Goal: Task Accomplishment & Management: Complete application form

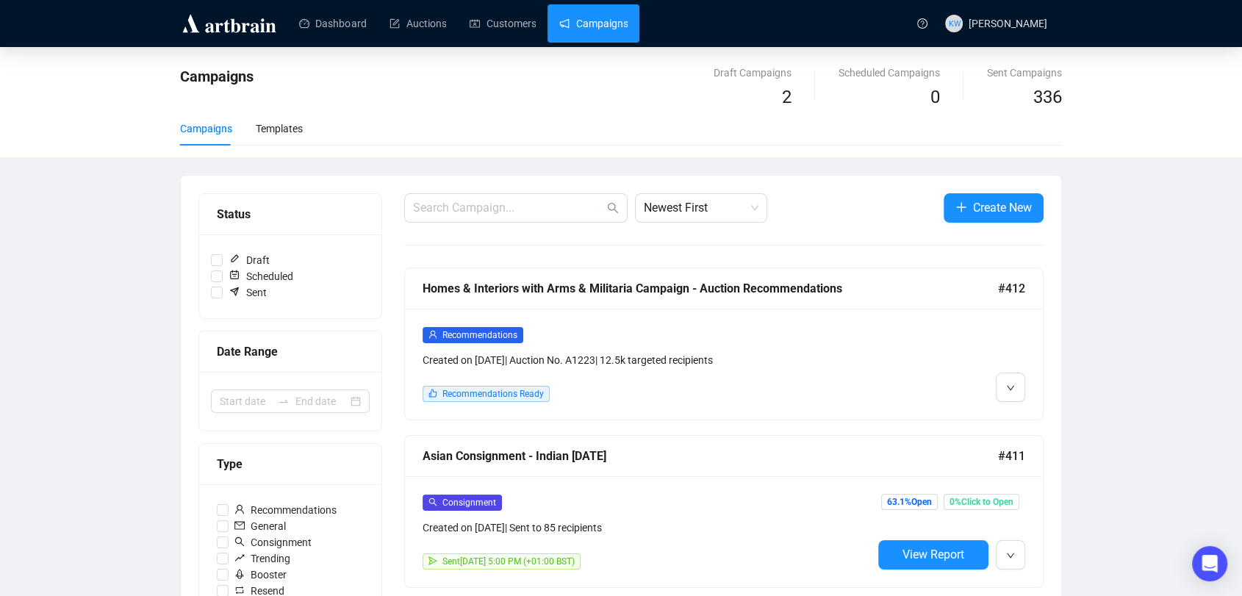
click at [683, 323] on div "Recommendations Created on Aug 28, 2025 | Auction No. A1223 | 12.5k targeted re…" at bounding box center [724, 364] width 638 height 111
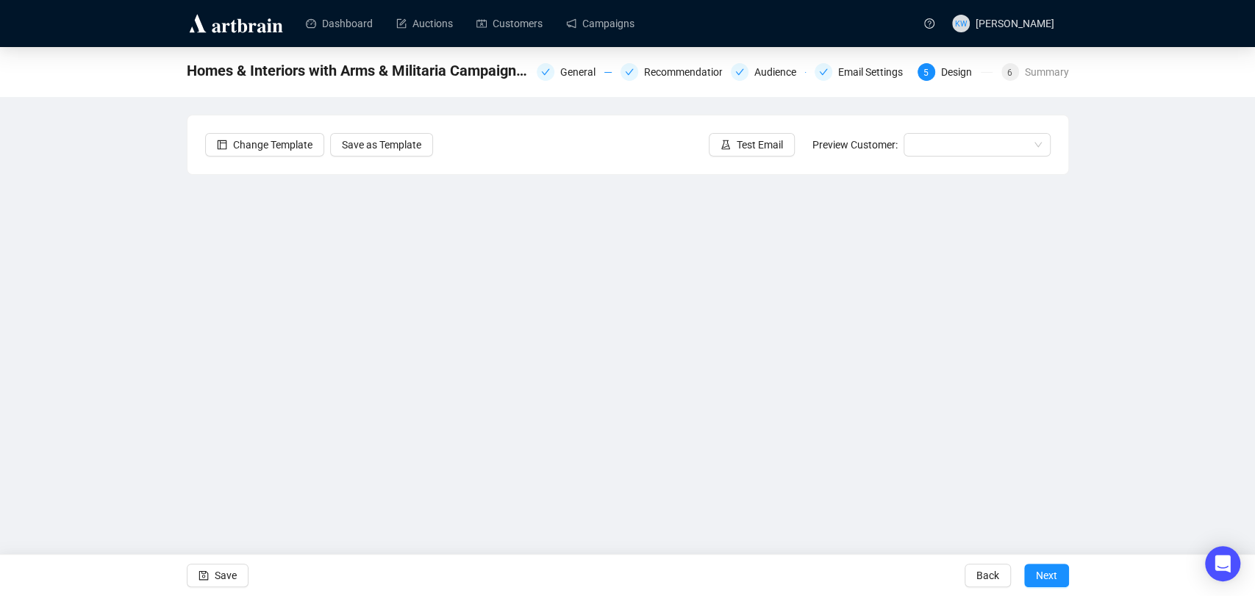
click at [1151, 306] on div "Homes & Interiors with Arms & Militaria Campaign - Auction Recommendations Gene…" at bounding box center [627, 296] width 1255 height 498
click at [1137, 402] on div "Homes & Interiors with Arms & Militaria Campaign - Auction Recommendations Gene…" at bounding box center [627, 296] width 1255 height 498
click at [223, 575] on span "Save" at bounding box center [226, 575] width 22 height 41
click at [1094, 331] on div "Homes & Interiors with Arms & Militaria Campaign - Auction Recommendations Gene…" at bounding box center [627, 296] width 1255 height 498
click at [1146, 344] on div "Homes & Interiors with Arms & Militaria Campaign - Auction Recommendations Gene…" at bounding box center [627, 296] width 1255 height 498
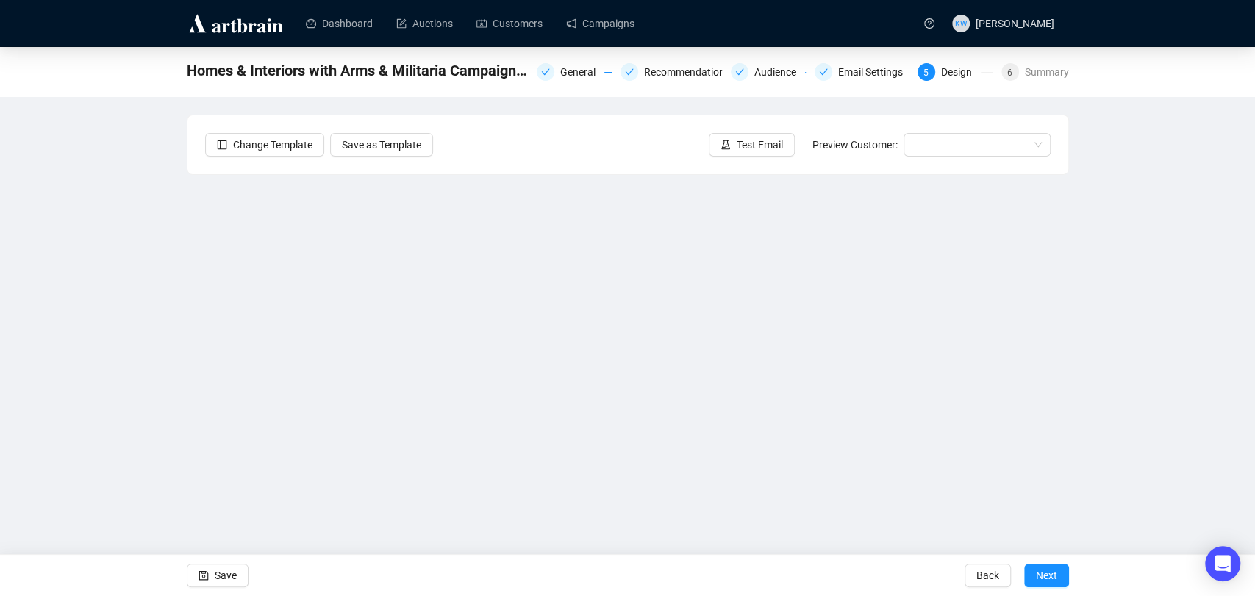
click at [424, 71] on span "Homes & Interiors with Arms & Militaria Campaign - Auction Recommendations" at bounding box center [357, 71] width 341 height 24
click at [437, 68] on span "Homes & Interiors with Arms & Militaria Campaign - Auction Recommendations" at bounding box center [357, 71] width 341 height 24
click at [859, 69] on div "Email Settings" at bounding box center [874, 72] width 73 height 18
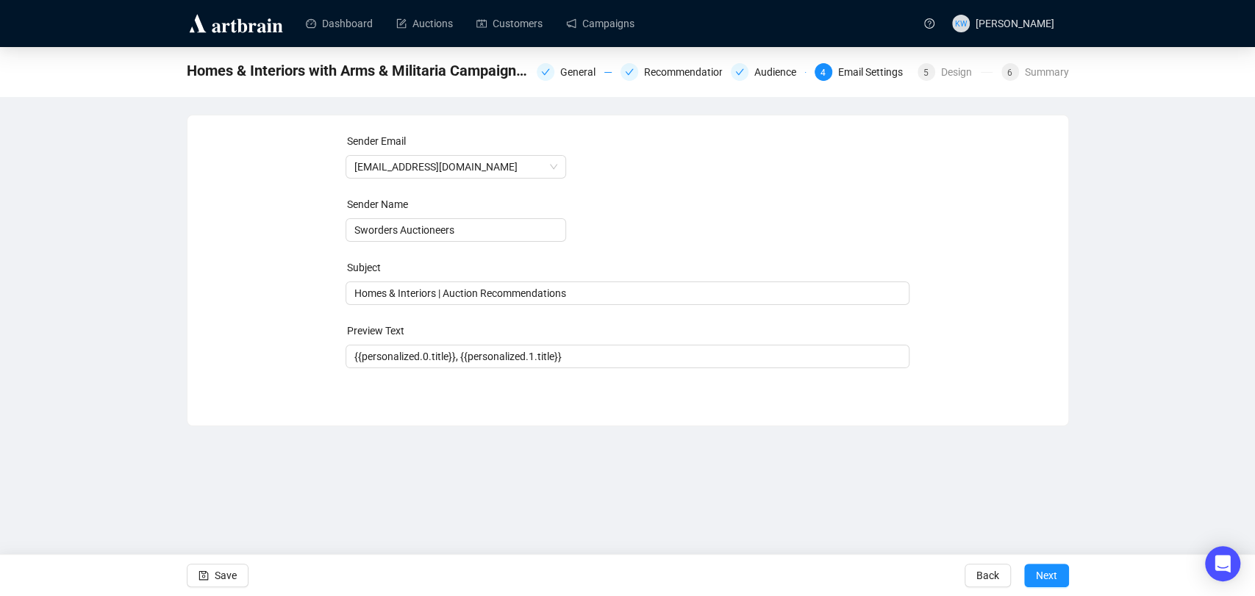
click at [346, 77] on span "Homes & Interiors with Arms & Militaria Campaign - Auction Recommendations" at bounding box center [357, 71] width 341 height 24
click at [929, 72] on div "5" at bounding box center [926, 72] width 18 height 18
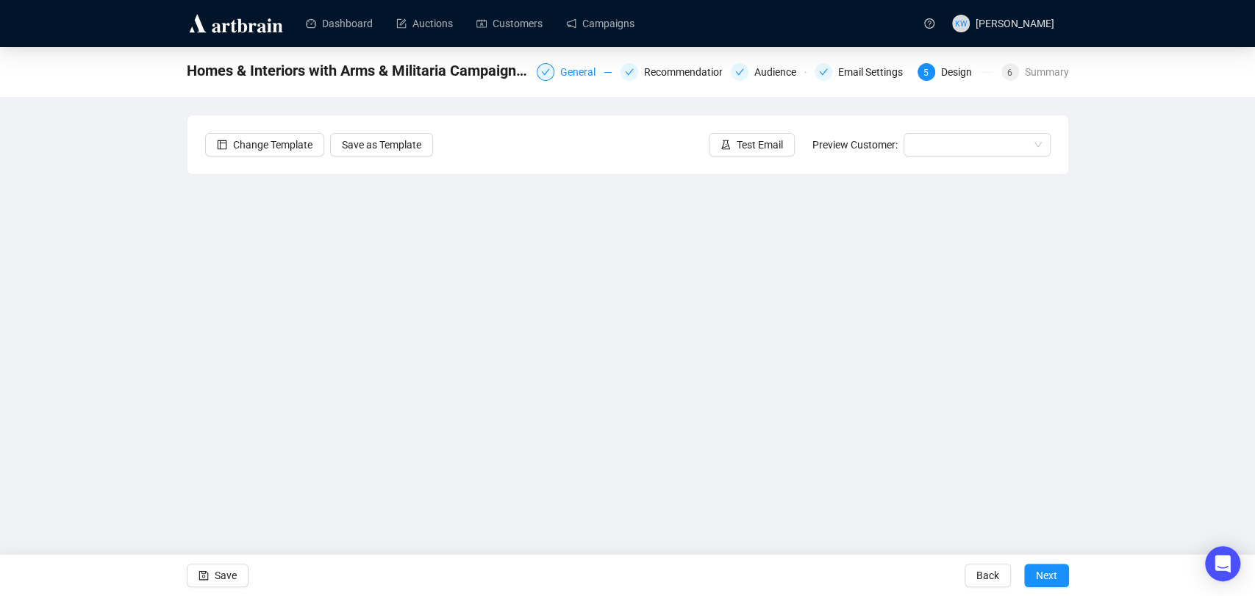
click at [550, 77] on span at bounding box center [545, 73] width 9 height 10
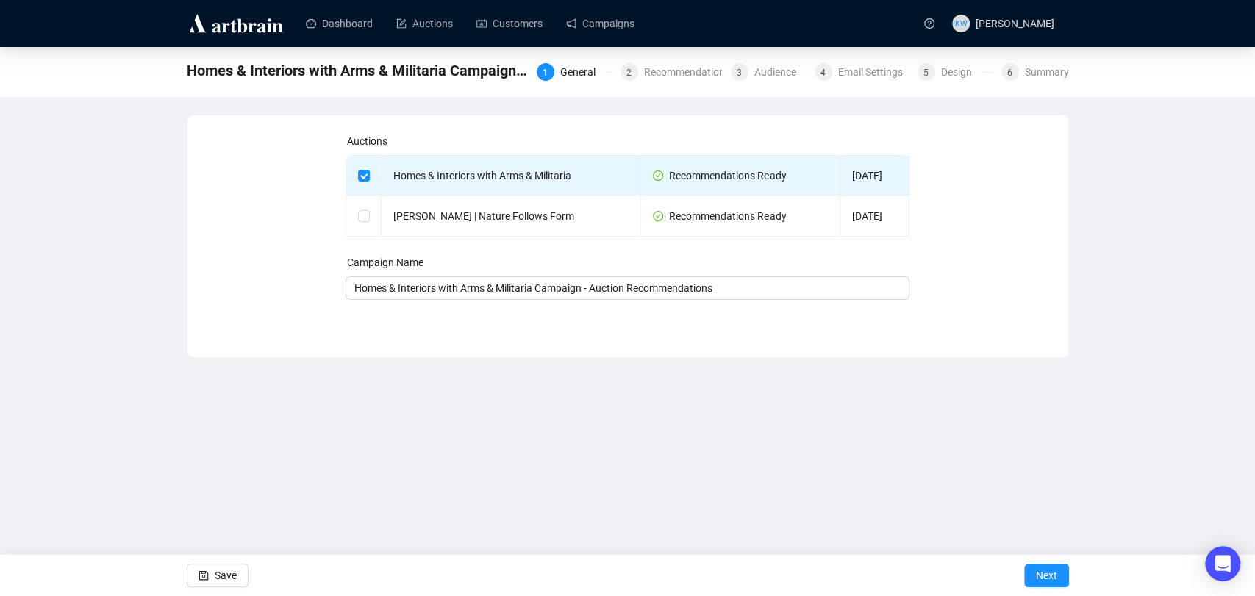
click at [1119, 174] on div "Homes & Interiors with Arms & Militaria Campaign - Auction Recommendations 1 Ge…" at bounding box center [627, 202] width 1255 height 311
click at [766, 272] on div "Campaign Name" at bounding box center [627, 265] width 564 height 22
click at [715, 281] on input "Homes & Interiors with Arms & Militaria Campaign - Auction Recommendations" at bounding box center [627, 288] width 564 height 24
drag, startPoint x: 715, startPoint y: 281, endPoint x: 612, endPoint y: 290, distance: 103.3
click at [612, 290] on input "Homes & Interiors with Arms & Militaria Campaign - Auction Recommendations" at bounding box center [627, 288] width 564 height 24
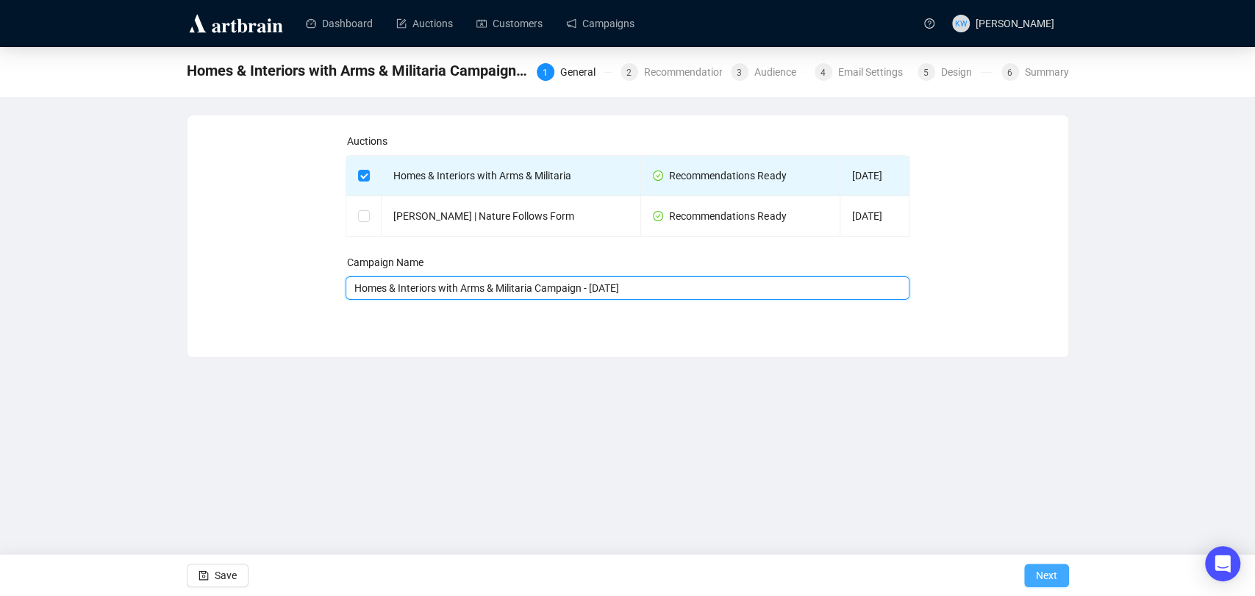
type input "Homes & Interiors with Arms & Militaria Campaign - [DATE]"
click at [1036, 579] on span "Next" at bounding box center [1045, 575] width 21 height 41
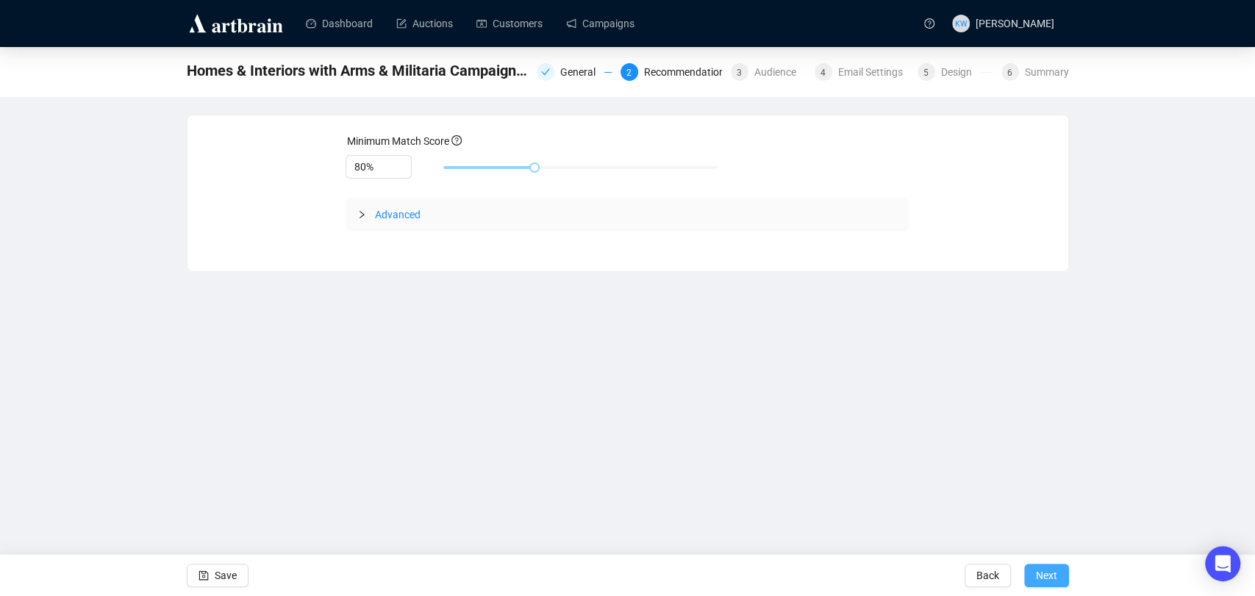
click at [1036, 579] on span "Next" at bounding box center [1045, 575] width 21 height 41
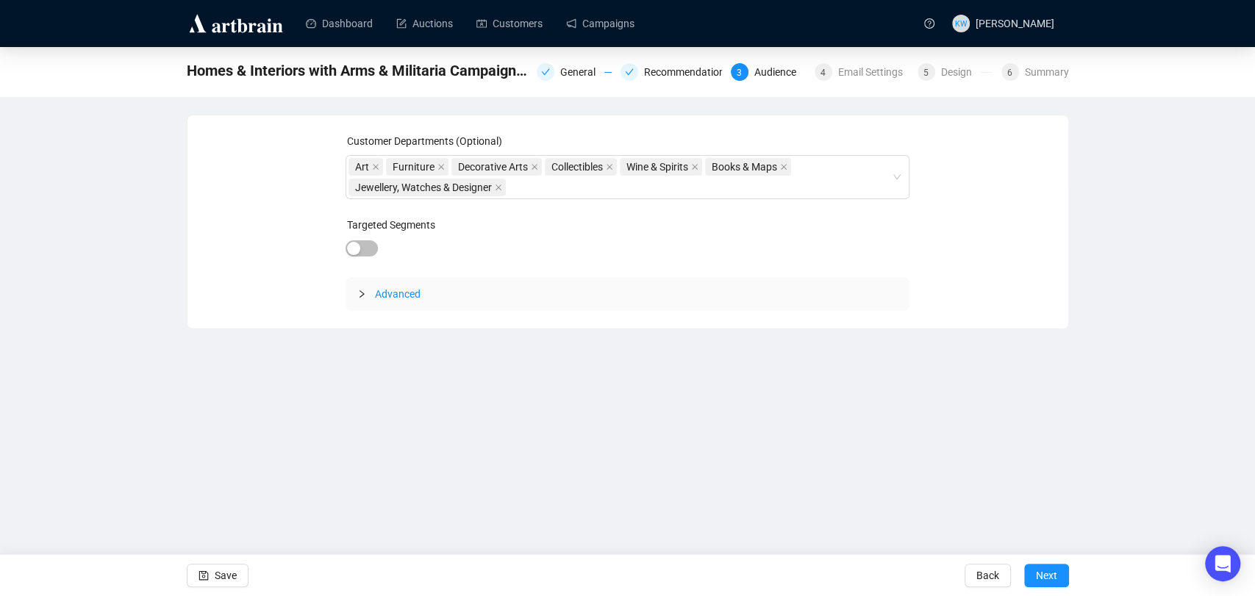
click at [1036, 579] on span "Next" at bounding box center [1045, 575] width 21 height 41
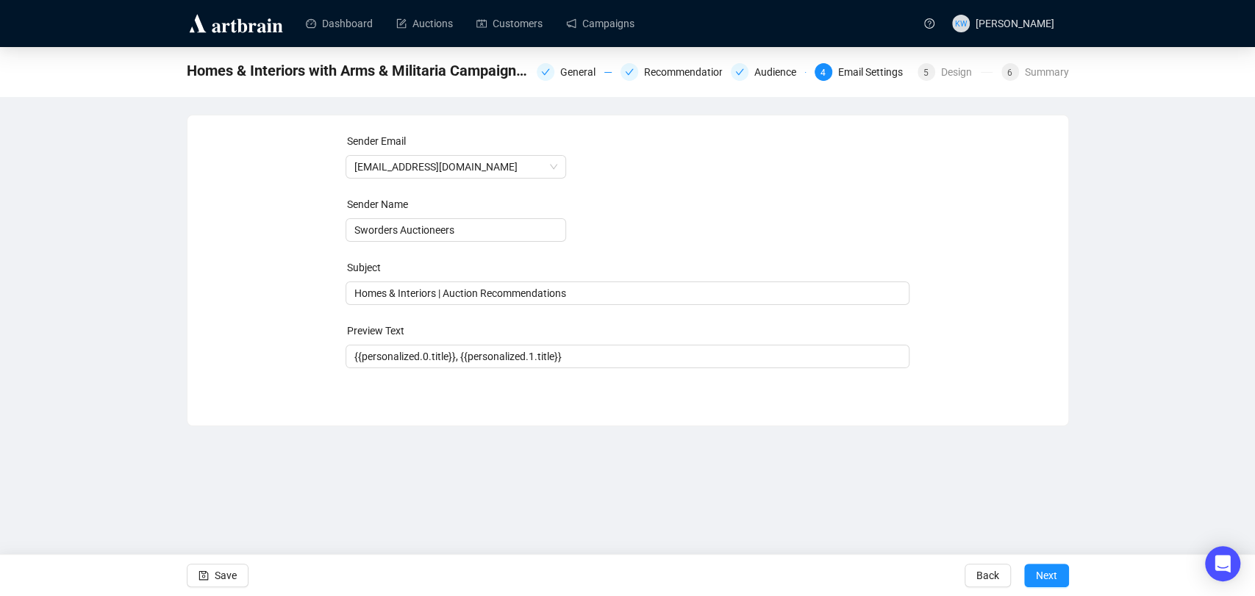
click at [1036, 579] on span "Next" at bounding box center [1045, 575] width 21 height 41
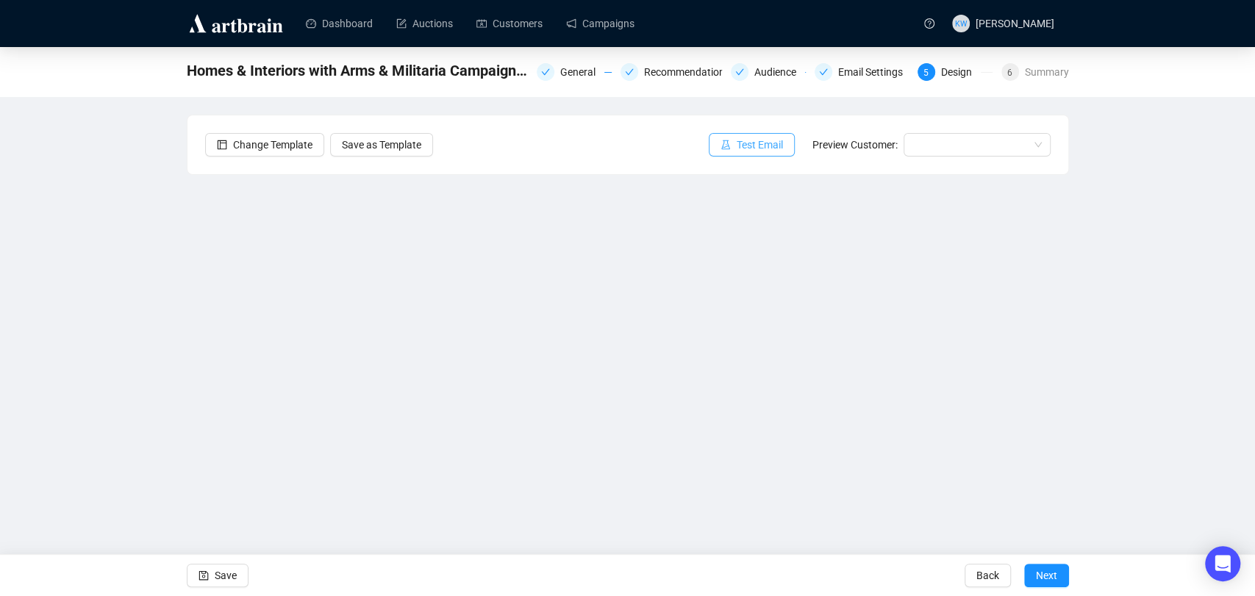
click at [773, 146] on span "Test Email" at bounding box center [759, 145] width 46 height 16
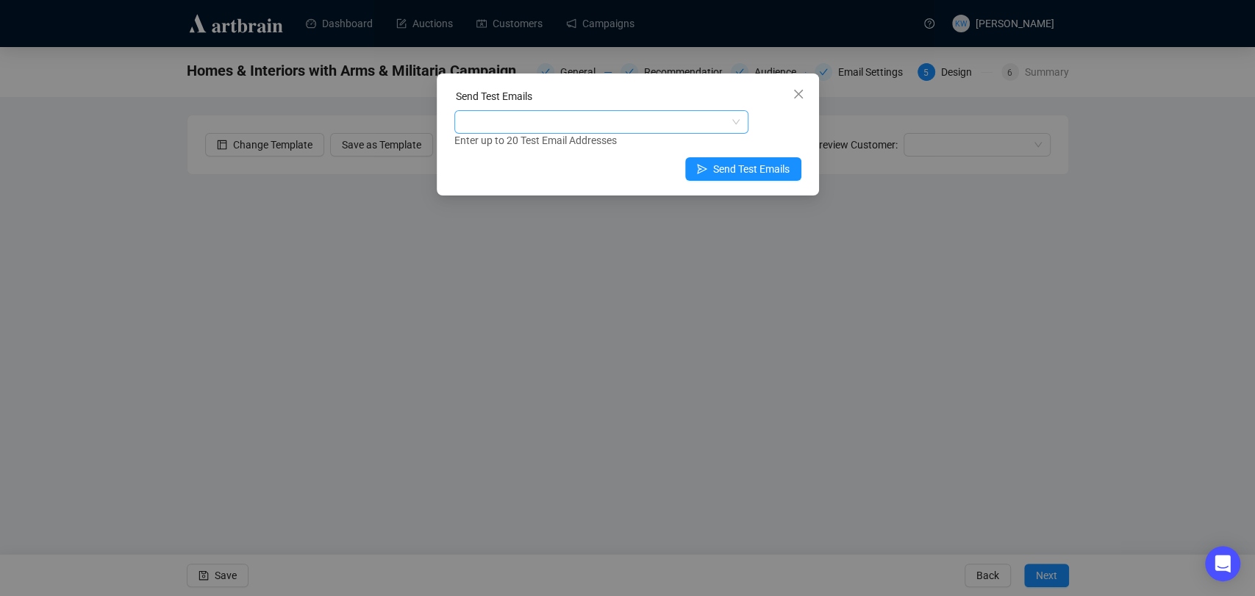
click at [687, 117] on div at bounding box center [593, 122] width 273 height 21
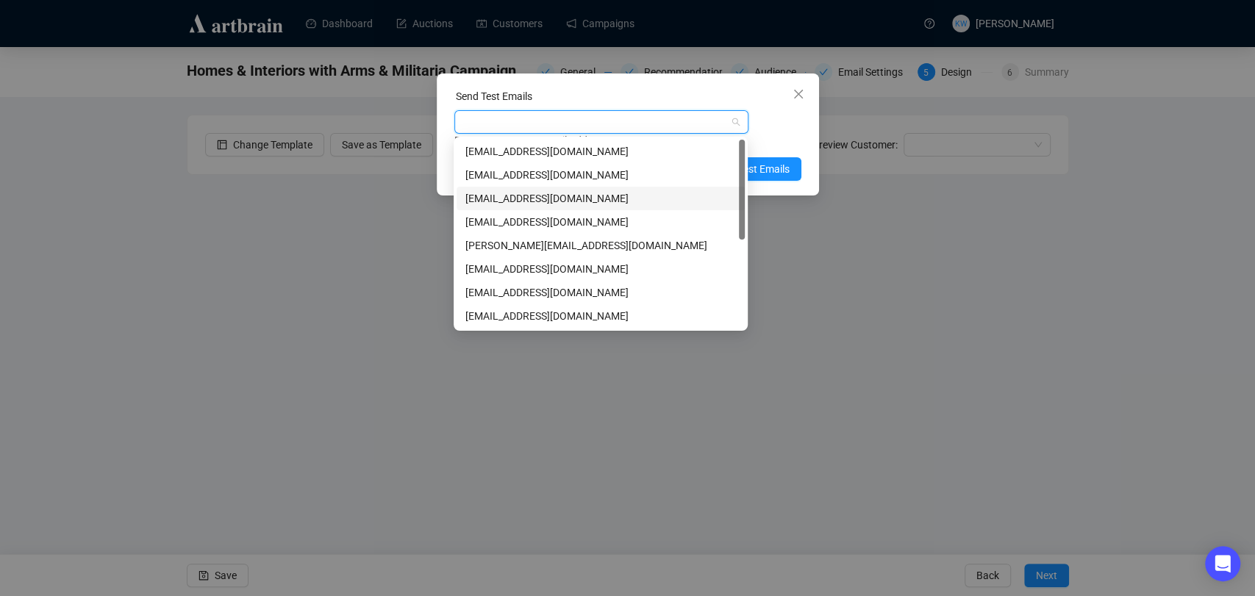
click at [624, 202] on div "louisamarriott@sworder.co.uk" at bounding box center [600, 198] width 270 height 16
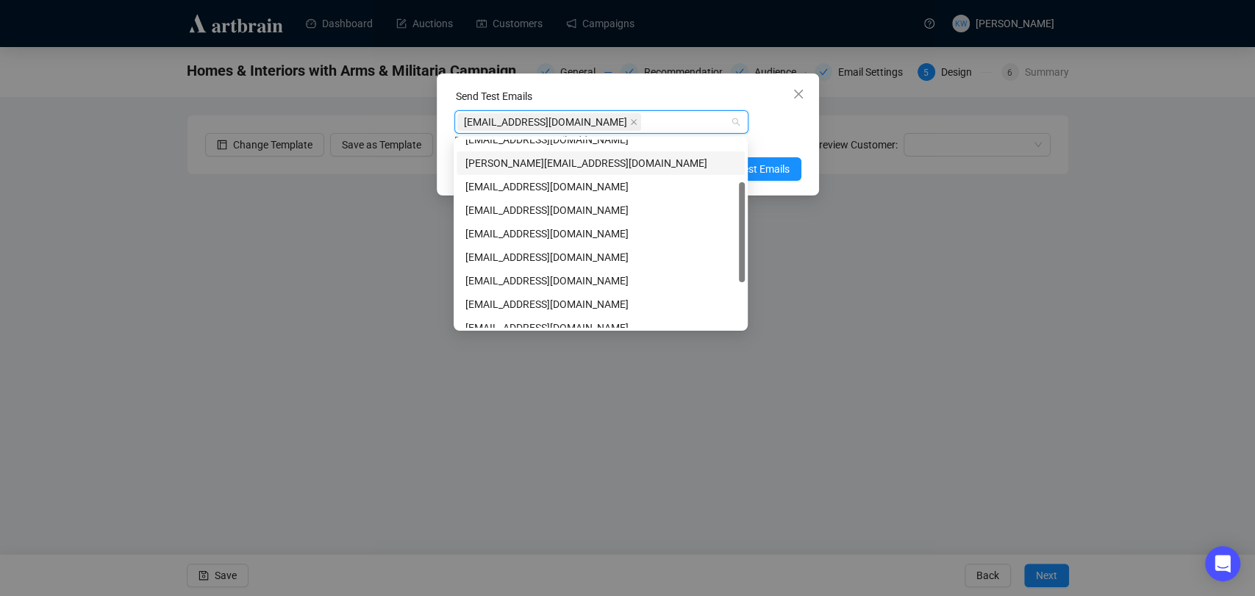
scroll to position [82, 0]
click at [581, 256] on div "katiewatling@sworder.co.uk" at bounding box center [600, 257] width 270 height 16
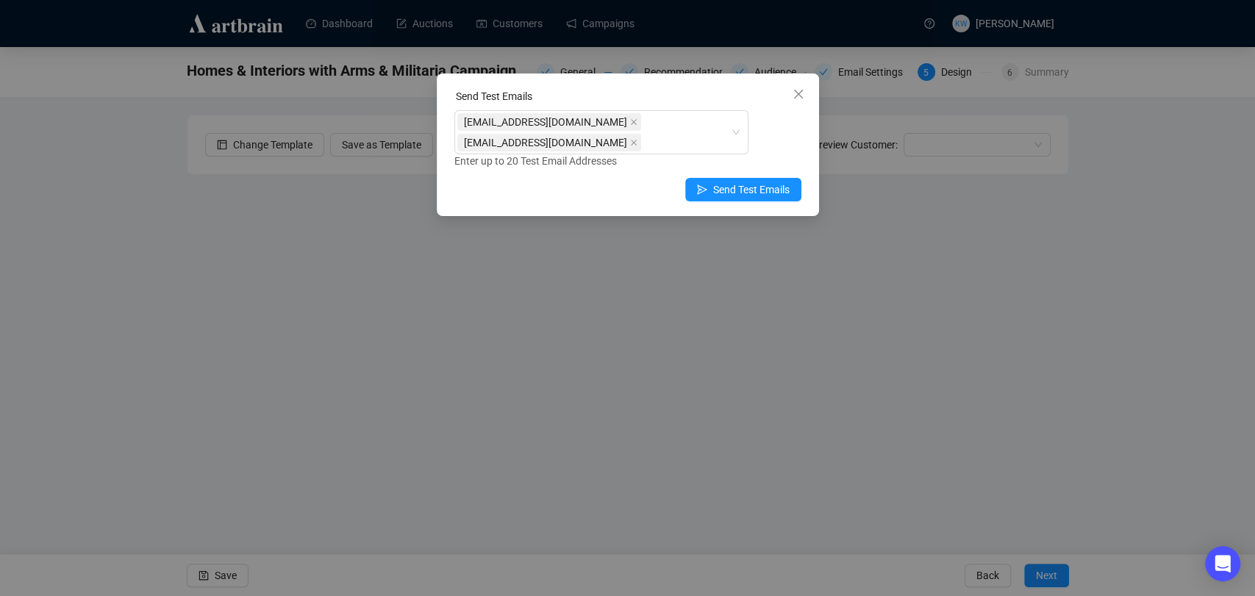
click at [780, 148] on div "louisamarriott@sworder.co.uk katiewatling@sworder.co.uk Enter up to 20 Test Ema…" at bounding box center [627, 139] width 347 height 59
click at [770, 186] on span "Send Test Emails" at bounding box center [751, 190] width 76 height 16
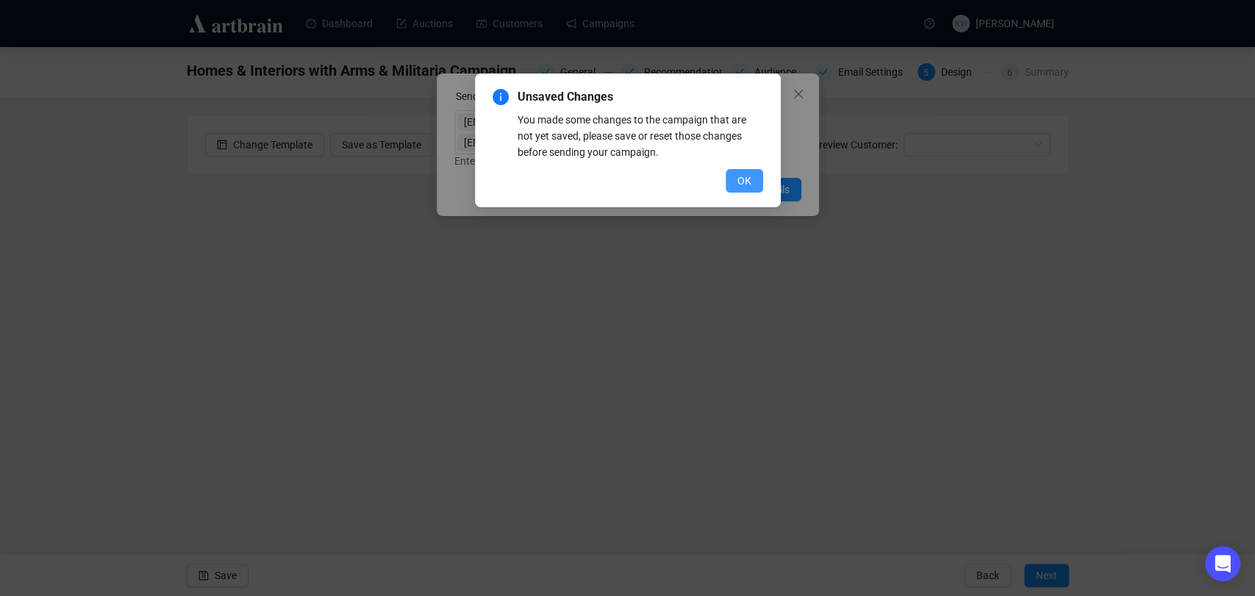
click at [745, 174] on span "OK" at bounding box center [744, 181] width 14 height 16
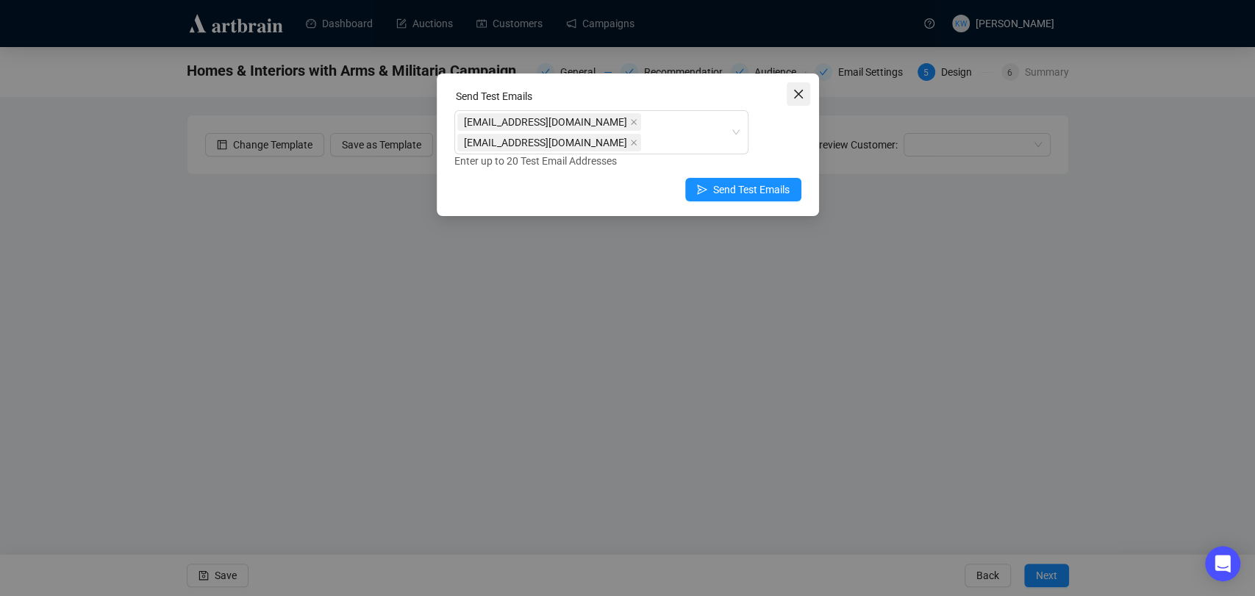
click at [794, 93] on icon "close" at bounding box center [798, 94] width 12 height 12
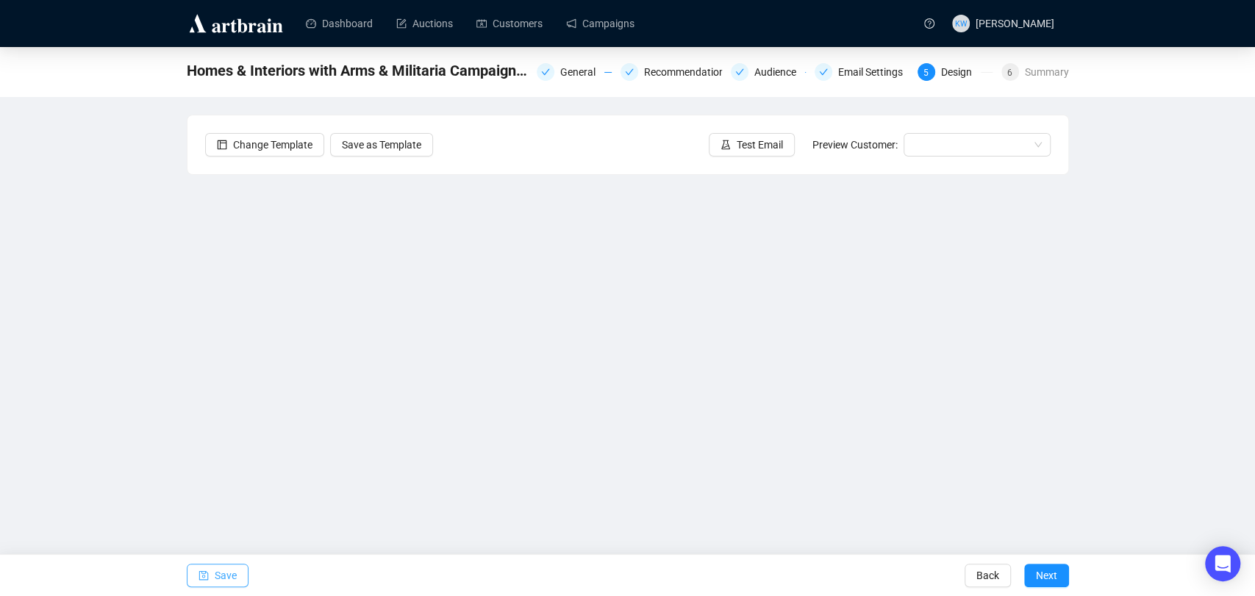
click at [230, 577] on span "Save" at bounding box center [226, 575] width 22 height 41
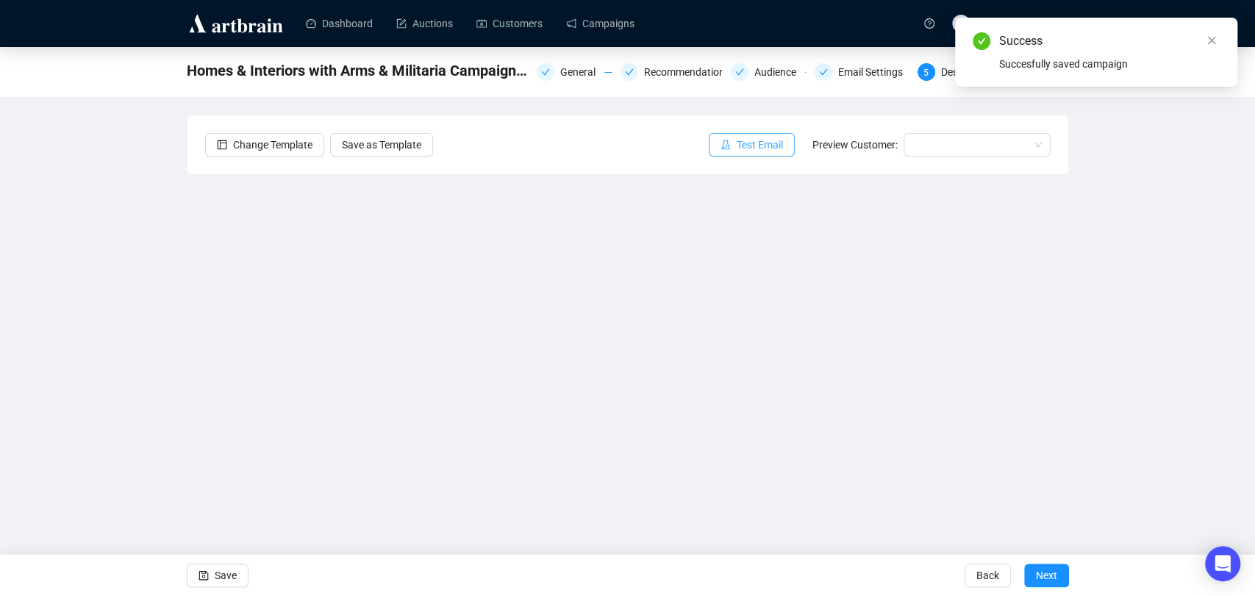
click at [760, 139] on span "Test Email" at bounding box center [759, 145] width 46 height 16
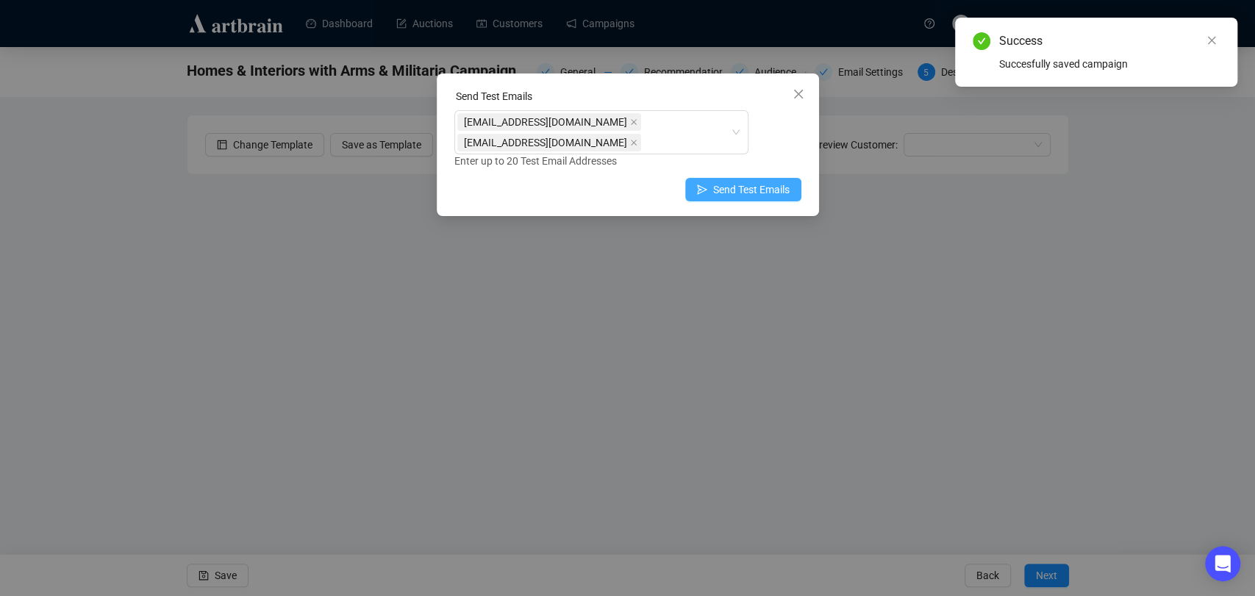
click at [735, 190] on span "Send Test Emails" at bounding box center [751, 190] width 76 height 16
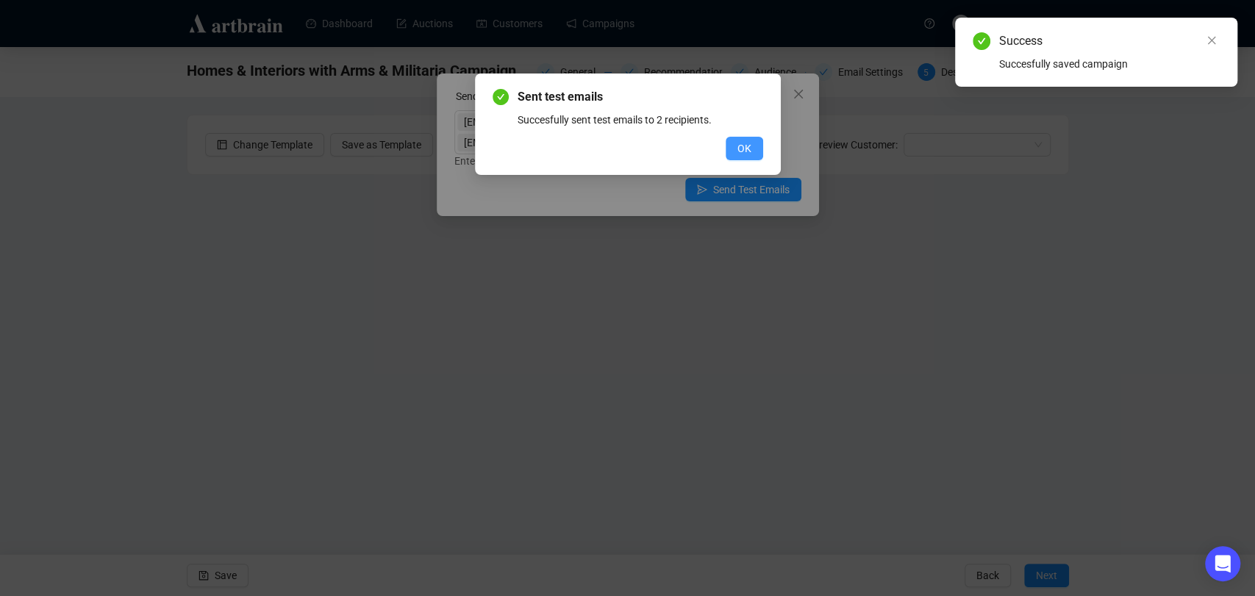
click at [744, 145] on span "OK" at bounding box center [744, 148] width 14 height 16
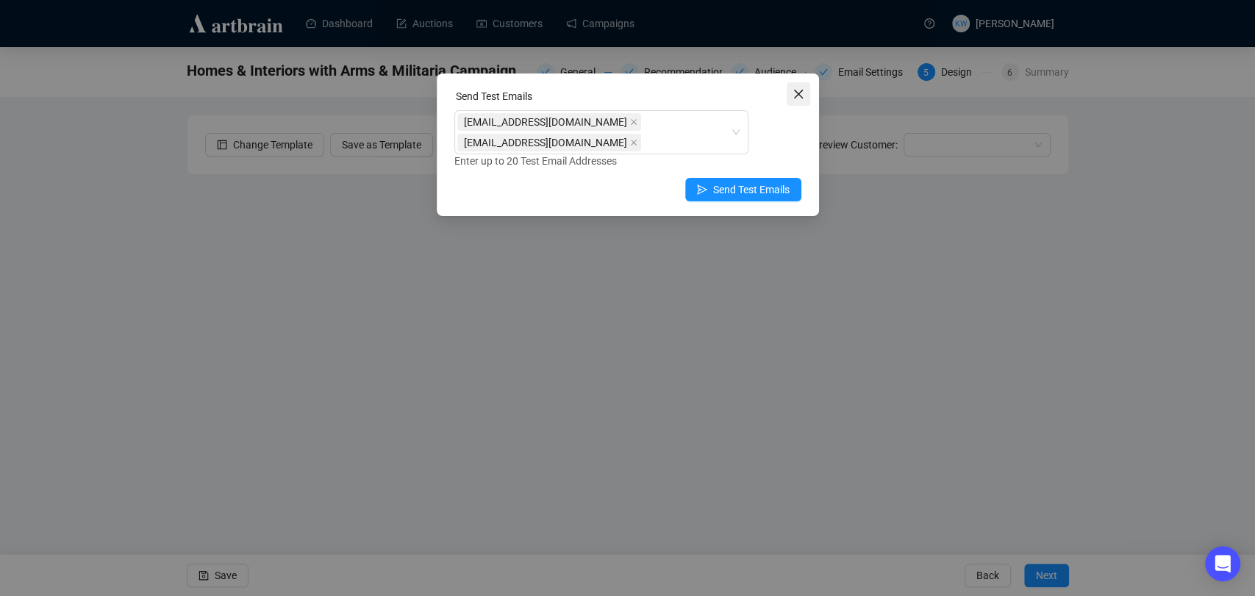
click at [792, 98] on icon "close" at bounding box center [798, 94] width 12 height 12
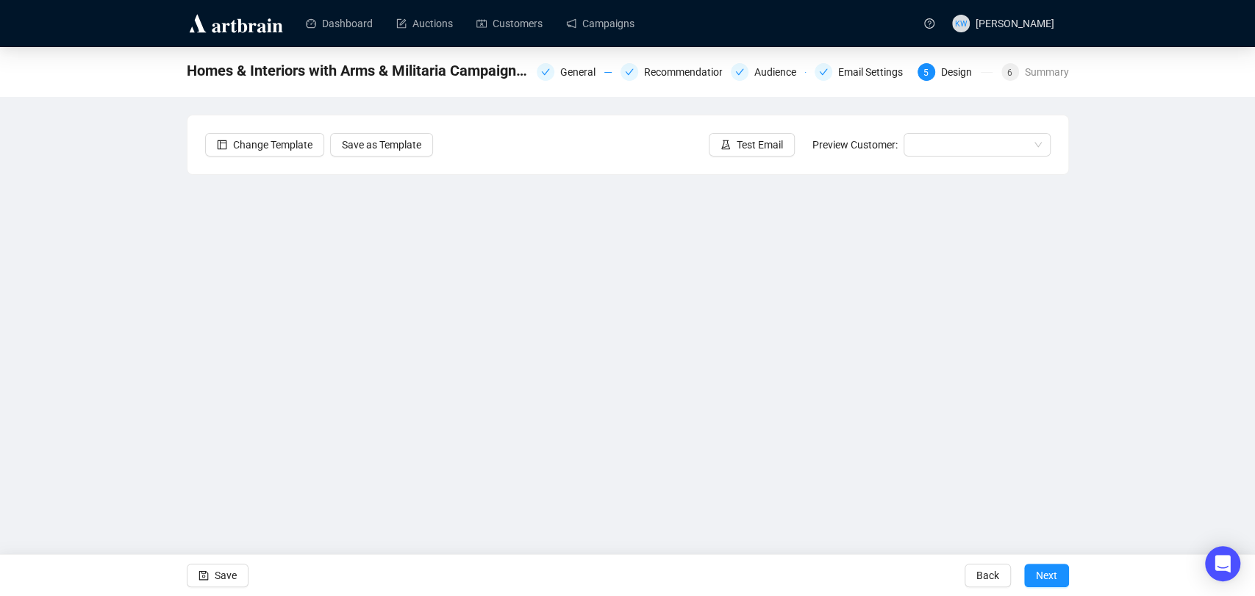
click at [1156, 217] on div "Homes & Interiors with Arms & Militaria Campaign - 30/08/25 General Recommendat…" at bounding box center [627, 296] width 1255 height 498
click at [241, 573] on button "Save" at bounding box center [218, 576] width 62 height 24
click at [1123, 266] on div "Homes & Interiors with Arms & Militaria Campaign - 30/08/25 General Recommendat…" at bounding box center [627, 296] width 1255 height 498
click at [226, 578] on span "Save" at bounding box center [226, 575] width 22 height 41
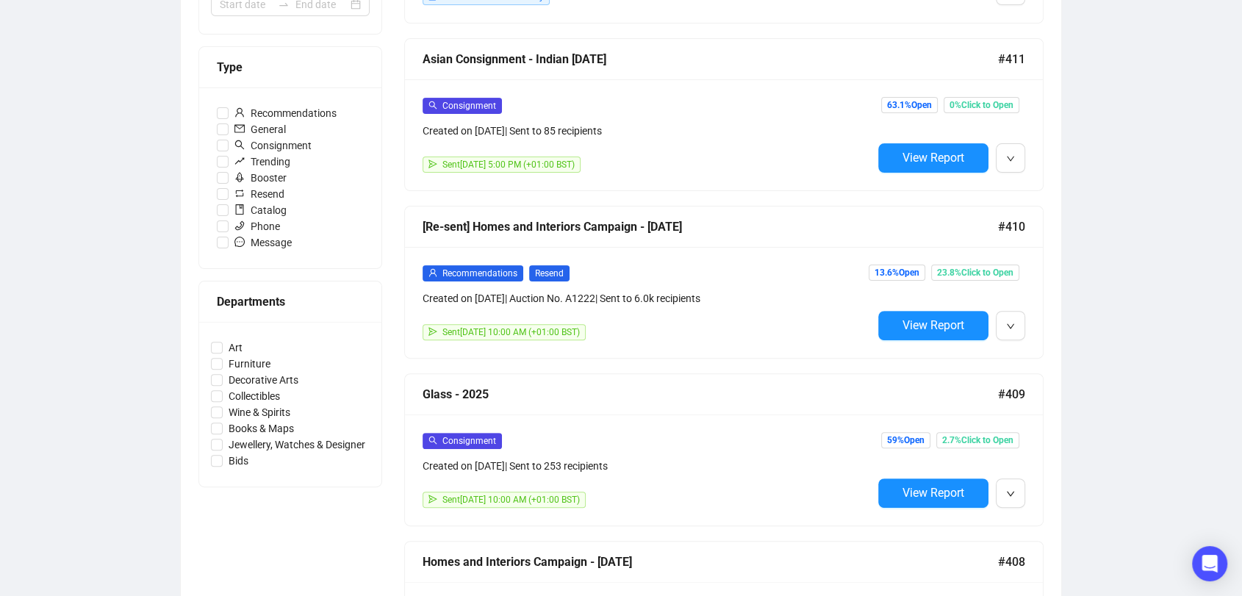
scroll to position [304, 0]
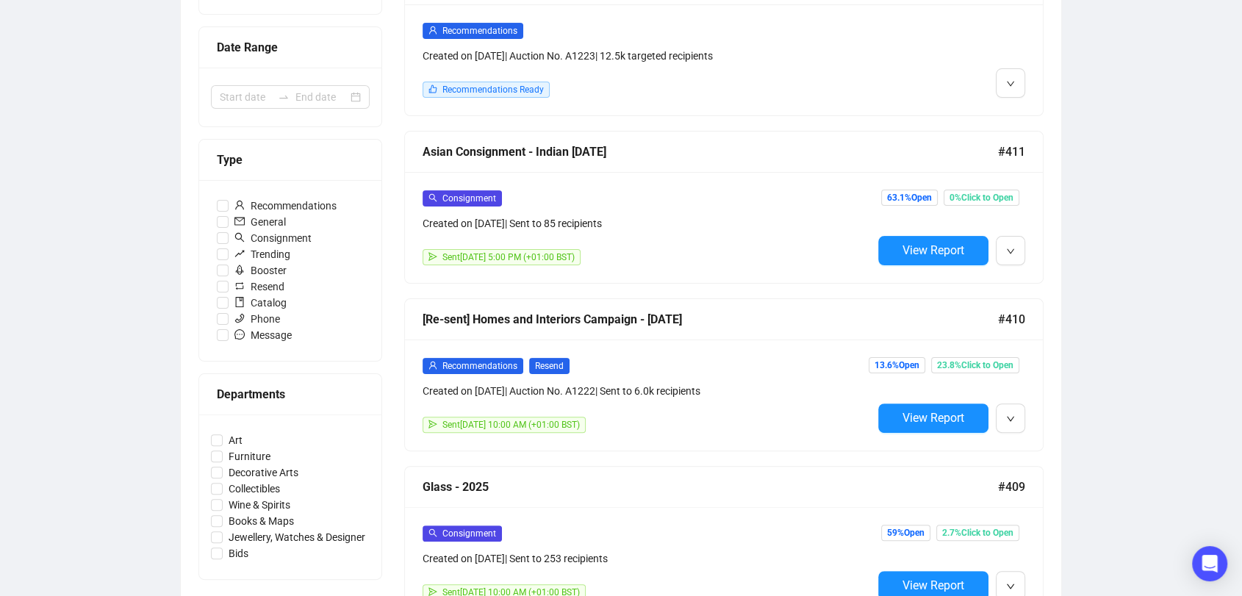
click at [670, 204] on div "Consignment Created on [DATE] | Sent to 85 recipients" at bounding box center [648, 211] width 450 height 42
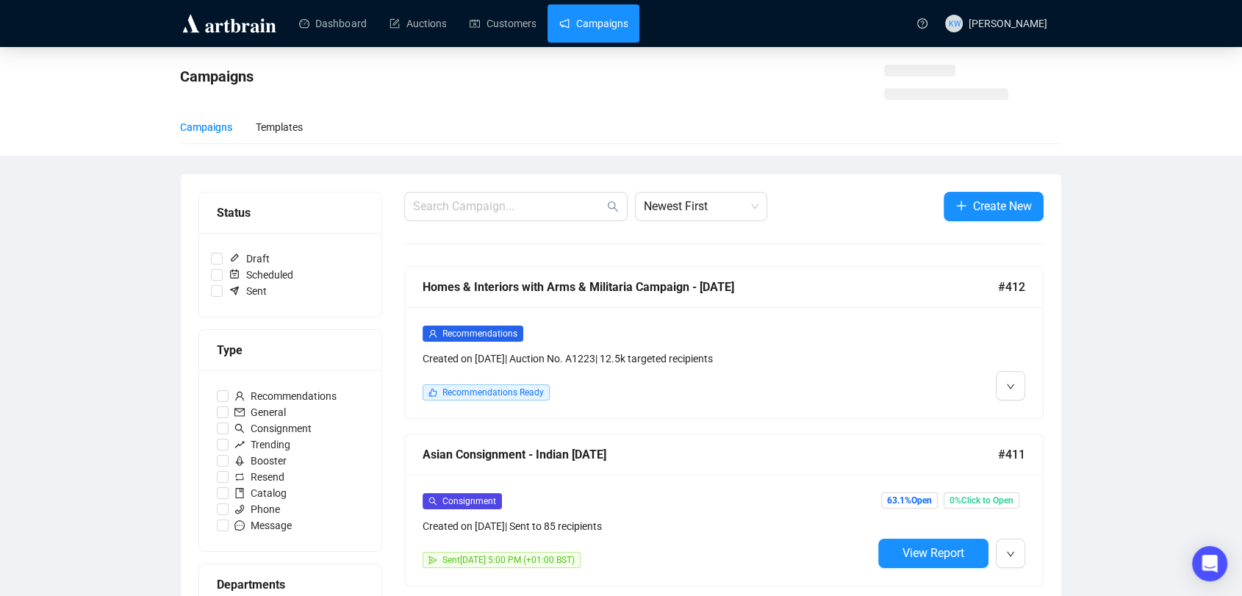
scroll to position [306, 0]
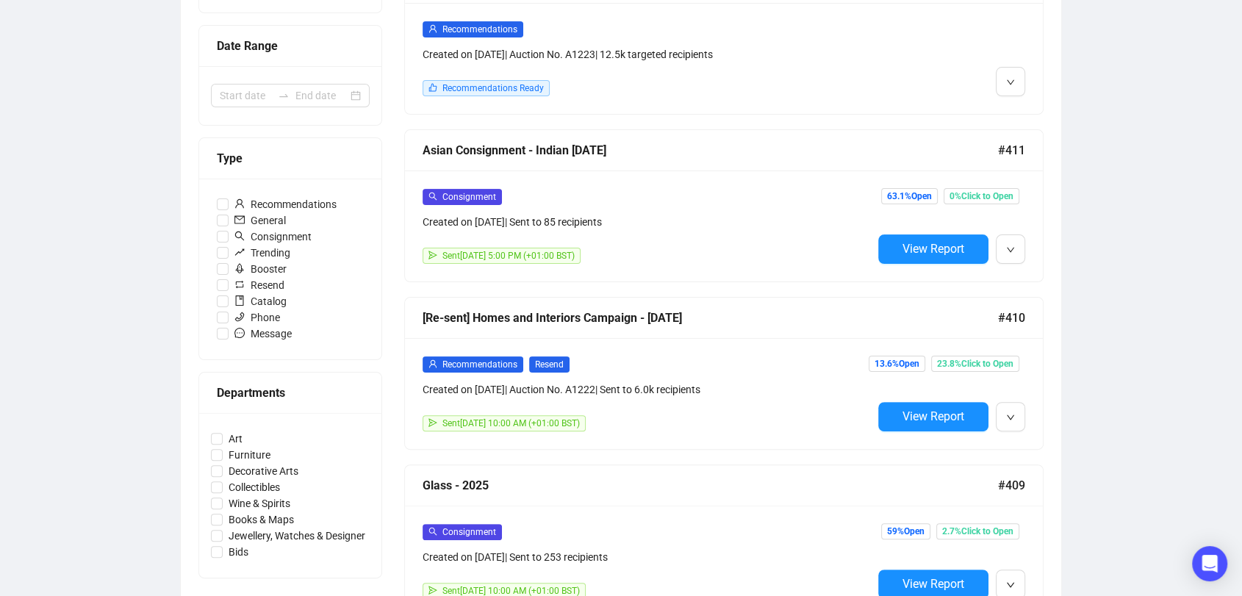
click at [679, 356] on div "Recommendations Resend" at bounding box center [648, 364] width 450 height 17
click at [757, 506] on div "Consignment Created on Aug 8, 2025 | Sent to 253 recipients Sent August 12, 202…" at bounding box center [724, 560] width 638 height 111
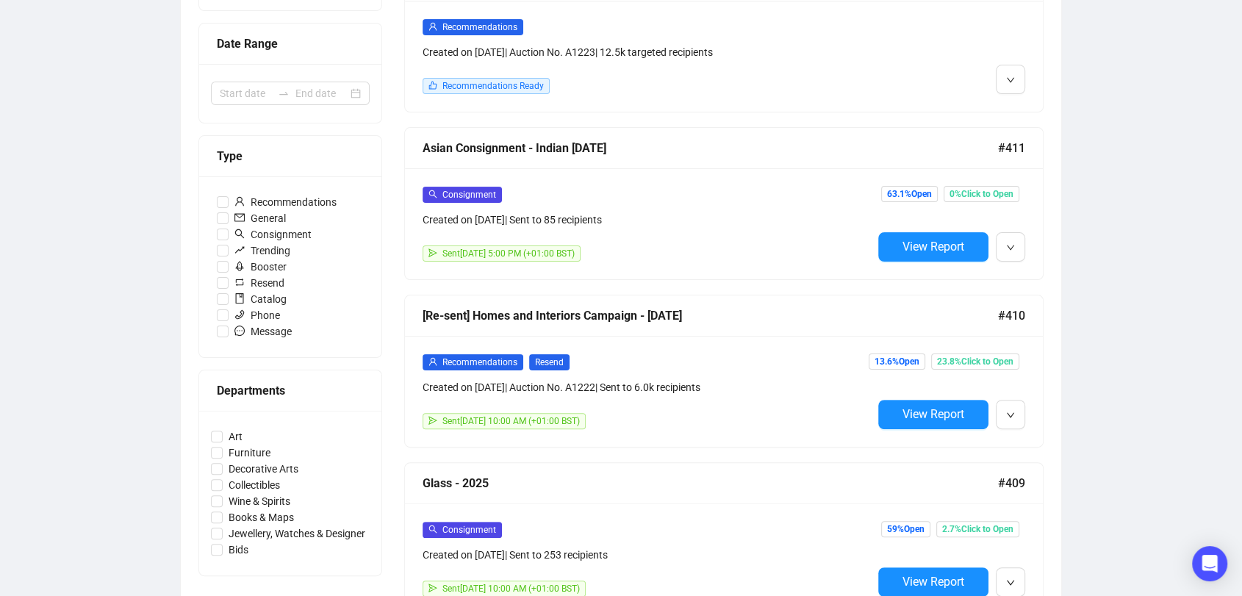
scroll to position [118, 0]
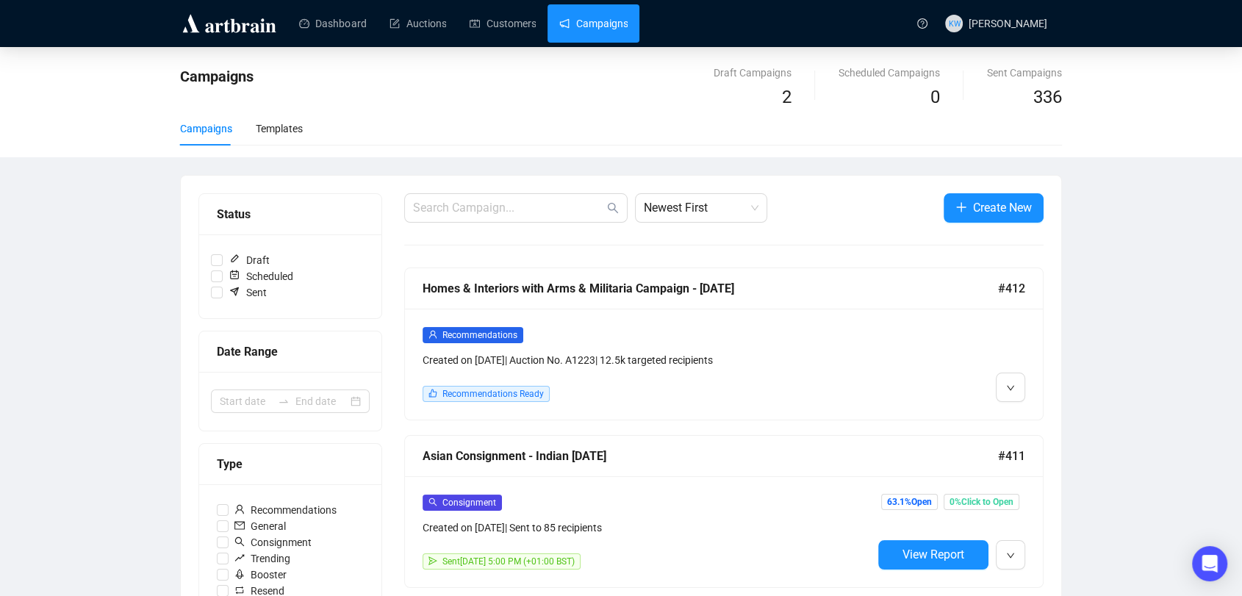
click at [487, 43] on div "Dashboard Auctions Customers Campaigns" at bounding box center [595, 23] width 625 height 46
click at [520, 20] on link "Customers" at bounding box center [503, 23] width 66 height 38
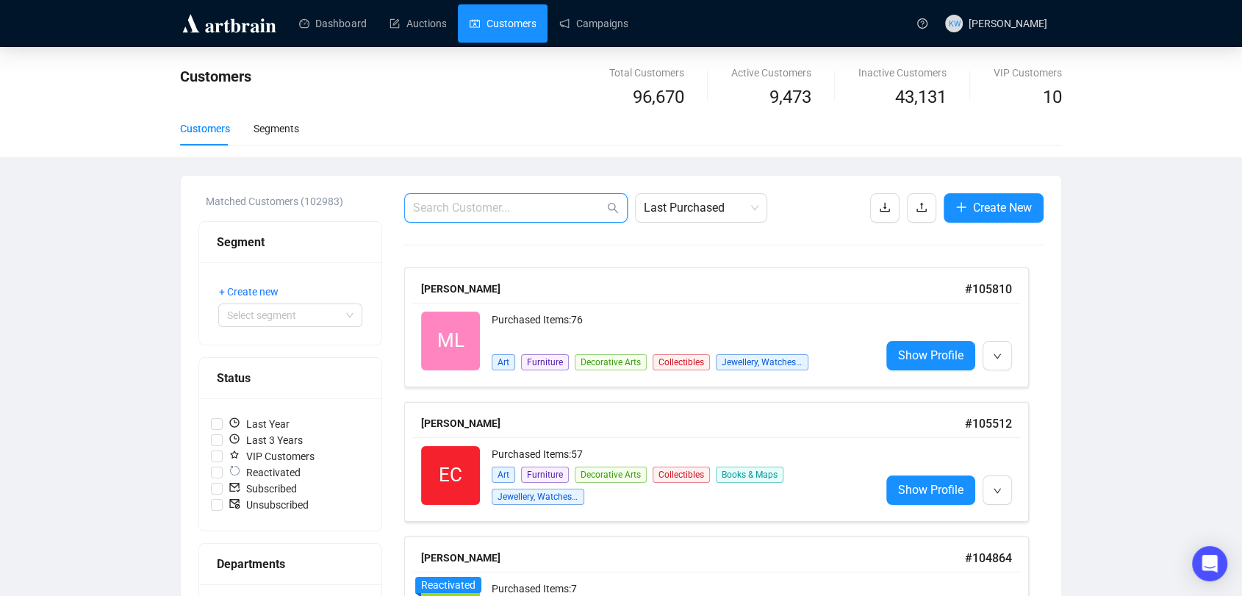
click at [506, 202] on input "text" at bounding box center [508, 208] width 191 height 18
paste input "[EMAIL_ADDRESS][DOMAIN_NAME]"
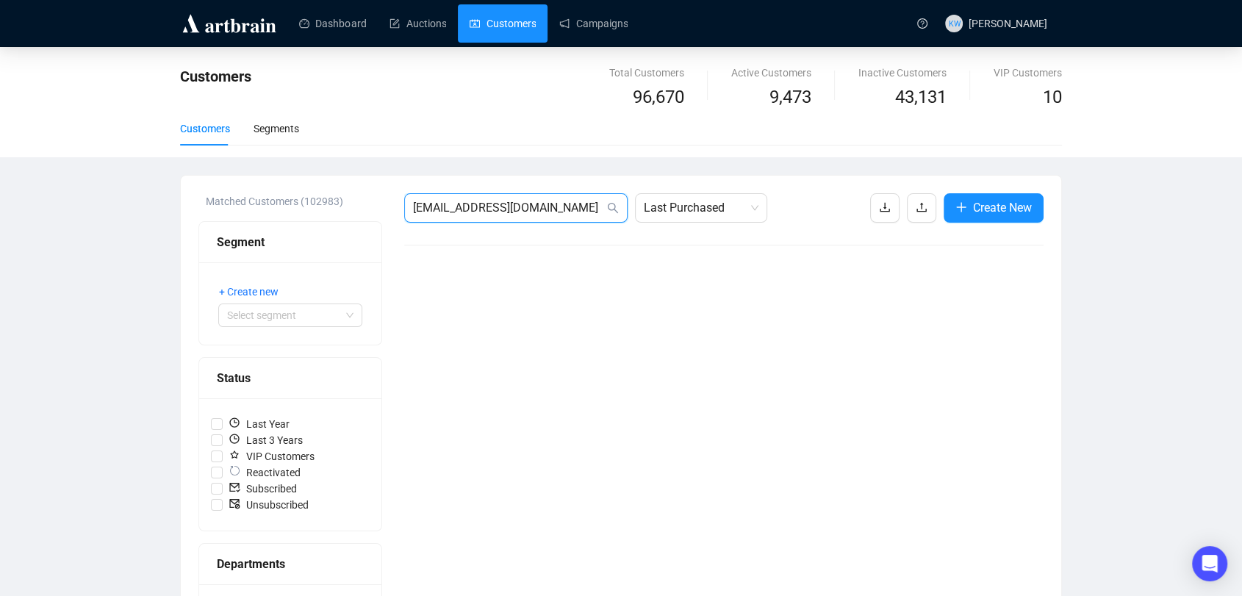
drag, startPoint x: 589, startPoint y: 205, endPoint x: 215, endPoint y: 184, distance: 373.9
paste input "[EMAIL_ADDRESS][DOMAIN_NAME]"
type input "[EMAIL_ADDRESS][DOMAIN_NAME]"
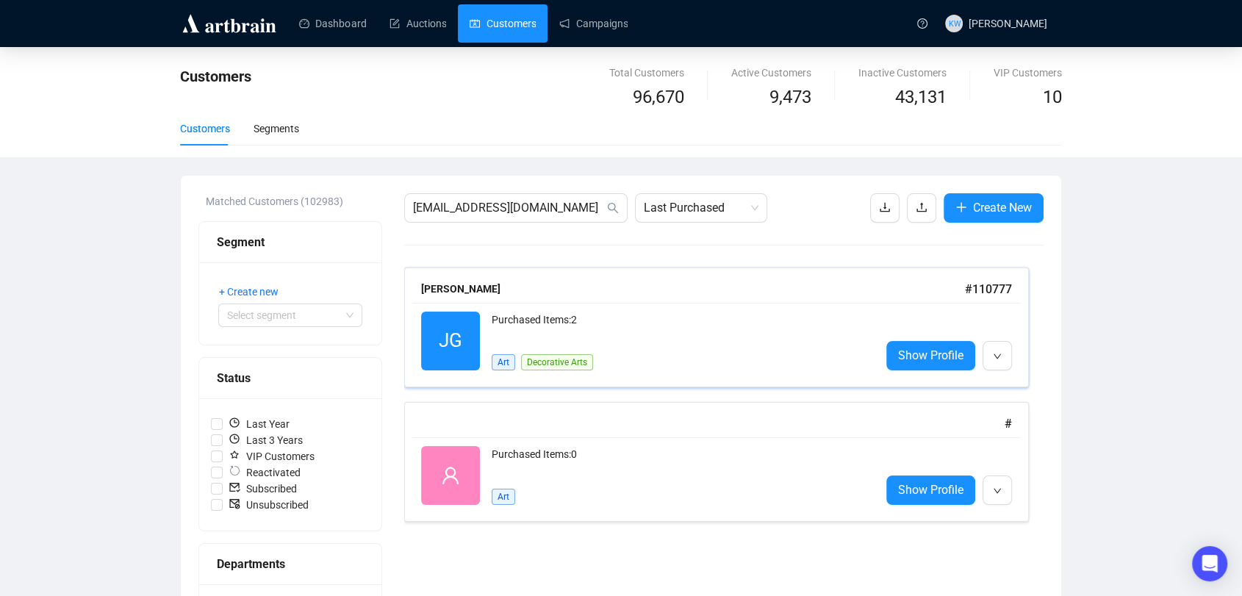
click at [529, 325] on div "Purchased Items: 2" at bounding box center [680, 326] width 377 height 29
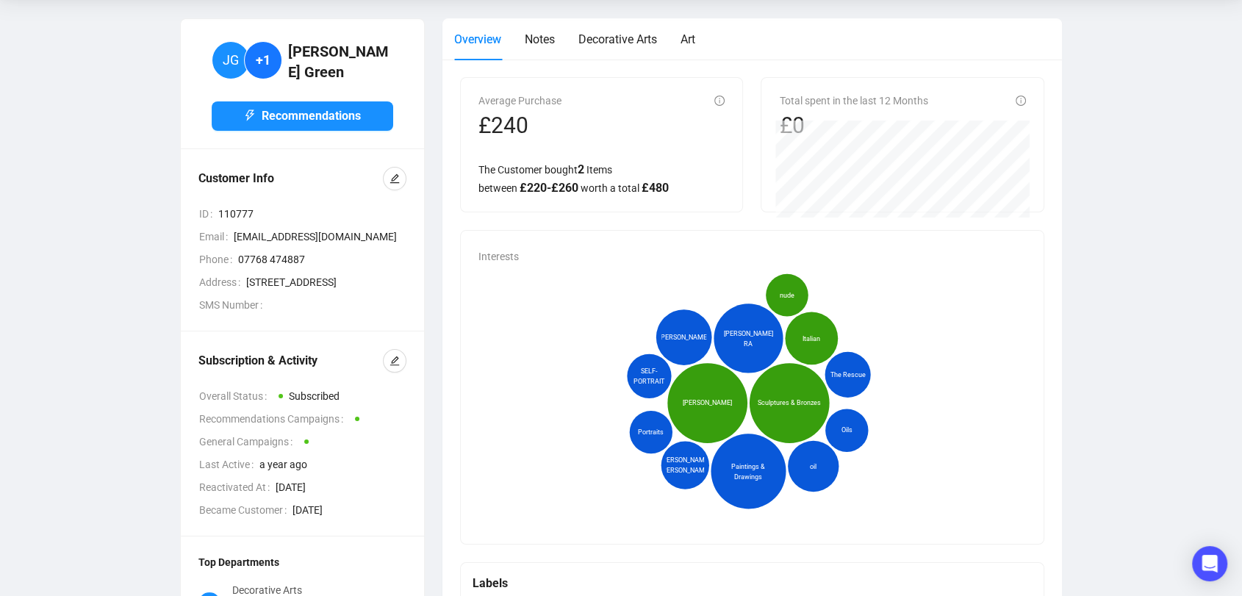
scroll to position [96, 0]
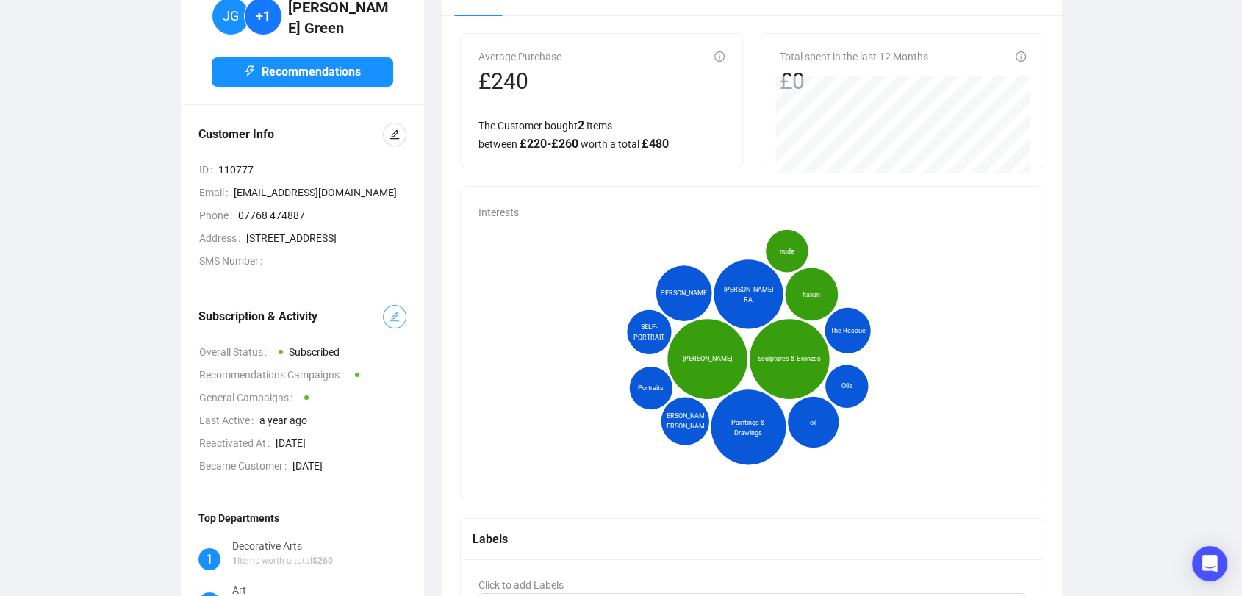
click at [401, 329] on button "button" at bounding box center [395, 317] width 24 height 24
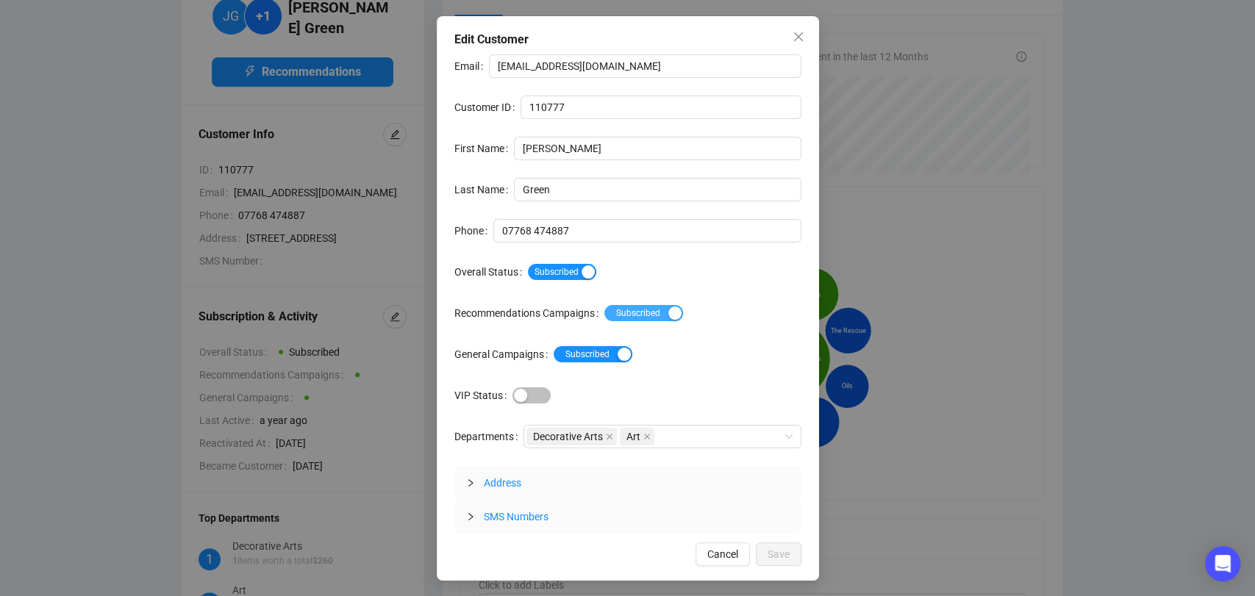
click at [623, 312] on span "Subscribed Unsubscribed" at bounding box center [643, 313] width 79 height 16
click at [561, 269] on span "Subscribed" at bounding box center [562, 272] width 68 height 16
click at [606, 351] on span "Subscribed Unsubscribed" at bounding box center [592, 354] width 79 height 16
click at [773, 560] on span "Save" at bounding box center [778, 554] width 22 height 16
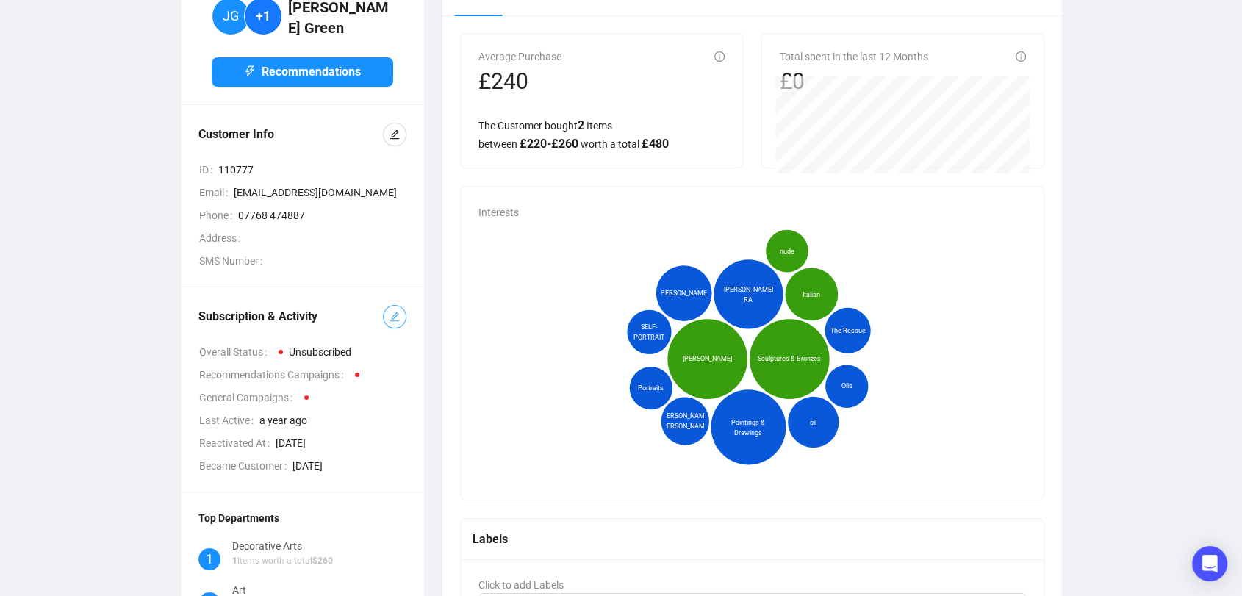
click at [401, 308] on button "button" at bounding box center [395, 317] width 24 height 24
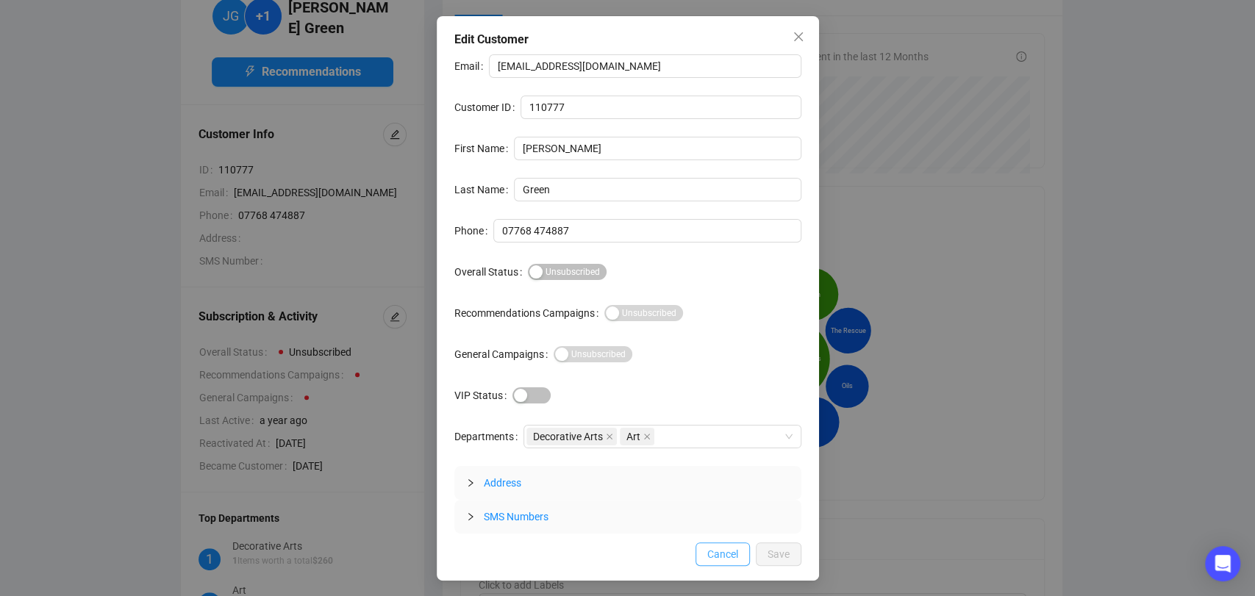
click at [729, 556] on span "Cancel" at bounding box center [722, 554] width 31 height 16
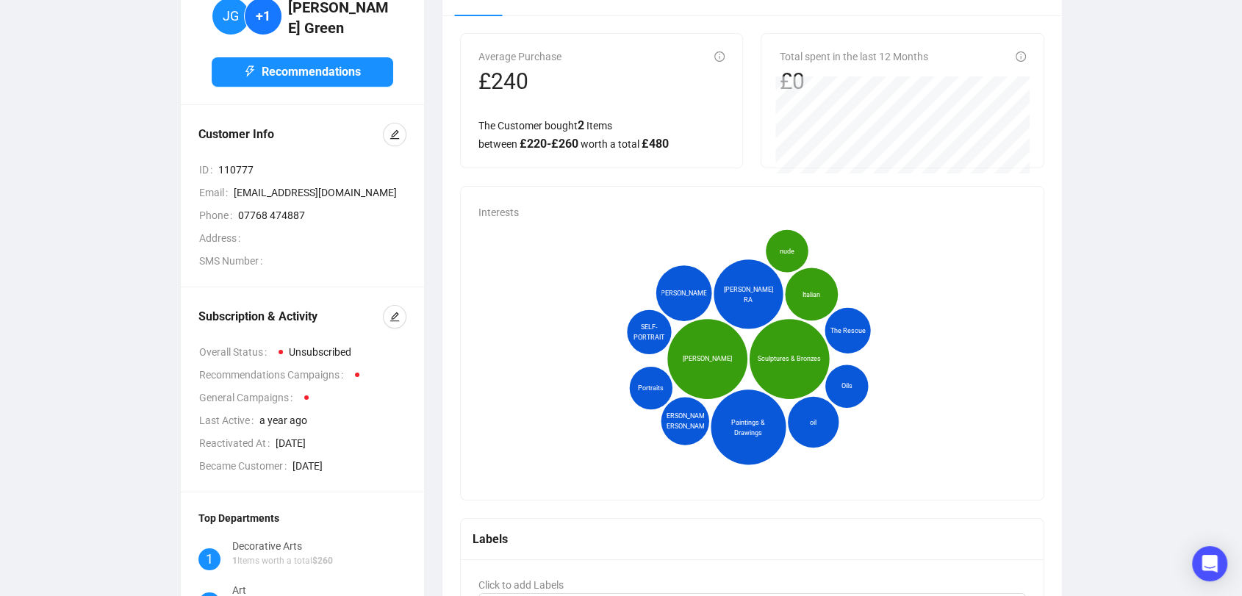
scroll to position [0, 0]
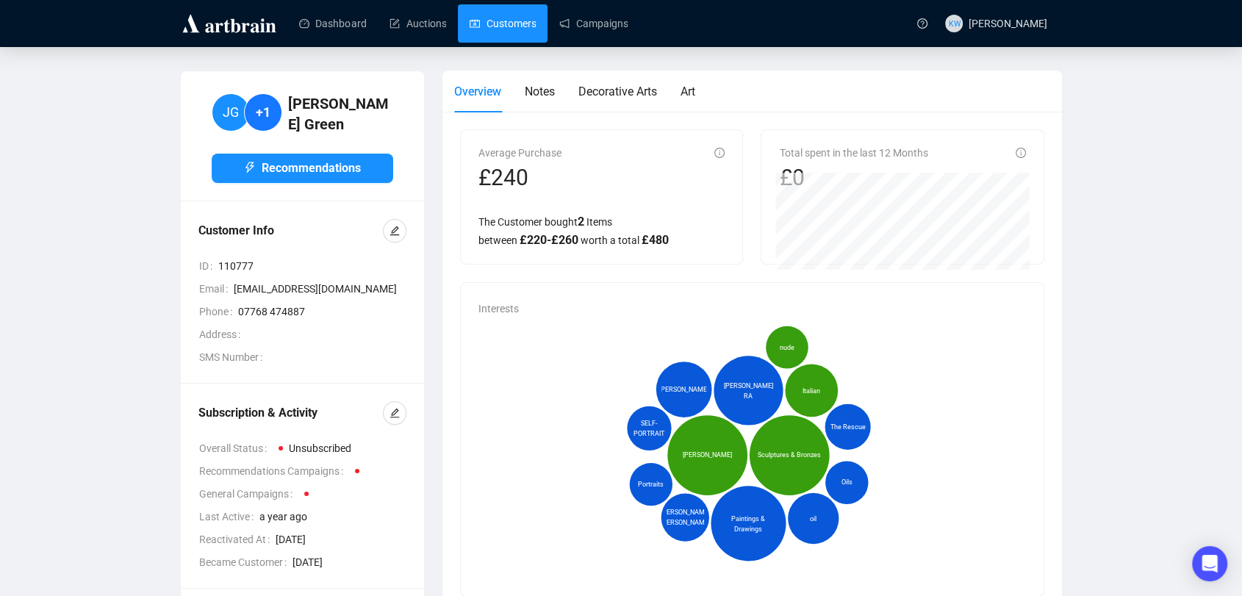
click at [536, 19] on link "Customers" at bounding box center [503, 23] width 66 height 38
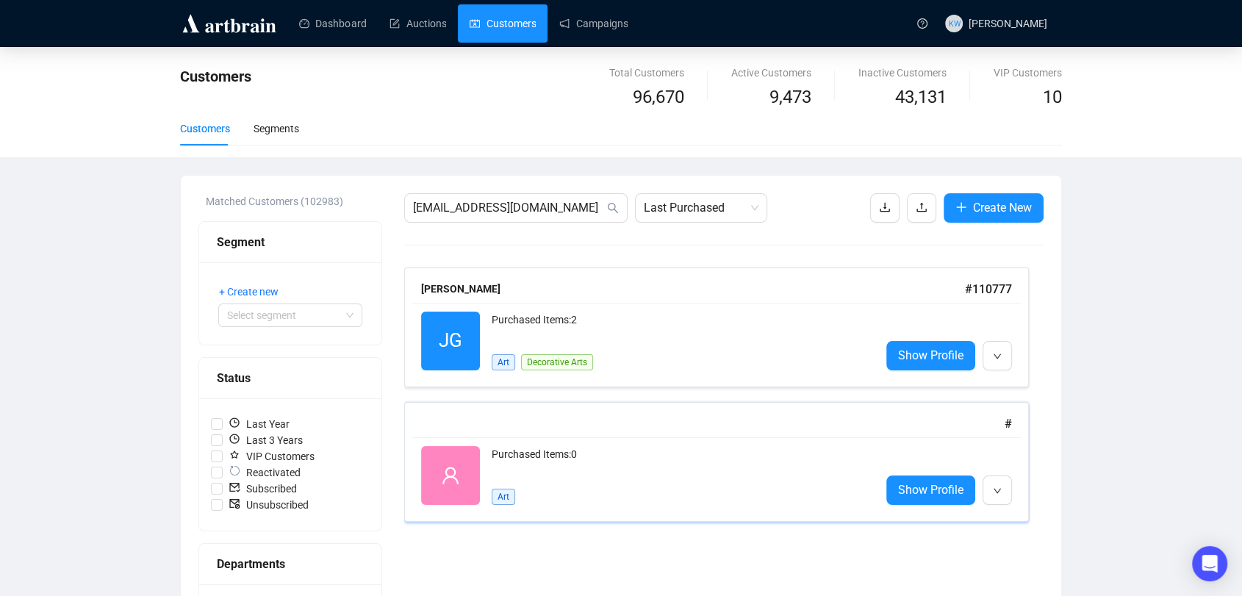
click at [586, 452] on div "Purchased Items: 0" at bounding box center [680, 460] width 377 height 29
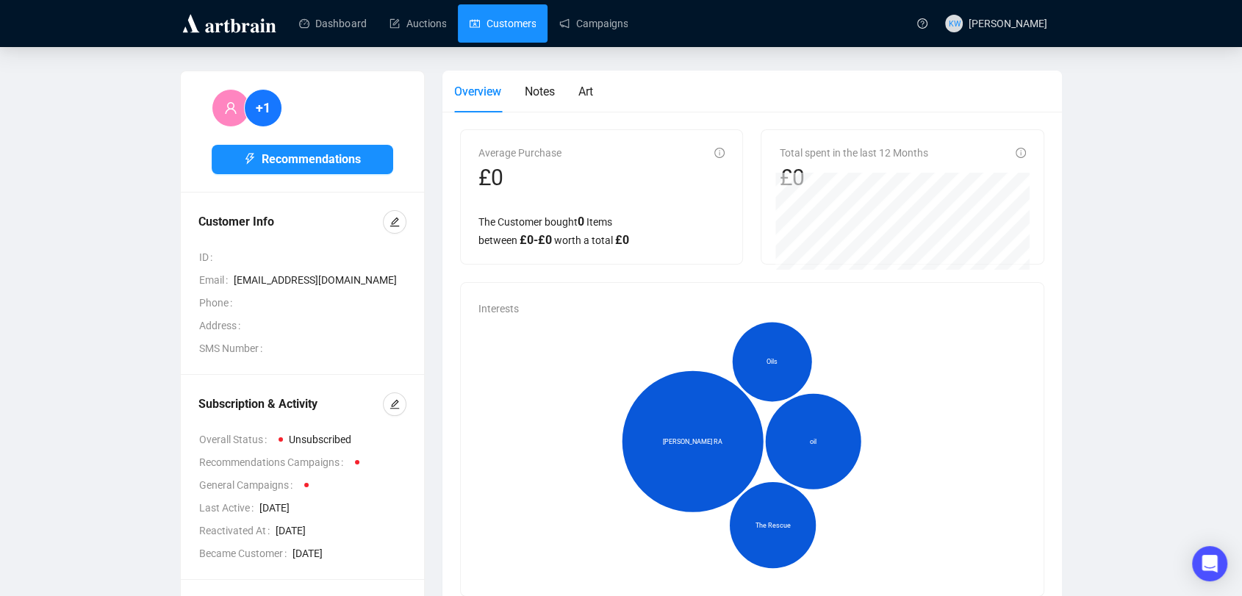
click at [510, 19] on link "Customers" at bounding box center [503, 23] width 66 height 38
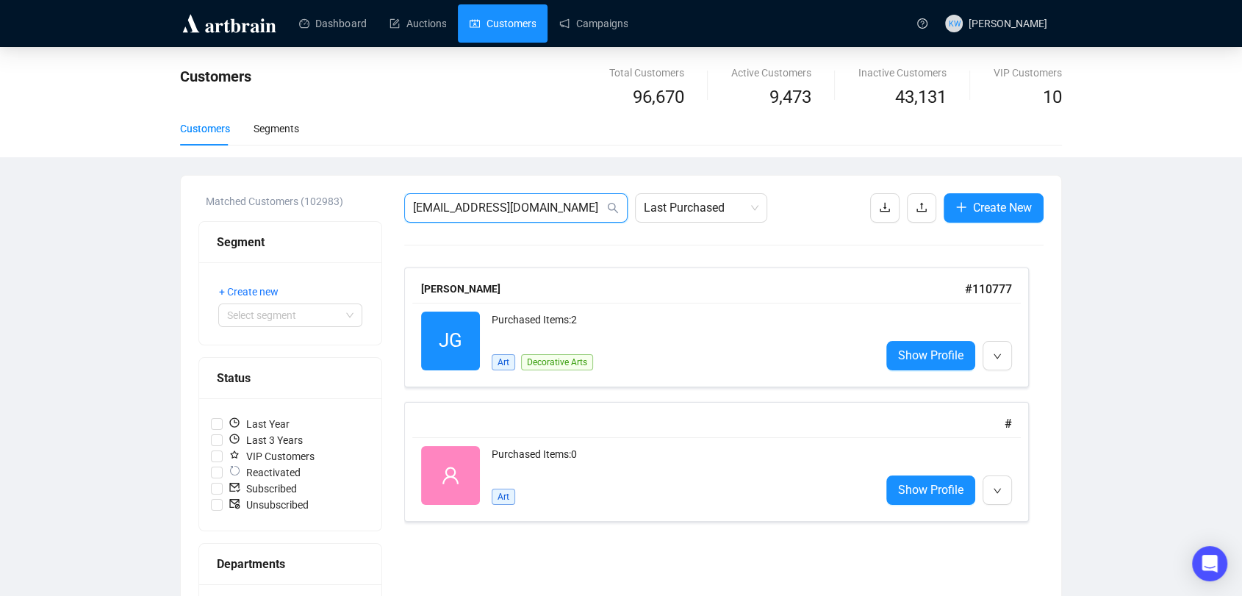
drag, startPoint x: 529, startPoint y: 215, endPoint x: 282, endPoint y: 207, distance: 247.0
paste input "tinkysmum1"
type input "[EMAIL_ADDRESS][DOMAIN_NAME]"
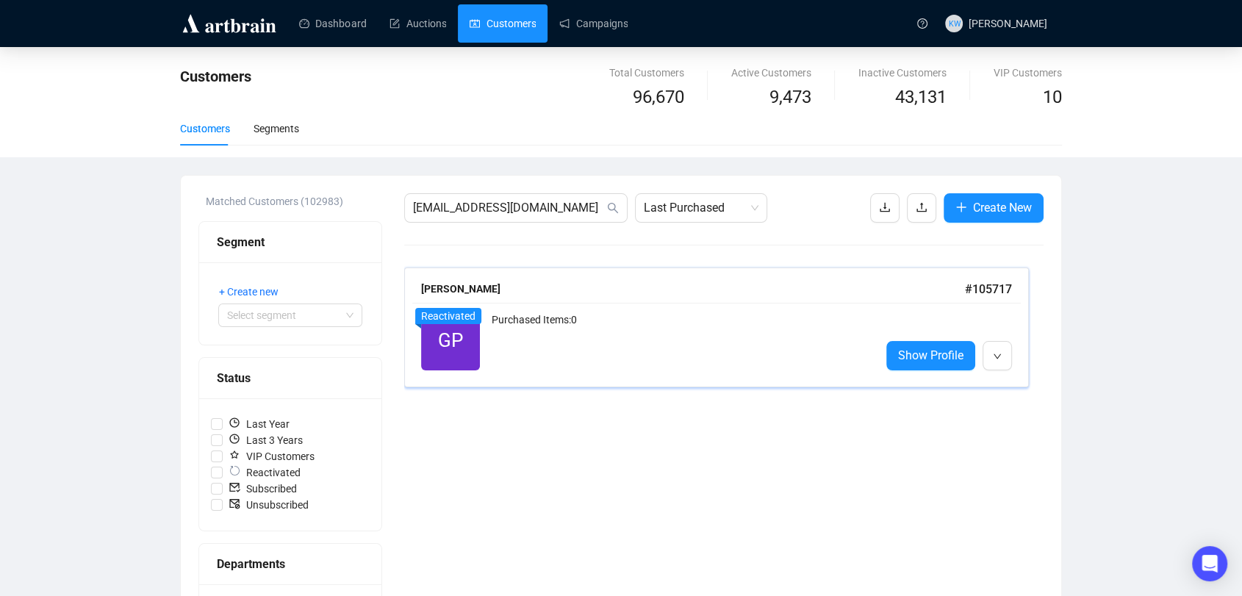
click at [569, 332] on div "Purchased Items: 0" at bounding box center [680, 341] width 377 height 59
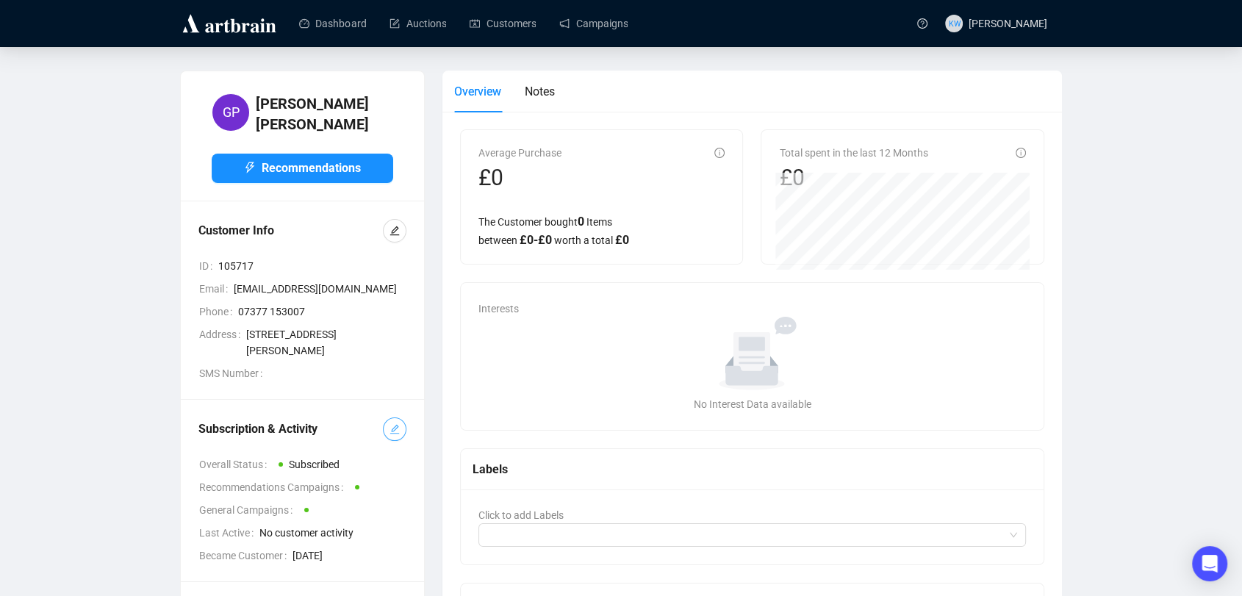
click at [397, 428] on span "button" at bounding box center [395, 429] width 10 height 16
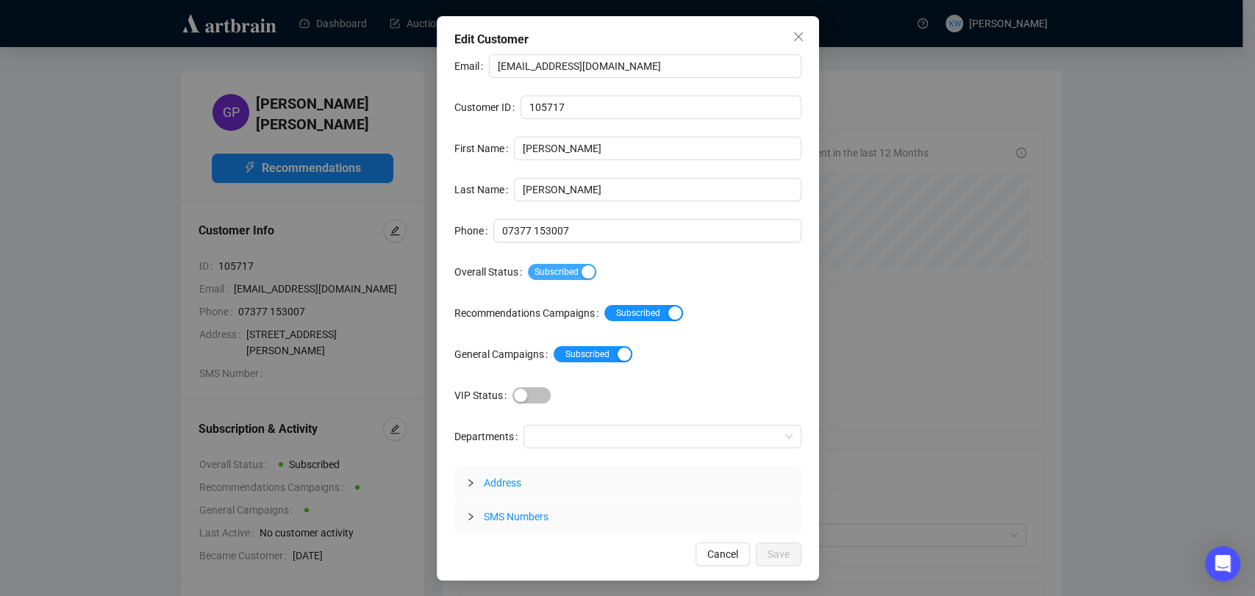
click at [528, 269] on span "Subscribed" at bounding box center [562, 272] width 68 height 16
click at [783, 553] on span "Save" at bounding box center [778, 554] width 22 height 16
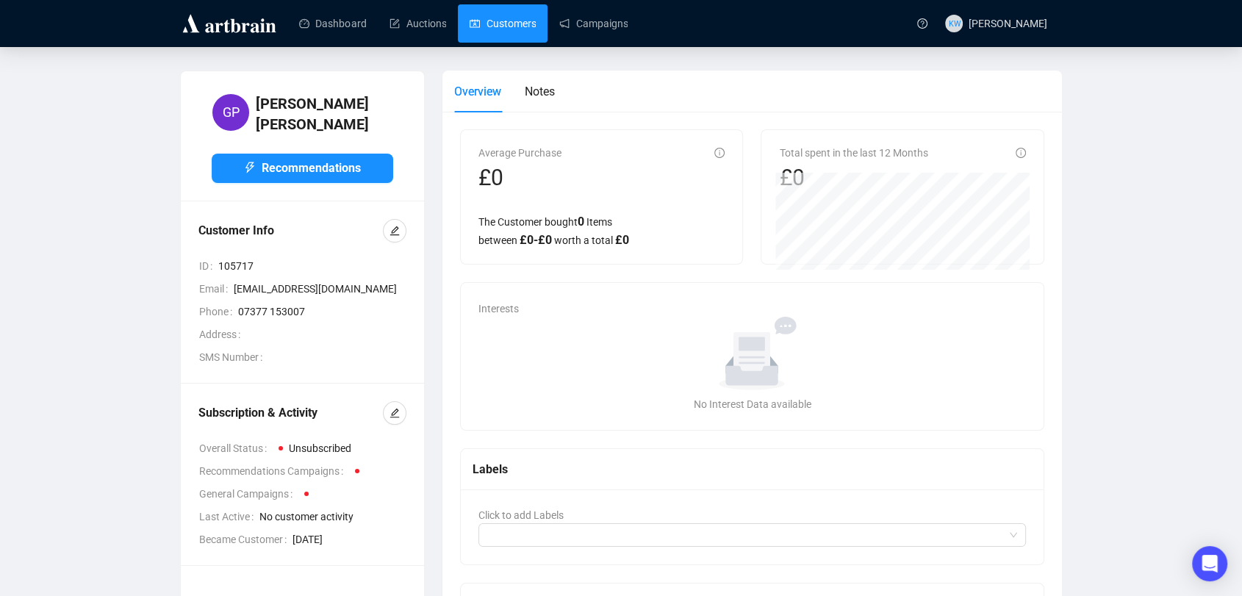
click at [500, 37] on link "Customers" at bounding box center [503, 23] width 66 height 38
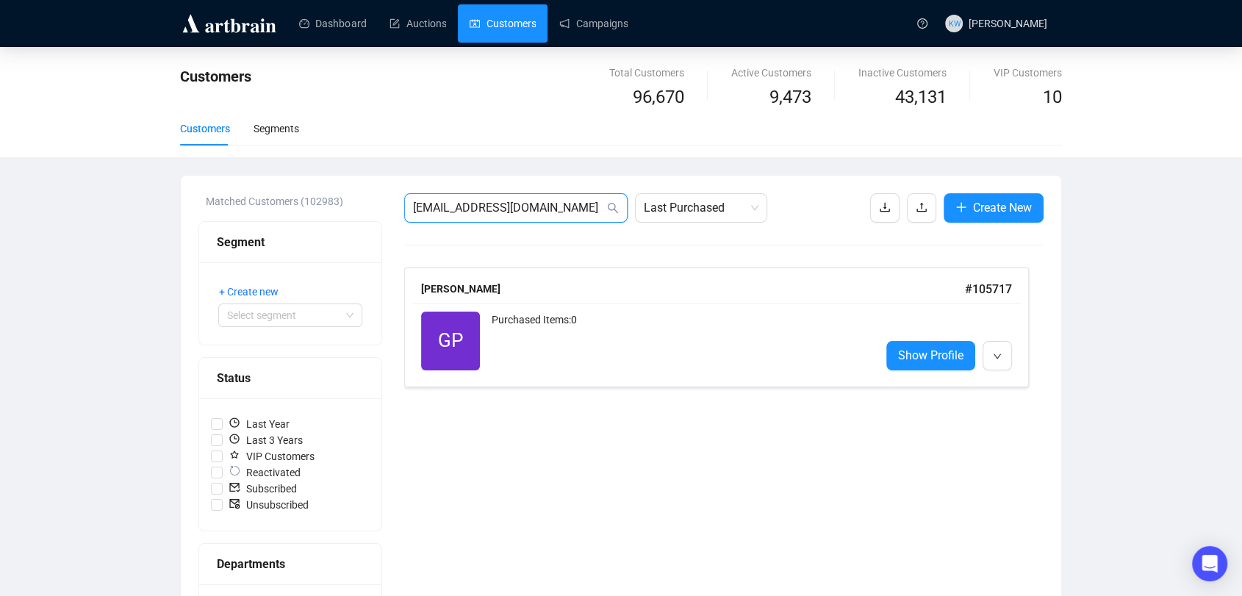
drag, startPoint x: 548, startPoint y: 209, endPoint x: 216, endPoint y: 161, distance: 335.7
click at [216, 161] on div "Customers Total Customers 96,670 Active Customers 9,473 Inactive Customers 43,1…" at bounding box center [621, 544] width 1242 height 995
paste input "[EMAIL_ADDRESS]"
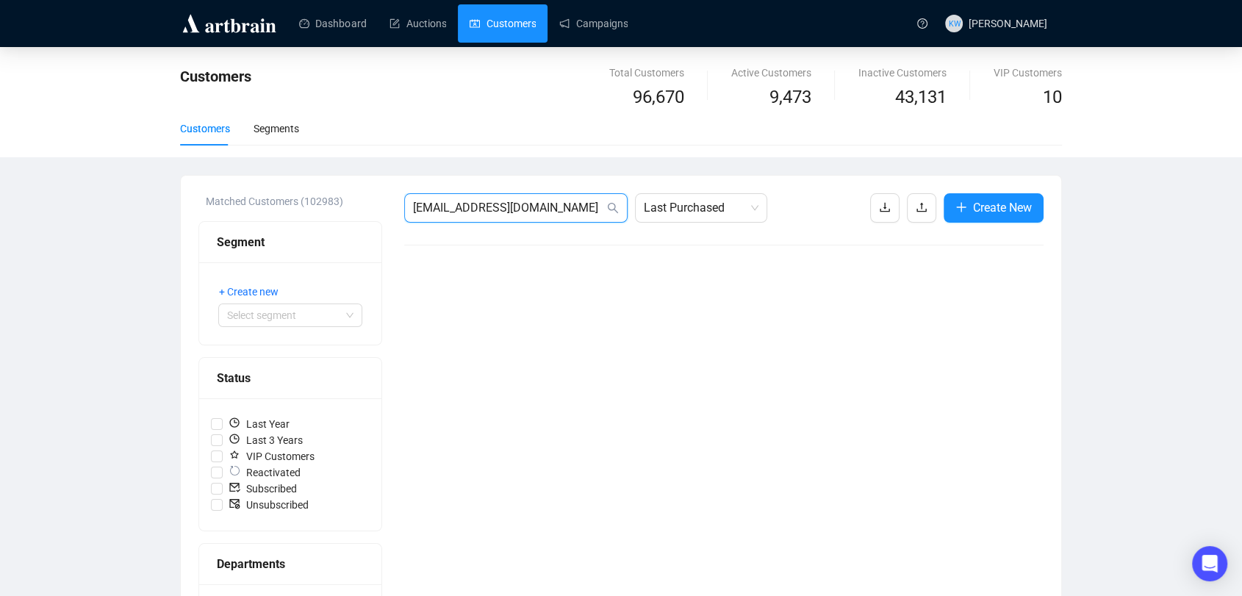
click at [568, 213] on input "[EMAIL_ADDRESS][DOMAIN_NAME]" at bounding box center [508, 208] width 191 height 18
drag, startPoint x: 542, startPoint y: 209, endPoint x: 206, endPoint y: 204, distance: 336.6
paste input "p@phvm"
type input "p@[DOMAIN_NAME]"
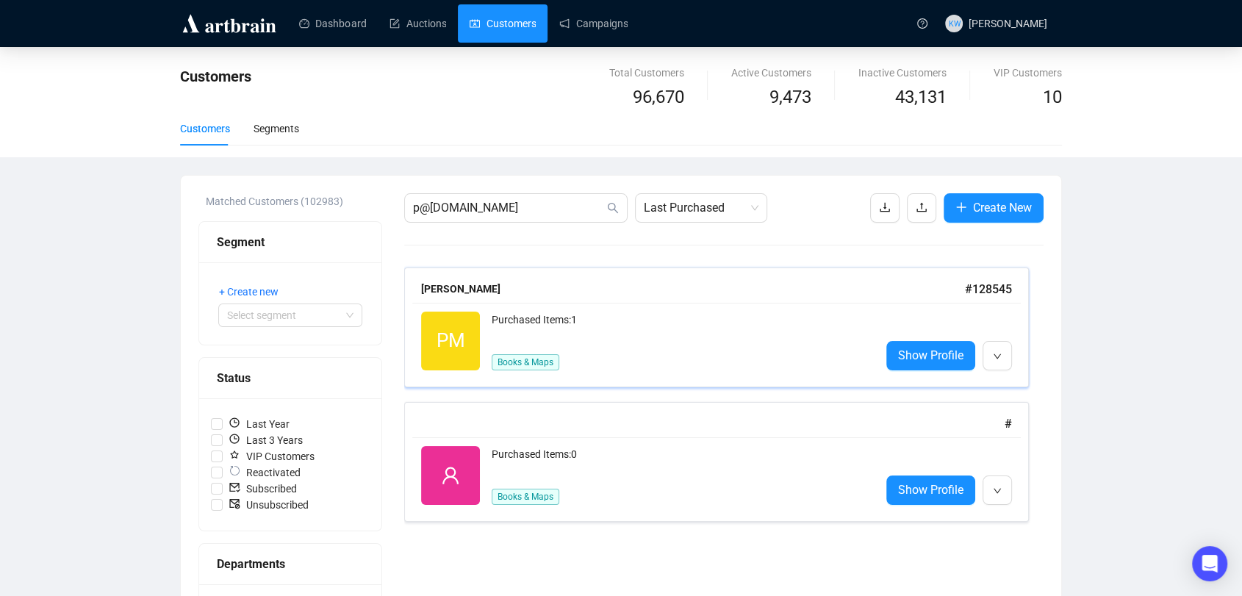
click at [570, 339] on div "Purchased Items: 1" at bounding box center [680, 326] width 377 height 29
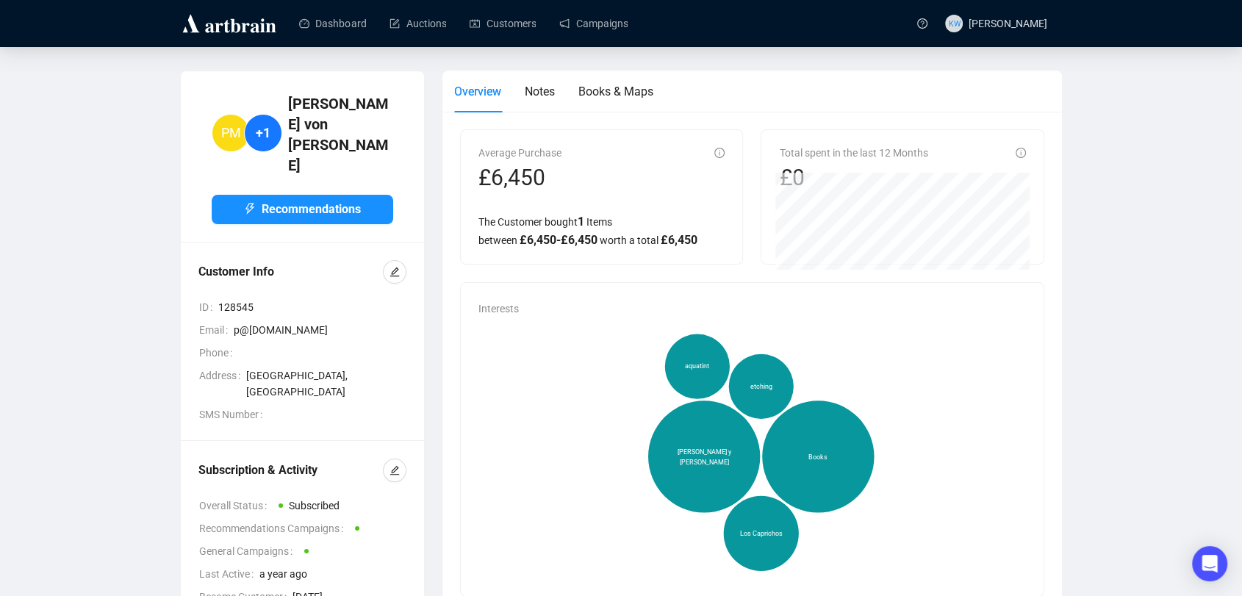
click at [406, 459] on div at bounding box center [395, 471] width 24 height 24
click at [393, 465] on icon "edit" at bounding box center [395, 470] width 10 height 10
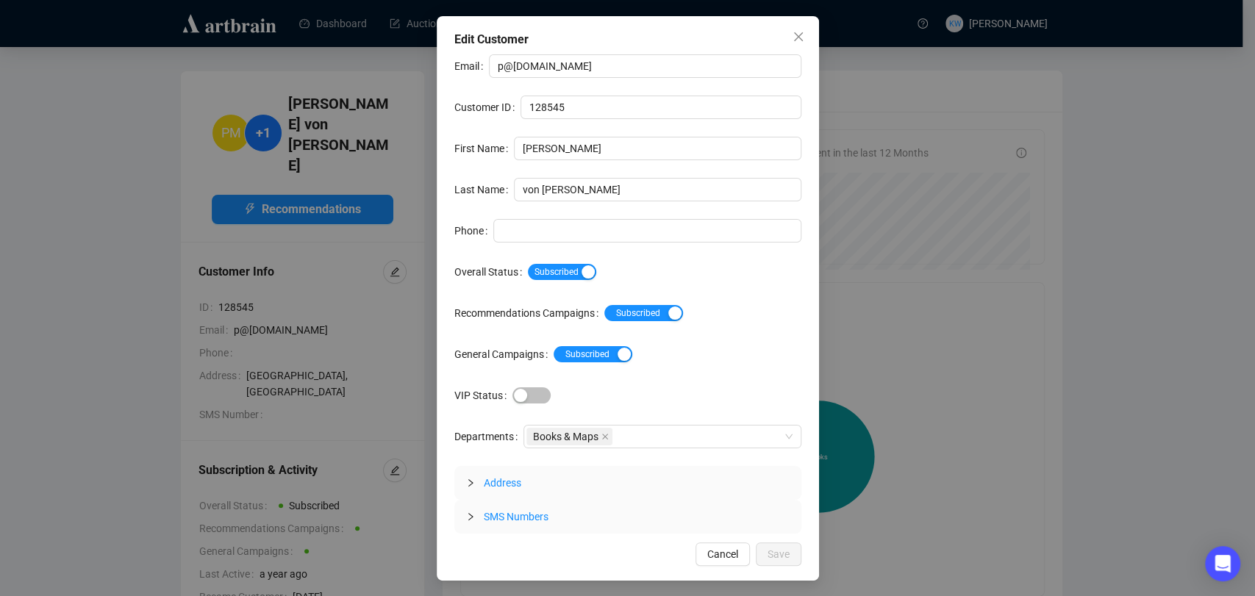
click at [576, 260] on div "Subscribed" at bounding box center [664, 272] width 273 height 24
click at [576, 266] on span "Subscribed" at bounding box center [562, 272] width 68 height 16
click at [772, 552] on span "Save" at bounding box center [778, 554] width 22 height 16
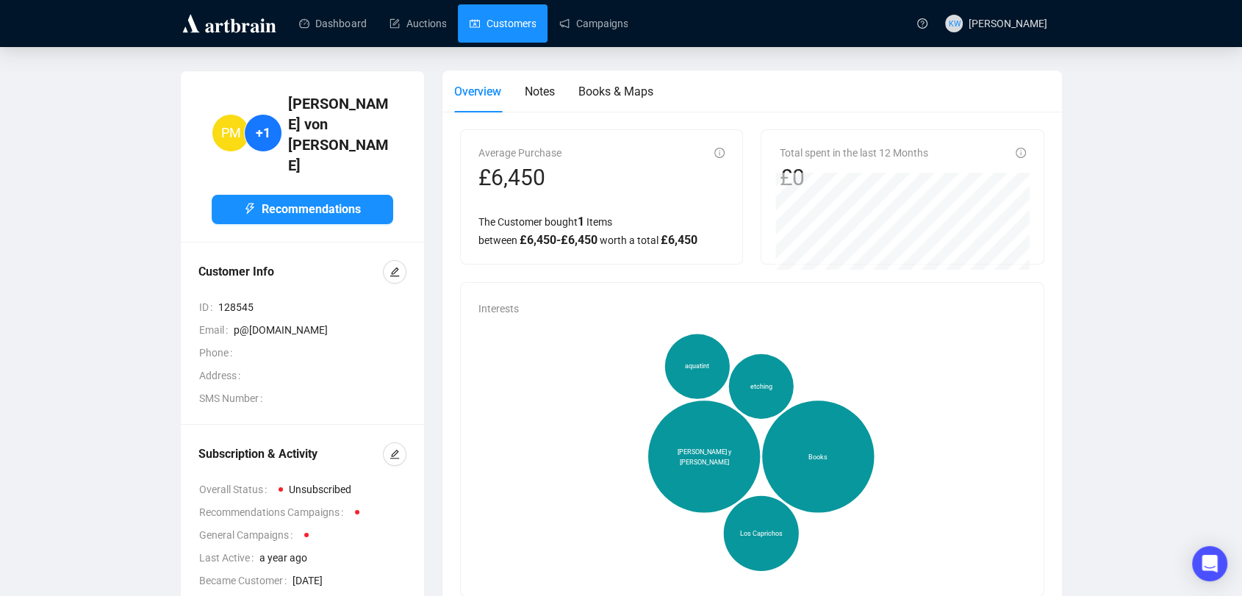
click at [497, 28] on link "Customers" at bounding box center [503, 23] width 66 height 38
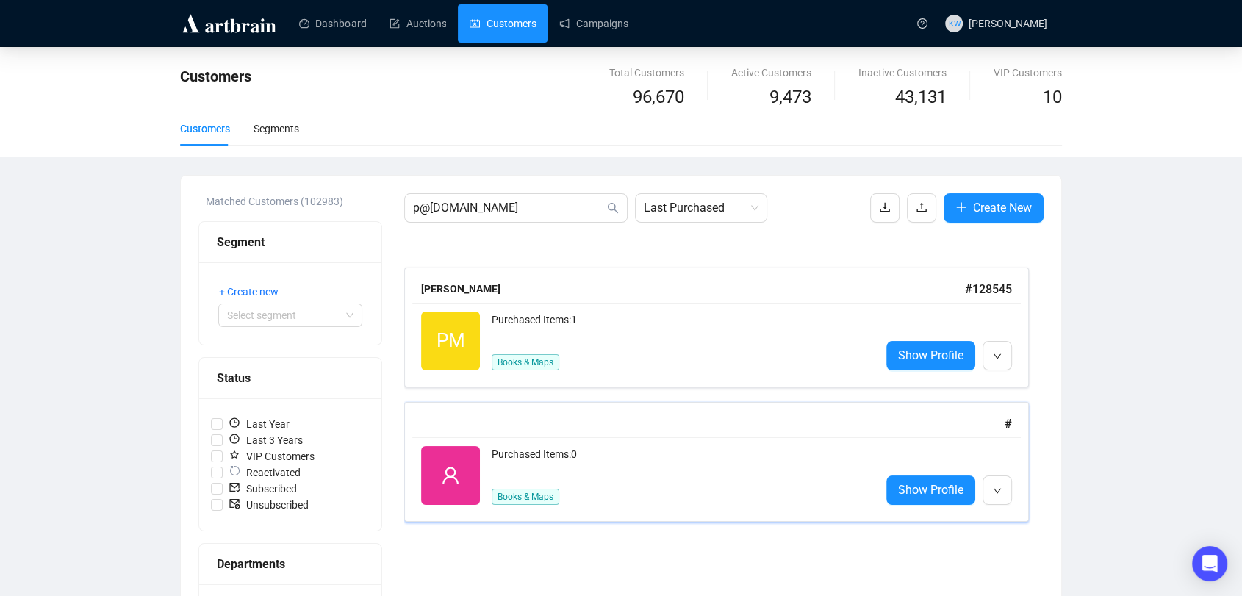
click at [586, 426] on div "#" at bounding box center [716, 423] width 591 height 18
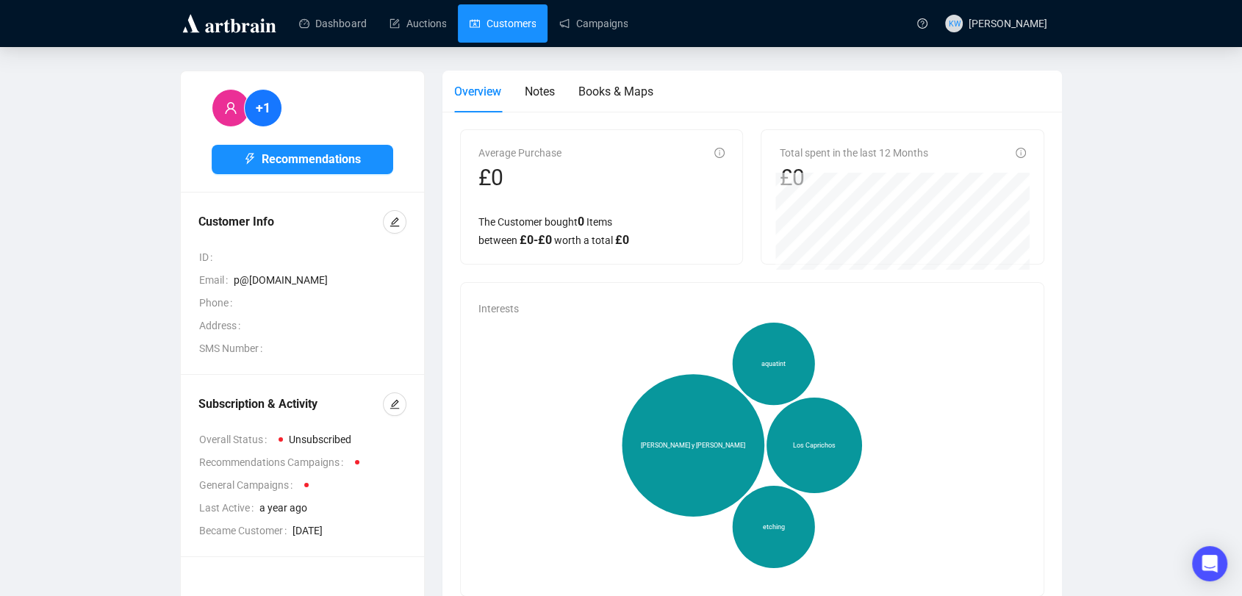
click at [516, 28] on link "Customers" at bounding box center [503, 23] width 66 height 38
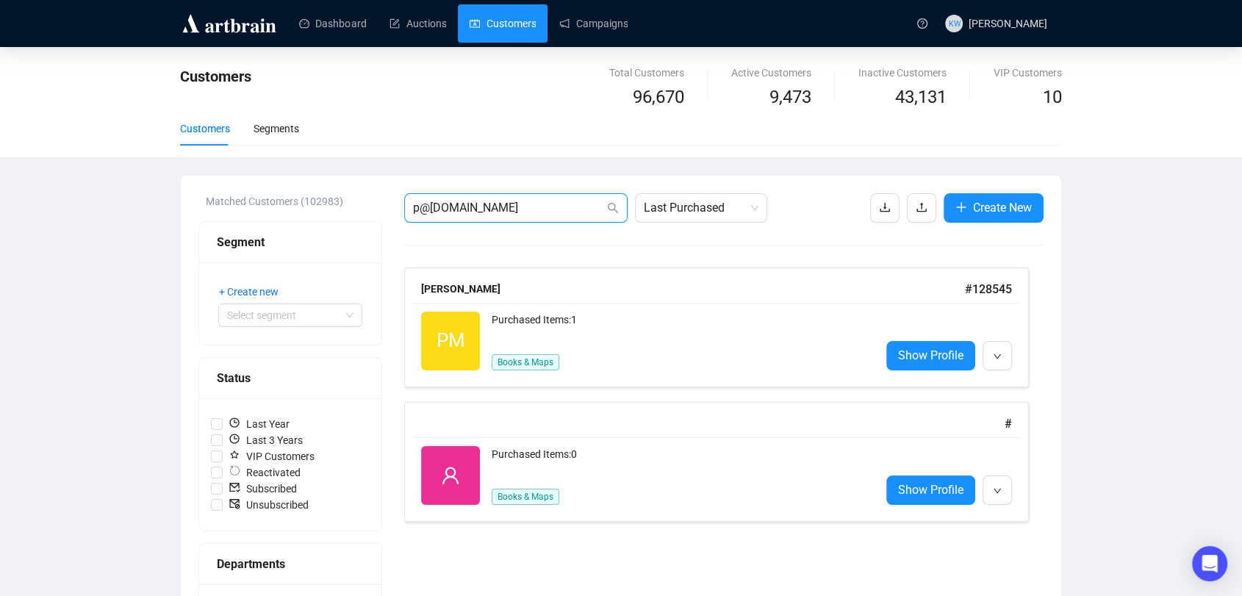
drag, startPoint x: 542, startPoint y: 212, endPoint x: 318, endPoint y: 159, distance: 230.3
click at [318, 159] on div "Customers Total Customers 96,670 Active Customers 9,473 Inactive Customers 43,1…" at bounding box center [621, 544] width 1242 height 995
paste input "[EMAIL_ADDRESS][DOMAIN_NAME]"
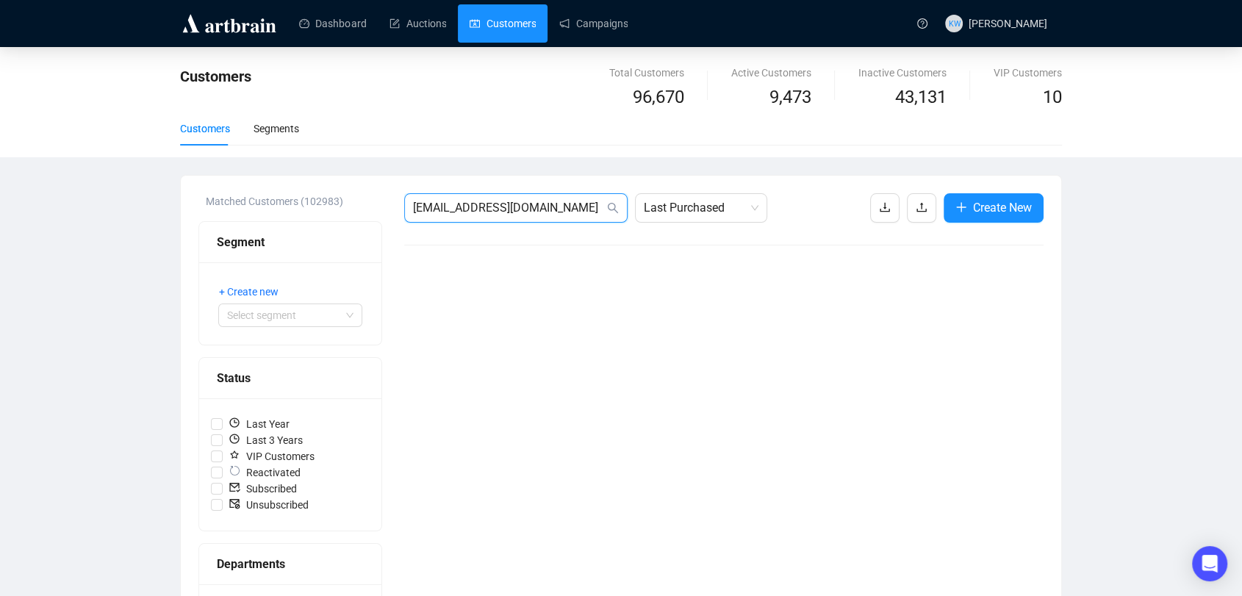
drag, startPoint x: 495, startPoint y: 206, endPoint x: 244, endPoint y: 195, distance: 251.6
paste input "[PERSON_NAME][EMAIL_ADDRESS][DOMAIN_NAME]"
type input "[PERSON_NAME][EMAIL_ADDRESS][DOMAIN_NAME]"
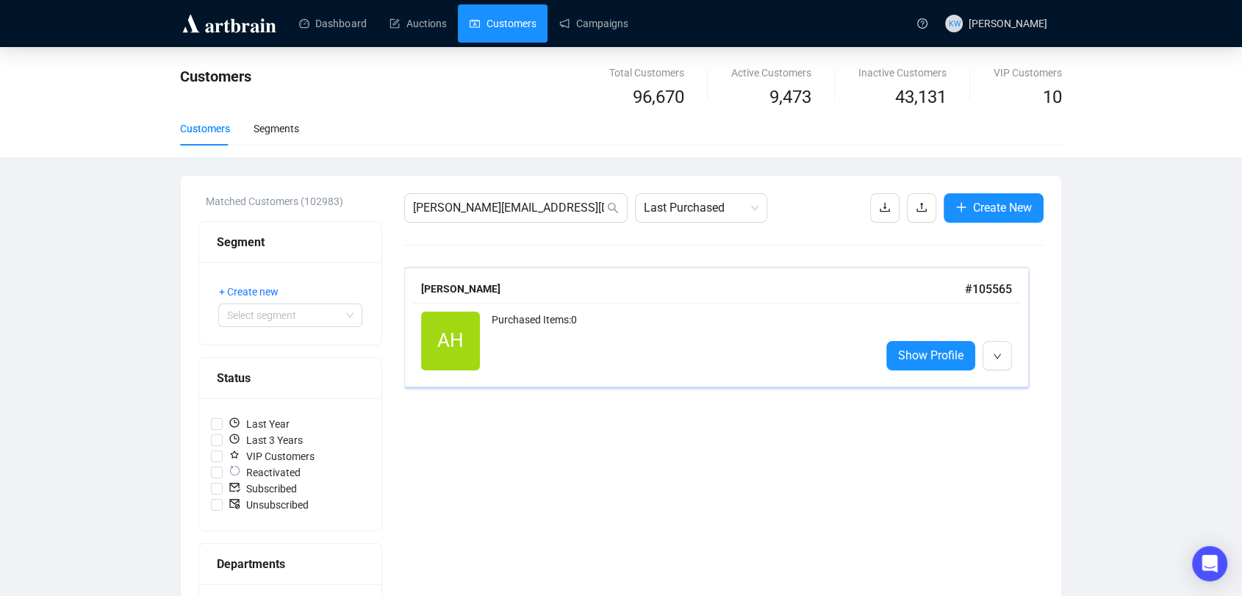
click at [588, 343] on div "Purchased Items: 0" at bounding box center [680, 341] width 377 height 59
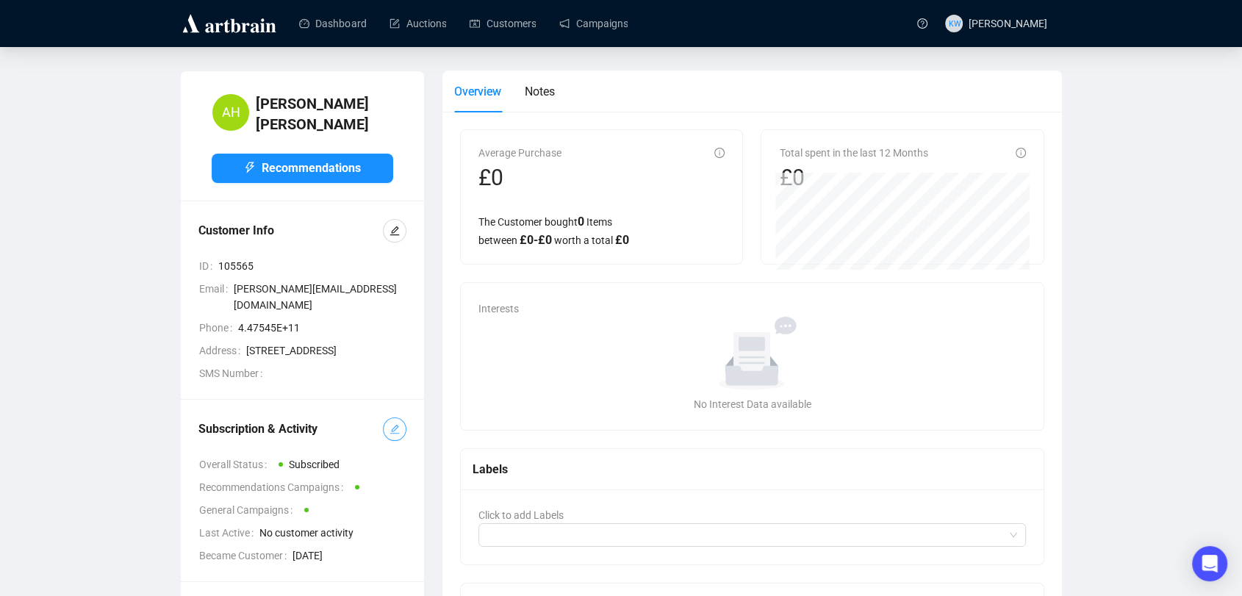
click at [398, 431] on icon "edit" at bounding box center [395, 429] width 10 height 10
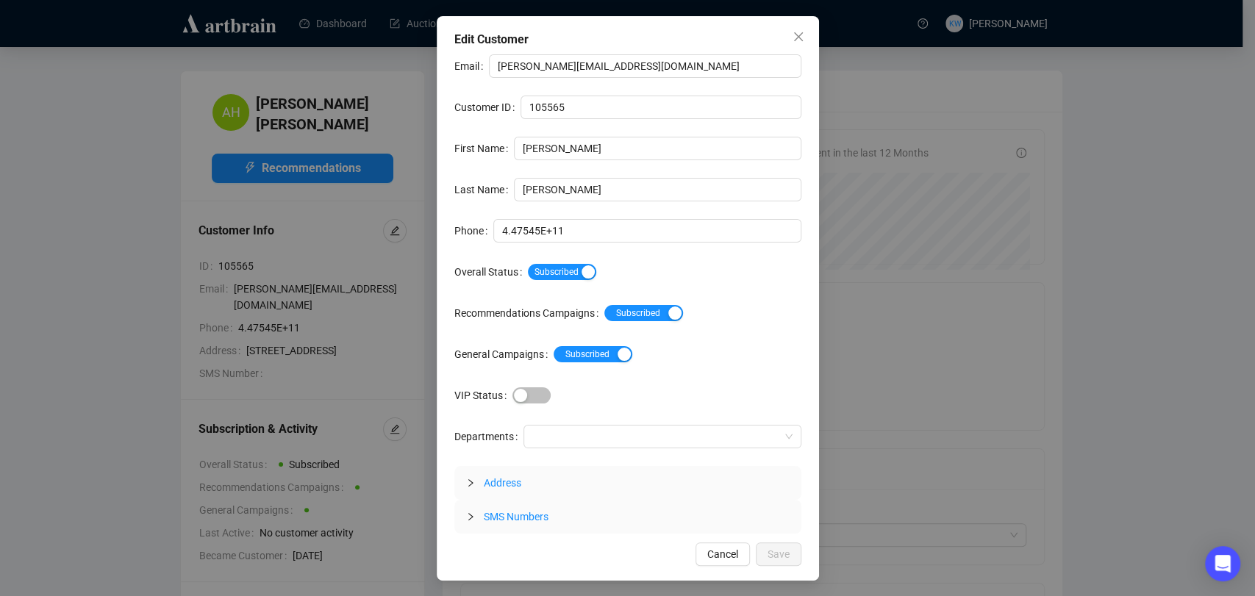
click at [535, 281] on div "Subscribed" at bounding box center [664, 272] width 273 height 24
click at [541, 270] on span "Subscribed" at bounding box center [562, 272] width 68 height 16
click at [786, 555] on span "Save" at bounding box center [778, 554] width 22 height 16
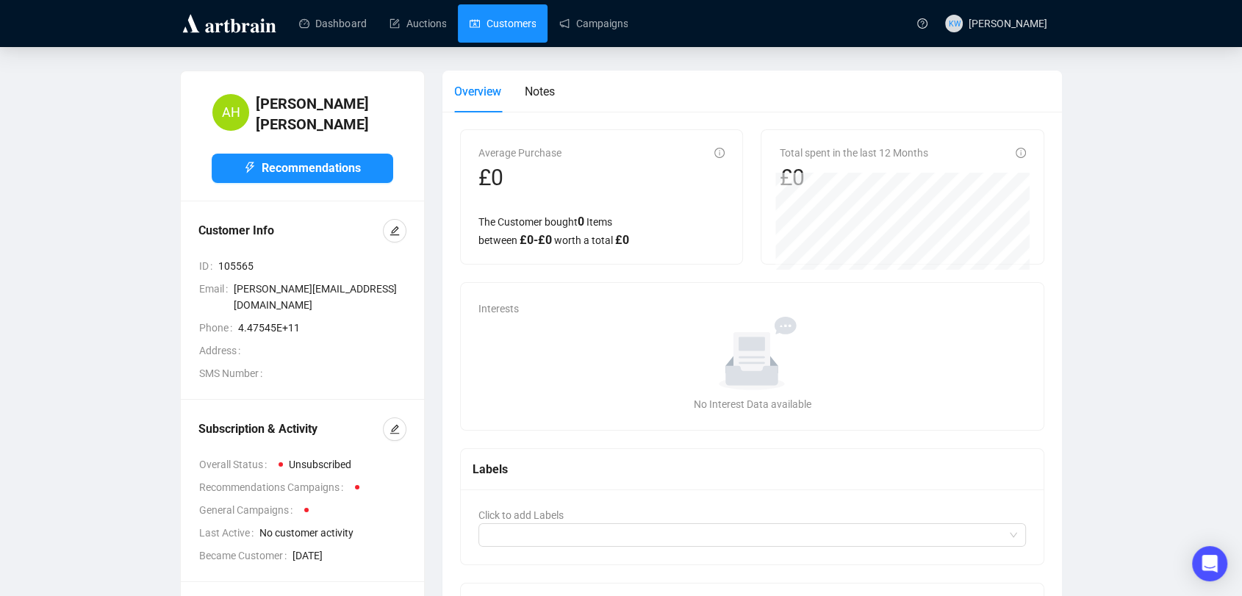
click at [478, 38] on link "Customers" at bounding box center [503, 23] width 66 height 38
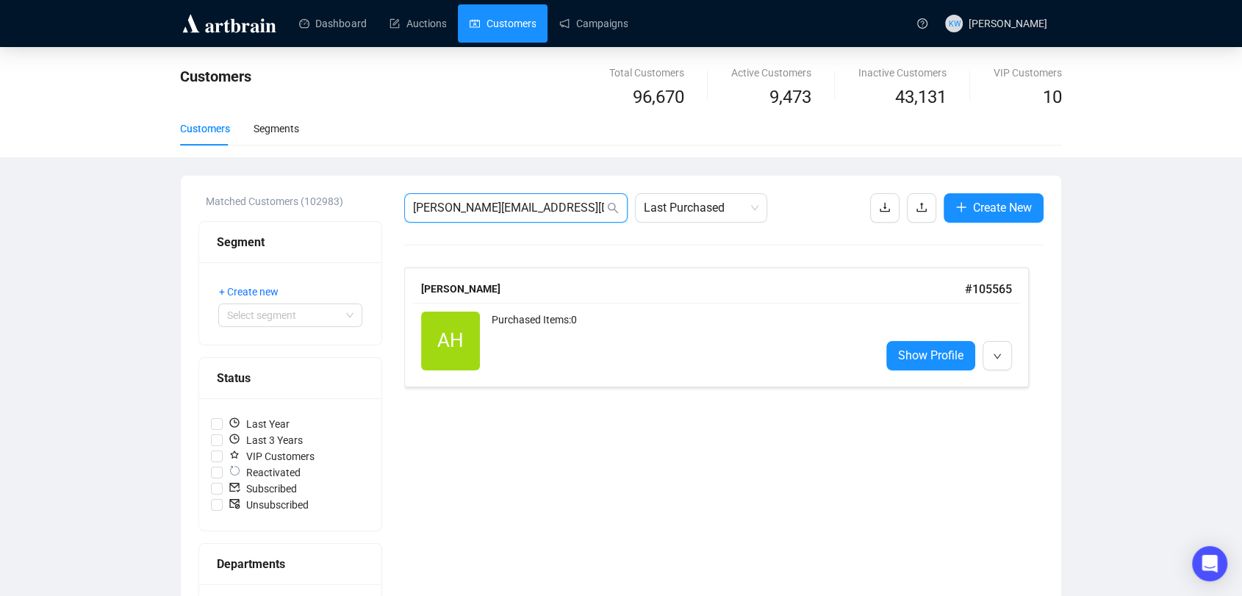
drag, startPoint x: 564, startPoint y: 207, endPoint x: 263, endPoint y: 205, distance: 300.6
paste input "bnicholson@prmconsulting"
type input "[EMAIL_ADDRESS][DOMAIN_NAME]"
click at [631, 317] on div "Purchased Items: 3" at bounding box center [680, 326] width 377 height 29
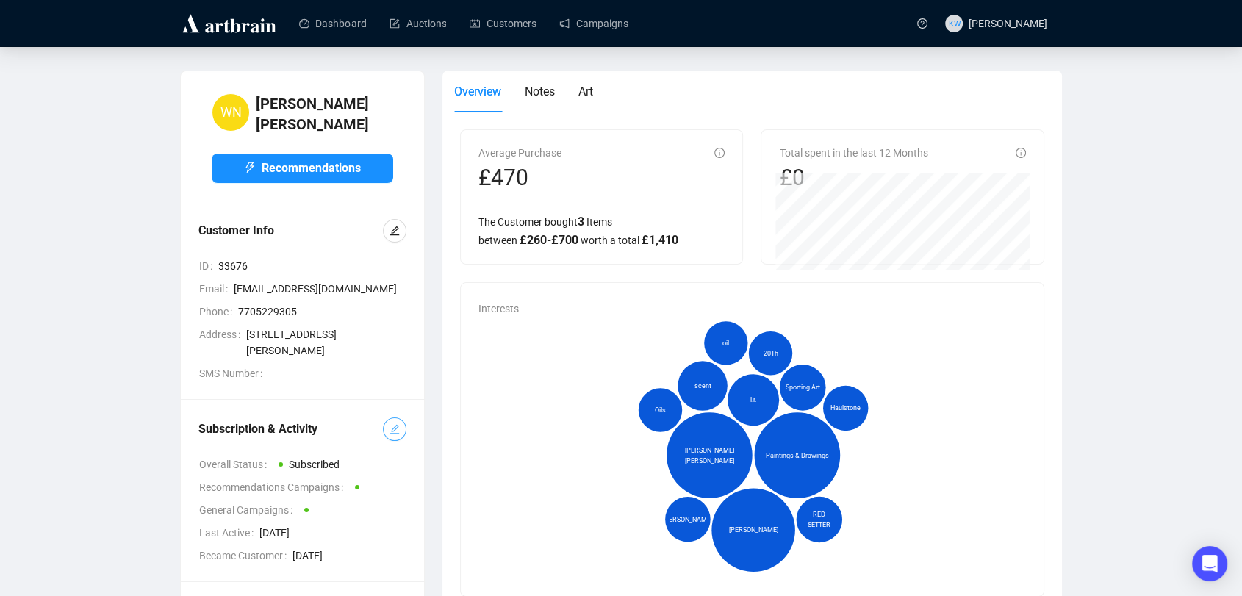
click at [394, 424] on icon "edit" at bounding box center [395, 429] width 10 height 10
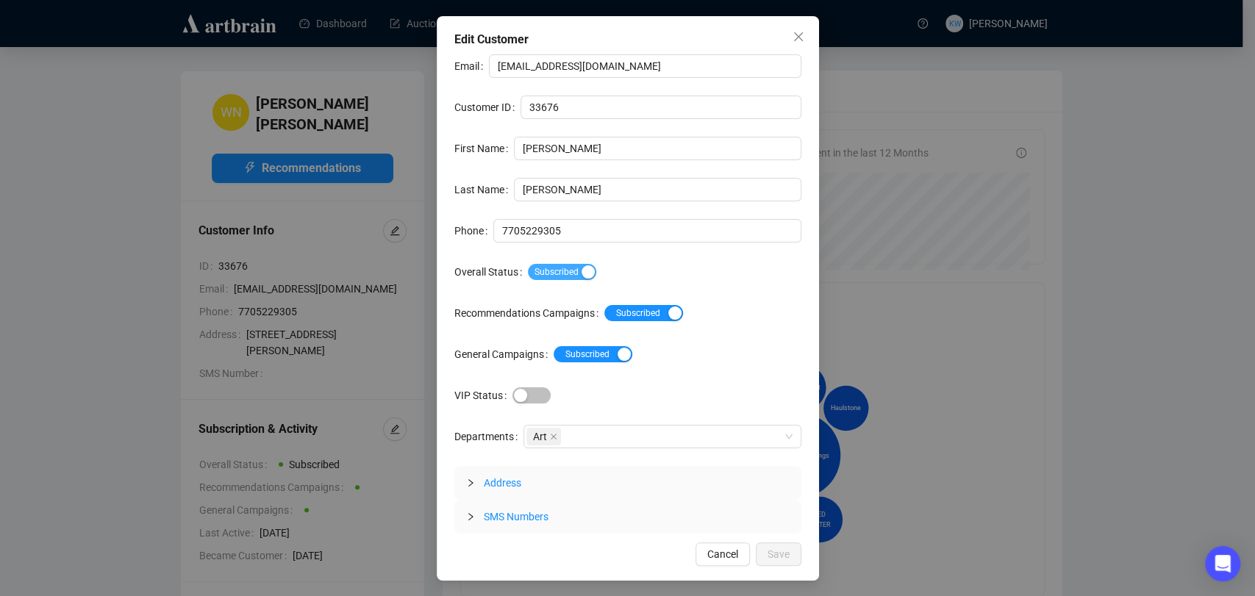
click at [571, 267] on span "Subscribed" at bounding box center [562, 272] width 68 height 16
click at [778, 548] on span "Save" at bounding box center [778, 554] width 22 height 16
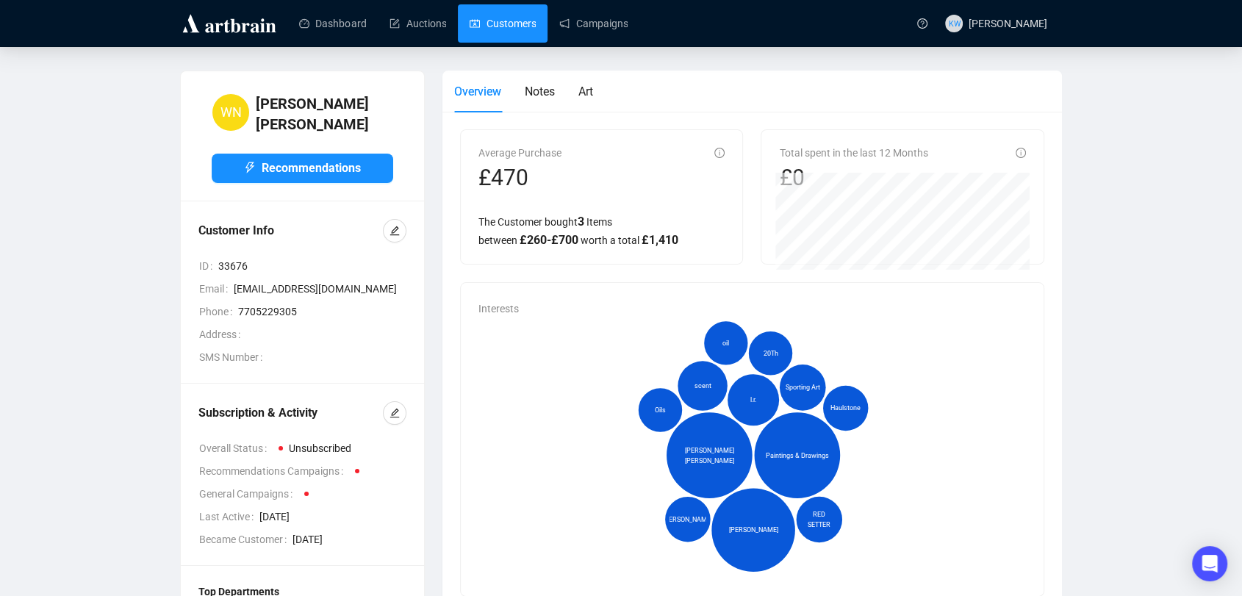
click at [520, 20] on link "Customers" at bounding box center [503, 23] width 66 height 38
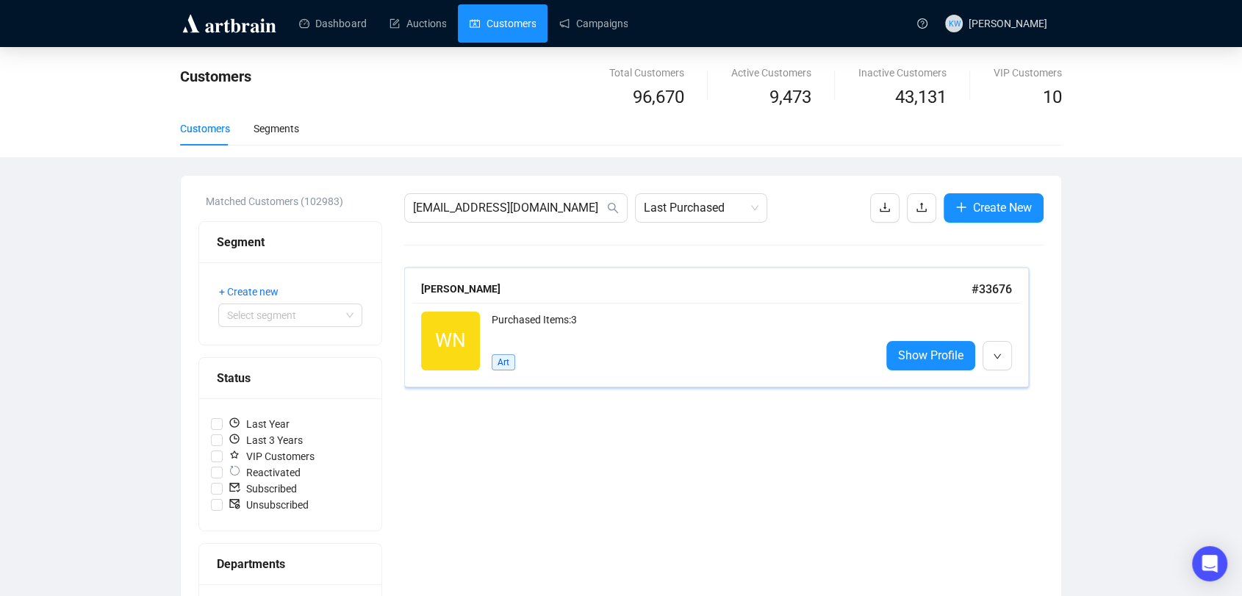
click at [595, 332] on div "Purchased Items: 3" at bounding box center [680, 326] width 377 height 29
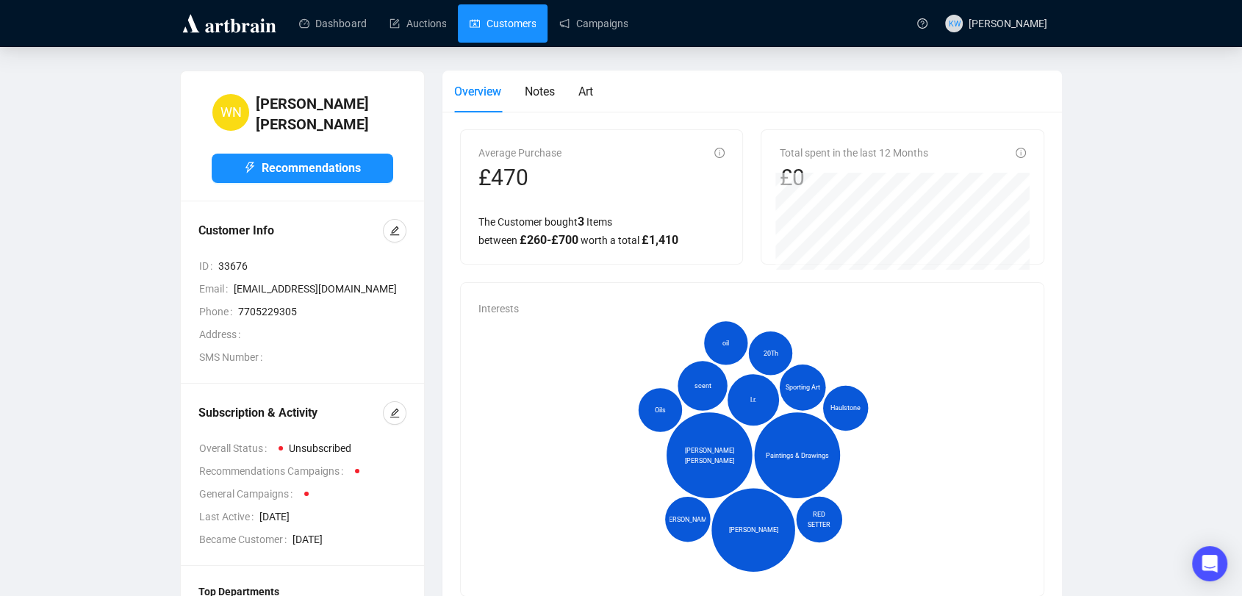
click at [518, 24] on link "Customers" at bounding box center [503, 23] width 66 height 38
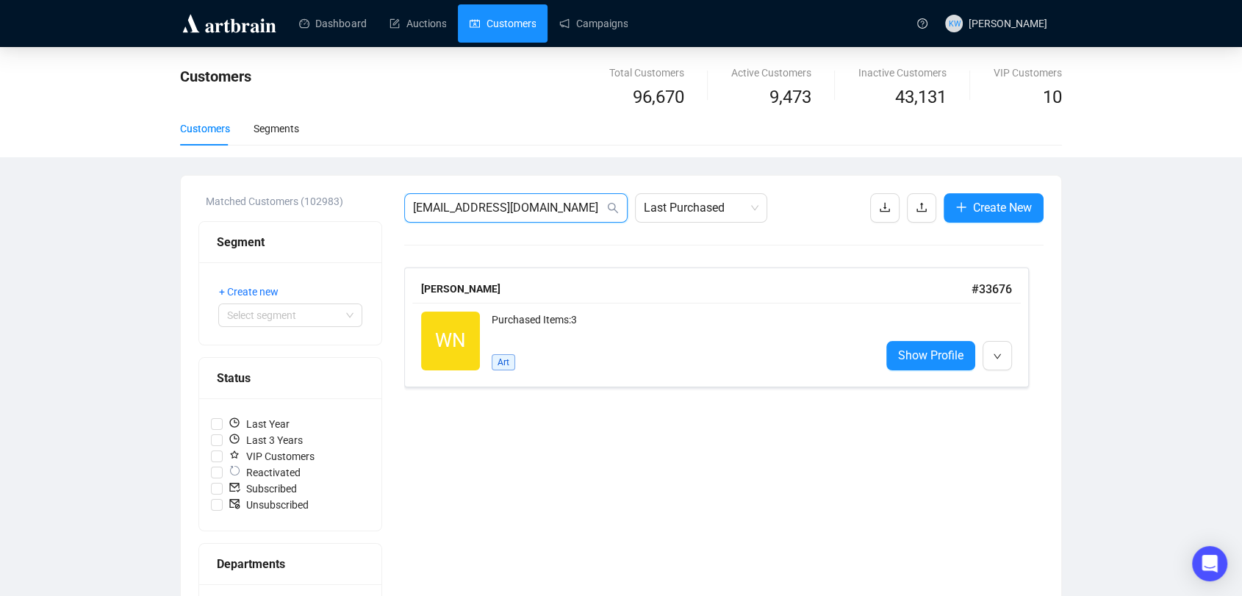
drag, startPoint x: 596, startPoint y: 206, endPoint x: 222, endPoint y: 198, distance: 374.1
paste input "[EMAIL_ADDRESS]"
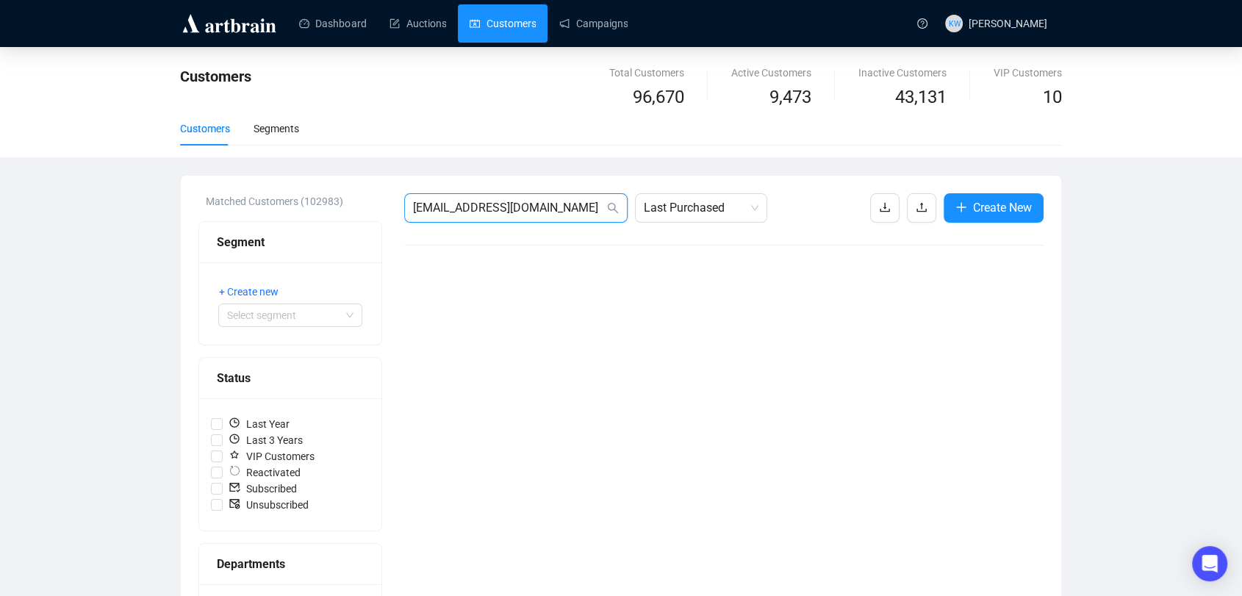
click at [546, 204] on input "[EMAIL_ADDRESS][DOMAIN_NAME]" at bounding box center [508, 208] width 191 height 18
drag, startPoint x: 556, startPoint y: 206, endPoint x: 317, endPoint y: 207, distance: 238.1
paste input "ecossey@me"
type input "[EMAIL_ADDRESS][DOMAIN_NAME]"
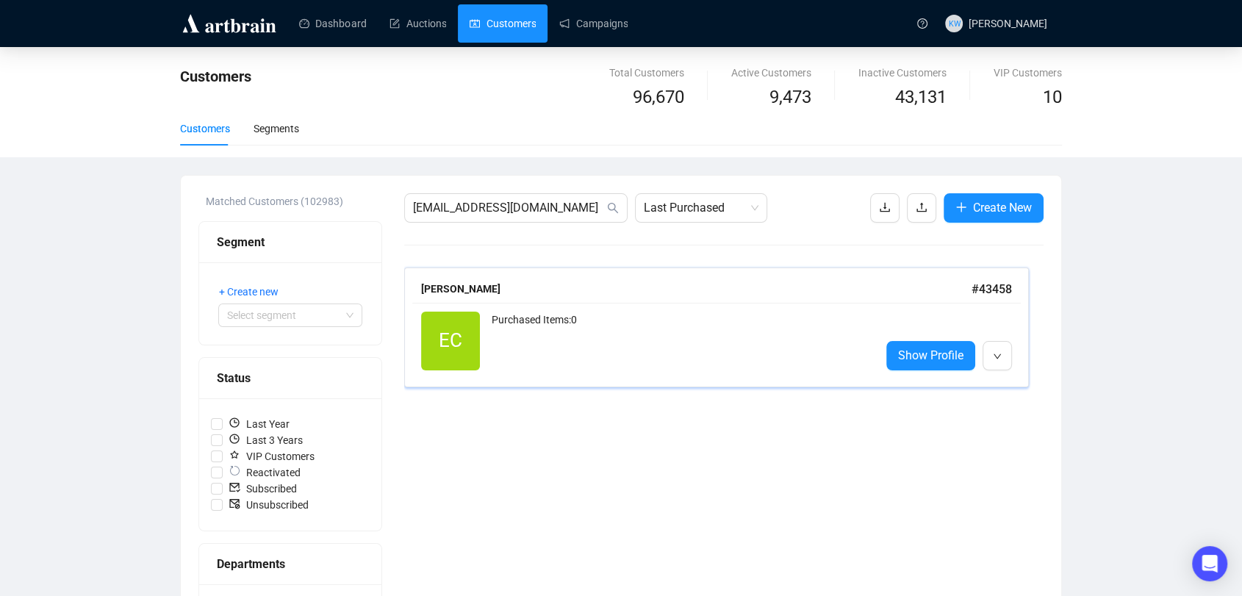
click at [575, 327] on div "Purchased Items: 0" at bounding box center [680, 341] width 377 height 59
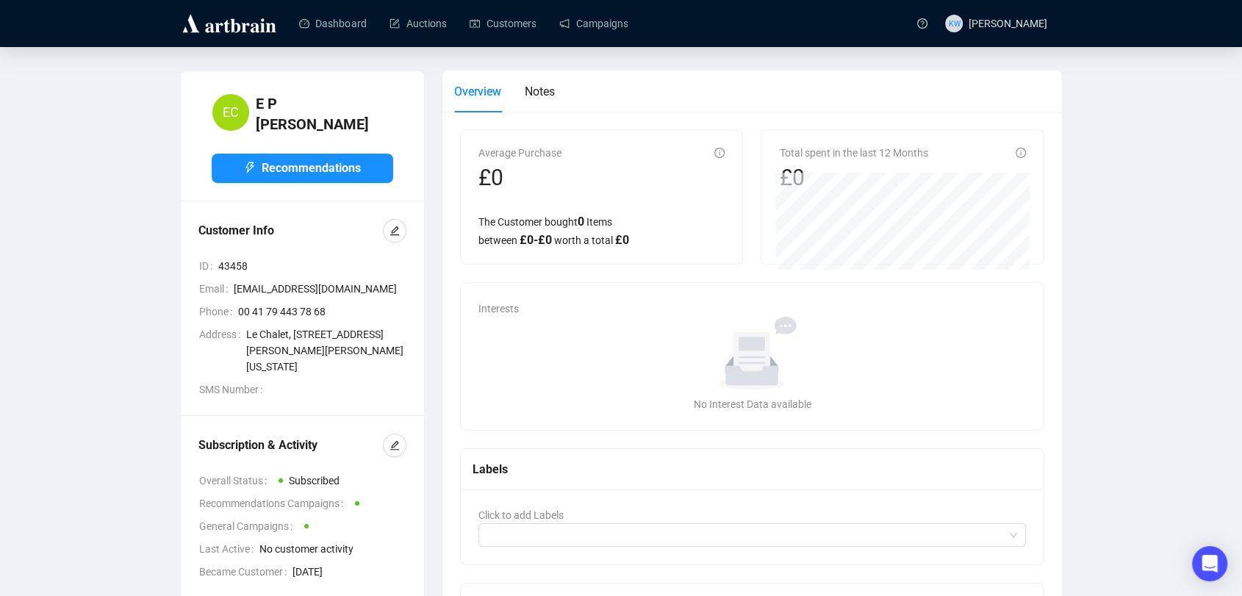
scroll to position [59, 0]
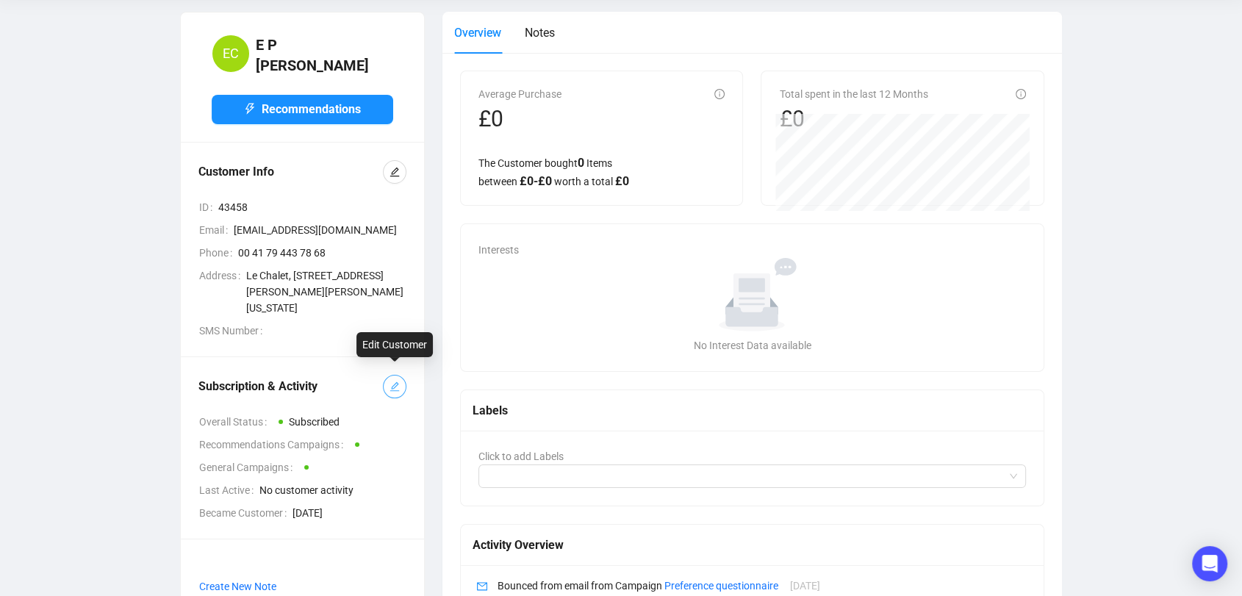
click at [401, 378] on button "button" at bounding box center [395, 387] width 24 height 24
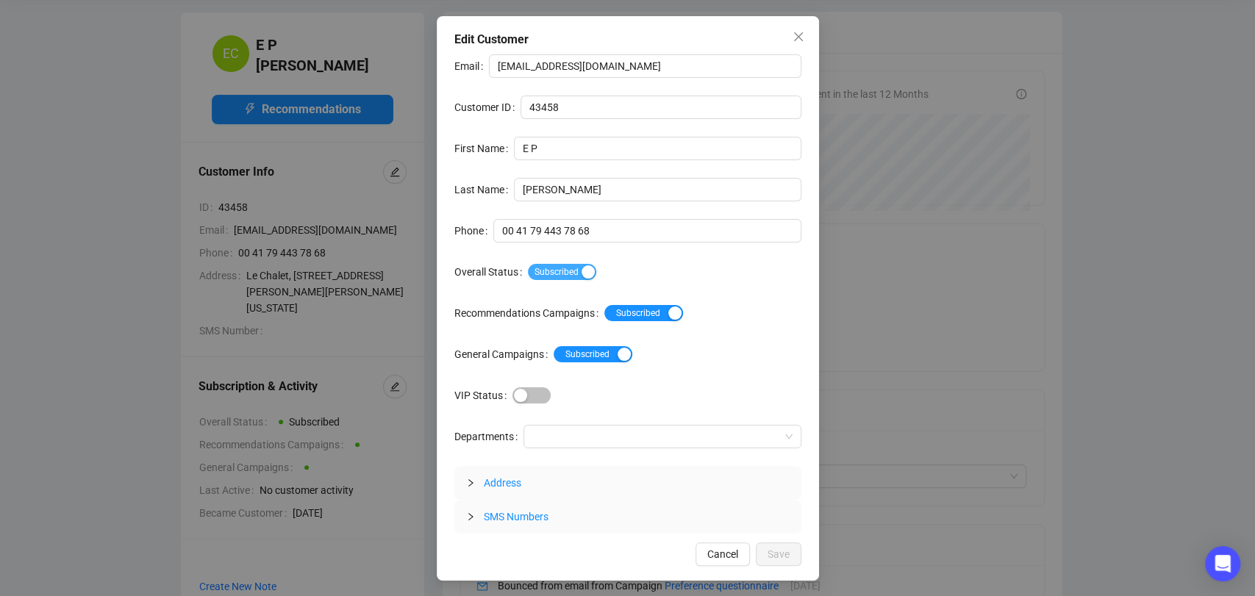
click at [564, 268] on span "Subscribed" at bounding box center [562, 272] width 68 height 16
click at [793, 565] on button "Save" at bounding box center [778, 554] width 46 height 24
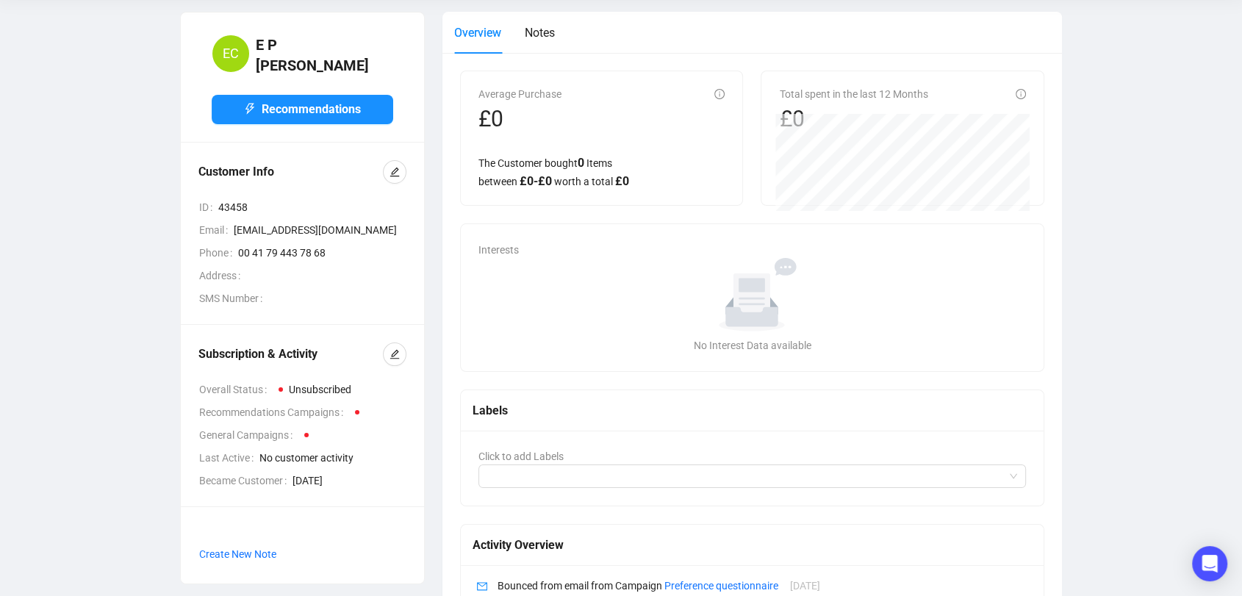
scroll to position [0, 0]
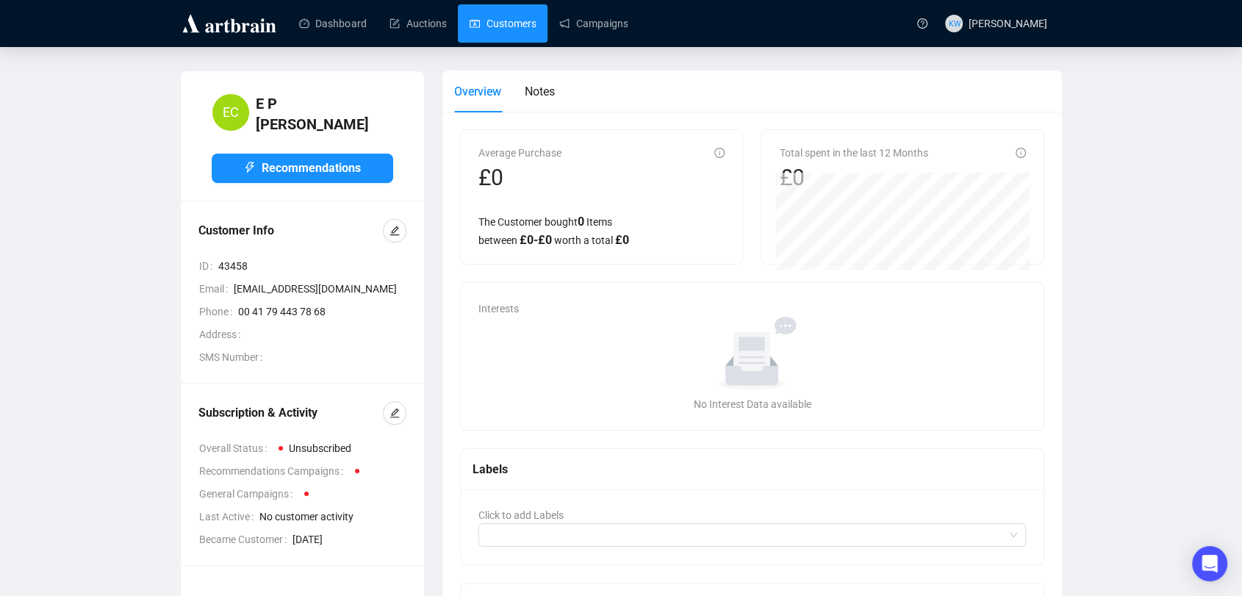
click at [486, 29] on link "Customers" at bounding box center [503, 23] width 66 height 38
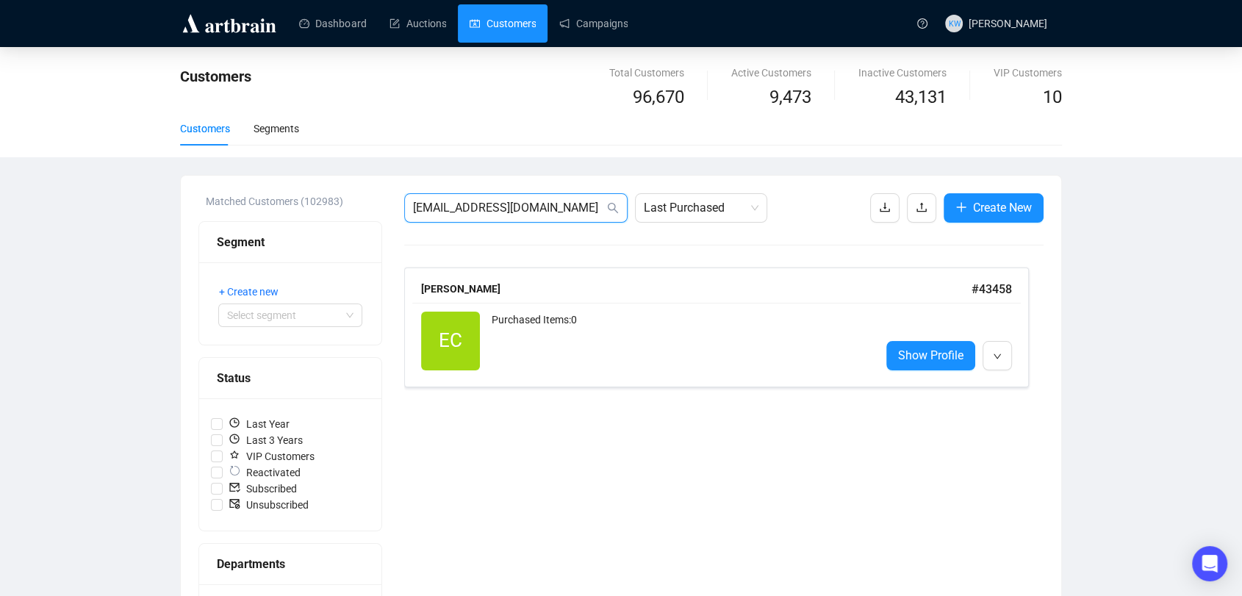
drag, startPoint x: 534, startPoint y: 201, endPoint x: 368, endPoint y: 201, distance: 165.4
paste input "[US_STATE].masters@btconnect"
type input "[US_STATE][EMAIL_ADDRESS][DOMAIN_NAME]"
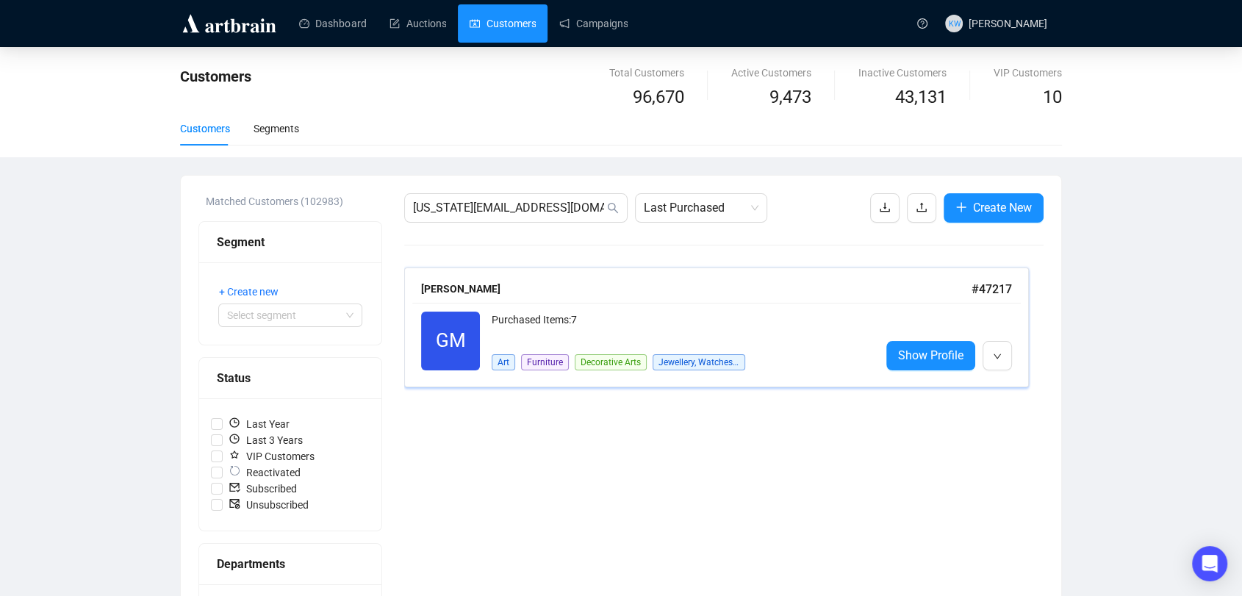
click at [544, 351] on div "Art Furniture Decorative Arts Jewellery, Watches & Designer" at bounding box center [619, 355] width 254 height 29
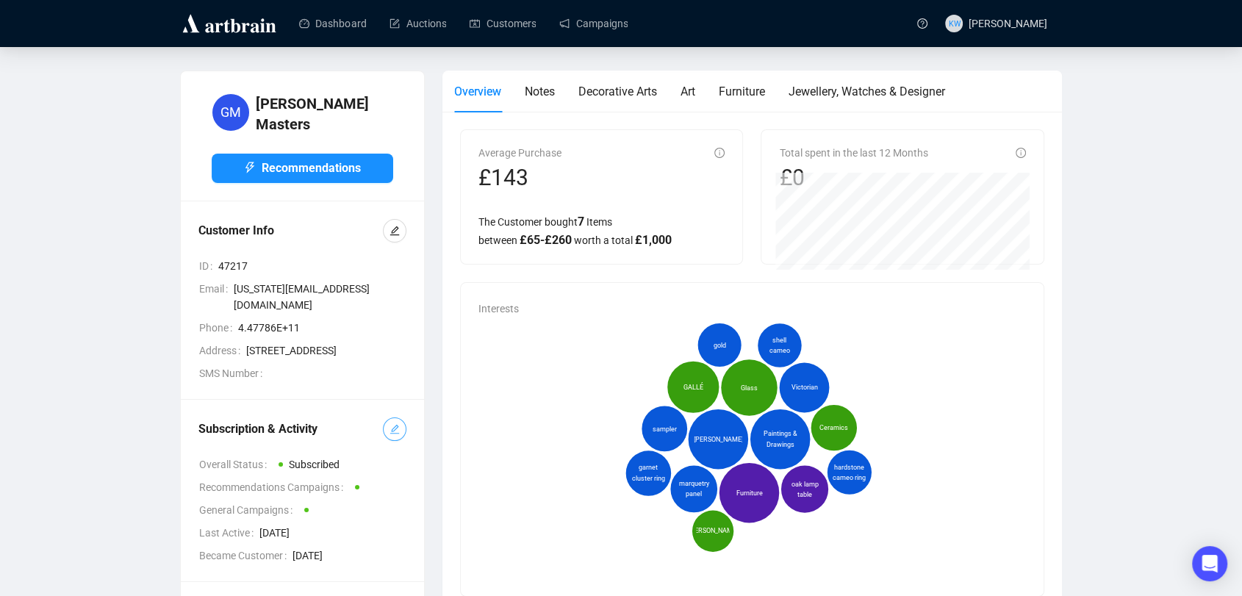
click at [398, 425] on icon "edit" at bounding box center [395, 430] width 10 height 10
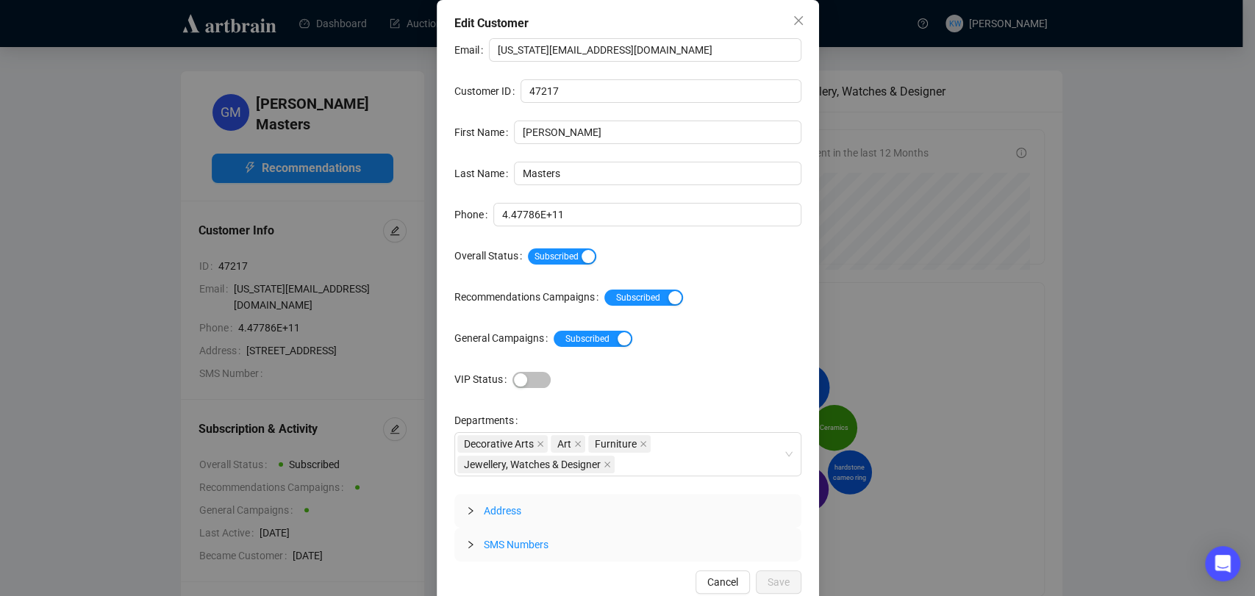
click at [538, 266] on div "Subscribed" at bounding box center [664, 256] width 273 height 24
click at [541, 266] on div "Subscribed" at bounding box center [664, 256] width 273 height 24
click at [547, 260] on span "Subscribed" at bounding box center [562, 256] width 68 height 16
click at [783, 581] on button "Save" at bounding box center [778, 582] width 46 height 24
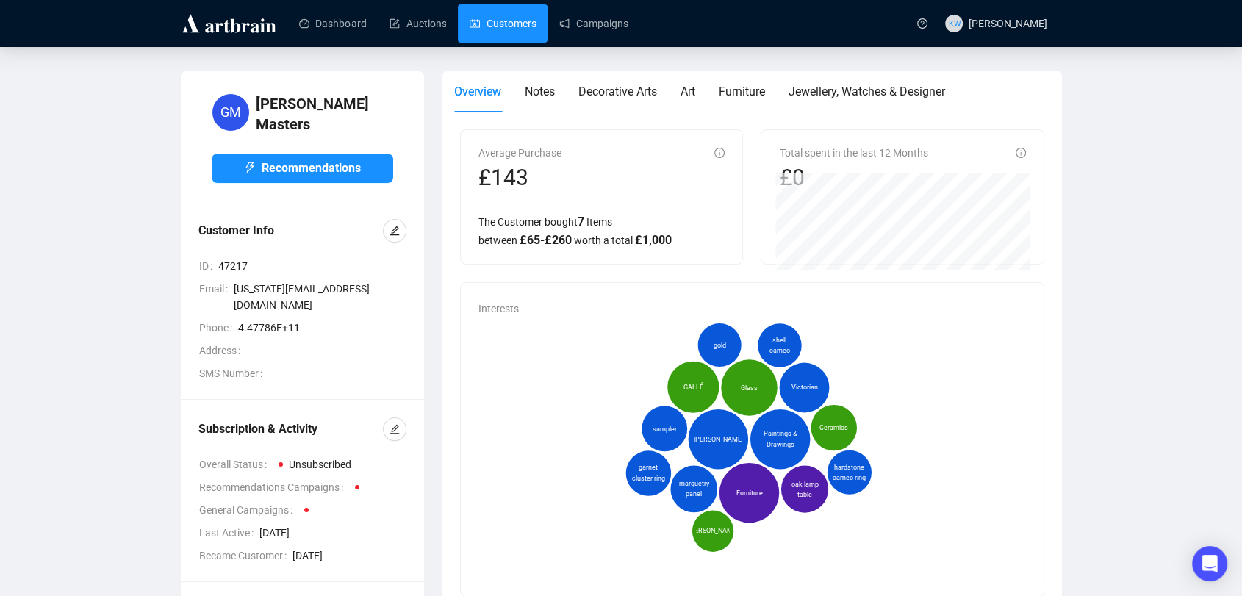
click at [512, 35] on link "Customers" at bounding box center [503, 23] width 66 height 38
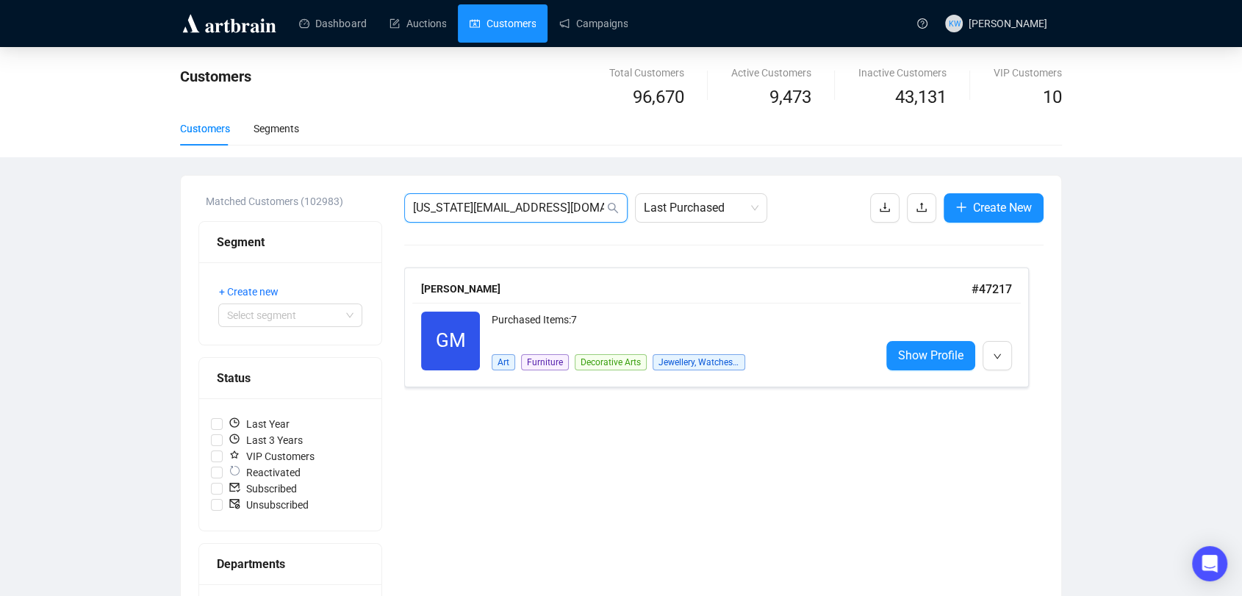
drag, startPoint x: 589, startPoint y: 207, endPoint x: 384, endPoint y: 197, distance: 204.6
click at [564, 341] on div "Art Furniture Decorative Arts Jewellery, Watches & Designer" at bounding box center [619, 355] width 254 height 29
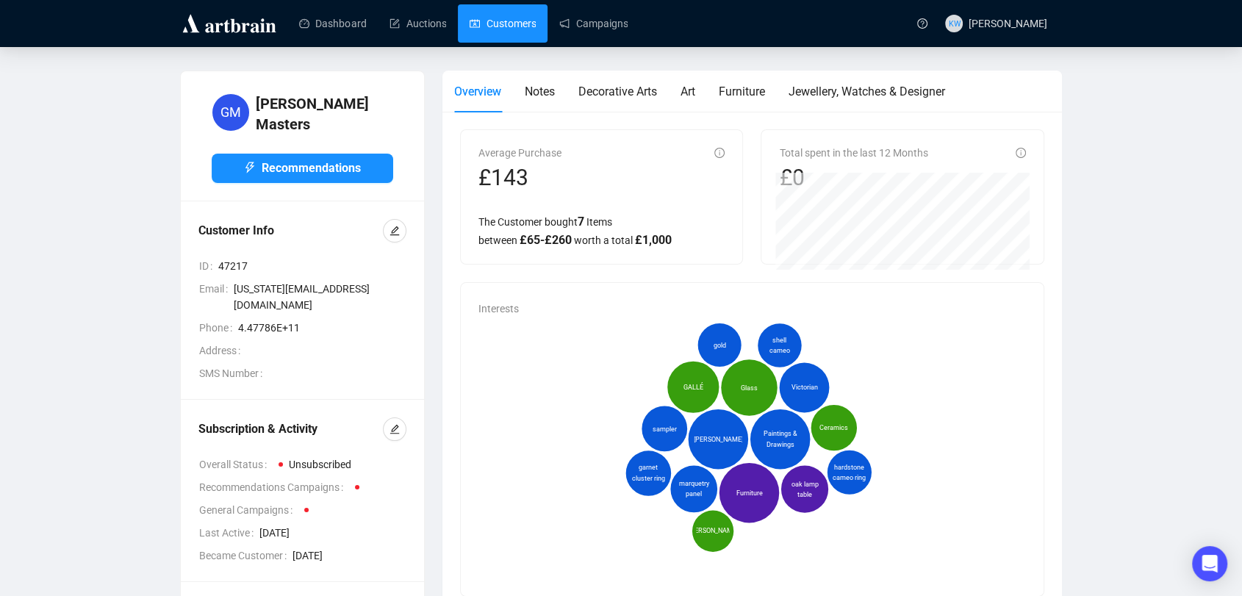
click at [513, 14] on link "Customers" at bounding box center [503, 23] width 66 height 38
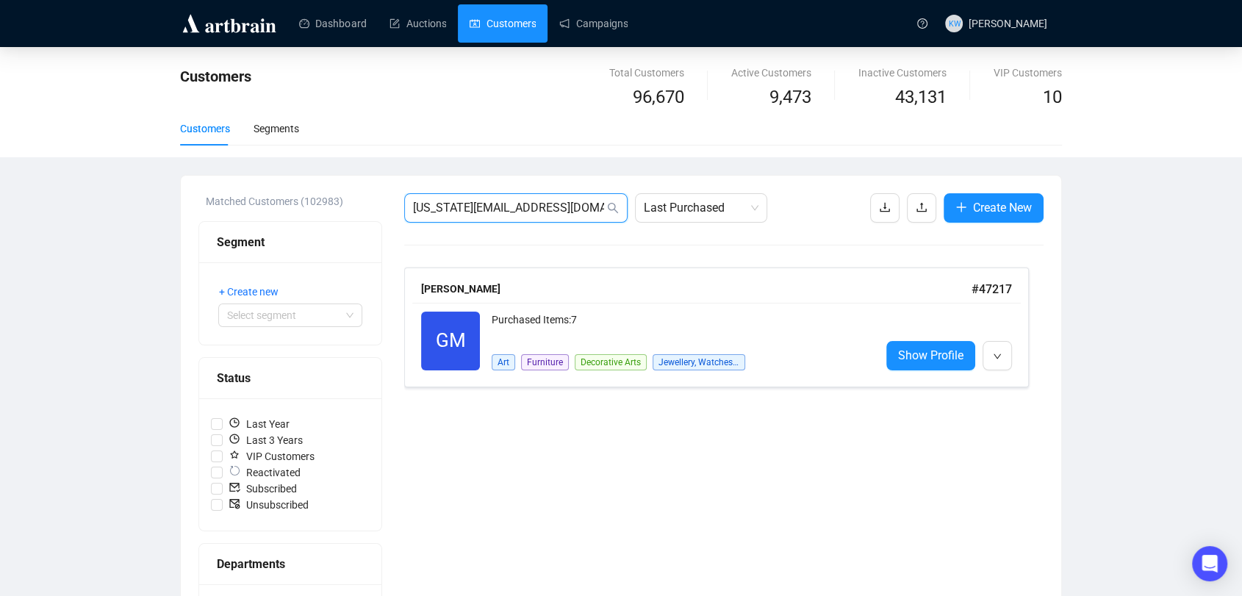
drag, startPoint x: 594, startPoint y: 209, endPoint x: 320, endPoint y: 213, distance: 274.1
paste input "iles700@btinterne"
type input "[EMAIL_ADDRESS][DOMAIN_NAME]"
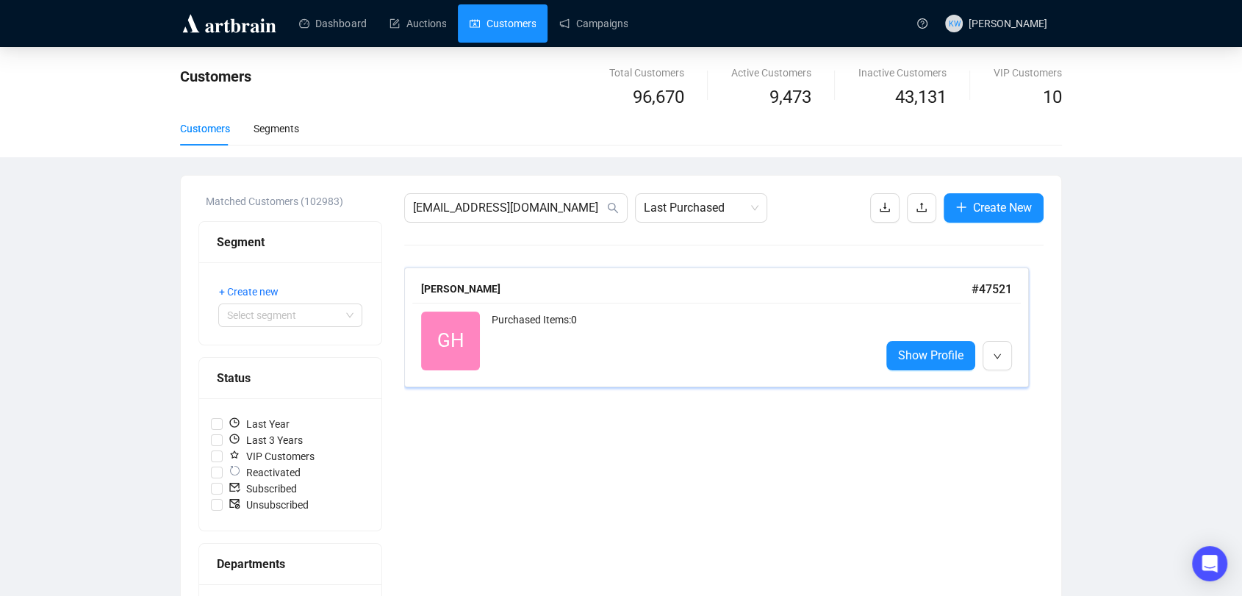
click at [540, 310] on div "GH Reactivated Purchased Items: 0 Show Profile" at bounding box center [716, 341] width 609 height 76
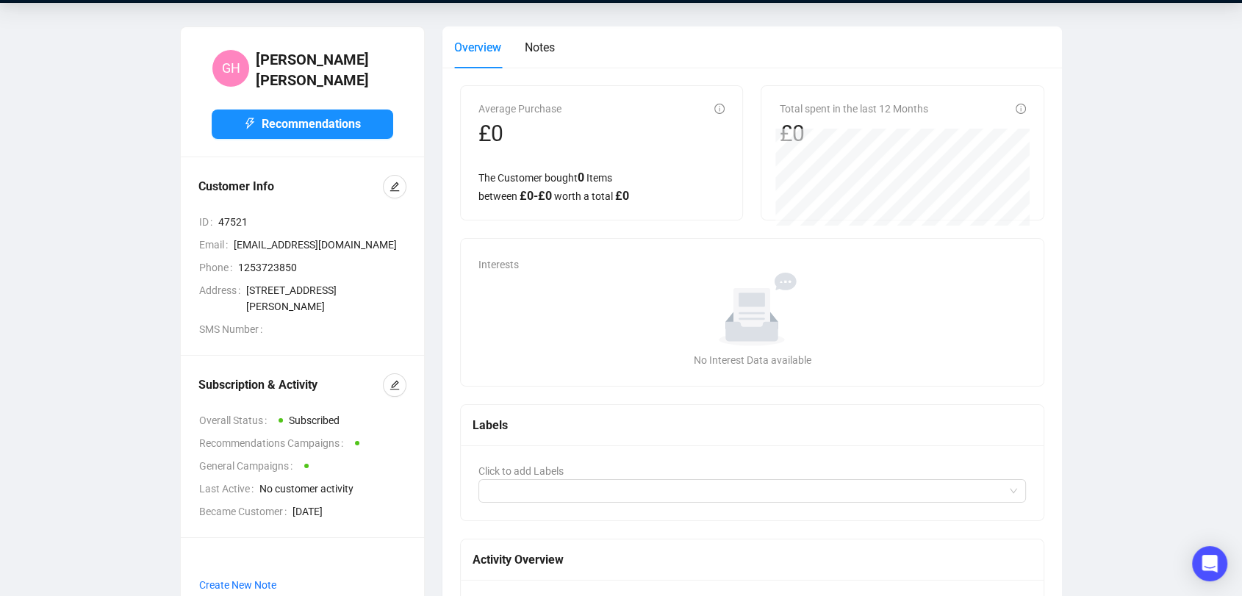
scroll to position [45, 0]
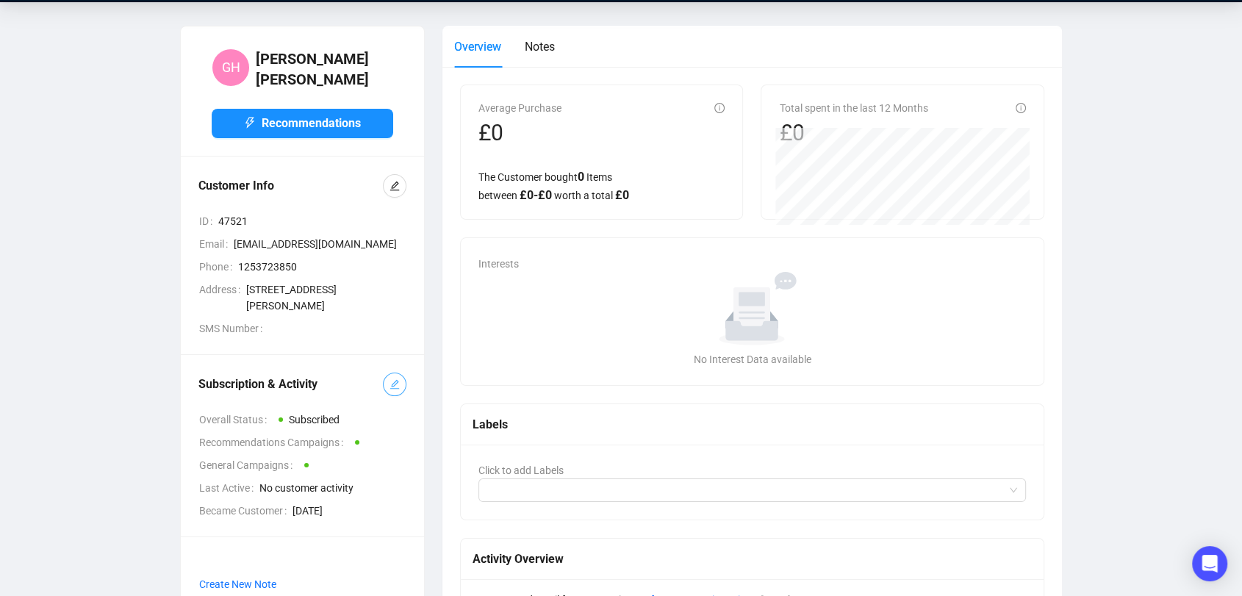
click at [387, 383] on button "button" at bounding box center [395, 385] width 24 height 24
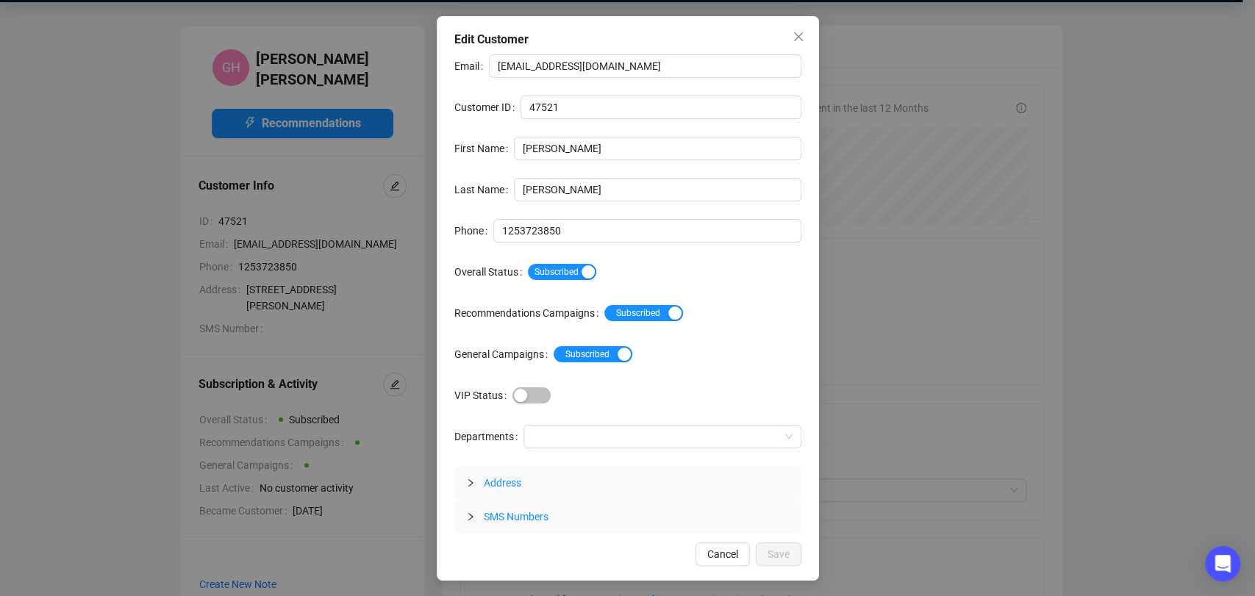
click at [534, 282] on div "Subscribed" at bounding box center [664, 272] width 273 height 24
click at [536, 280] on div "Subscribed" at bounding box center [664, 272] width 273 height 24
click at [538, 276] on span "Subscribed" at bounding box center [562, 272] width 68 height 16
click at [780, 556] on span "Save" at bounding box center [778, 554] width 22 height 16
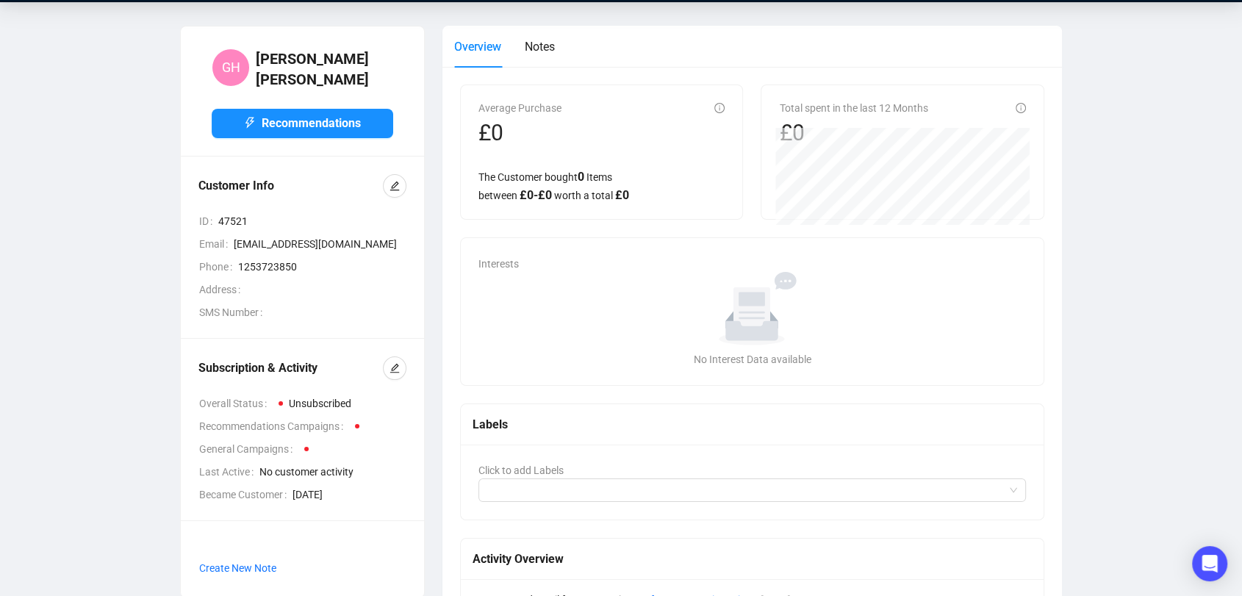
scroll to position [0, 0]
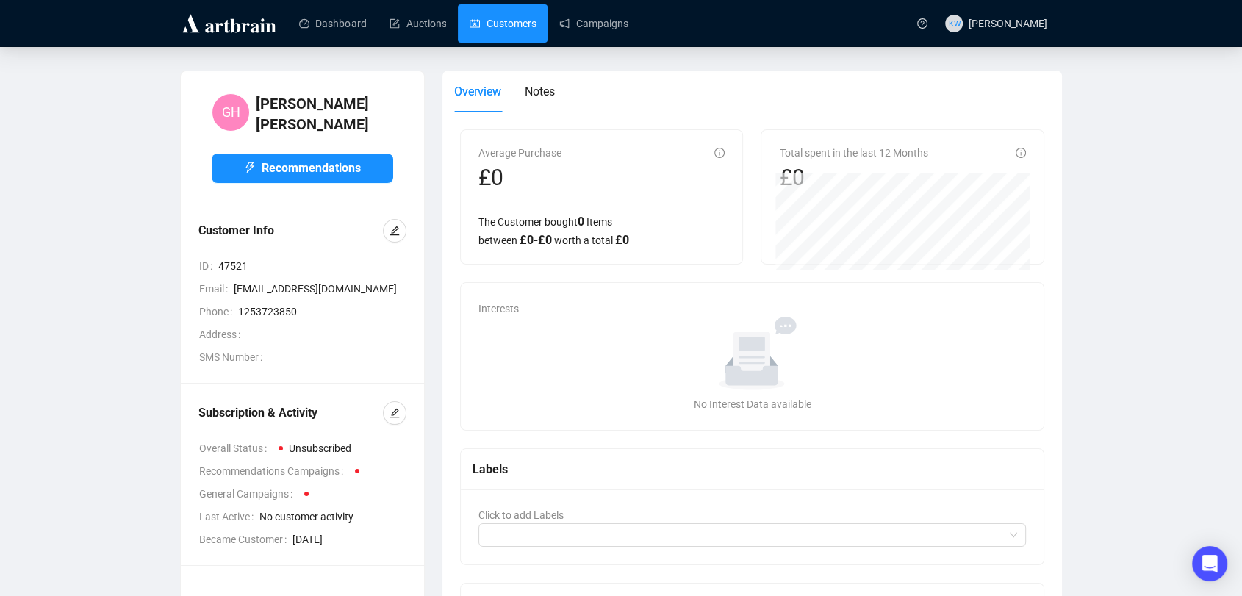
click at [502, 23] on link "Customers" at bounding box center [503, 23] width 66 height 38
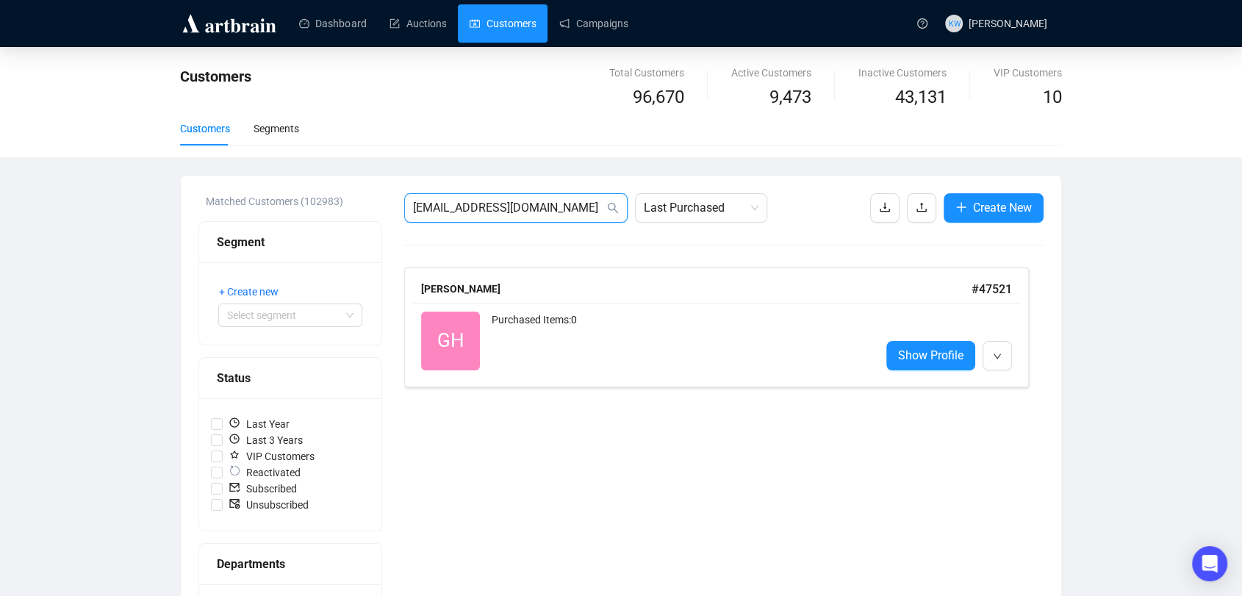
drag, startPoint x: 570, startPoint y: 211, endPoint x: 294, endPoint y: 209, distance: 276.3
paste input "[EMAIL_ADDRESS]"
type input "[EMAIL_ADDRESS][DOMAIN_NAME]"
click at [570, 304] on div "GK Reactivated Purchased Items: 0 Show Profile" at bounding box center [716, 341] width 609 height 76
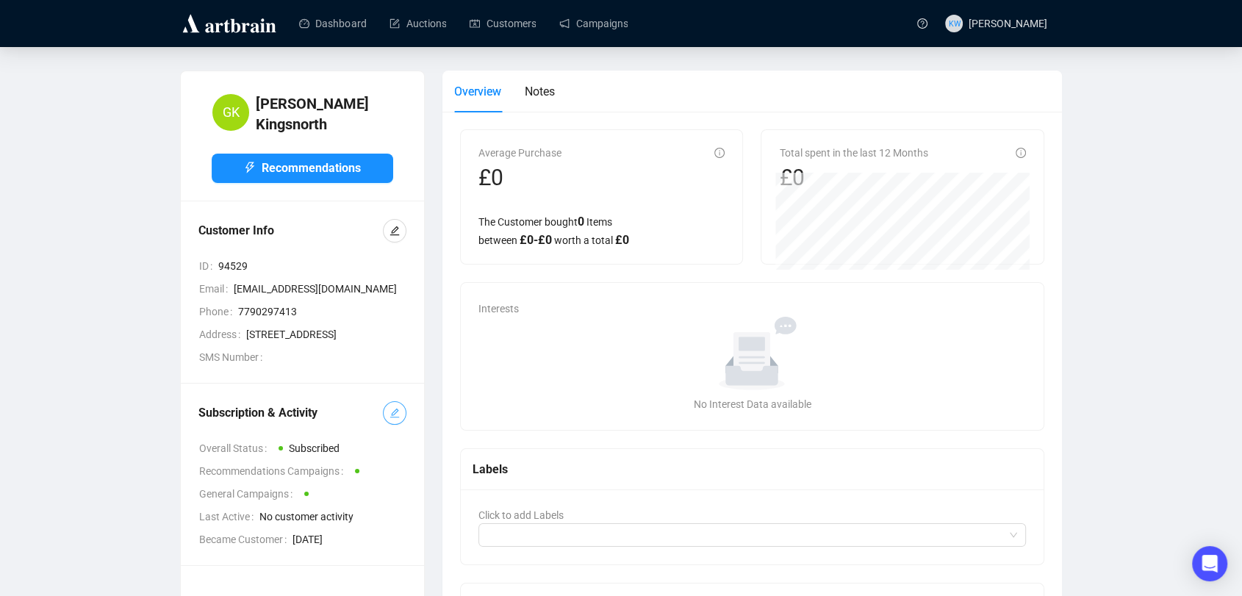
click at [401, 420] on button "button" at bounding box center [395, 413] width 24 height 24
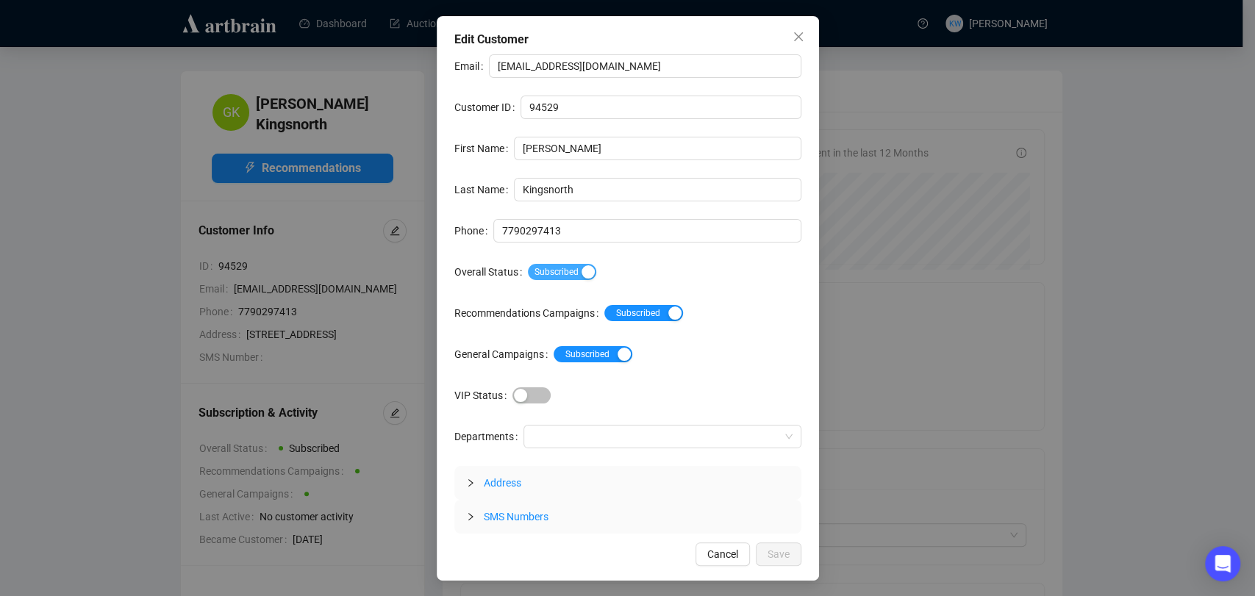
click at [553, 275] on span "Subscribed" at bounding box center [562, 272] width 68 height 16
click at [783, 548] on span "Save" at bounding box center [778, 554] width 22 height 16
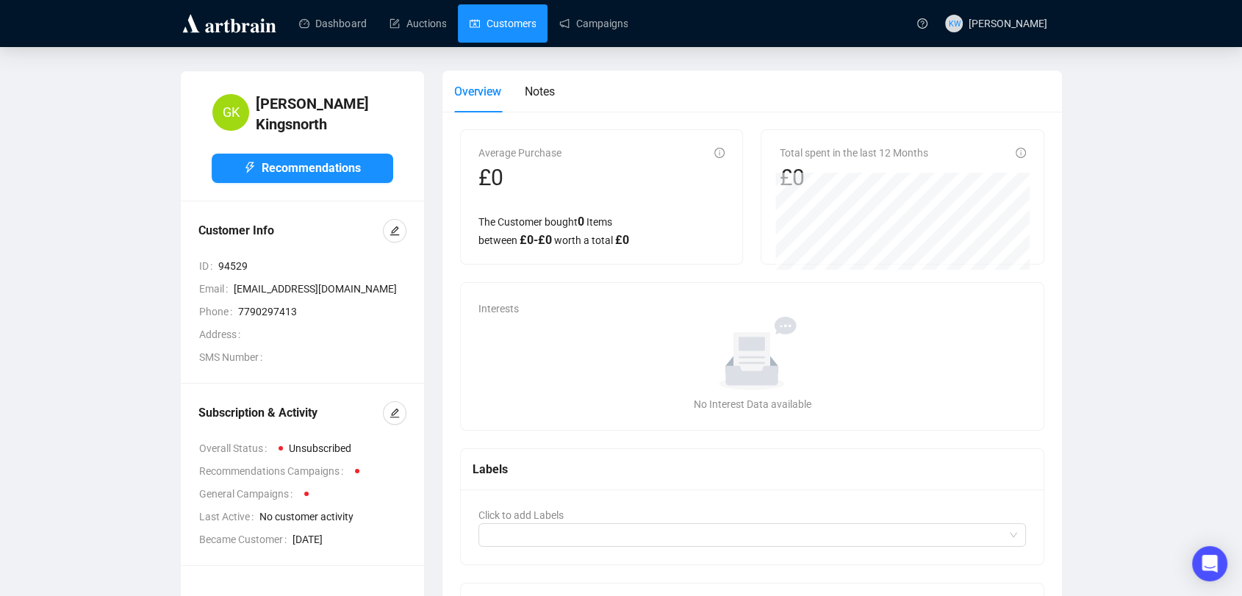
click at [514, 13] on link "Customers" at bounding box center [503, 23] width 66 height 38
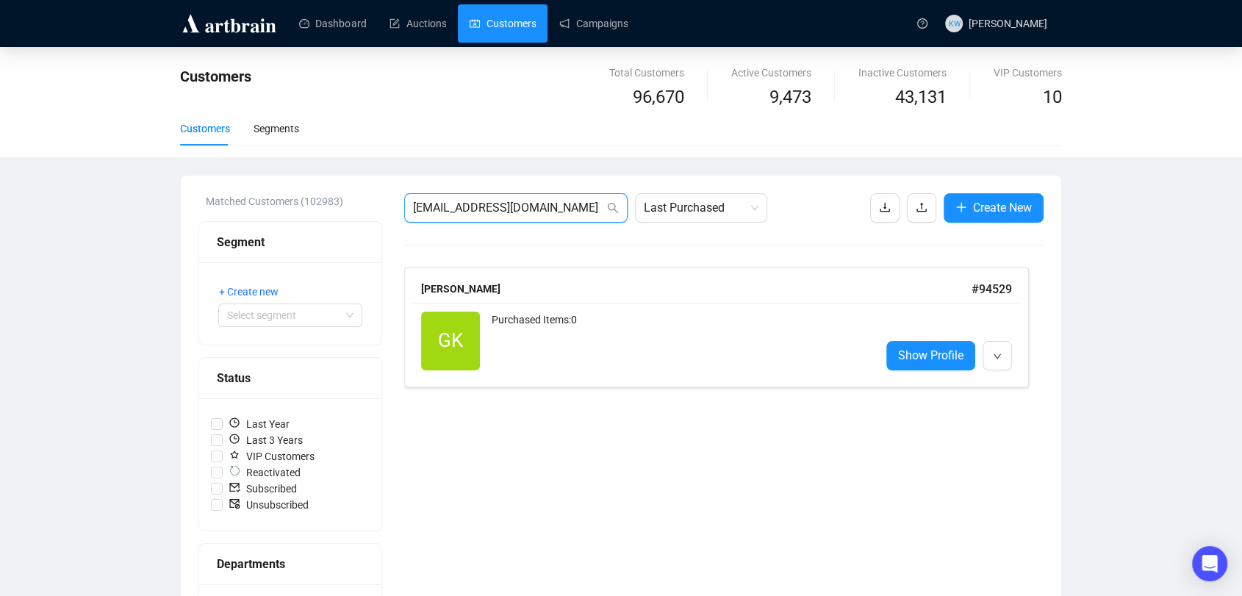
drag, startPoint x: 564, startPoint y: 204, endPoint x: 223, endPoint y: 230, distance: 342.0
paste input "[EMAIL_ADDRESS][DOMAIN_NAME]"
type input "[EMAIL_ADDRESS][DOMAIN_NAME]"
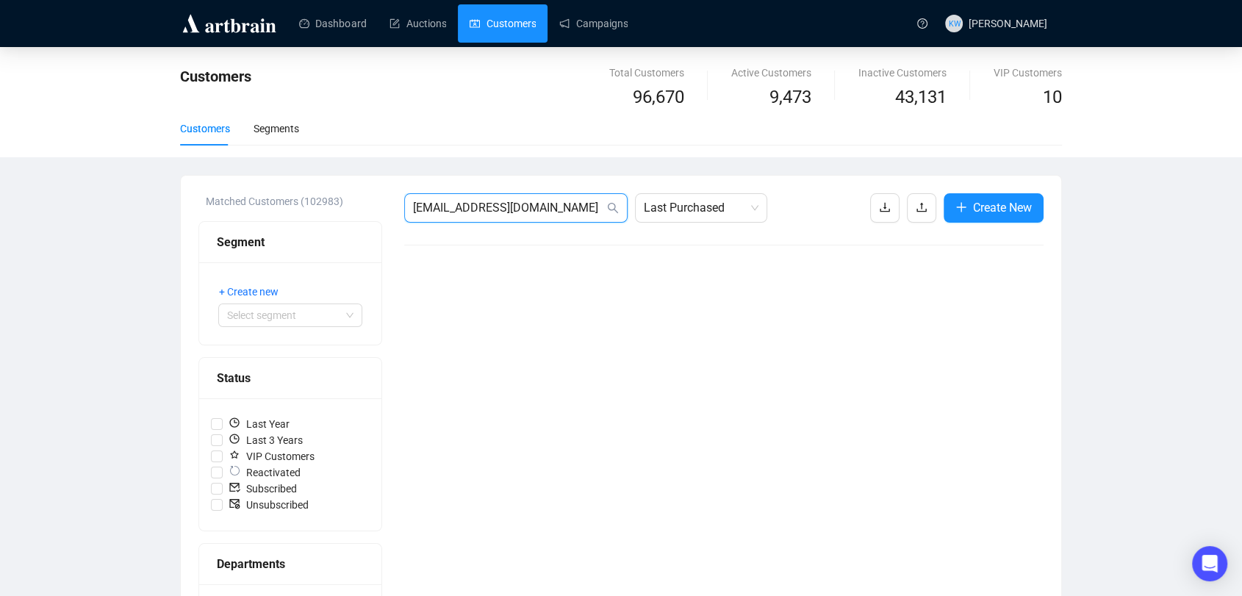
click at [512, 199] on input "[EMAIL_ADDRESS][DOMAIN_NAME]" at bounding box center [508, 208] width 191 height 18
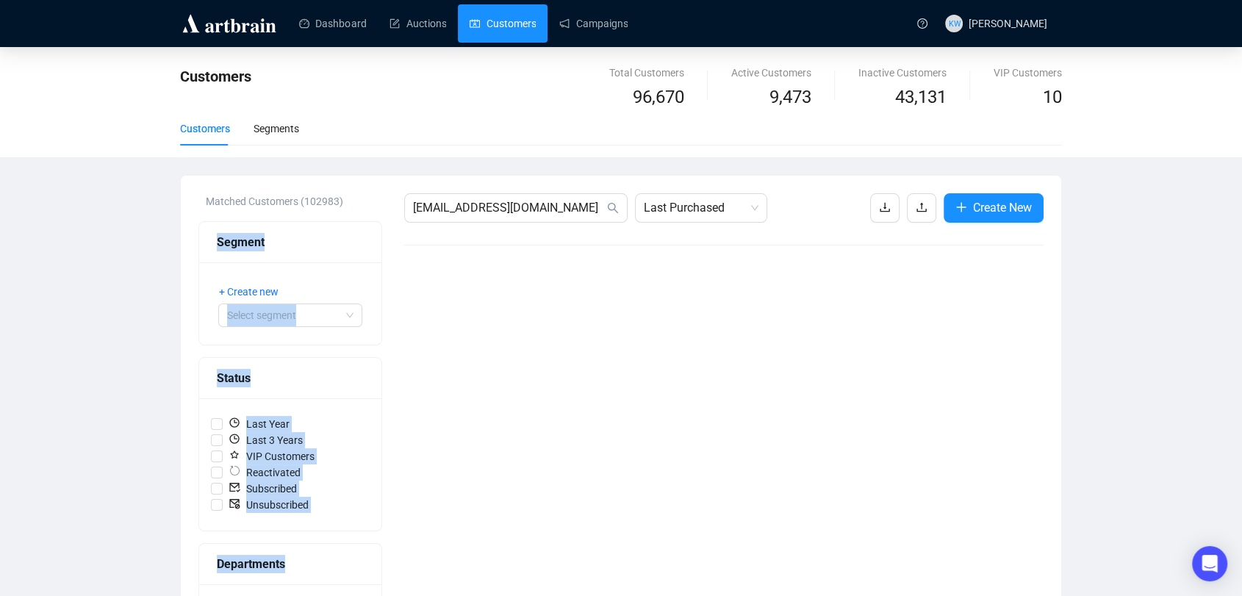
drag, startPoint x: 551, startPoint y: 194, endPoint x: 384, endPoint y: 193, distance: 166.8
click at [472, 213] on input "[EMAIL_ADDRESS][DOMAIN_NAME]" at bounding box center [508, 208] width 191 height 18
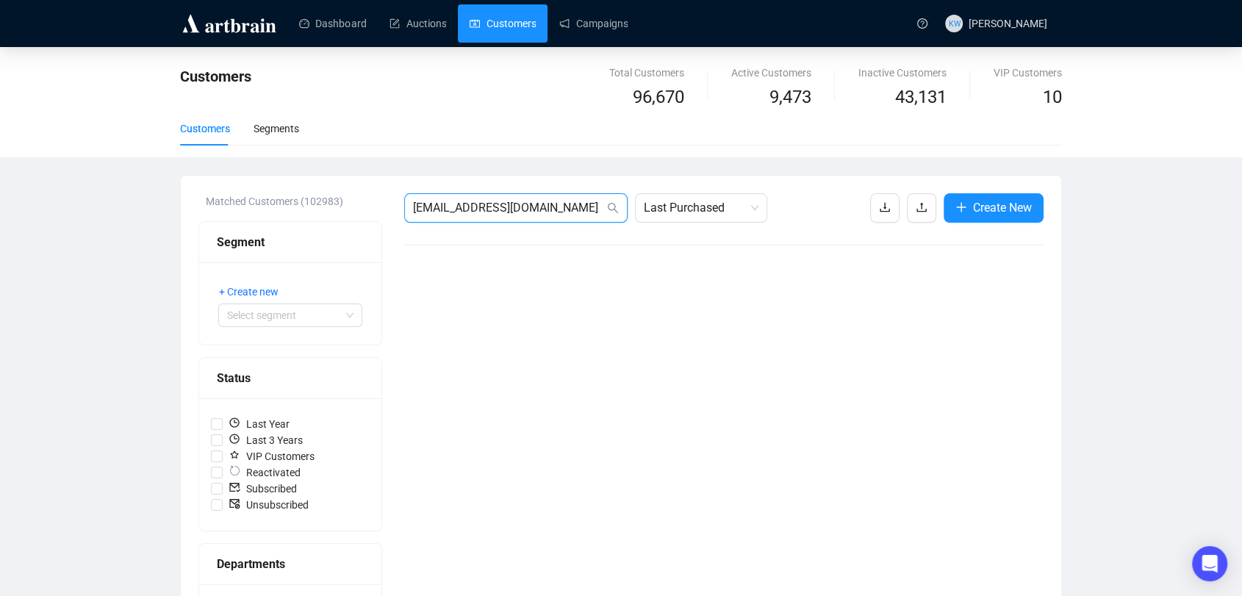
click at [472, 213] on input "[EMAIL_ADDRESS][DOMAIN_NAME]" at bounding box center [508, 208] width 191 height 18
paste input "[EMAIL_ADDRESS][DOMAIN_NAME]"
type input "[EMAIL_ADDRESS][DOMAIN_NAME]"
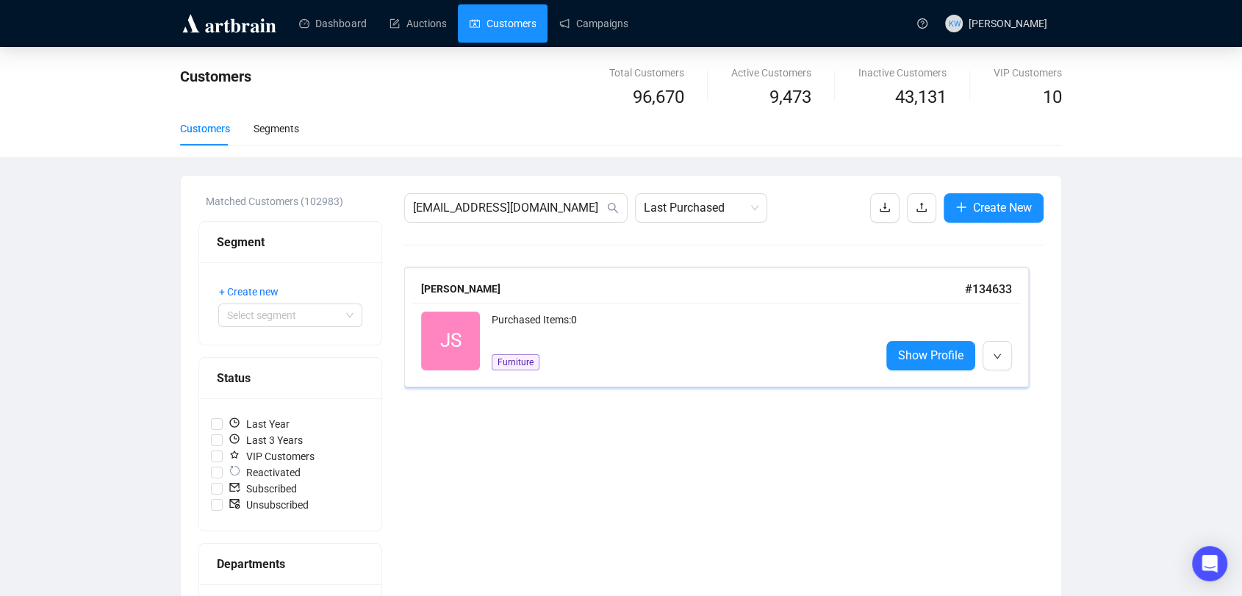
click at [585, 326] on div "Purchased Items: 0" at bounding box center [680, 326] width 377 height 29
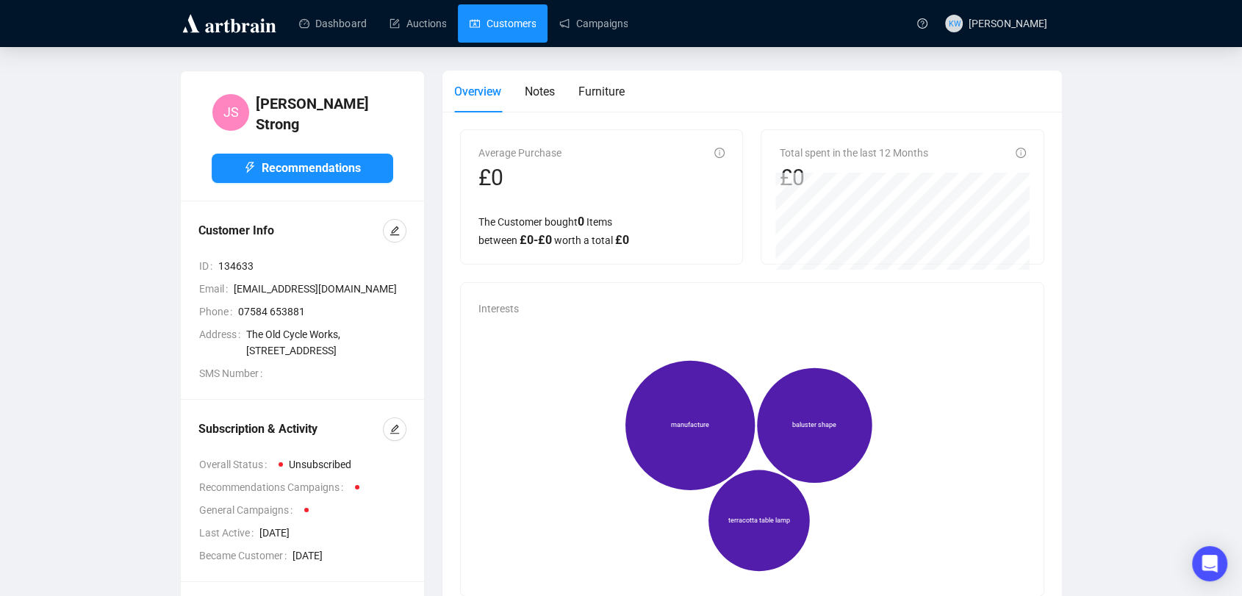
click at [489, 32] on link "Customers" at bounding box center [503, 23] width 66 height 38
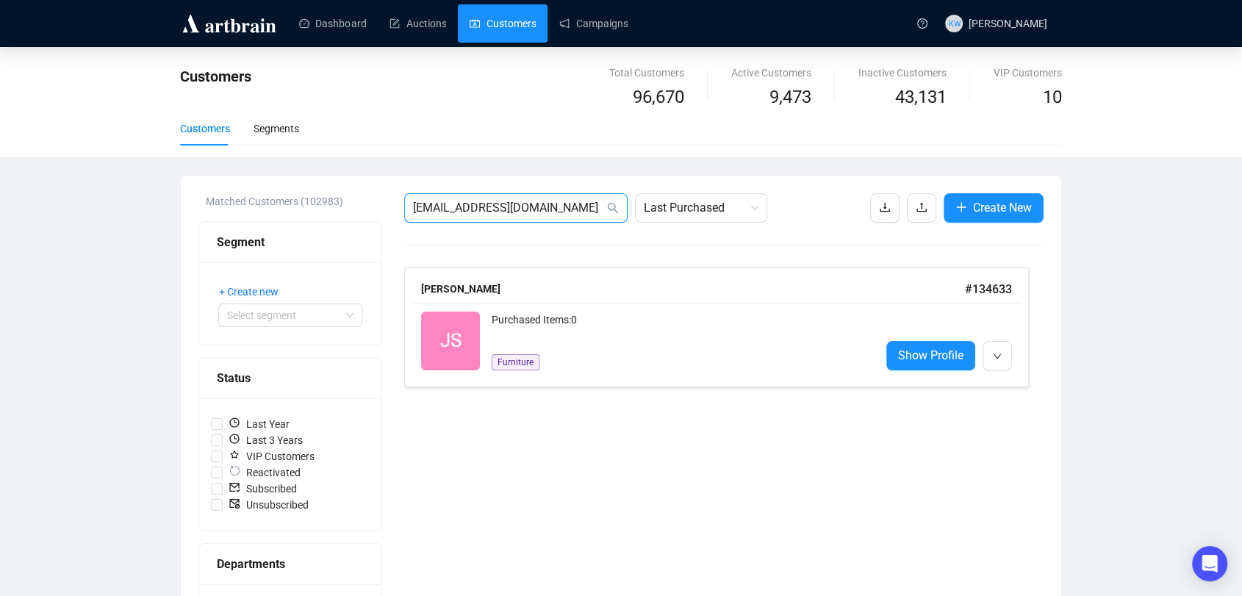
drag, startPoint x: 534, startPoint y: 216, endPoint x: 288, endPoint y: 193, distance: 247.3
paste input "[EMAIL_ADDRESS]"
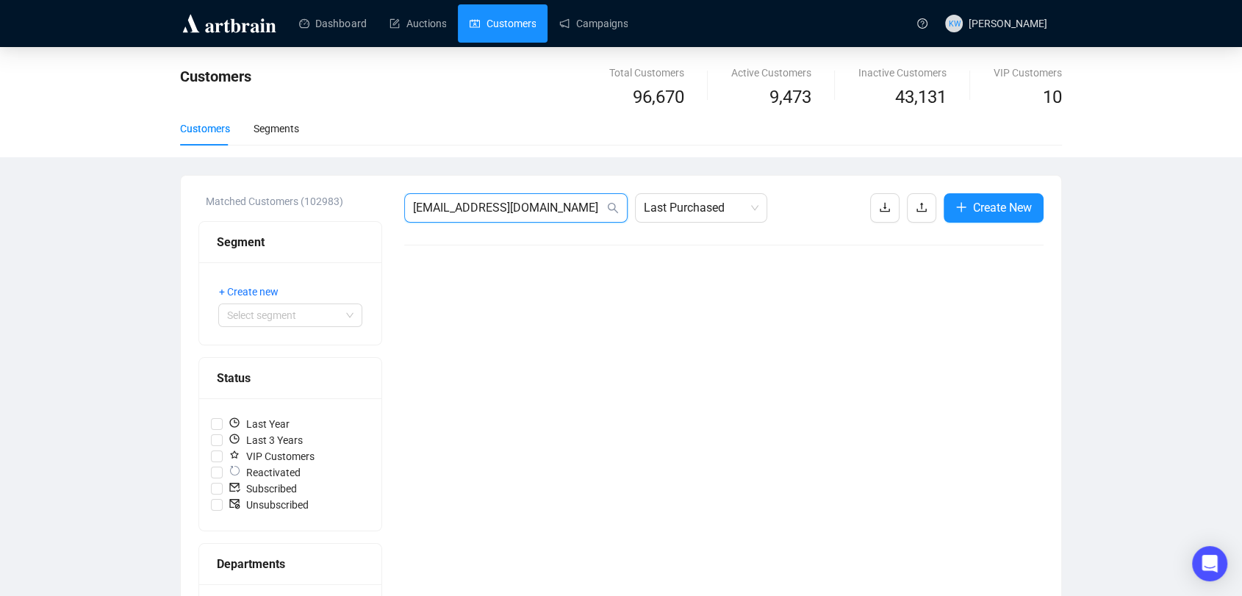
drag, startPoint x: 480, startPoint y: 200, endPoint x: 218, endPoint y: 180, distance: 263.1
paste input "lkymisis"
type input "[EMAIL_ADDRESS][DOMAIN_NAME]"
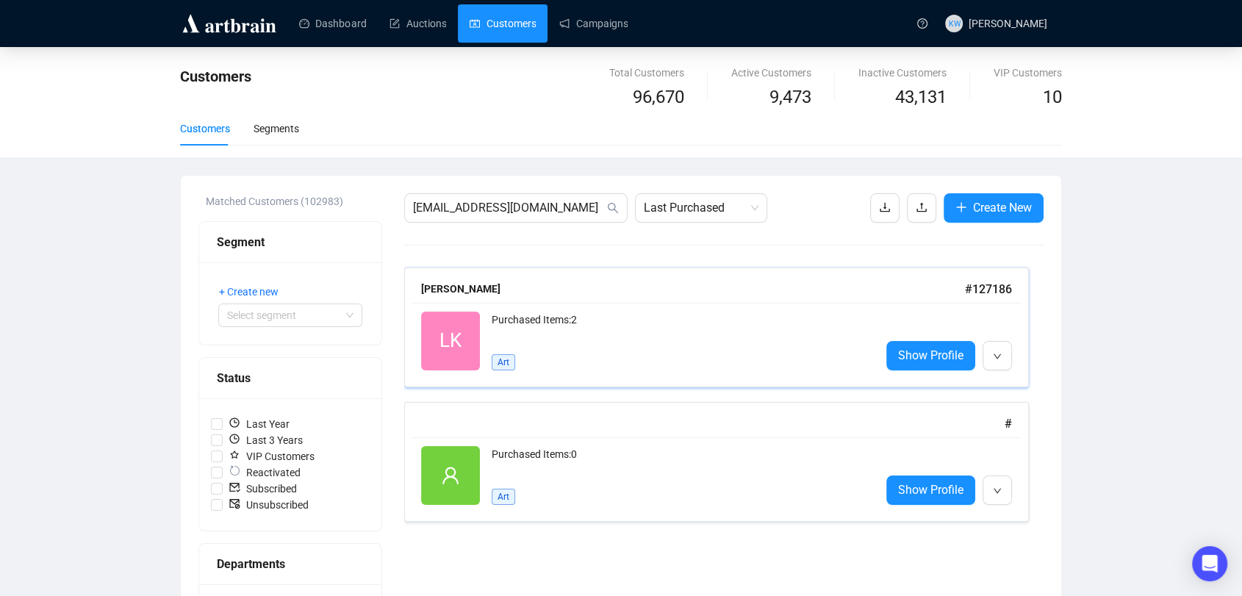
click at [539, 315] on div "Purchased Items: 2" at bounding box center [680, 326] width 377 height 29
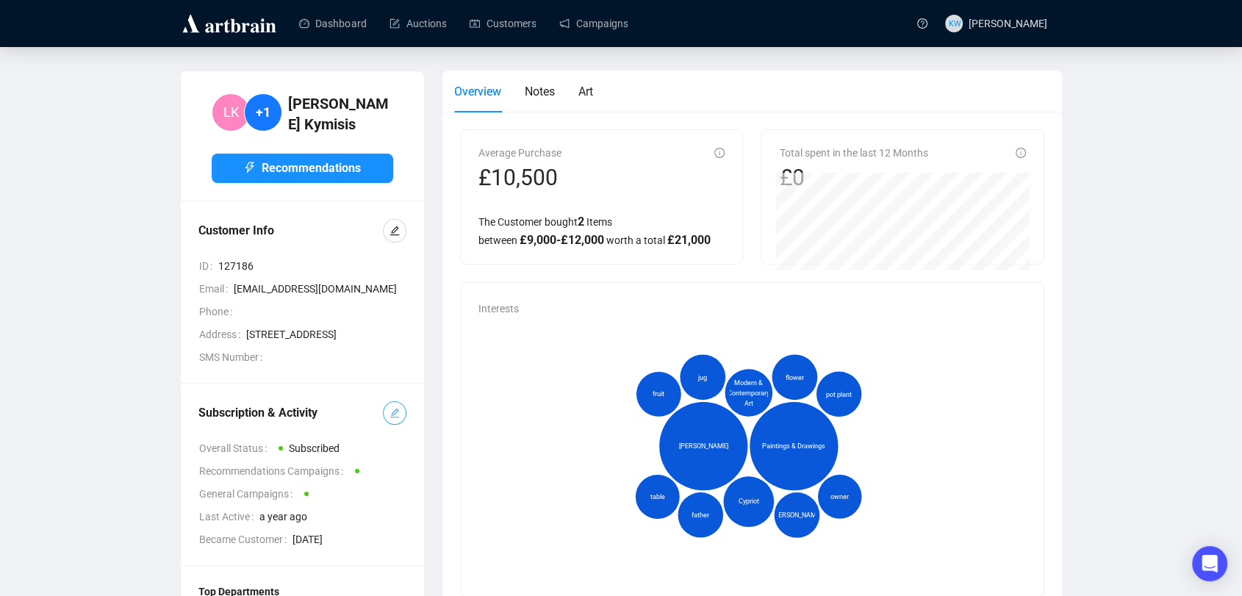
click at [388, 425] on button "button" at bounding box center [395, 413] width 24 height 24
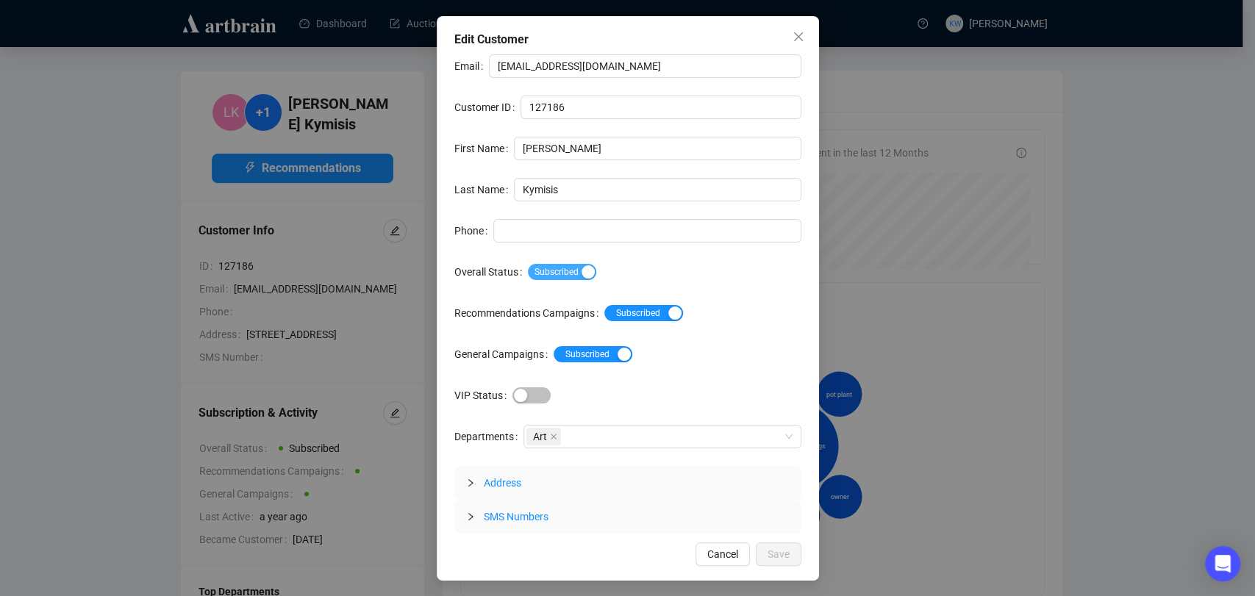
click at [574, 276] on span "Subscribed" at bounding box center [562, 272] width 68 height 16
click at [781, 548] on span "Save" at bounding box center [778, 554] width 22 height 16
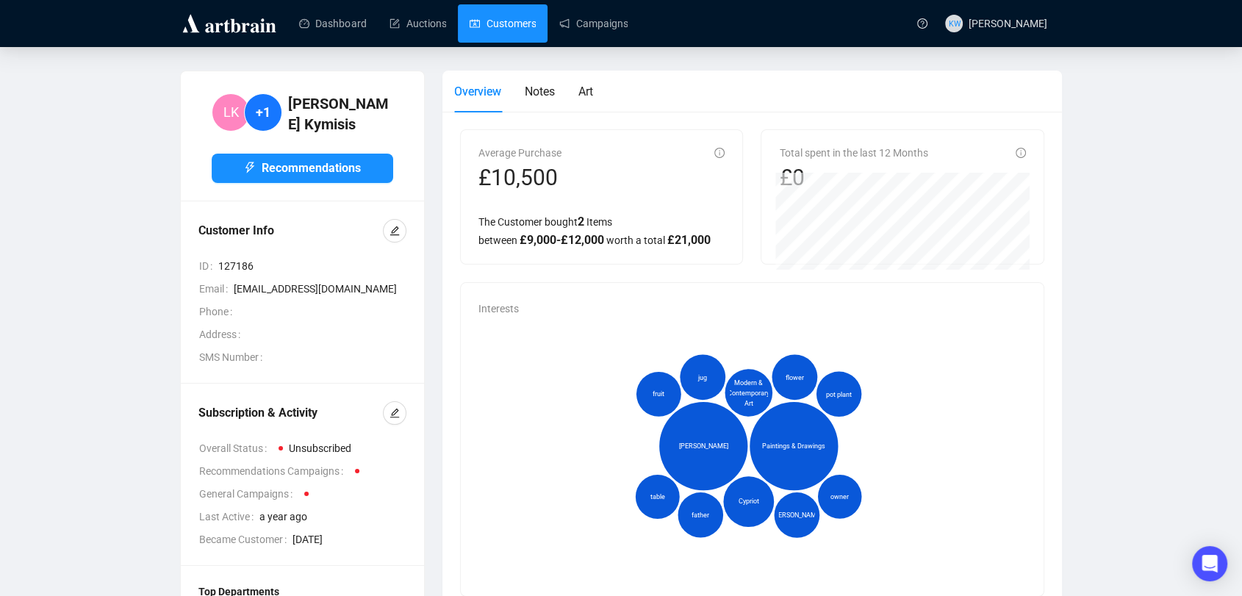
click at [516, 22] on link "Customers" at bounding box center [503, 23] width 66 height 38
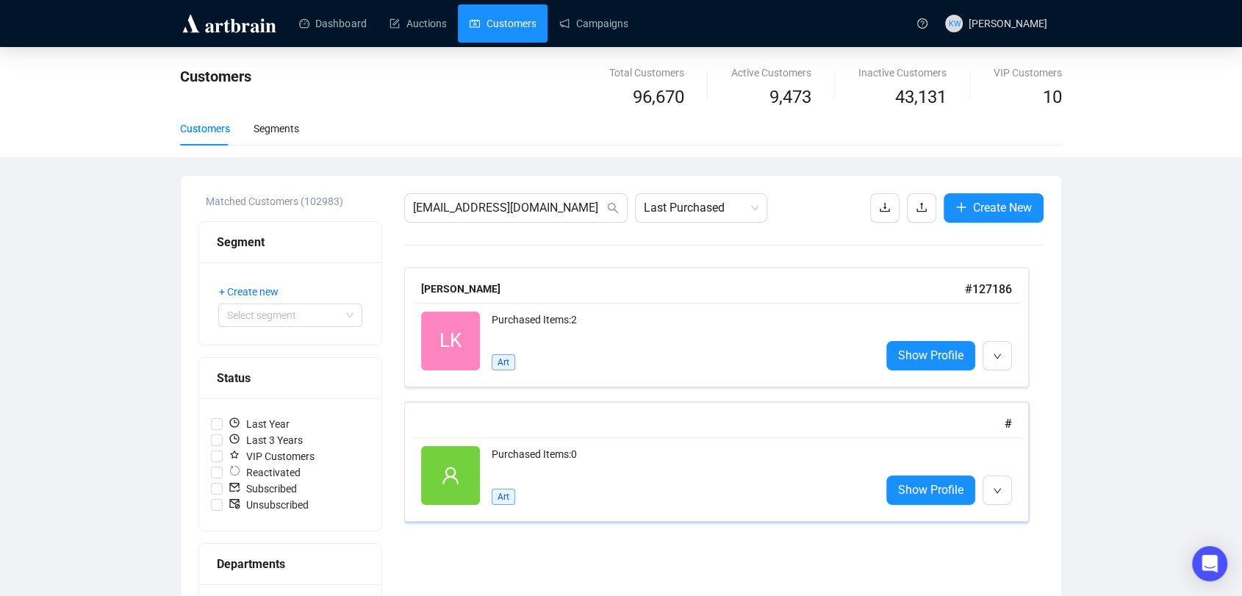
click at [681, 473] on div "Purchased Items: 0" at bounding box center [680, 460] width 377 height 29
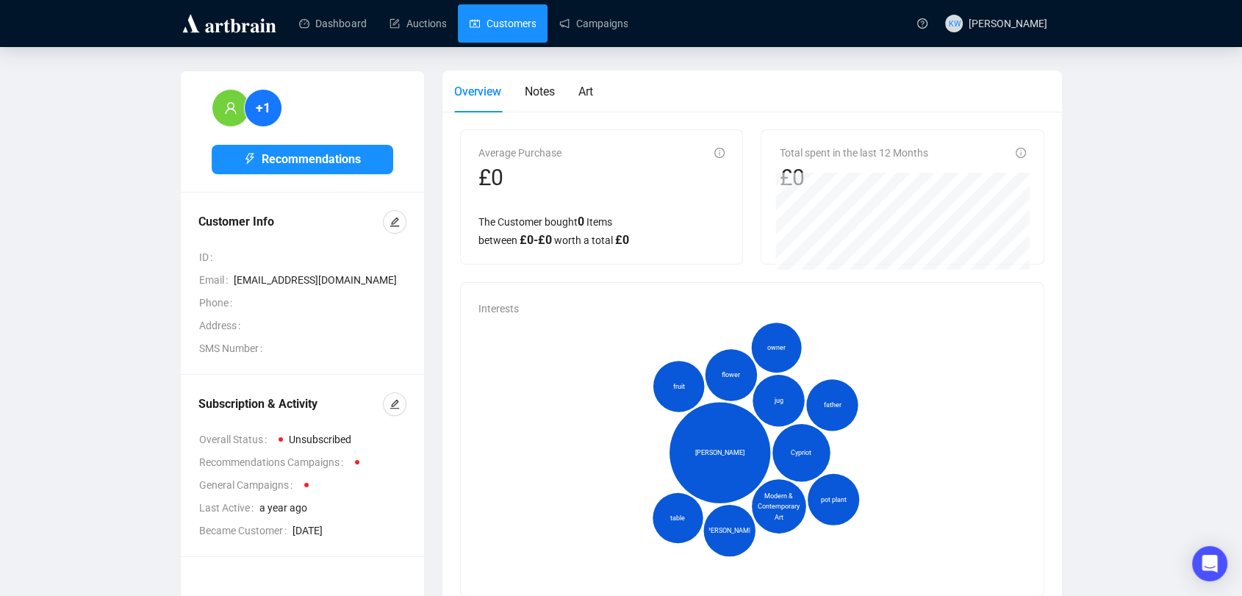
click at [470, 24] on link "Customers" at bounding box center [503, 23] width 66 height 38
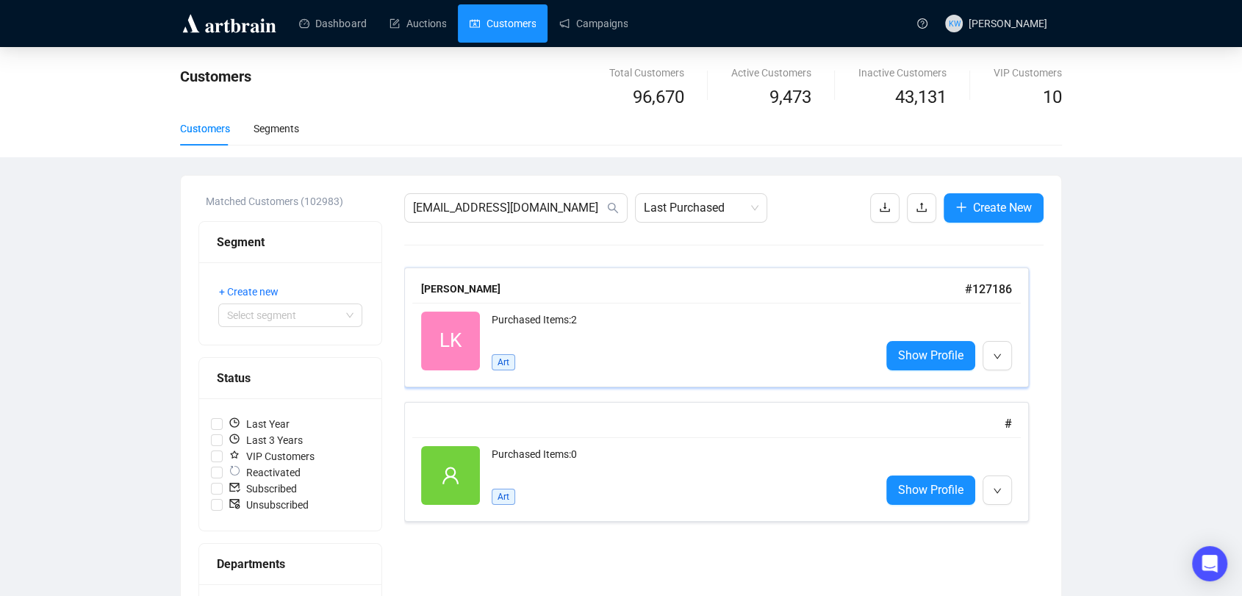
click at [607, 308] on div "LK Reactivated Purchased Items: 2 Art Show Profile" at bounding box center [716, 341] width 609 height 76
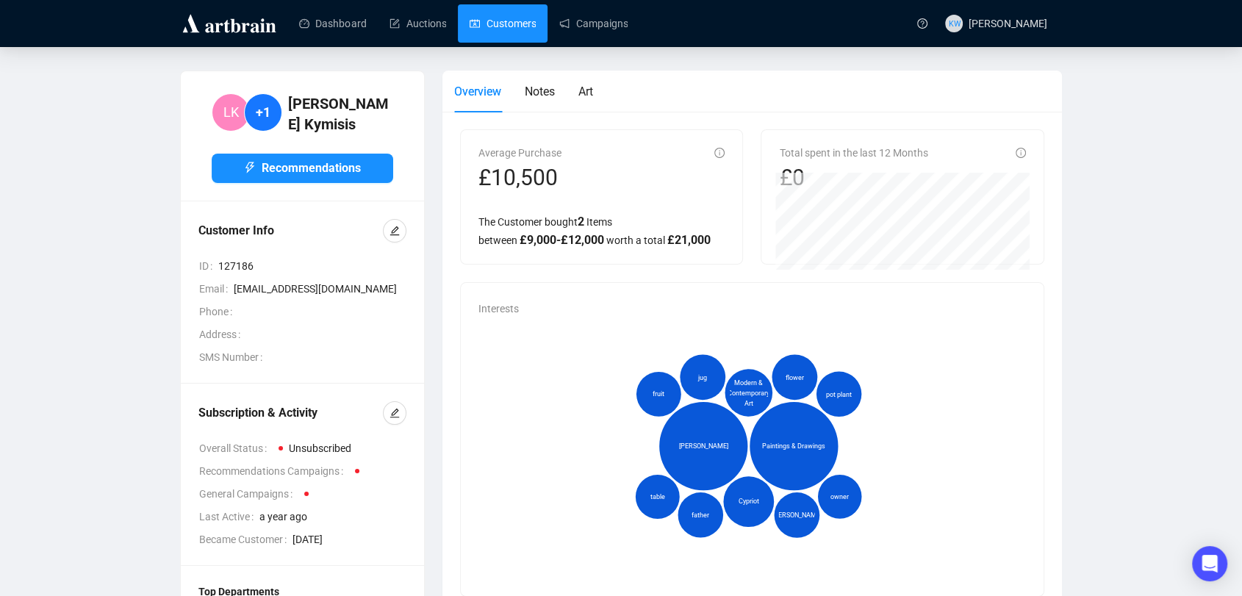
click at [521, 20] on link "Customers" at bounding box center [503, 23] width 66 height 38
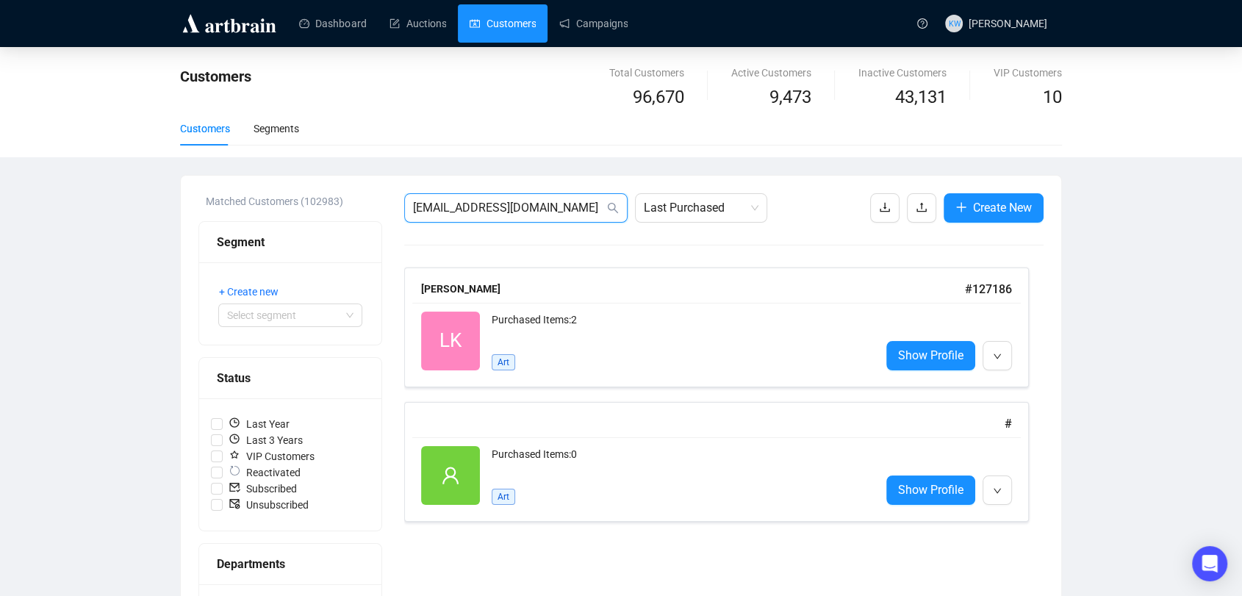
drag, startPoint x: 538, startPoint y: 211, endPoint x: 328, endPoint y: 184, distance: 211.9
paste input "[PERSON_NAME].taylor22@btopenworld"
type input "[PERSON_NAME][EMAIL_ADDRESS][DOMAIN_NAME]"
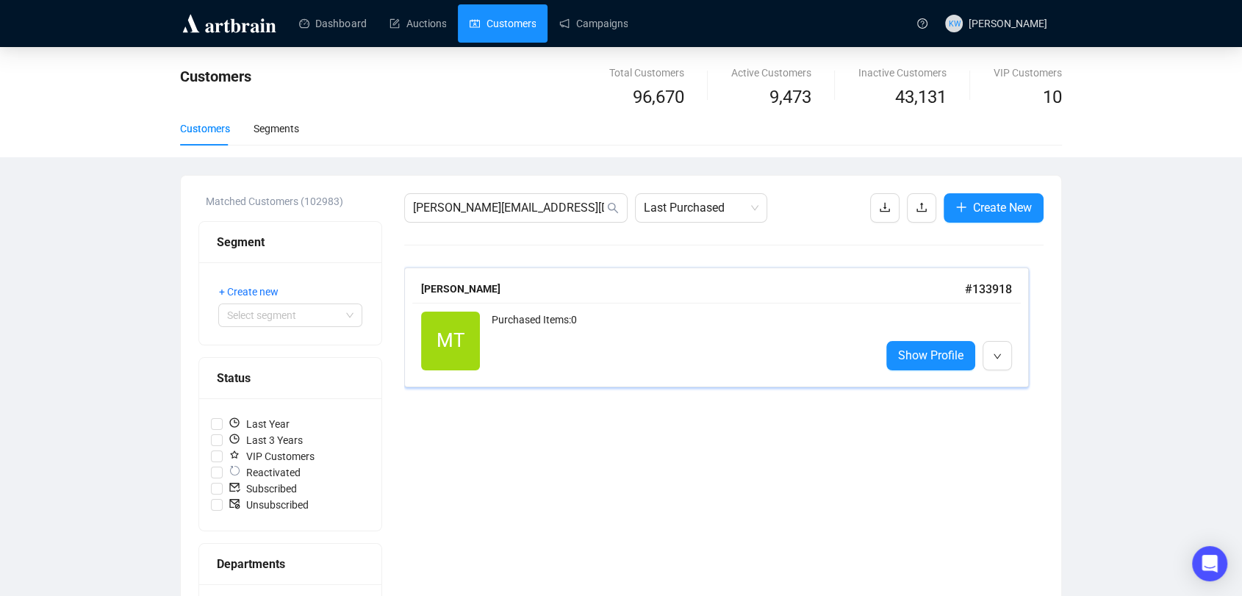
click at [493, 326] on div "Purchased Items: 0" at bounding box center [680, 341] width 377 height 59
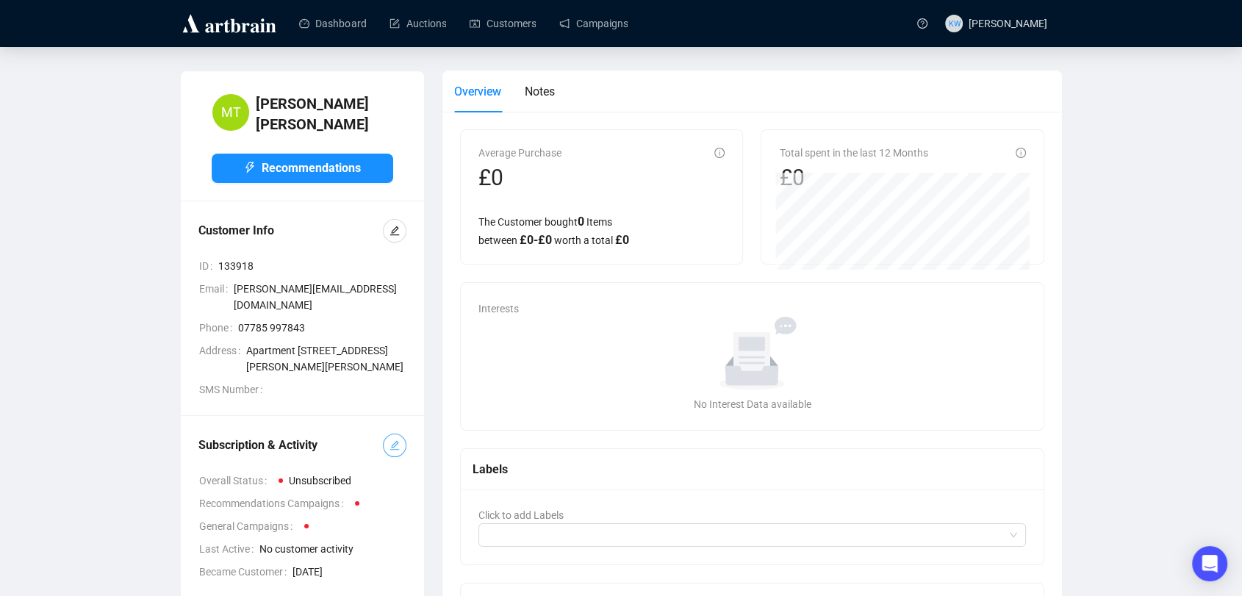
click at [400, 457] on button "button" at bounding box center [395, 446] width 24 height 24
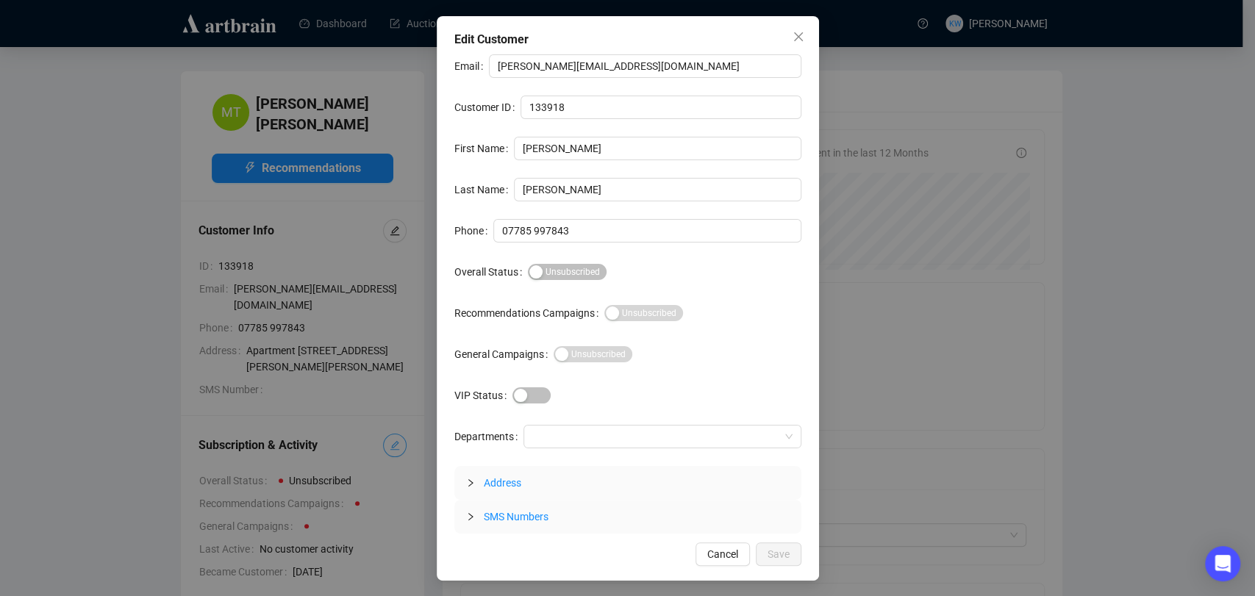
click at [400, 458] on div "Edit Customer Email [PERSON_NAME][EMAIL_ADDRESS][DOMAIN_NAME] Customer ID 13391…" at bounding box center [627, 298] width 1255 height 596
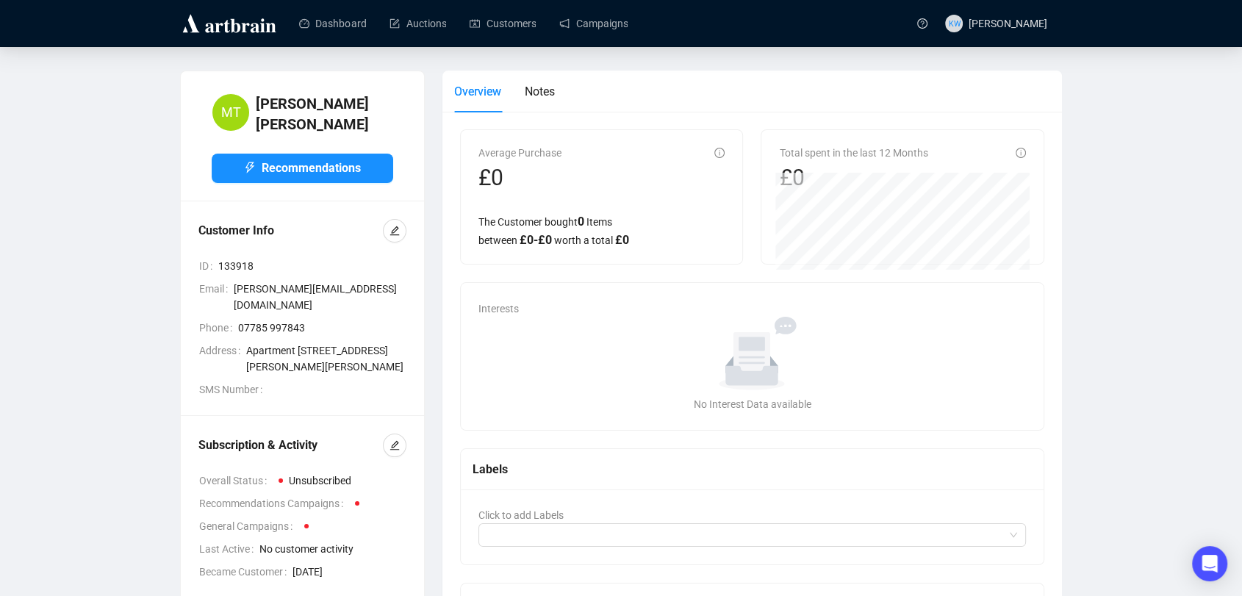
click at [491, 40] on link "Customers" at bounding box center [503, 23] width 66 height 38
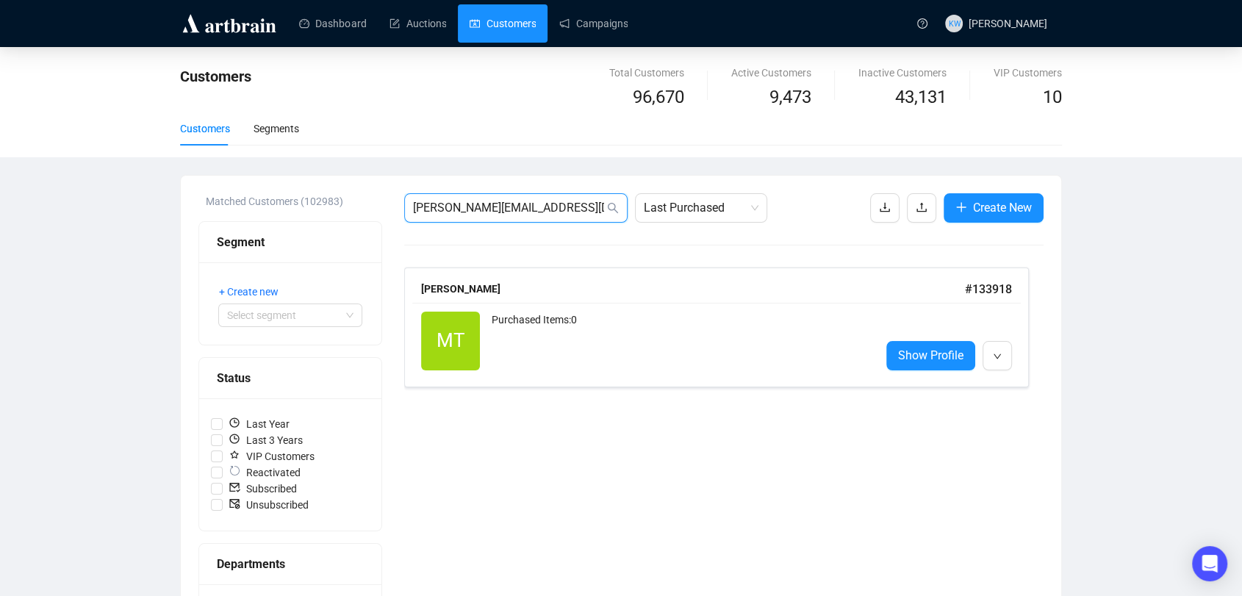
click at [578, 209] on input "[PERSON_NAME][EMAIL_ADDRESS][DOMAIN_NAME]" at bounding box center [508, 208] width 191 height 18
paste input "[EMAIL_ADDRESS][DOMAIN_NAME]"
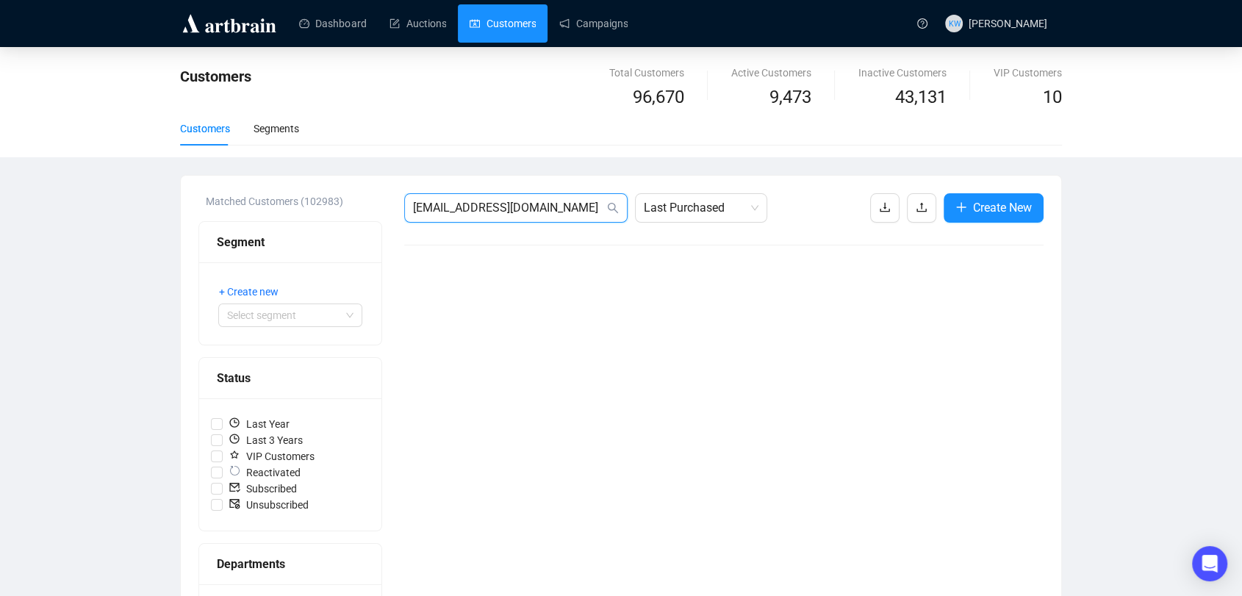
click at [570, 204] on input "[EMAIL_ADDRESS][DOMAIN_NAME]" at bounding box center [508, 208] width 191 height 18
drag, startPoint x: 550, startPoint y: 203, endPoint x: 321, endPoint y: 189, distance: 229.7
paste input "[EMAIL_ADDRESS][DOMAIN_NAME]"
drag, startPoint x: 520, startPoint y: 202, endPoint x: 342, endPoint y: 220, distance: 178.8
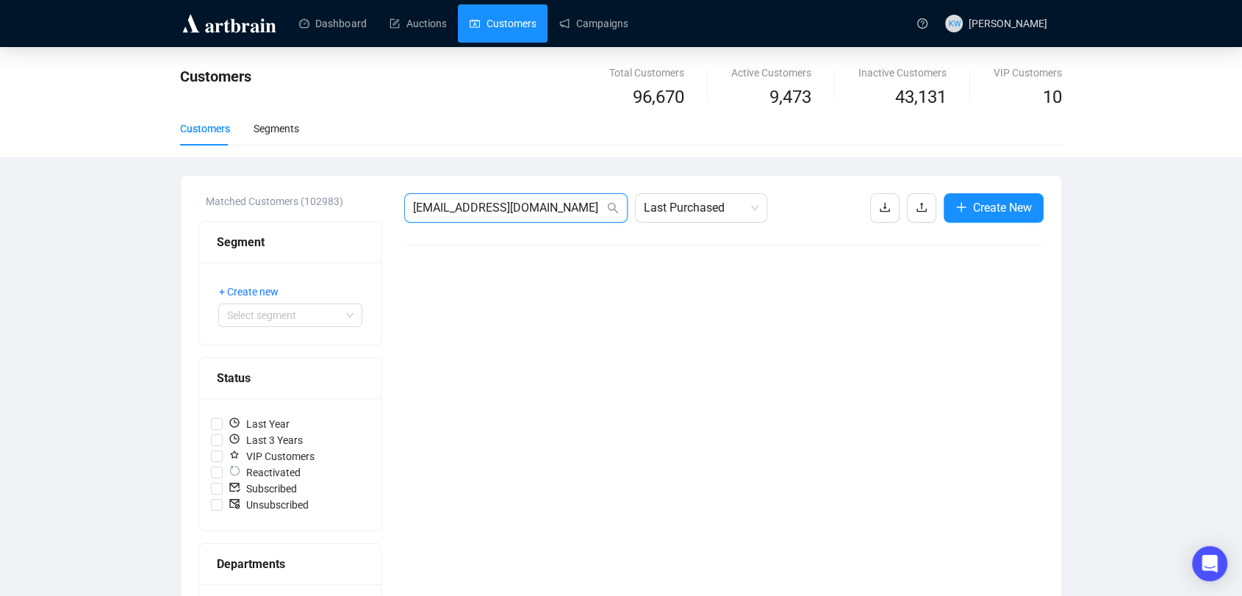
paste input "[EMAIL_ADDRESS][DOMAIN_NAME]"
type input "[EMAIL_ADDRESS][DOMAIN_NAME]"
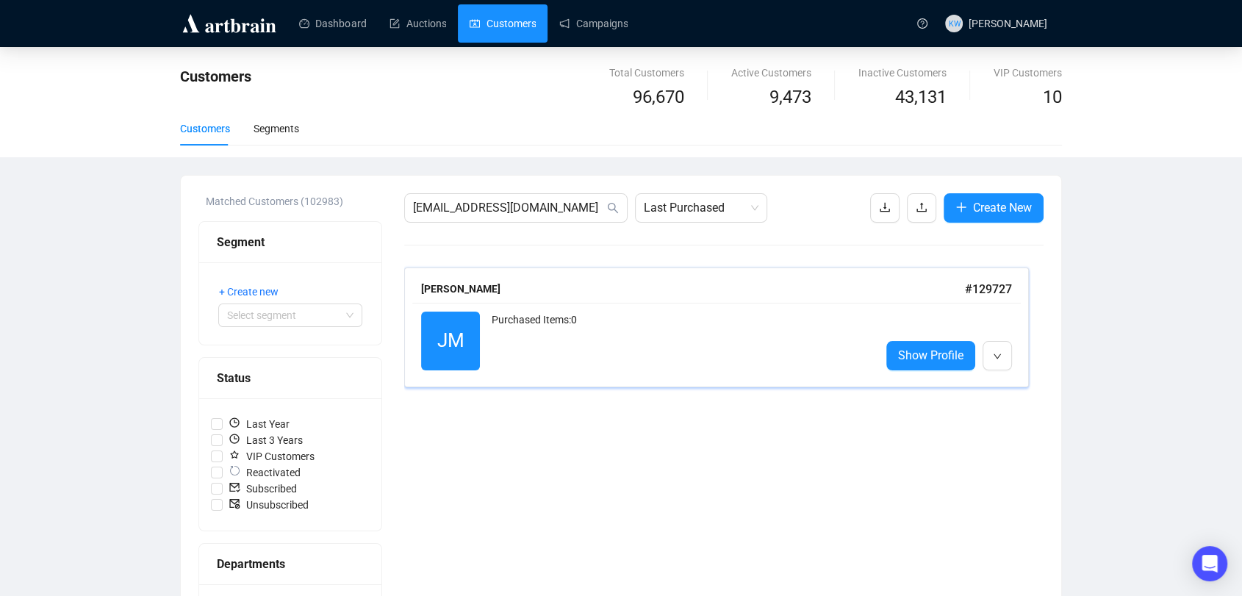
click at [549, 306] on div "JM Reactivated Purchased Items: 0 Show Profile" at bounding box center [716, 341] width 609 height 76
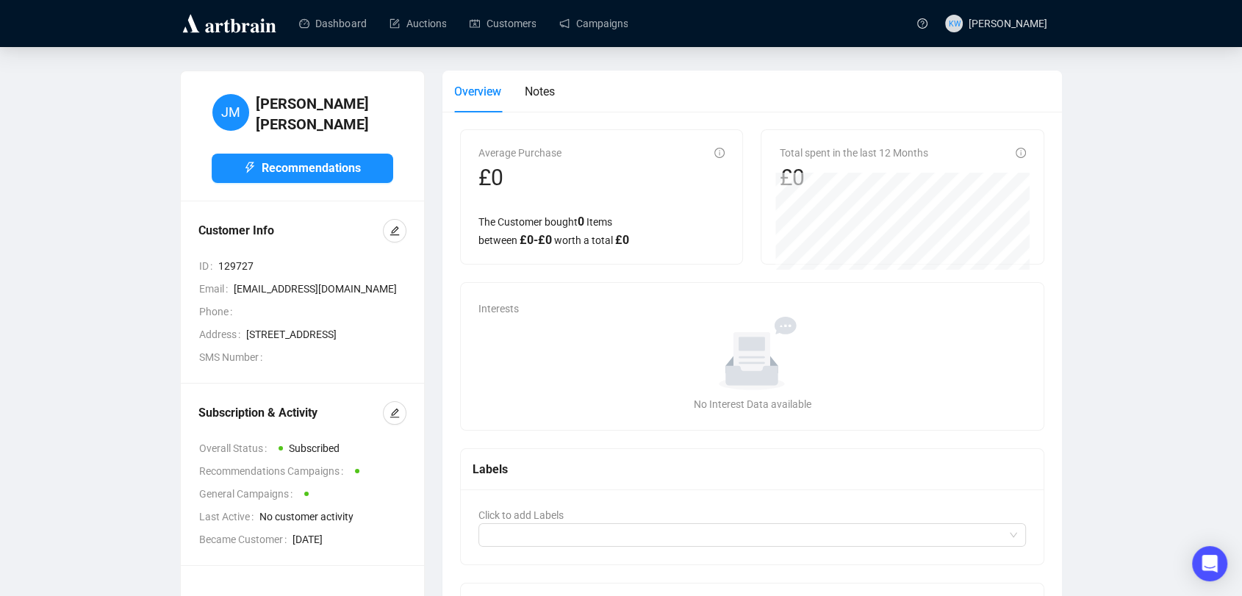
scroll to position [190, 0]
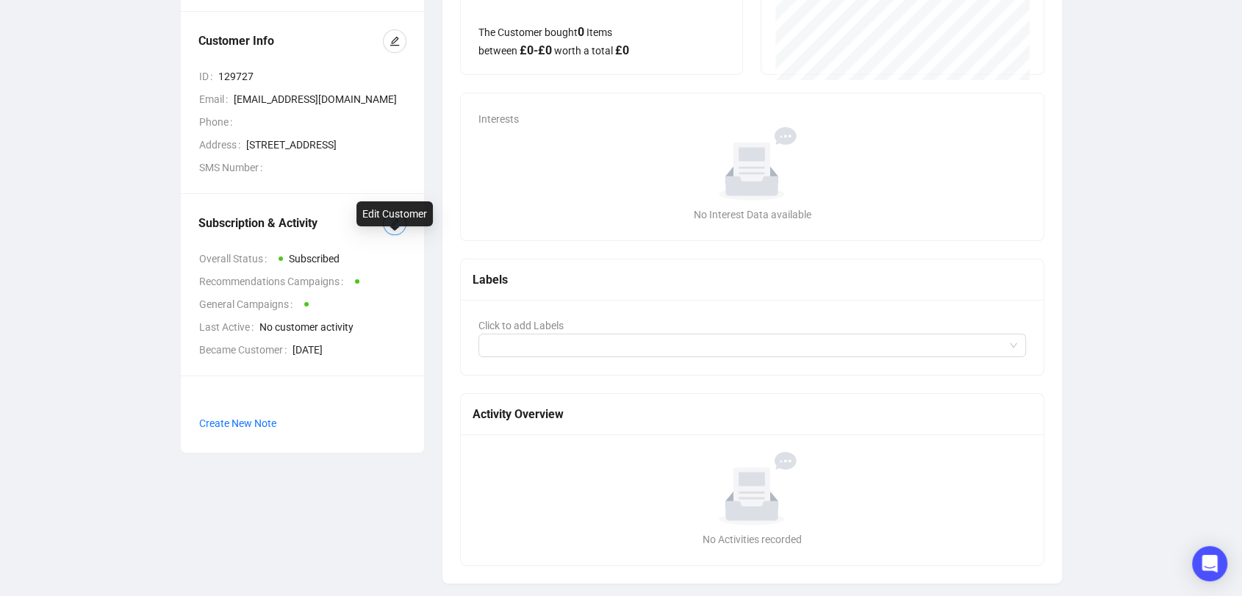
click at [386, 235] on button "button" at bounding box center [395, 224] width 24 height 24
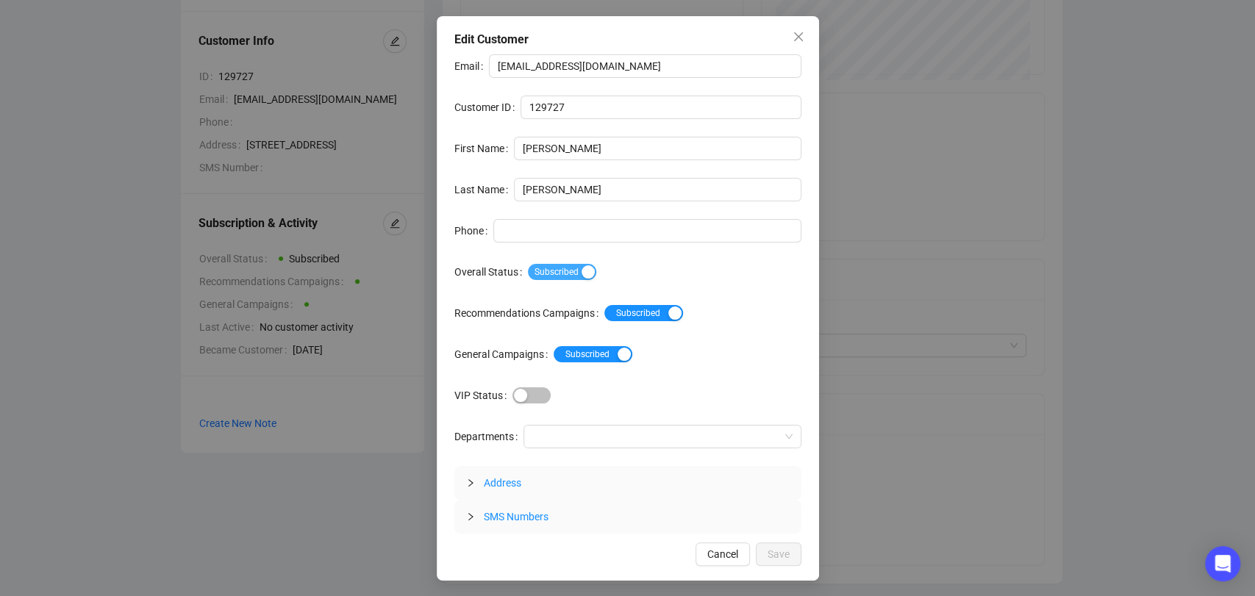
click at [568, 270] on span "Subscribed" at bounding box center [562, 272] width 68 height 16
click at [767, 540] on div "Edit Customer Email [EMAIL_ADDRESS][DOMAIN_NAME] Customer ID 129727 First Name …" at bounding box center [628, 298] width 382 height 564
click at [770, 546] on span "Save" at bounding box center [778, 554] width 22 height 16
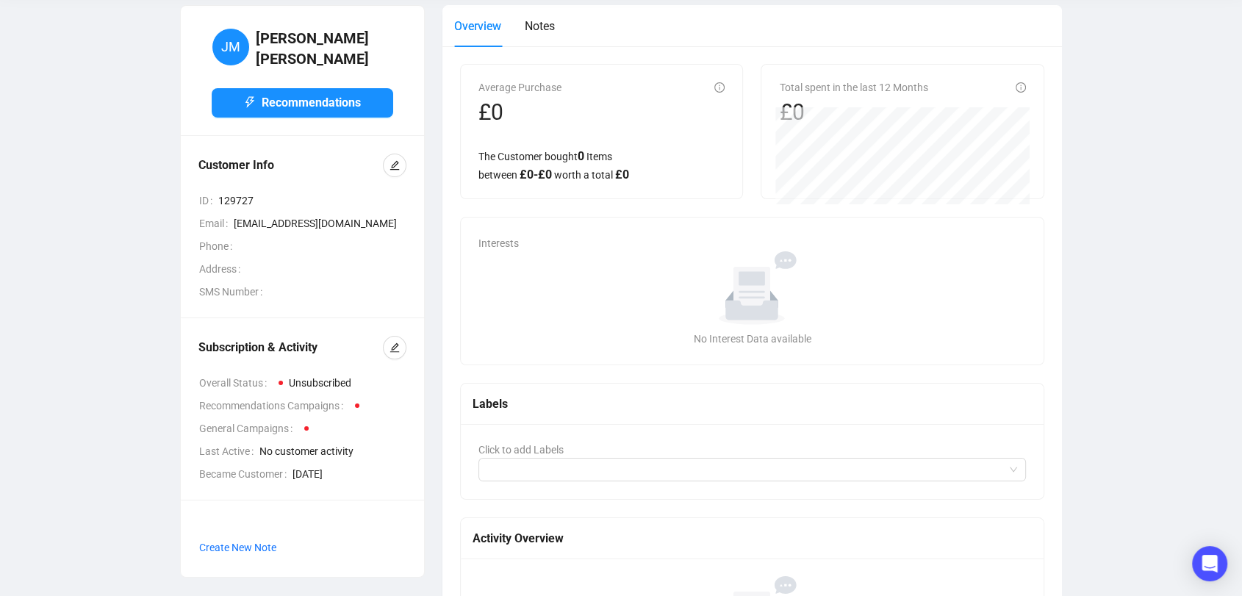
scroll to position [0, 0]
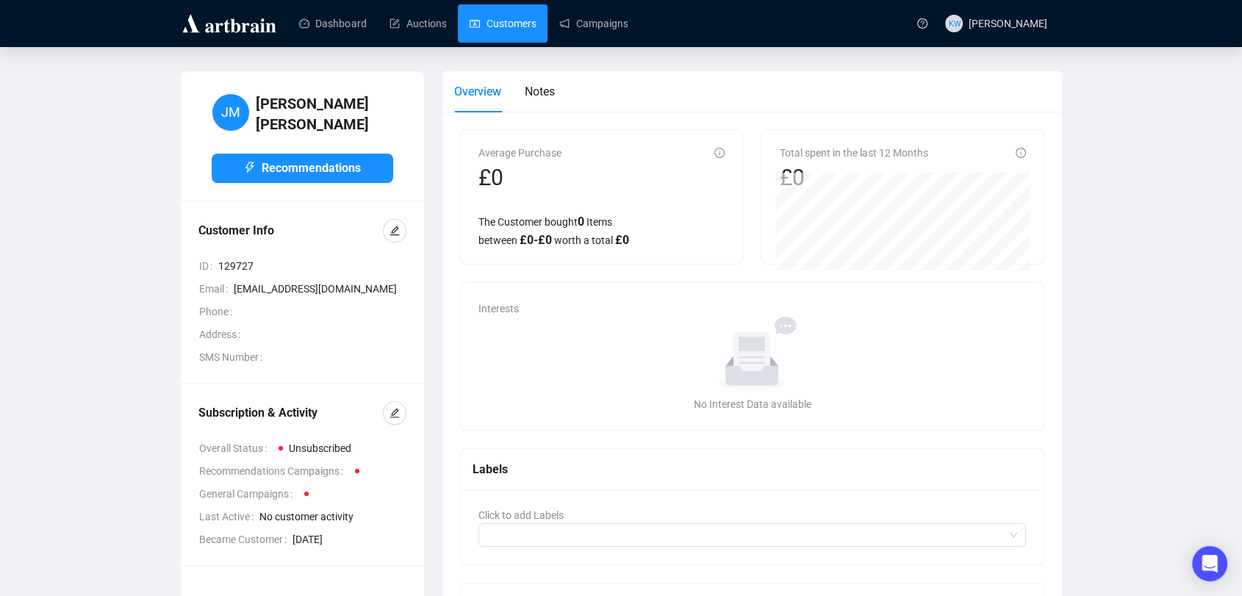
click at [501, 36] on link "Customers" at bounding box center [503, 23] width 66 height 38
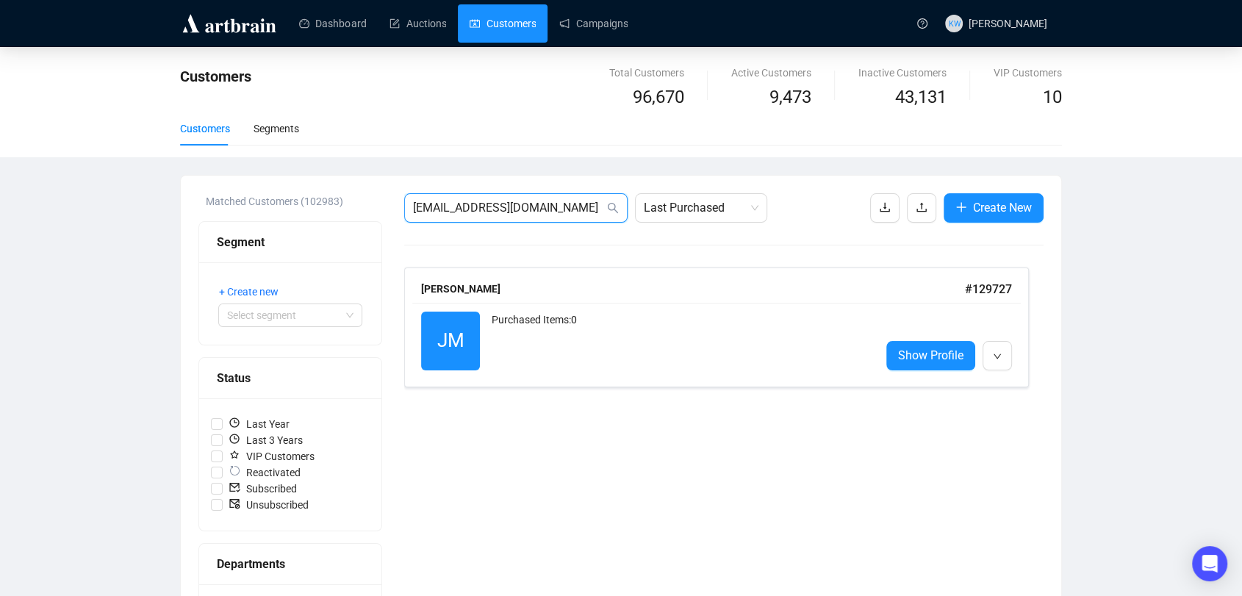
drag, startPoint x: 570, startPoint y: 212, endPoint x: 334, endPoint y: 201, distance: 236.9
paste input "[PERSON_NAME][EMAIL_ADDRESS][PERSON_NAME][PERSON_NAME][DOMAIN_NAME]"
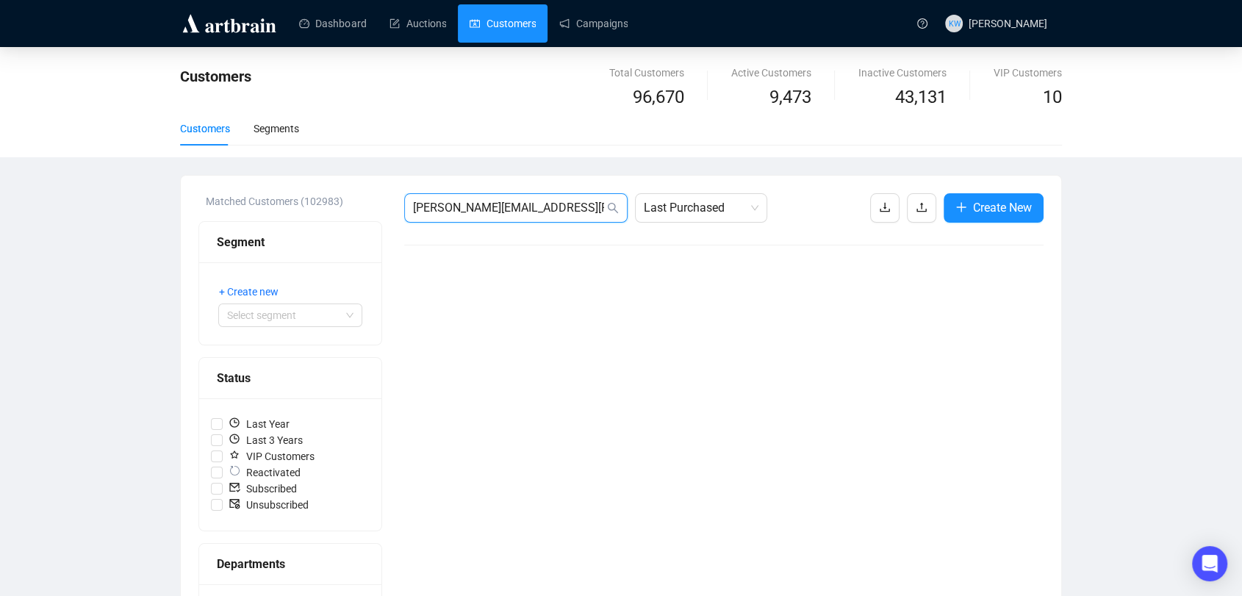
drag, startPoint x: 600, startPoint y: 209, endPoint x: 295, endPoint y: 186, distance: 305.1
paste input "philippajgoodwi"
drag, startPoint x: 568, startPoint y: 203, endPoint x: 239, endPoint y: 193, distance: 329.4
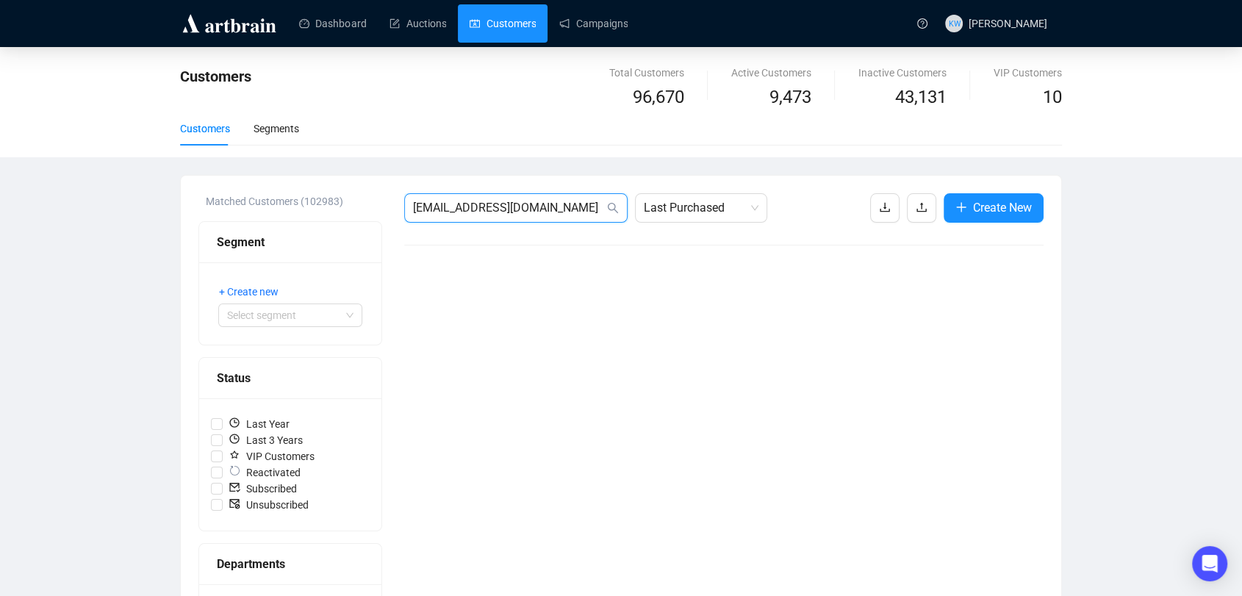
paste input "[PERSON_NAME][EMAIL_ADDRESS][PERSON_NAME]"
drag, startPoint x: 584, startPoint y: 203, endPoint x: 262, endPoint y: 199, distance: 322.6
paste input "[EMAIL_ADDRESS]"
drag, startPoint x: 556, startPoint y: 213, endPoint x: 366, endPoint y: 190, distance: 191.1
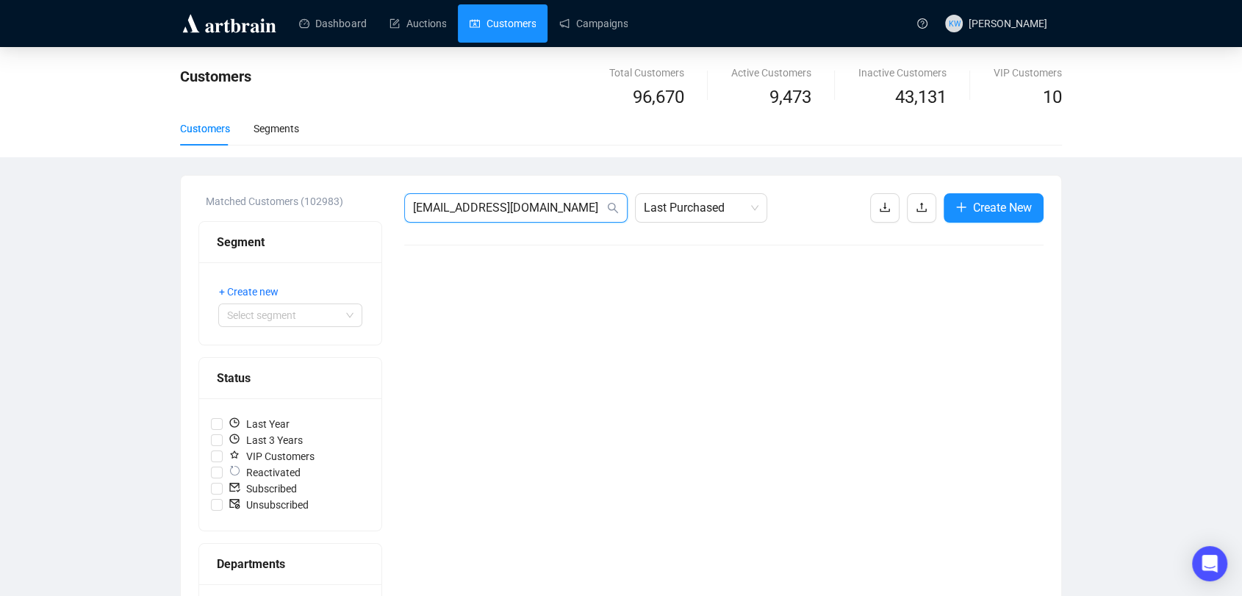
paste input "Sreedwells"
drag, startPoint x: 559, startPoint y: 205, endPoint x: 258, endPoint y: 199, distance: 301.4
paste input "stacey_turnill"
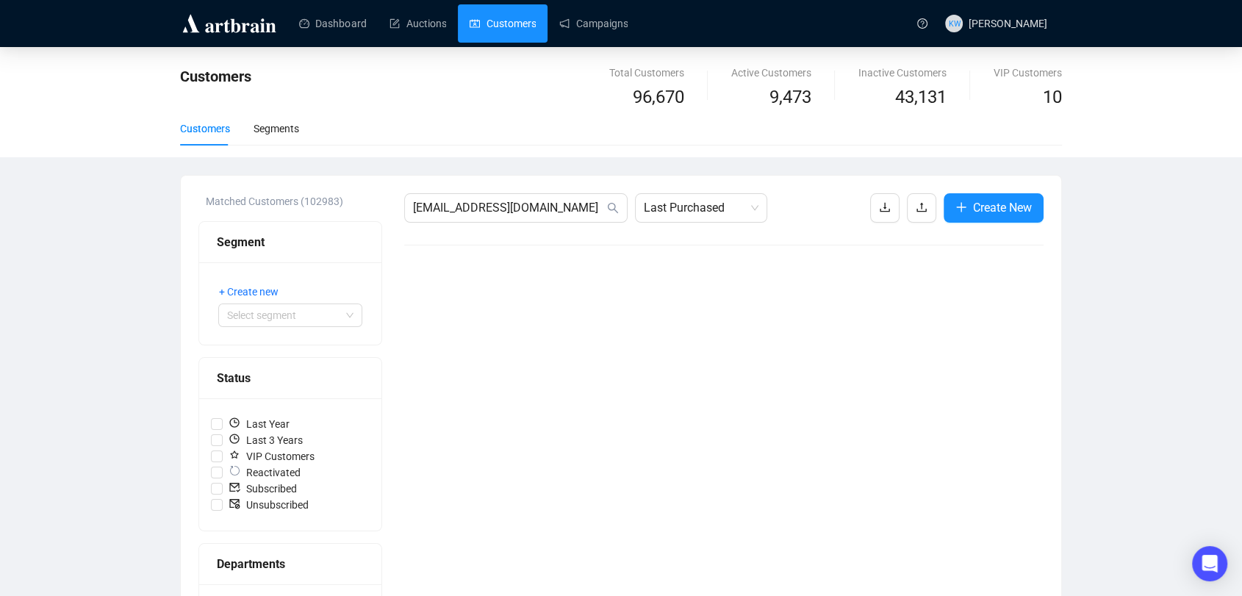
drag, startPoint x: 576, startPoint y: 195, endPoint x: 376, endPoint y: 181, distance: 200.4
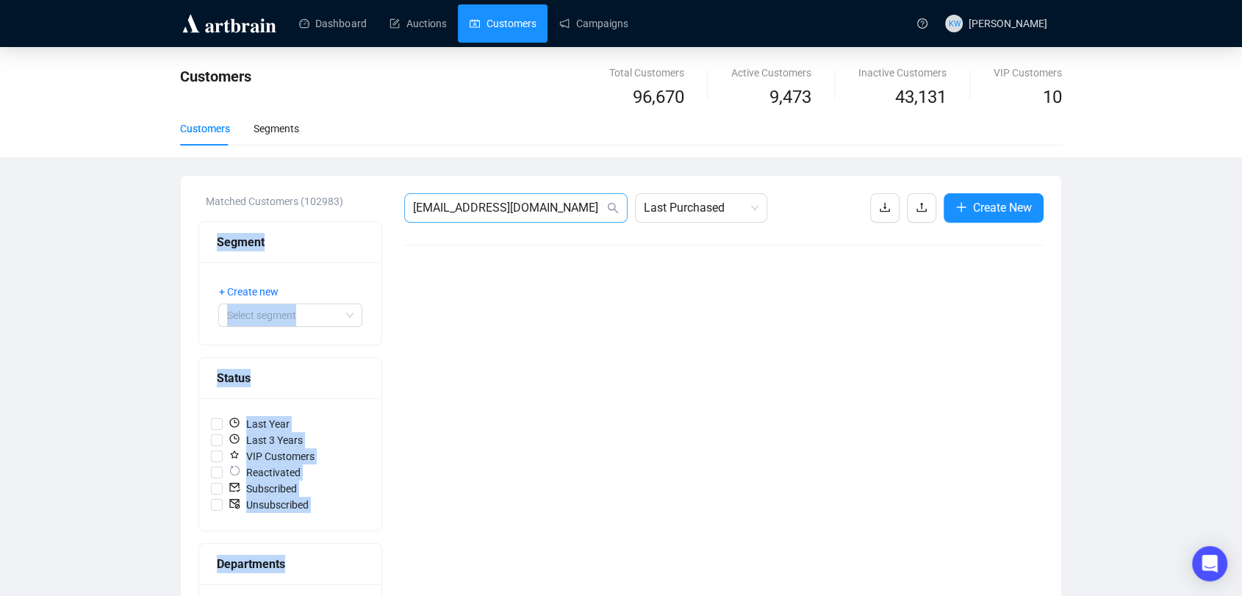
click at [466, 219] on span "[EMAIL_ADDRESS][DOMAIN_NAME]" at bounding box center [515, 207] width 223 height 29
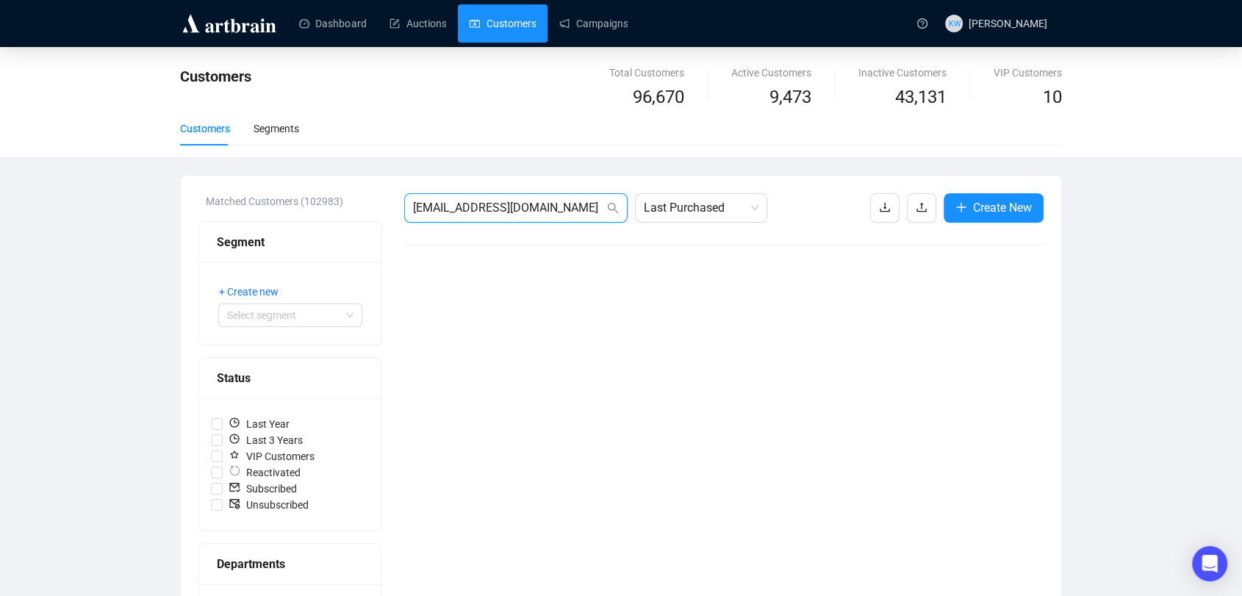
click at [462, 210] on input "[EMAIL_ADDRESS][DOMAIN_NAME]" at bounding box center [508, 208] width 191 height 18
paste input "ephengreenbank@g"
drag, startPoint x: 390, startPoint y: 192, endPoint x: 229, endPoint y: 193, distance: 160.9
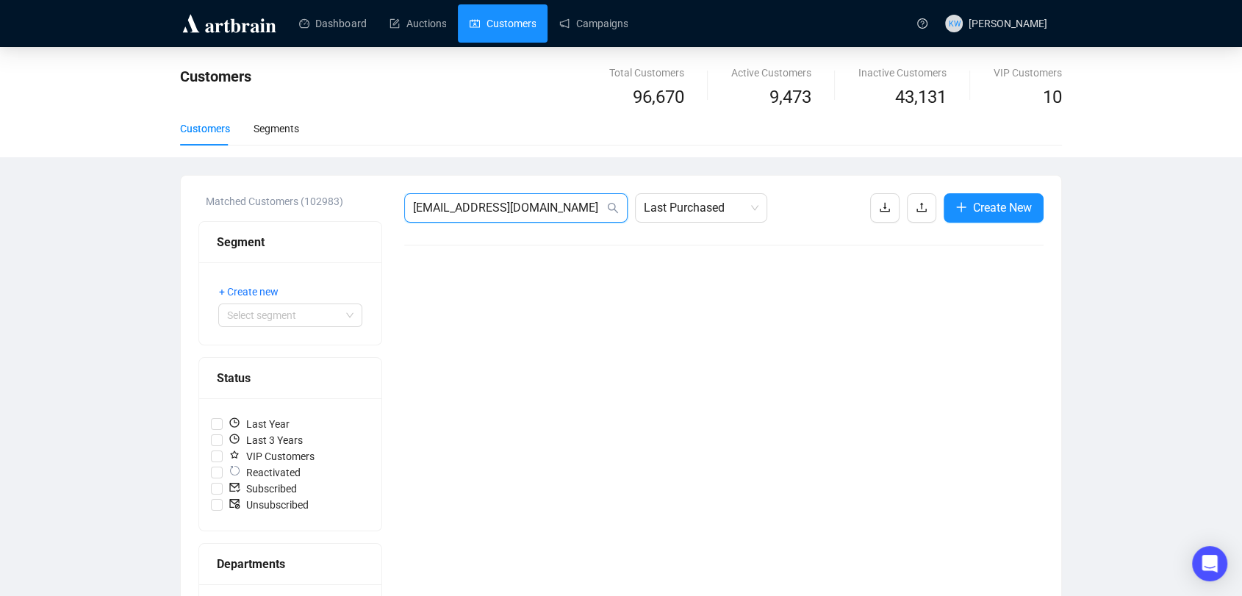
paste input "[PERSON_NAME].[PERSON_NAME]@btinternet"
type input "[PERSON_NAME][EMAIL_ADDRESS][PERSON_NAME][DOMAIN_NAME]"
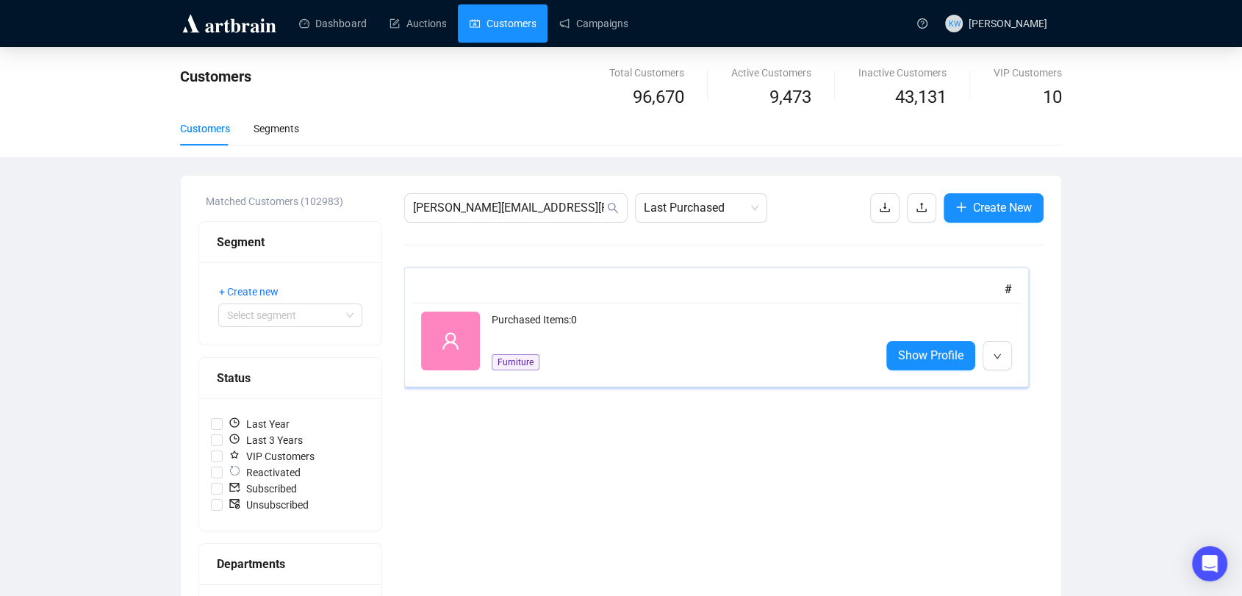
click at [482, 284] on div "#" at bounding box center [716, 289] width 591 height 18
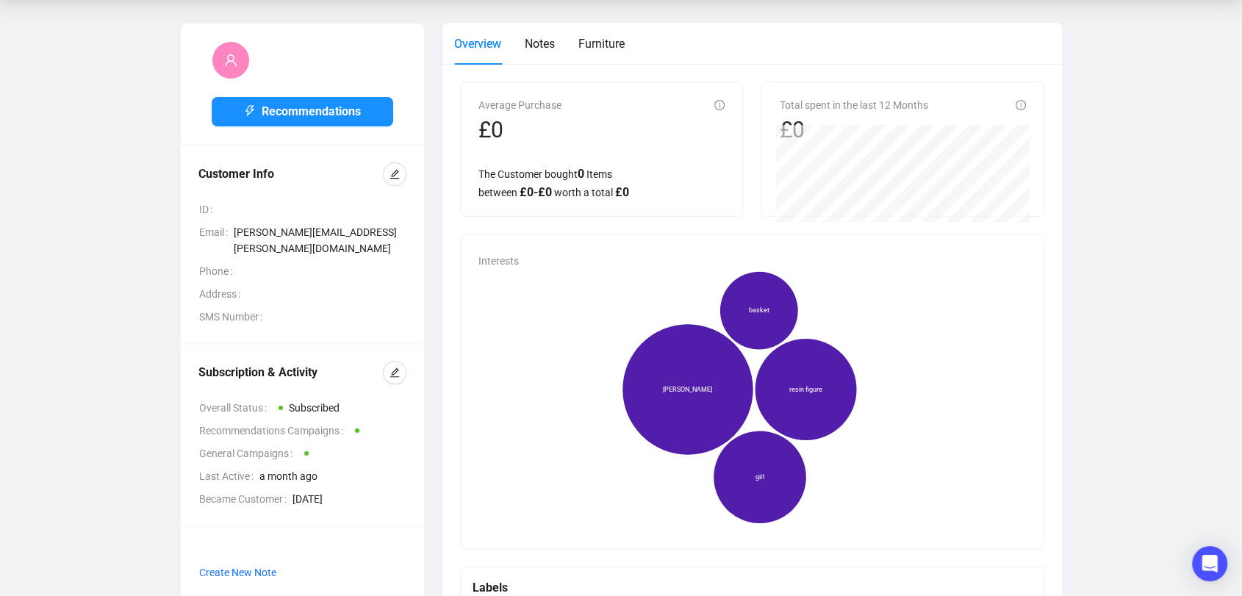
scroll to position [49, 0]
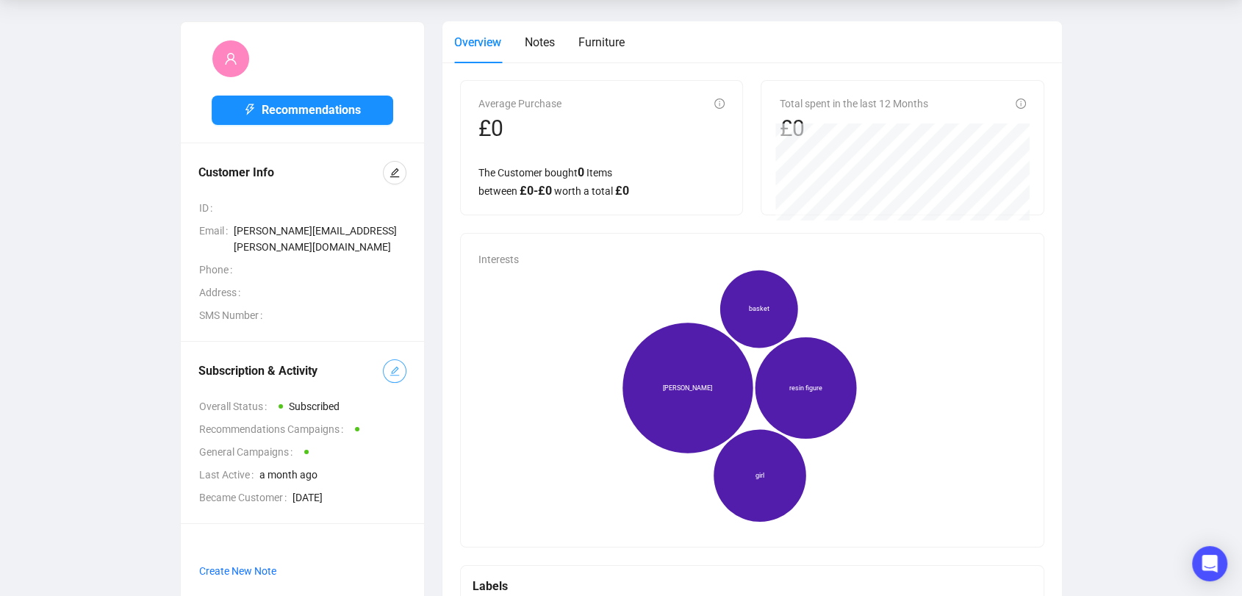
click at [386, 360] on button "button" at bounding box center [395, 371] width 24 height 24
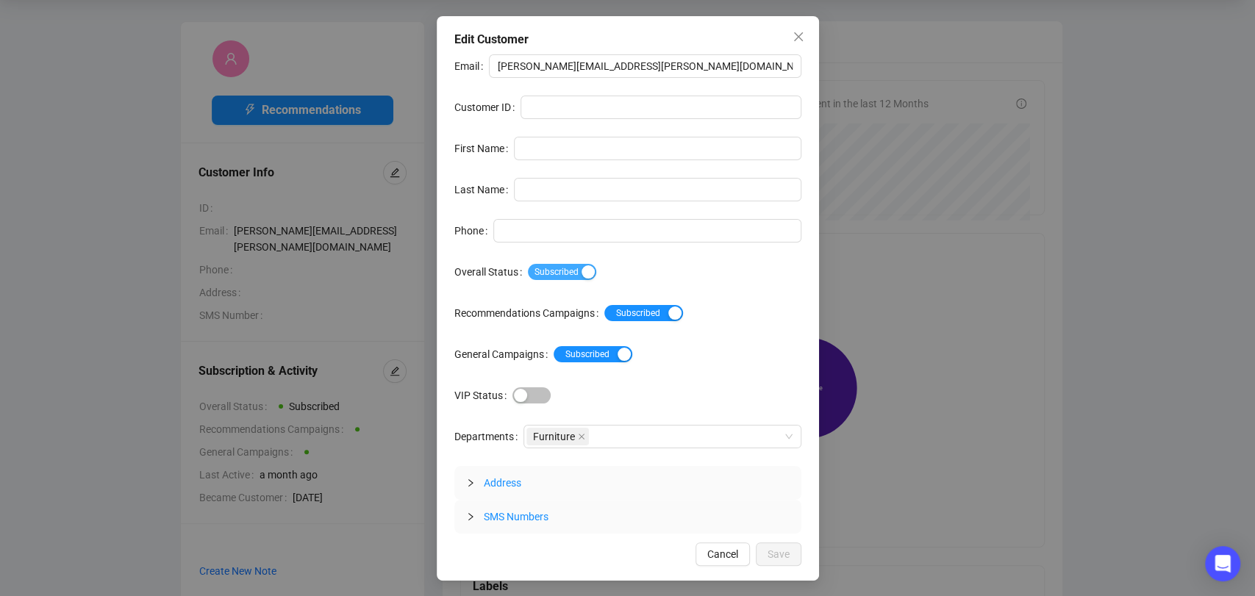
click at [564, 272] on span "Subscribed" at bounding box center [562, 272] width 68 height 16
click at [776, 548] on span "Save" at bounding box center [778, 554] width 22 height 16
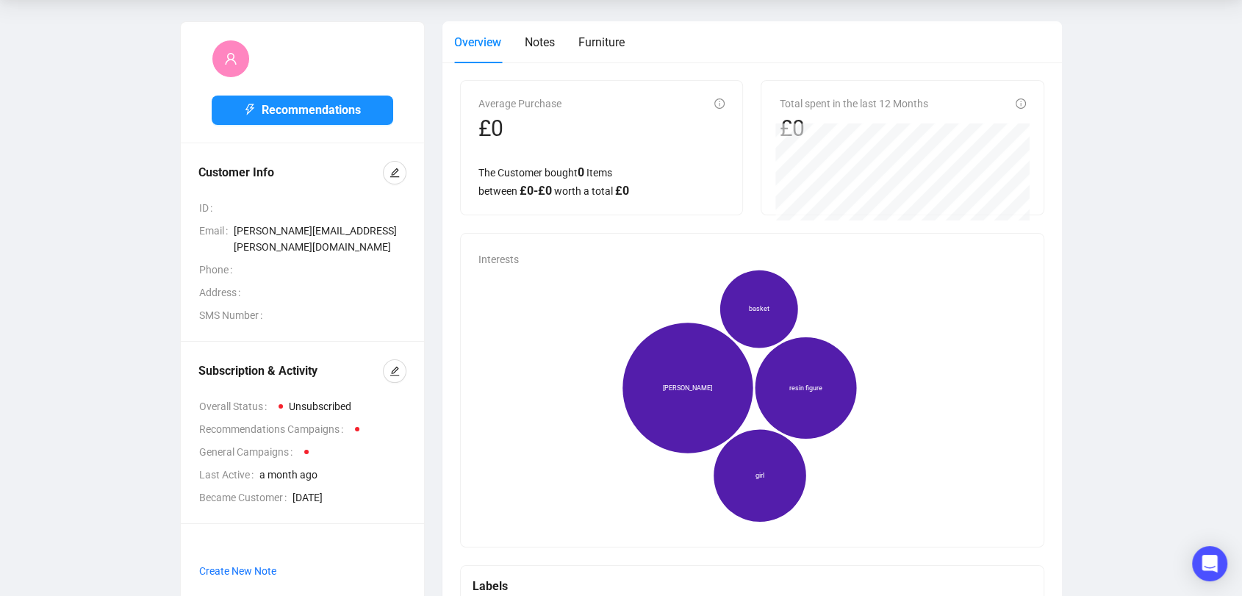
scroll to position [0, 0]
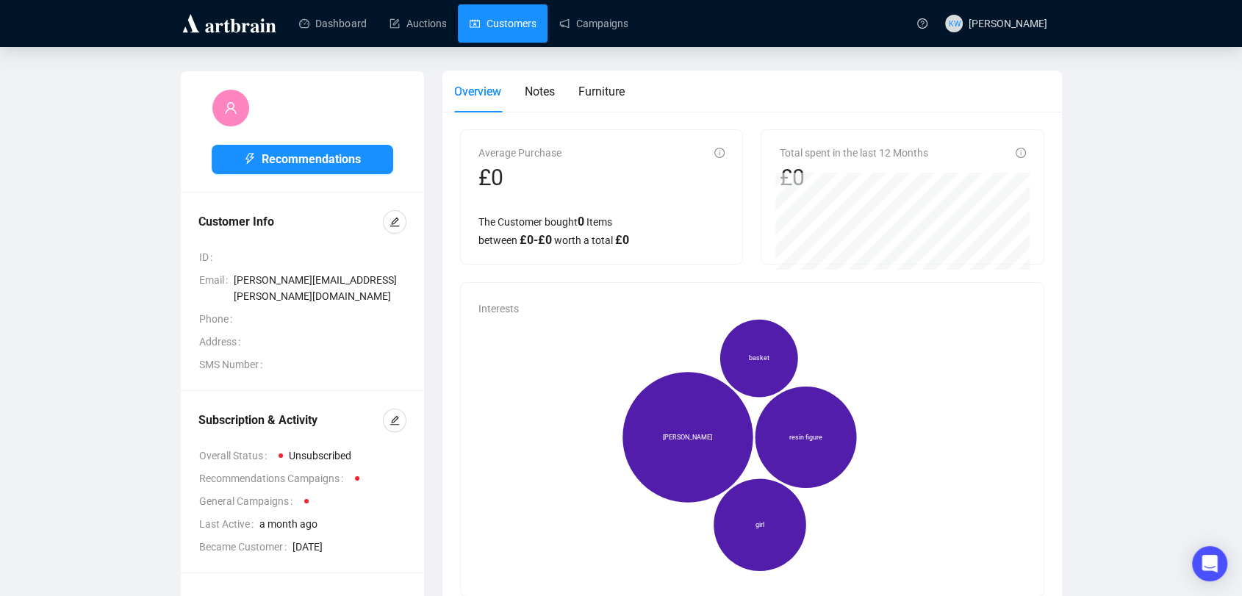
click at [515, 12] on link "Customers" at bounding box center [503, 23] width 66 height 38
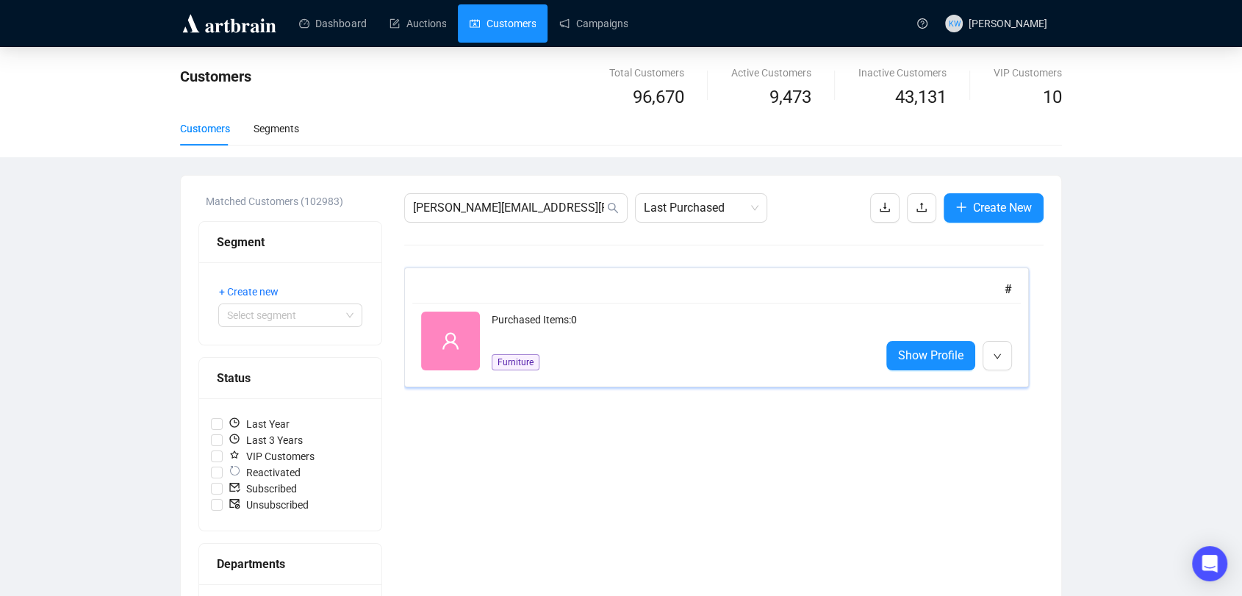
click at [553, 359] on div "Purchased Items: 0 Furniture" at bounding box center [680, 341] width 377 height 59
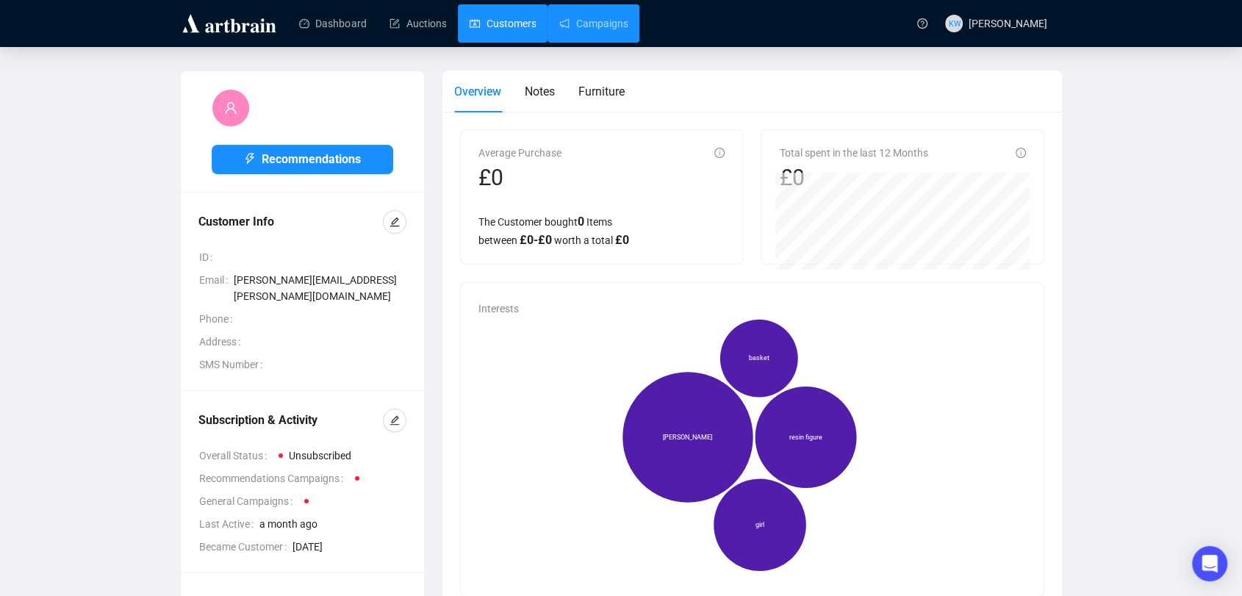
click at [517, 37] on link "Customers" at bounding box center [503, 23] width 66 height 38
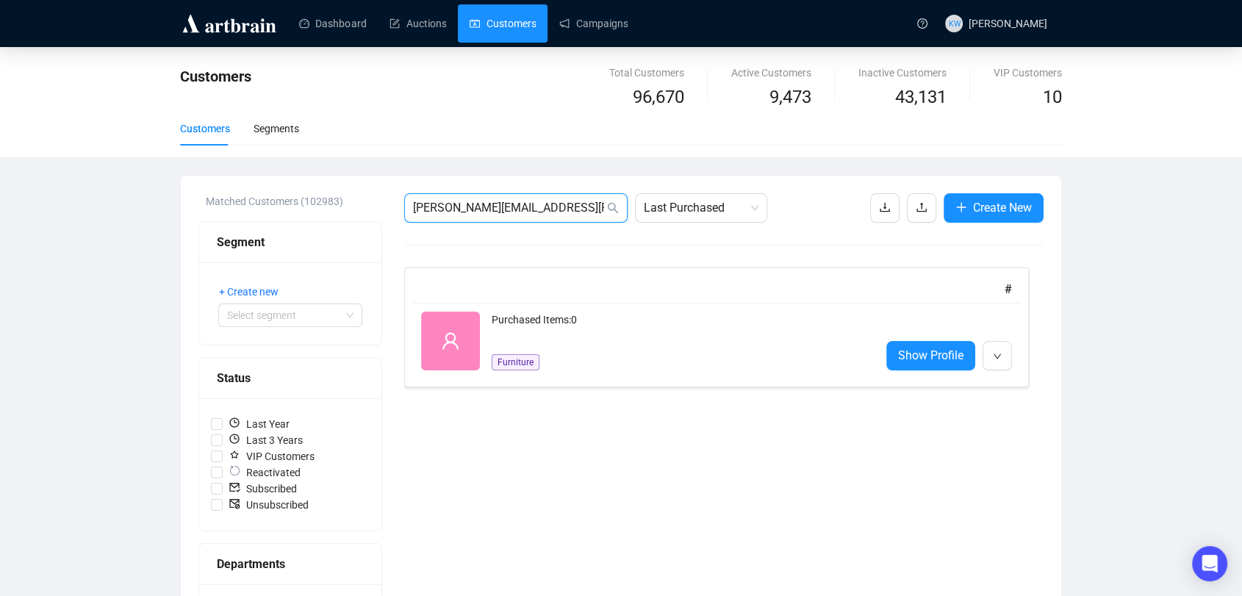
drag, startPoint x: 584, startPoint y: 210, endPoint x: 356, endPoint y: 195, distance: 229.1
paste input "[EMAIL_ADDRESS]"
type input "[EMAIL_ADDRESS][DOMAIN_NAME]"
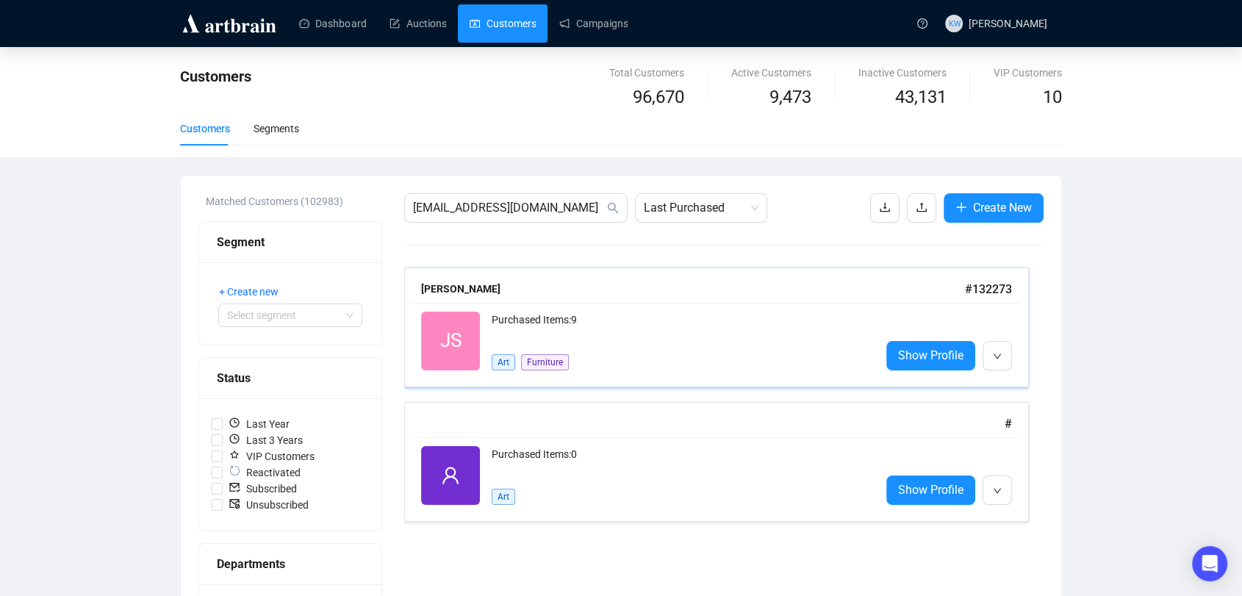
click at [571, 312] on div "Purchased Items: 9" at bounding box center [680, 326] width 377 height 29
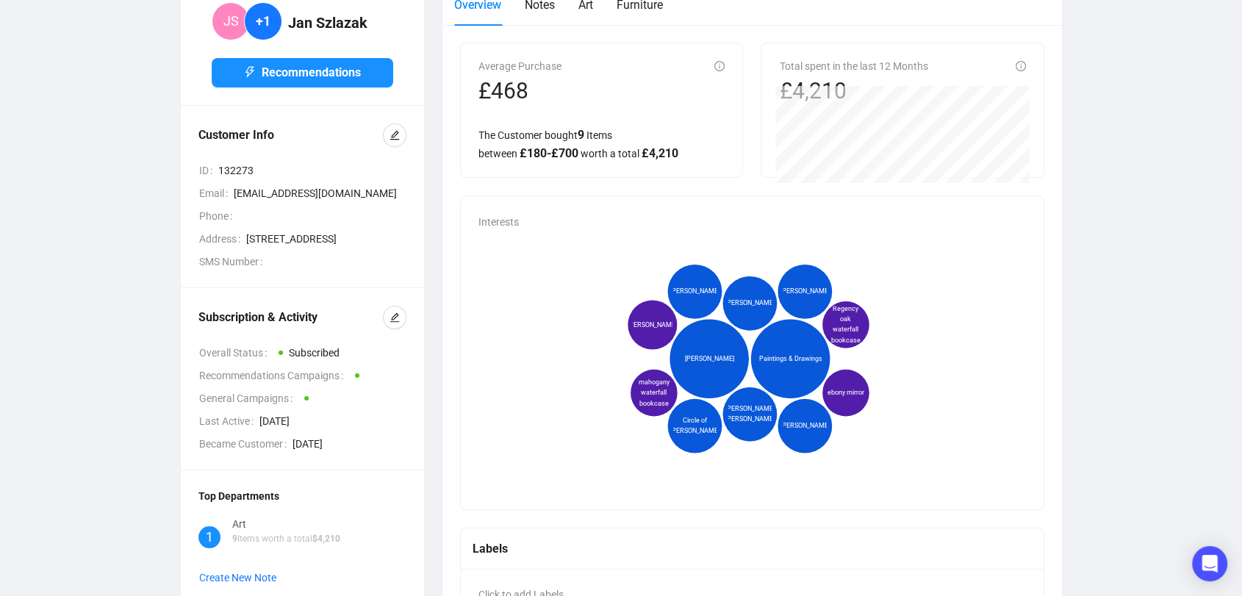
scroll to position [87, 0]
click at [392, 325] on span "button" at bounding box center [395, 317] width 10 height 16
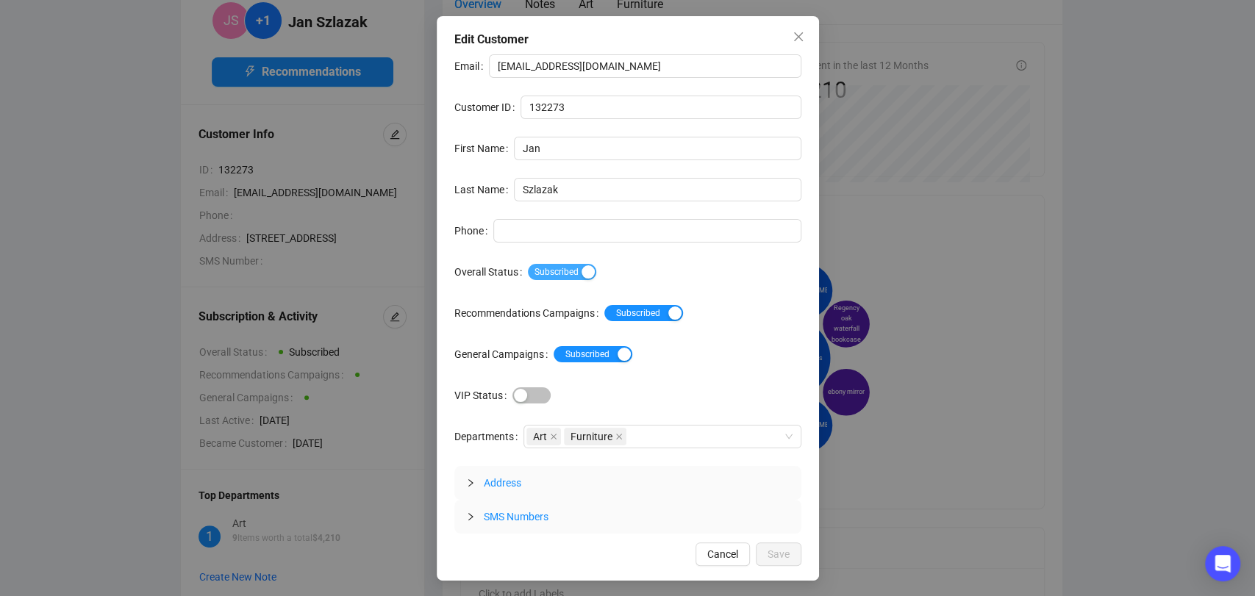
click at [553, 277] on span "Subscribed" at bounding box center [562, 272] width 68 height 16
click at [782, 555] on span "Save" at bounding box center [778, 554] width 22 height 16
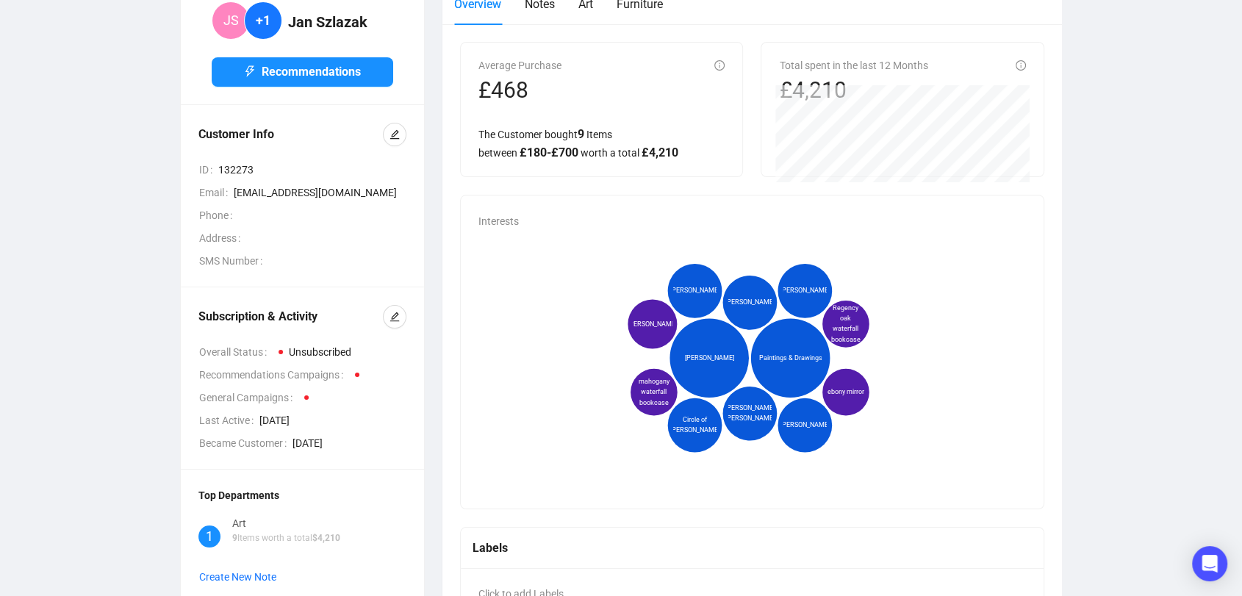
scroll to position [0, 0]
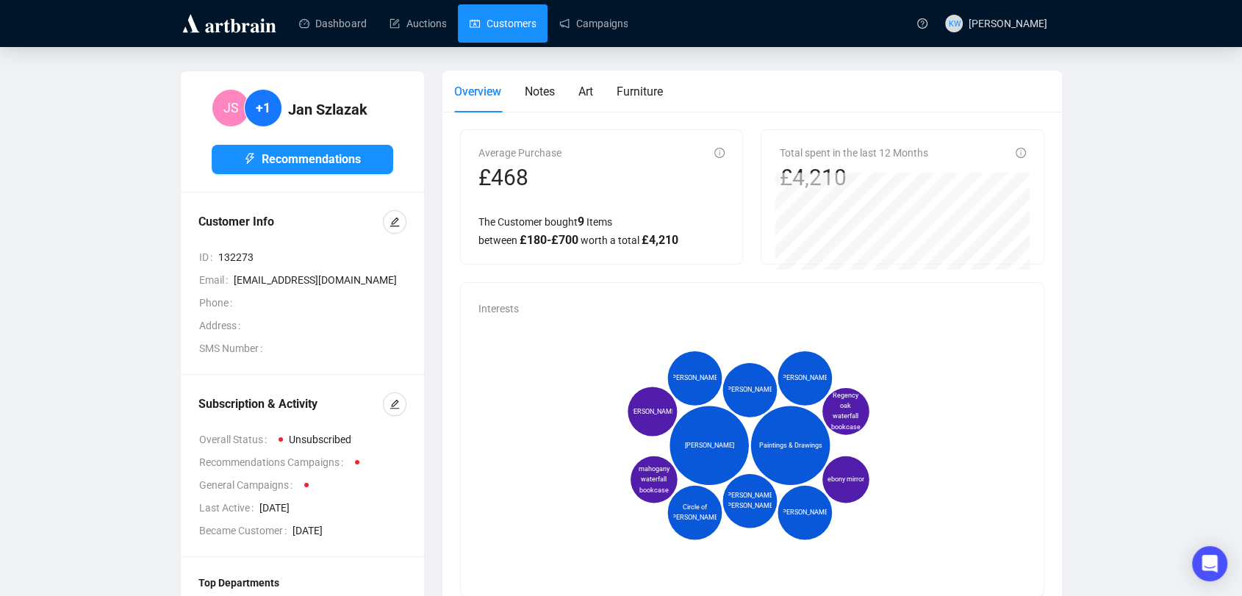
click at [520, 15] on link "Customers" at bounding box center [503, 23] width 66 height 38
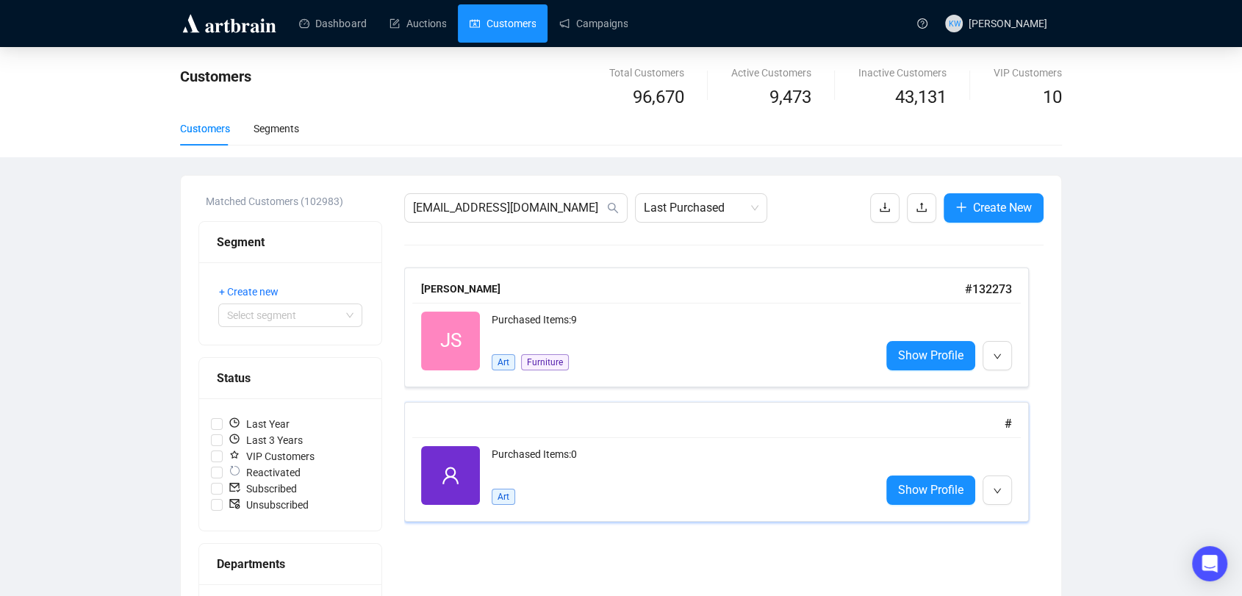
click at [612, 483] on div "Purchased Items: 0 Art" at bounding box center [680, 475] width 377 height 59
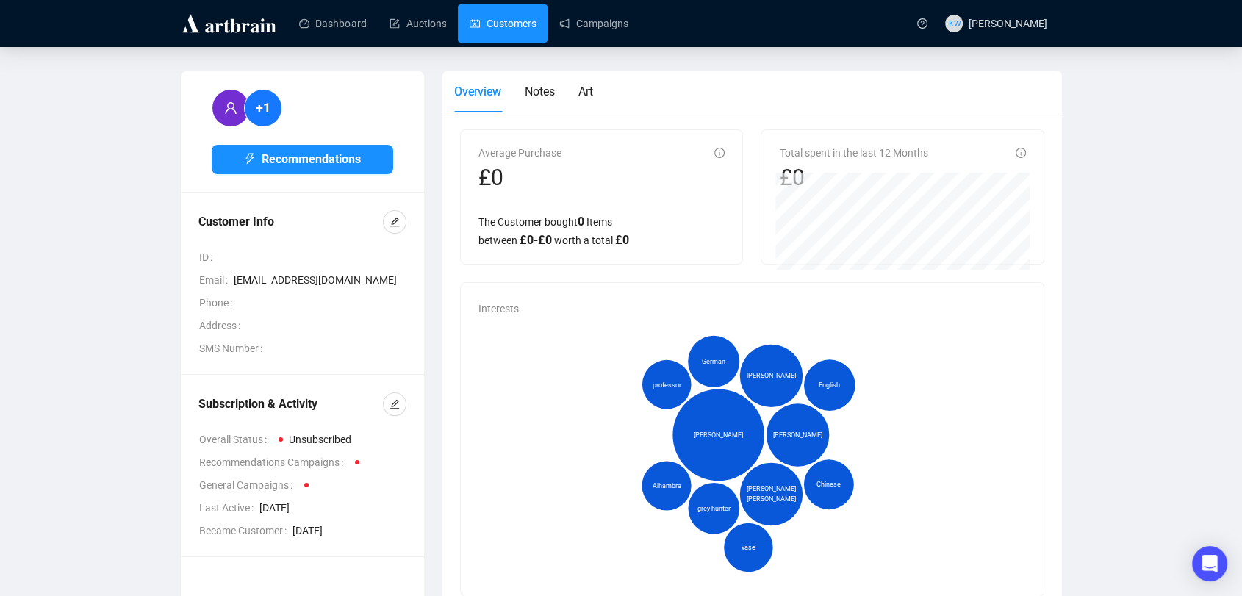
click at [500, 28] on link "Customers" at bounding box center [503, 23] width 66 height 38
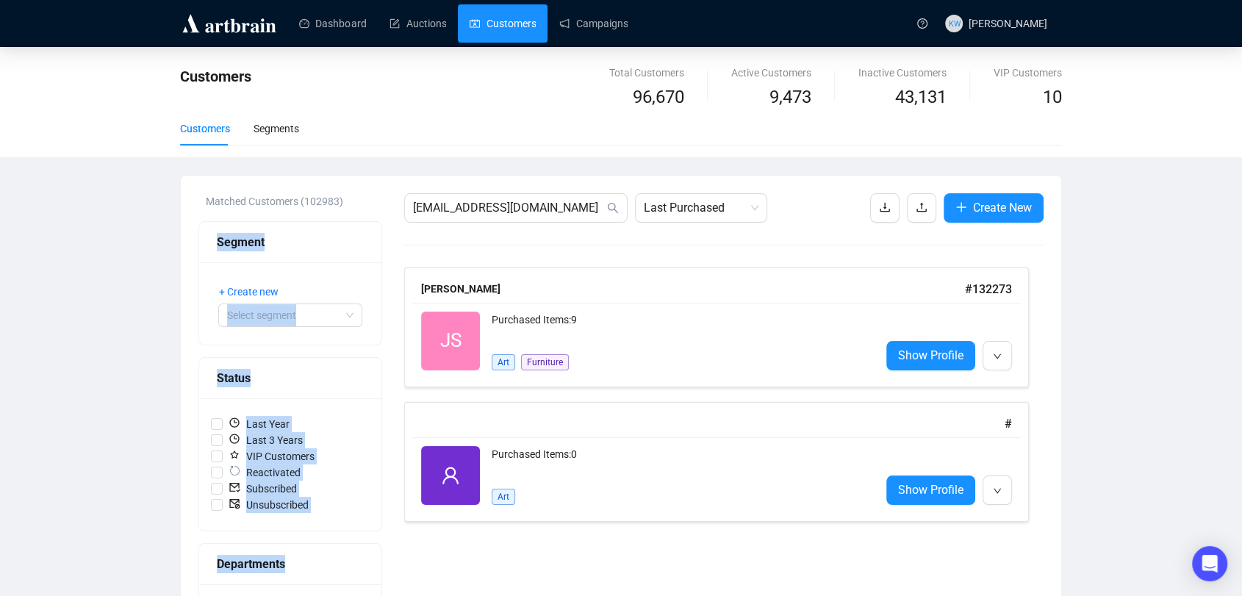
drag, startPoint x: 542, startPoint y: 219, endPoint x: 273, endPoint y: 159, distance: 275.5
click at [273, 159] on div "Customers Total Customers 96,670 Active Customers 9,473 Inactive Customers 43,1…" at bounding box center [621, 544] width 1242 height 995
click at [538, 215] on input "[EMAIL_ADDRESS][DOMAIN_NAME]" at bounding box center [508, 208] width 191 height 18
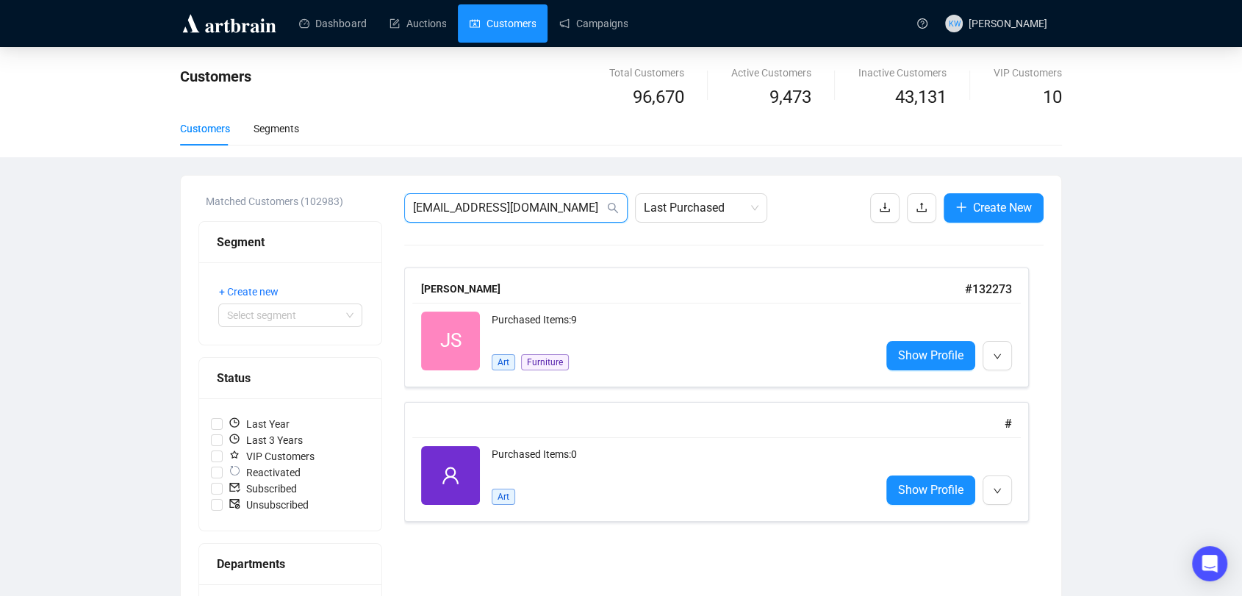
drag, startPoint x: 538, startPoint y: 215, endPoint x: 388, endPoint y: 197, distance: 151.0
paste input "[PERSON_NAME]"
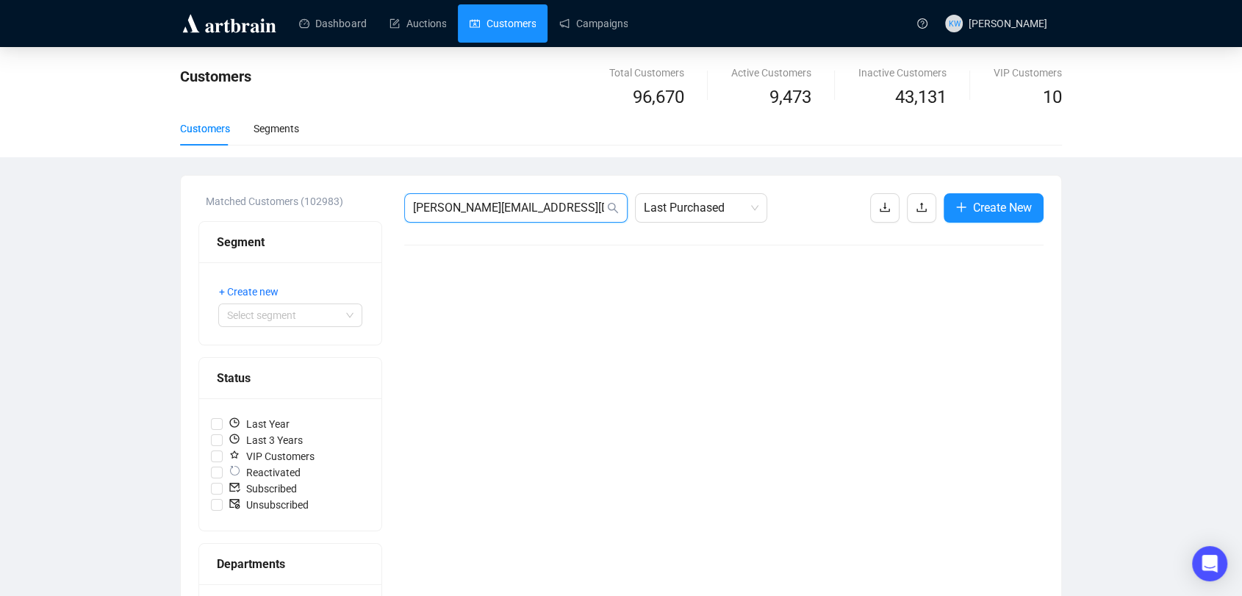
drag, startPoint x: 545, startPoint y: 201, endPoint x: 194, endPoint y: 181, distance: 351.9
paste input "[EMAIL_ADDRESS][DOMAIN_NAME]"
type input "[EMAIL_ADDRESS][DOMAIN_NAME]"
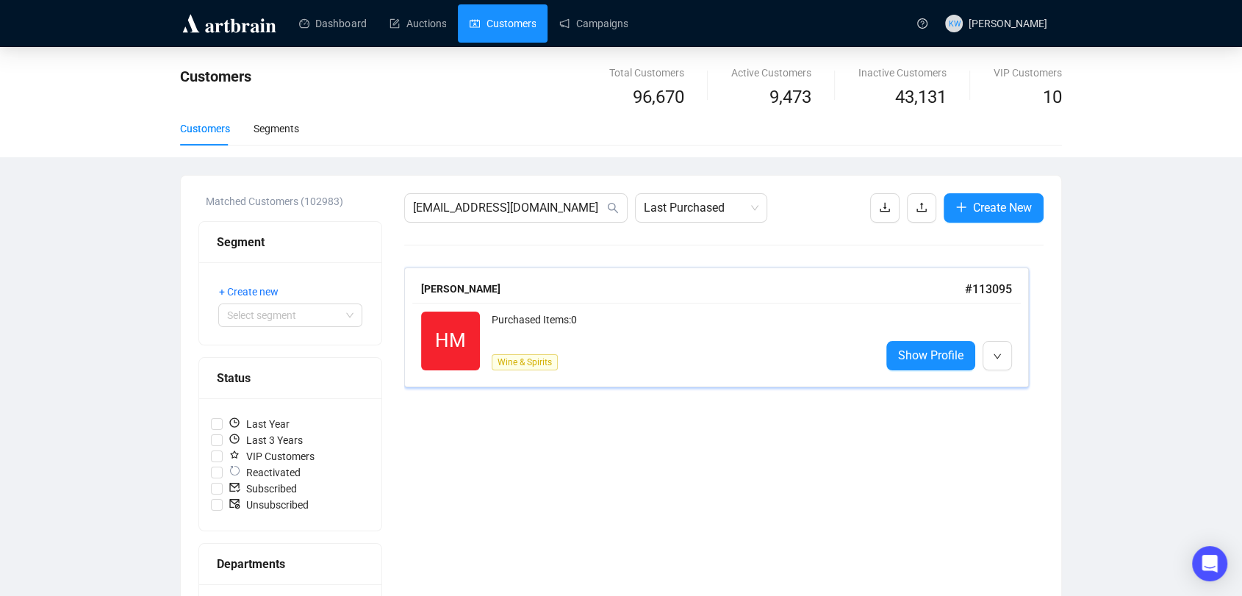
click at [475, 312] on span "HM" at bounding box center [450, 341] width 59 height 59
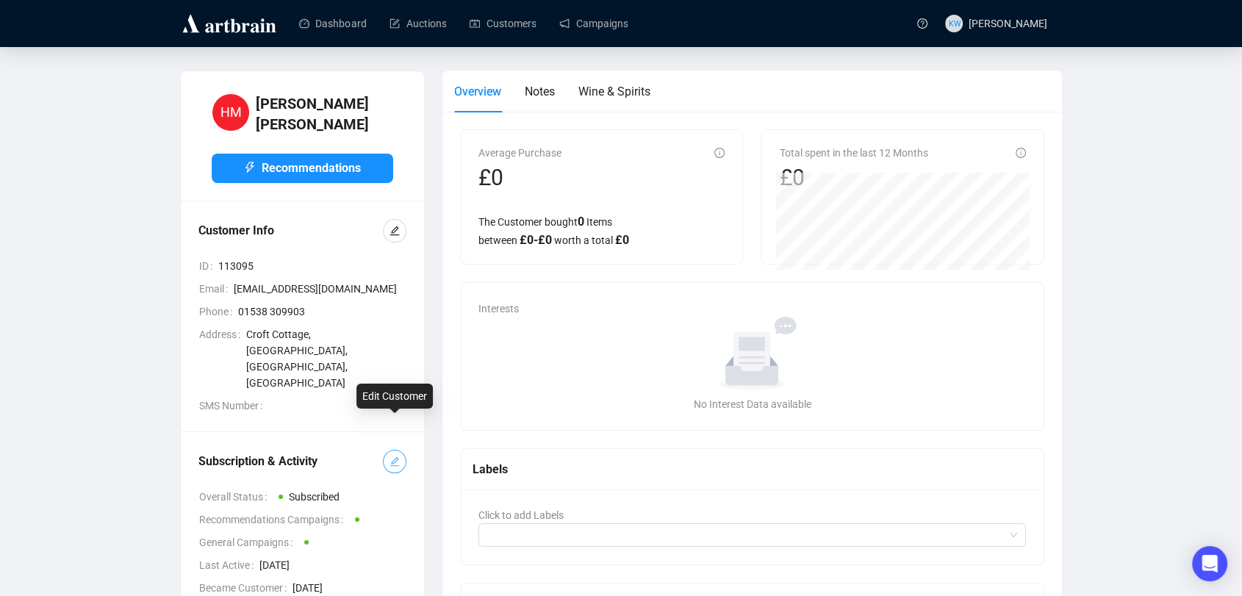
click at [401, 450] on button "button" at bounding box center [395, 462] width 24 height 24
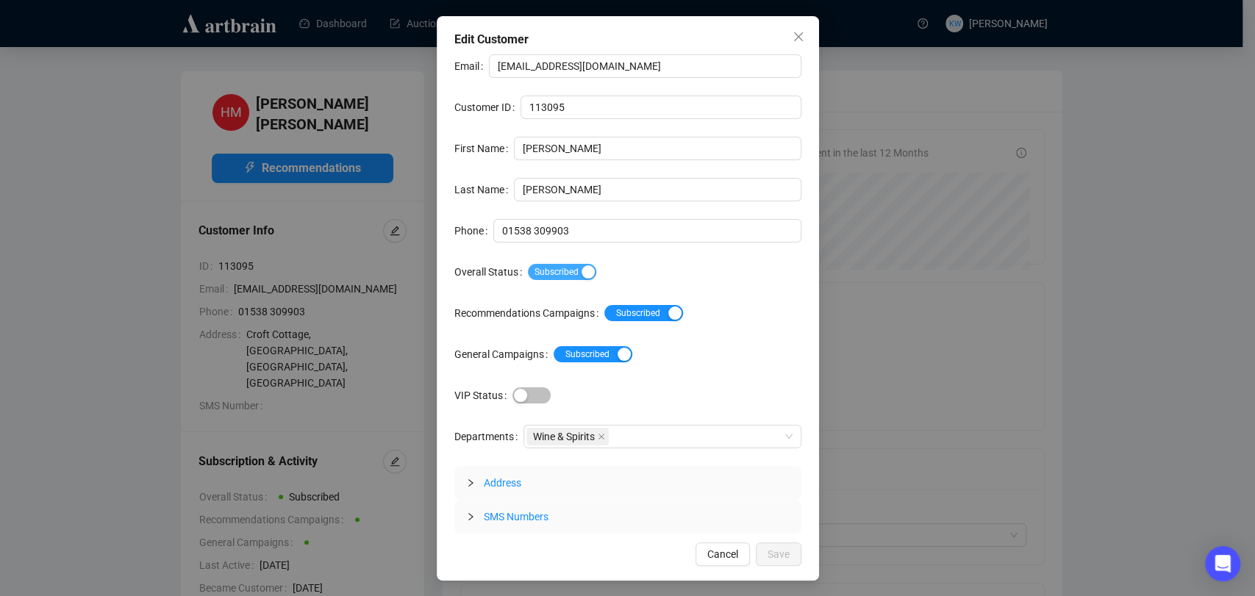
click at [569, 278] on span "Subscribed" at bounding box center [562, 272] width 68 height 16
click at [788, 552] on span "Save" at bounding box center [778, 554] width 22 height 16
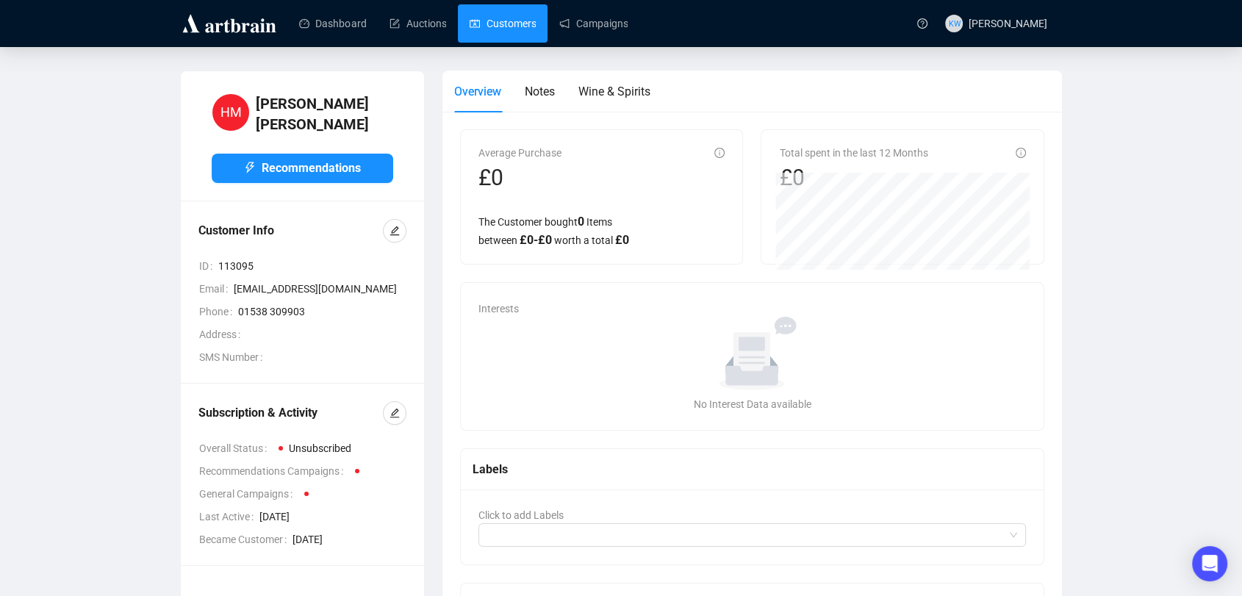
click at [504, 15] on link "Customers" at bounding box center [503, 23] width 66 height 38
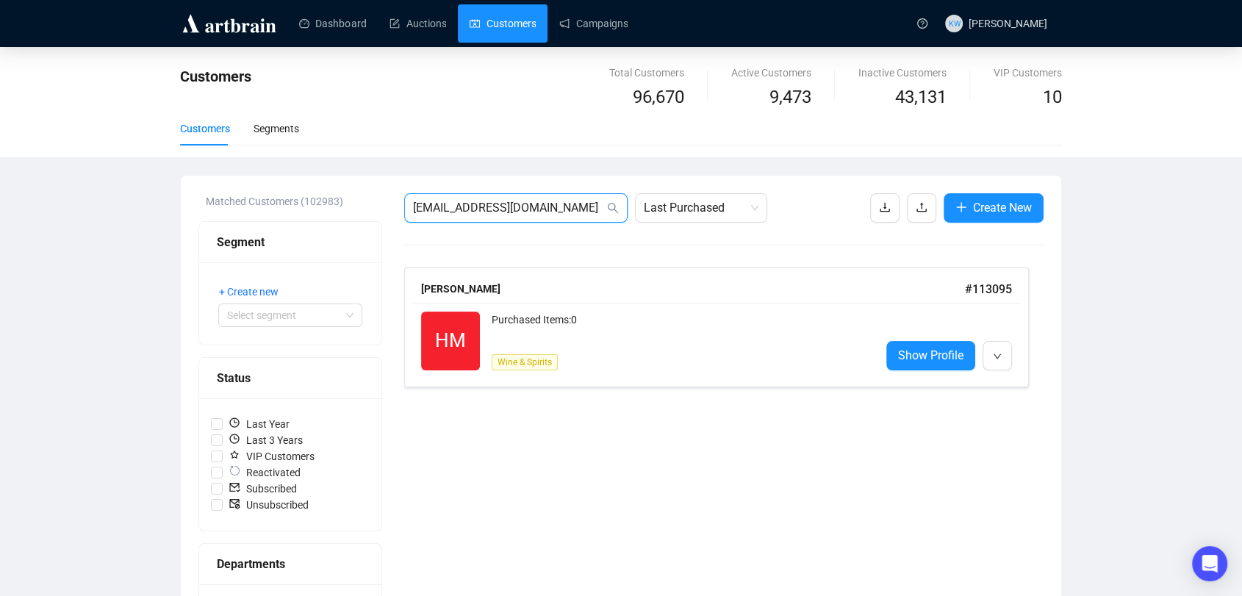
click at [547, 212] on input "[EMAIL_ADDRESS][DOMAIN_NAME]" at bounding box center [508, 208] width 191 height 18
paste input "[EMAIL_ADDRESS][DOMAIN_NAME]"
type input "[EMAIL_ADDRESS][DOMAIN_NAME]"
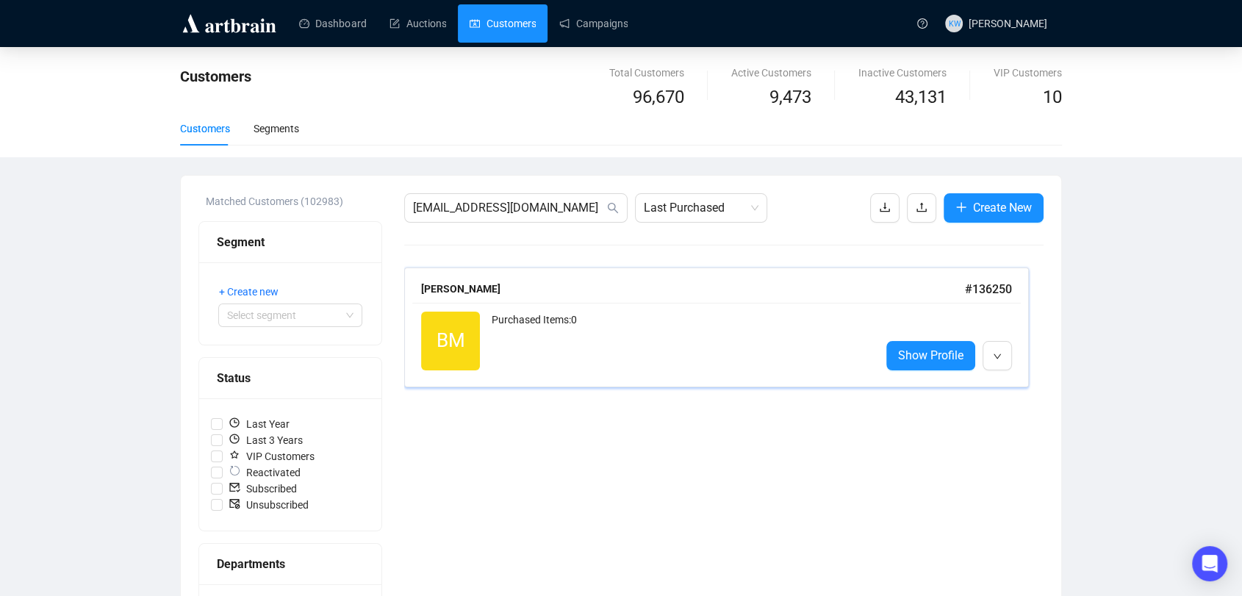
click at [575, 351] on div "Purchased Items: 0" at bounding box center [680, 341] width 377 height 59
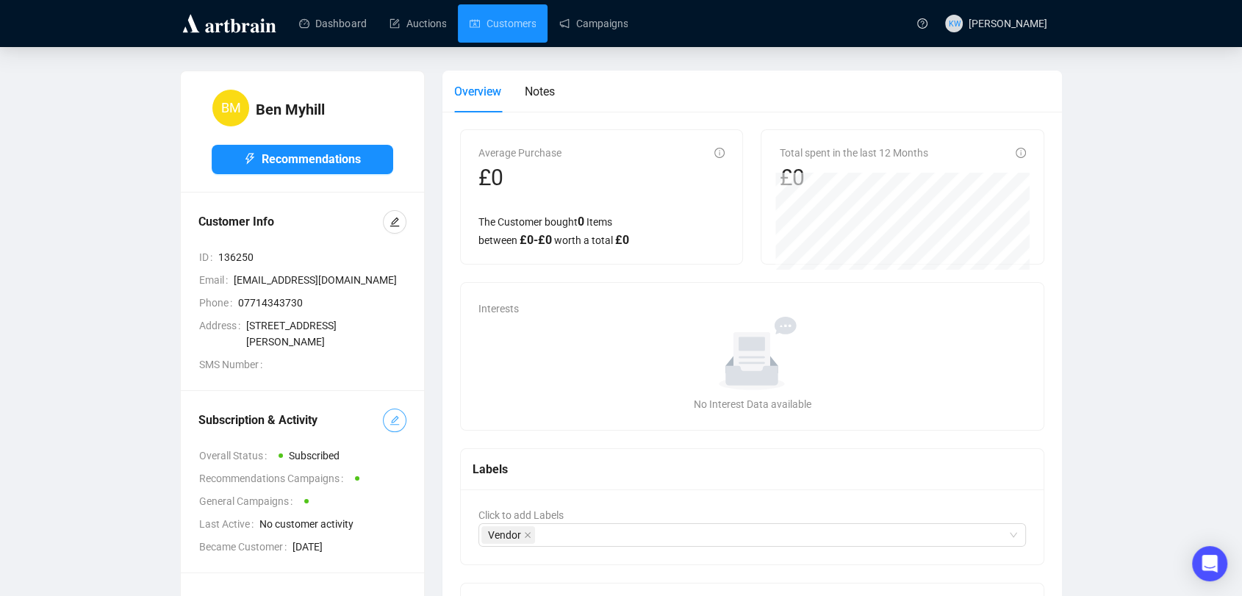
click at [398, 427] on button "button" at bounding box center [395, 421] width 24 height 24
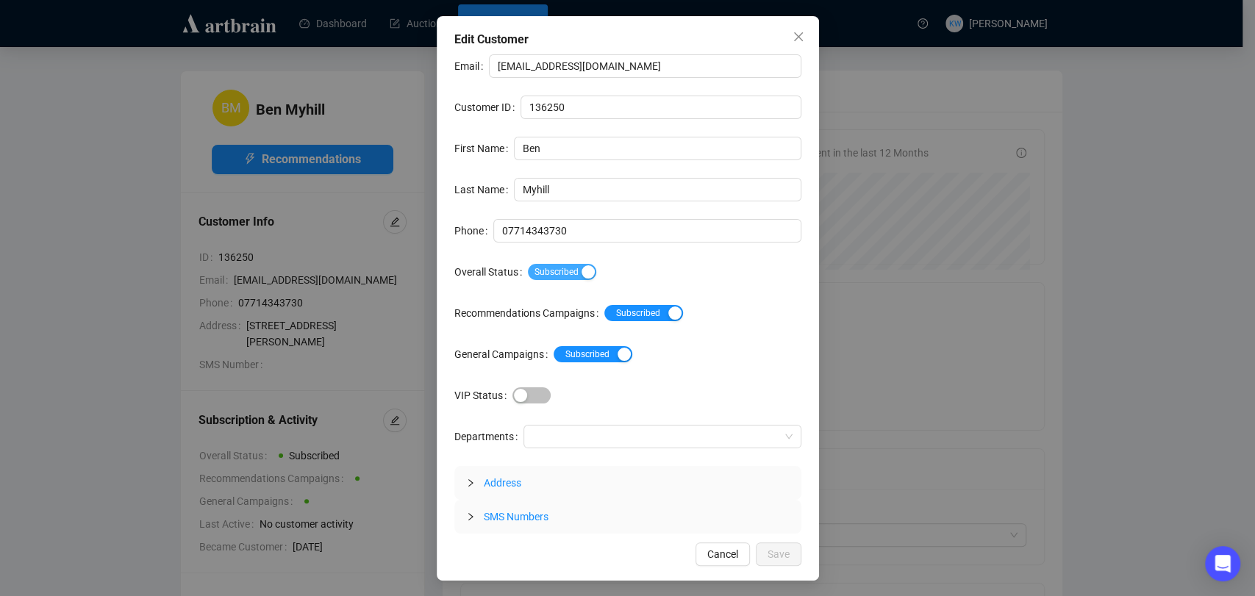
click at [568, 264] on span "Subscribed" at bounding box center [562, 272] width 68 height 16
click at [777, 556] on span "Save" at bounding box center [778, 554] width 22 height 16
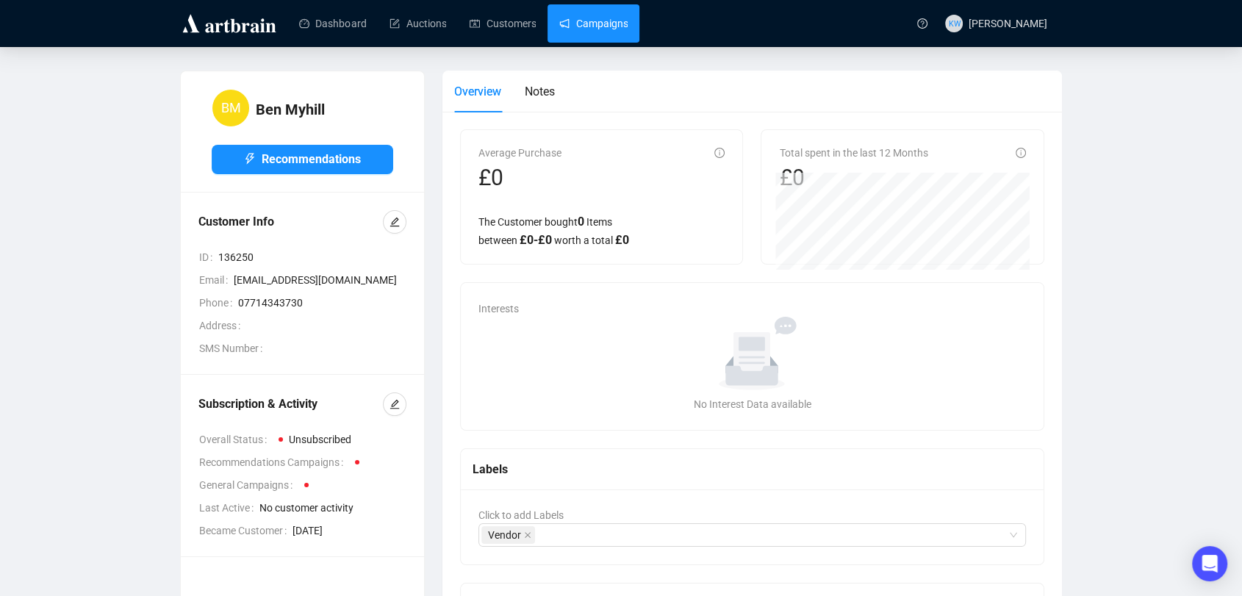
click at [593, 35] on link "Campaigns" at bounding box center [593, 23] width 68 height 38
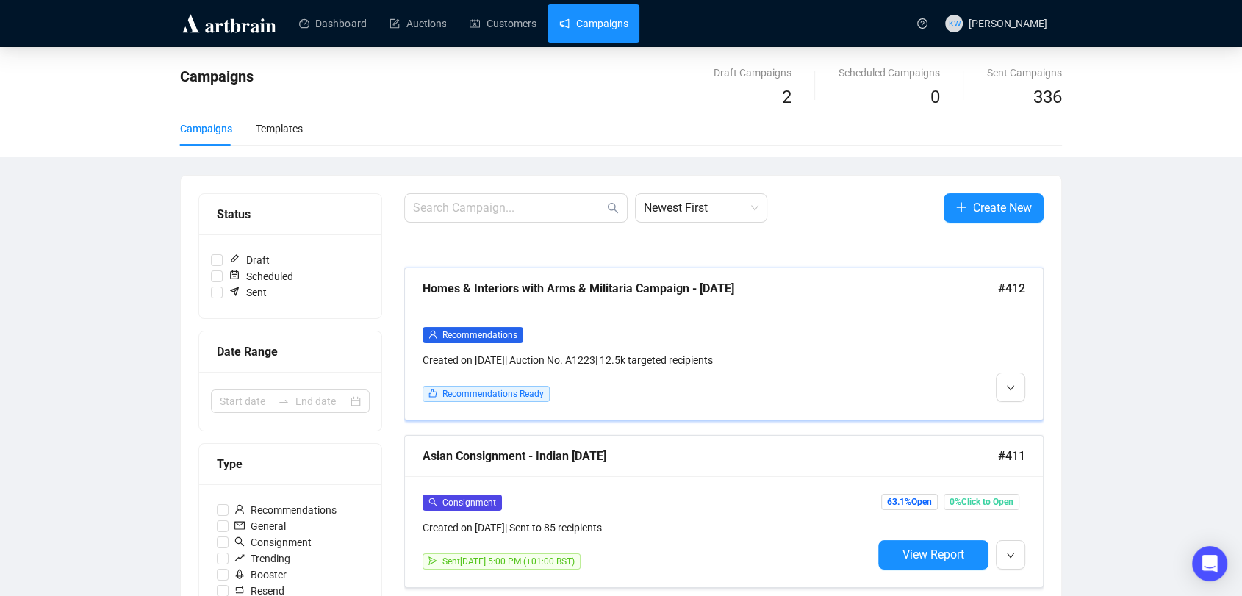
click at [677, 348] on div "Recommendations Created on [DATE] | Auction No. A1223 | 12.5k targeted recipien…" at bounding box center [648, 347] width 450 height 42
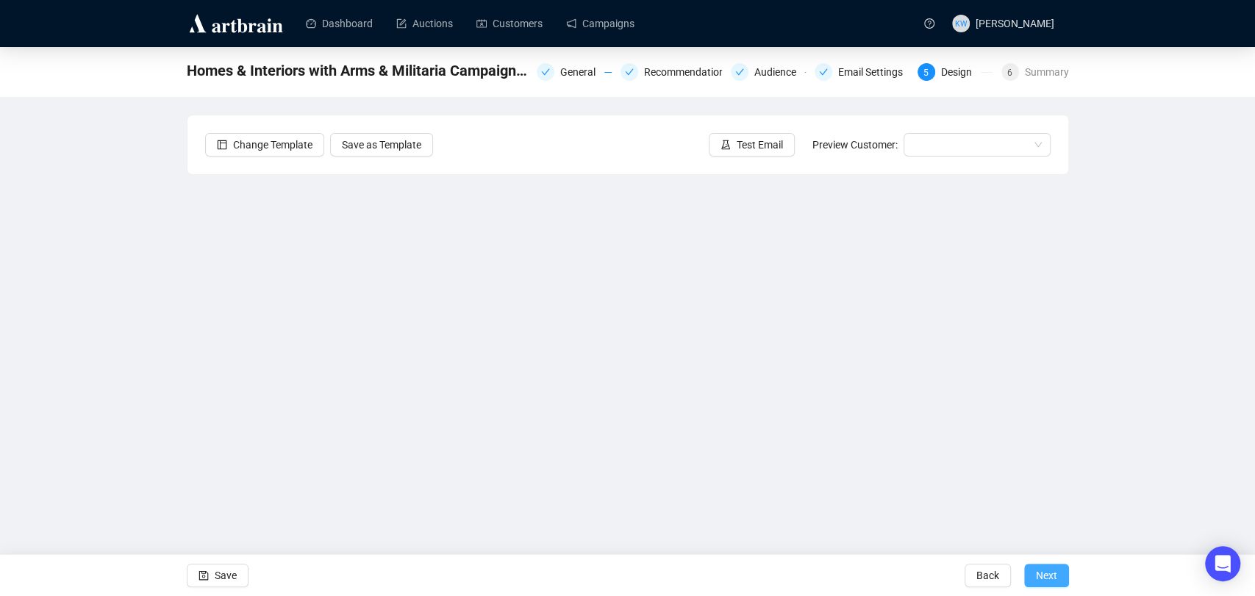
click at [1055, 572] on span "Next" at bounding box center [1045, 575] width 21 height 41
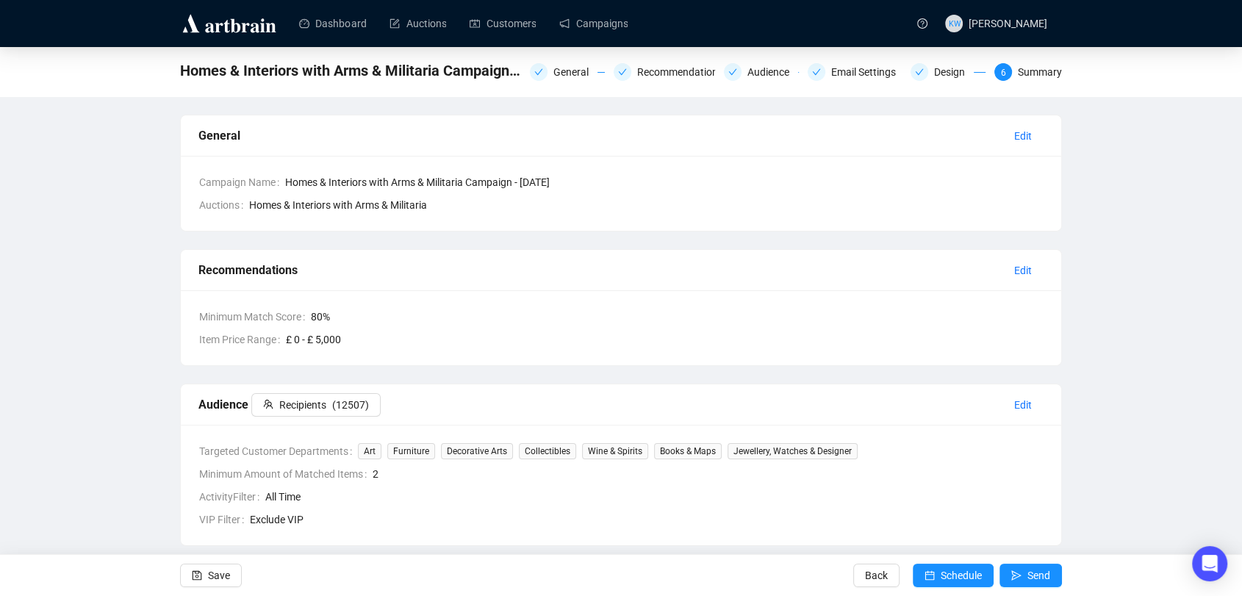
click at [1113, 226] on div "Homes & Interiors with Arms & Militaria Campaign - [DATE] General Recommendatio…" at bounding box center [621, 491] width 1242 height 889
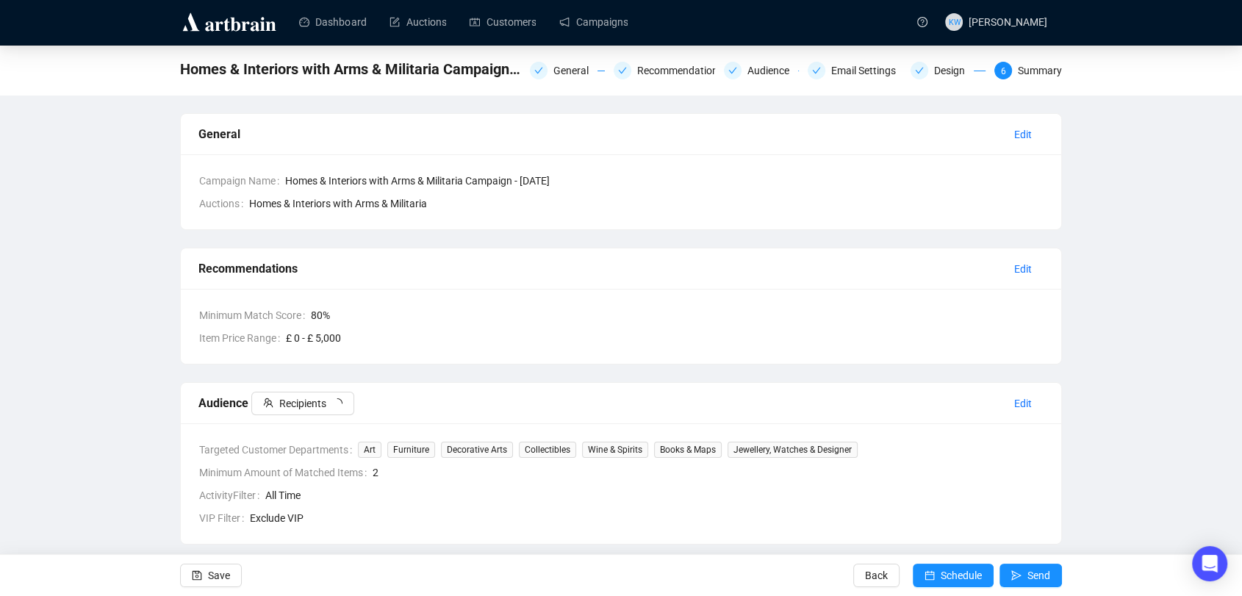
scroll to position [2, 0]
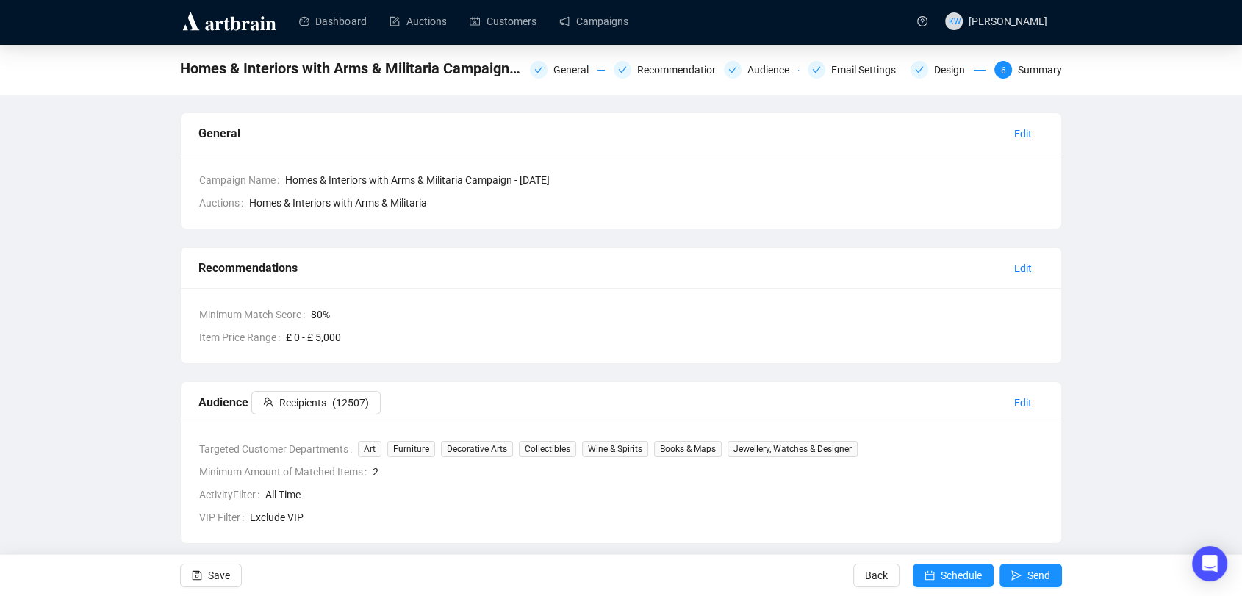
click at [1157, 247] on div "Homes & Interiors with Arms & Militaria Campaign - [DATE] General Recommendatio…" at bounding box center [621, 489] width 1242 height 889
click at [1188, 334] on div "Homes & Interiors with Arms & Militaria Campaign - [DATE] General Recommendatio…" at bounding box center [621, 489] width 1242 height 889
click at [338, 171] on td "Campaign Name Homes & Interiors with Arms & Militaria Campaign - [DATE]" at bounding box center [620, 182] width 845 height 23
click at [571, 73] on div "General" at bounding box center [575, 70] width 44 height 18
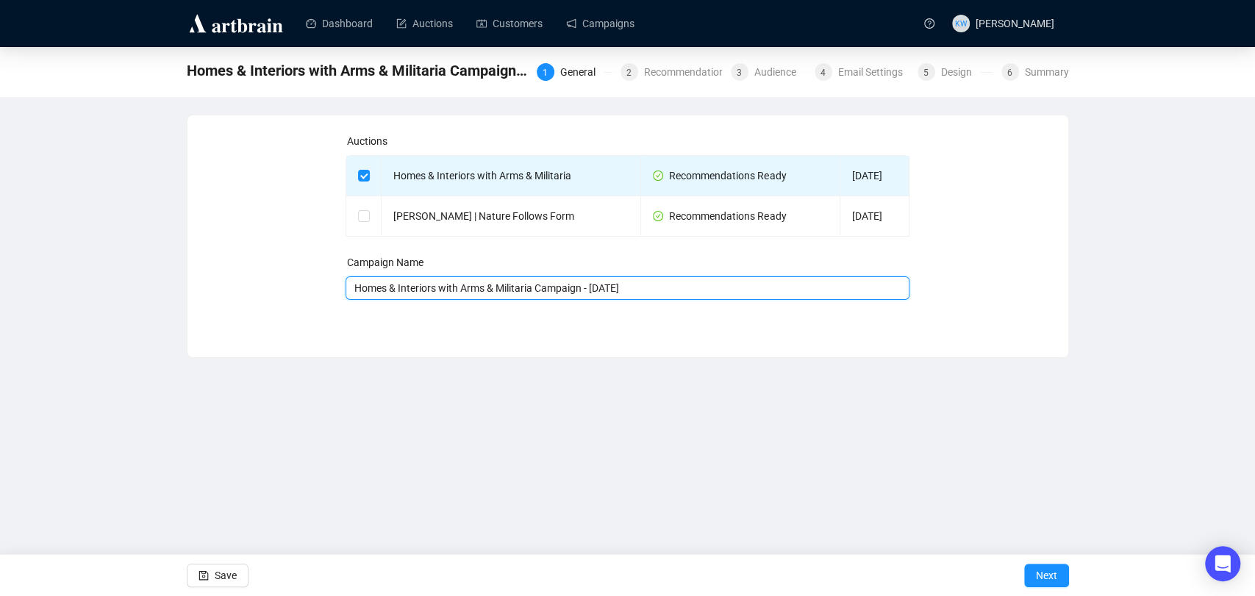
click at [640, 288] on input "Homes & Interiors with Arms & Militaria Campaign - [DATE]" at bounding box center [627, 288] width 564 height 24
click at [621, 292] on input "Homes & Interiors with Arms & Militaria Campaign - [DATE]" at bounding box center [627, 288] width 564 height 24
click at [601, 288] on input "Homes & Interiors with Arms & Militaria Campaign - [DATE]" at bounding box center [627, 288] width 564 height 24
type input "Homes & Interiors with Arms & Militaria Campaign - [DATE]"
click at [1041, 580] on span "Next" at bounding box center [1045, 575] width 21 height 41
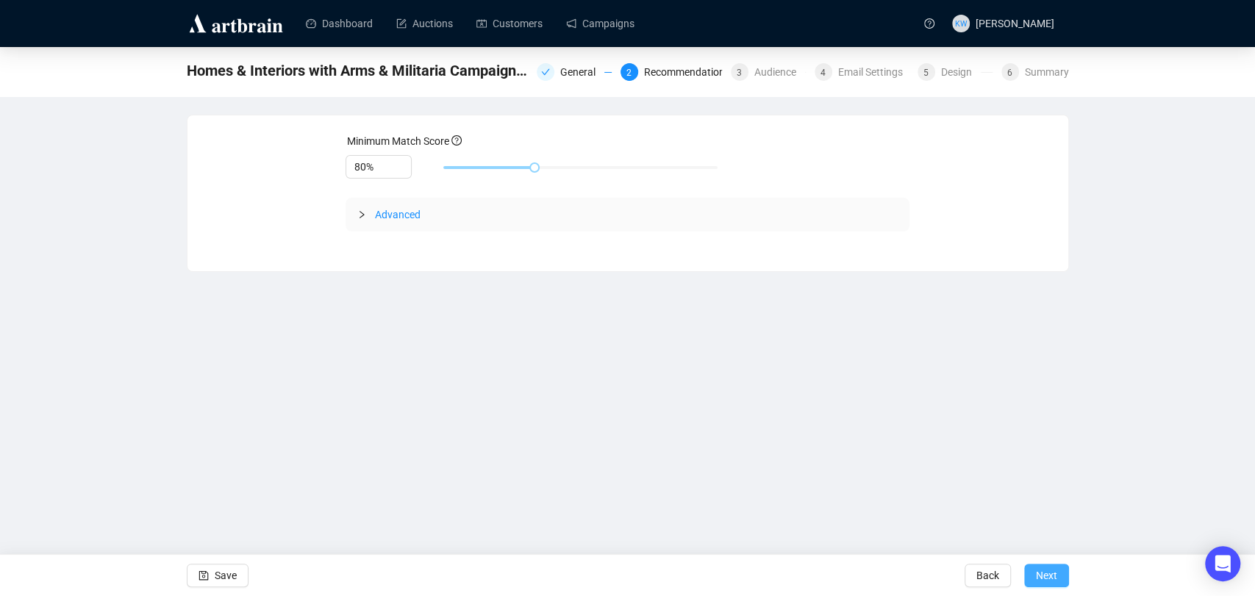
click at [1054, 572] on span "Next" at bounding box center [1045, 575] width 21 height 41
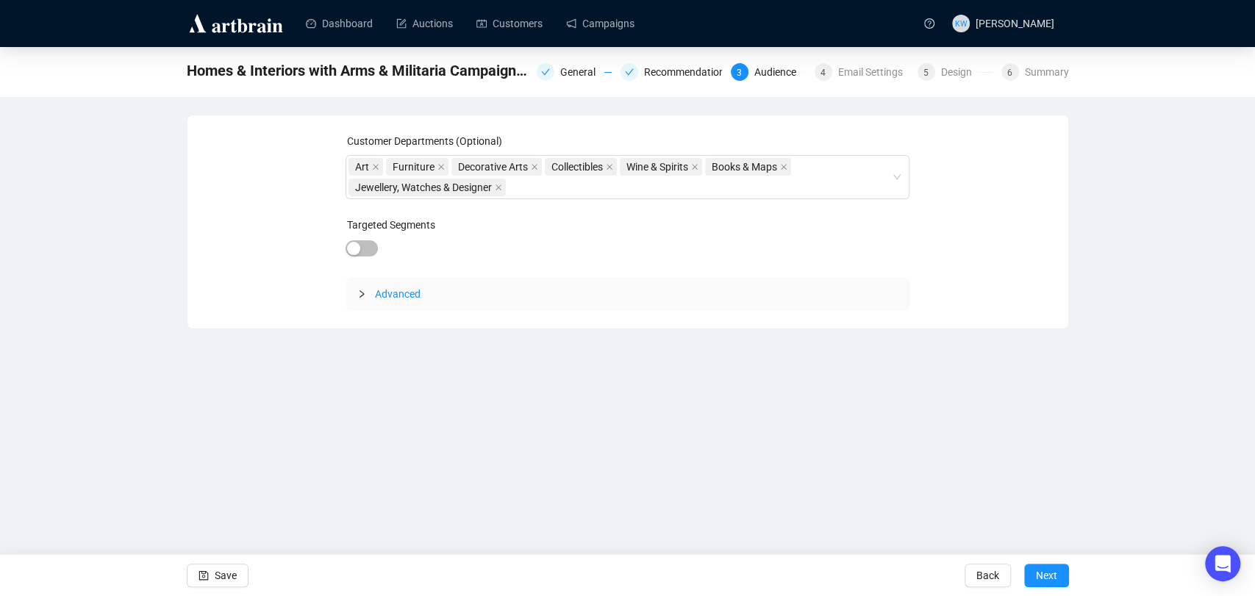
click at [1054, 572] on span "Next" at bounding box center [1045, 575] width 21 height 41
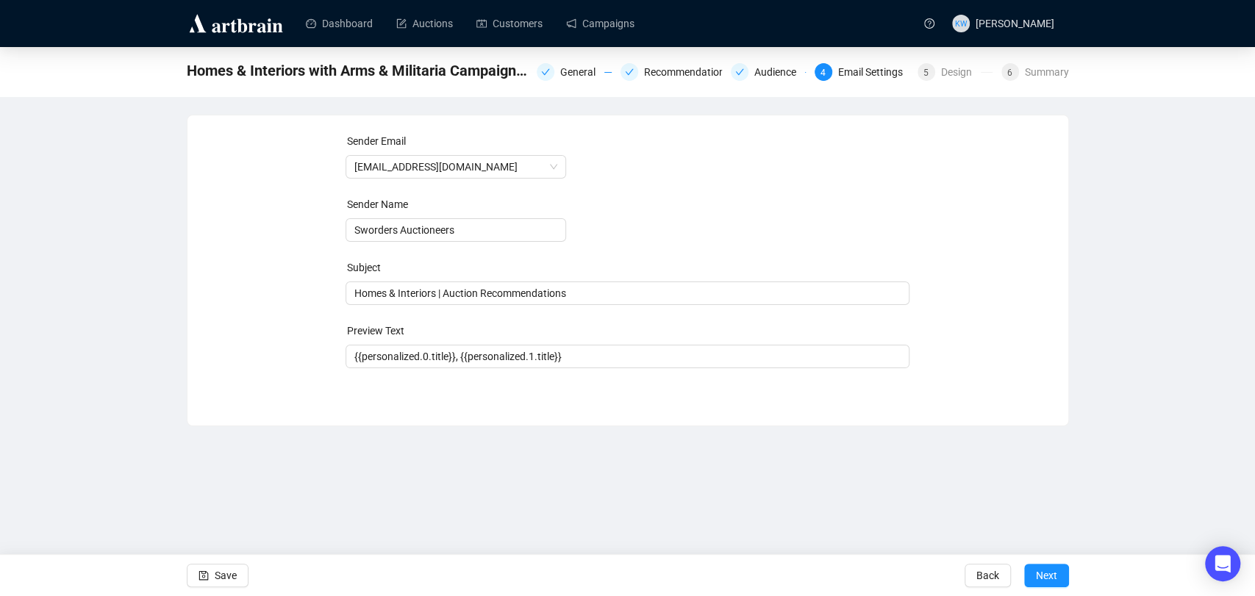
click at [1054, 572] on span "Next" at bounding box center [1045, 575] width 21 height 41
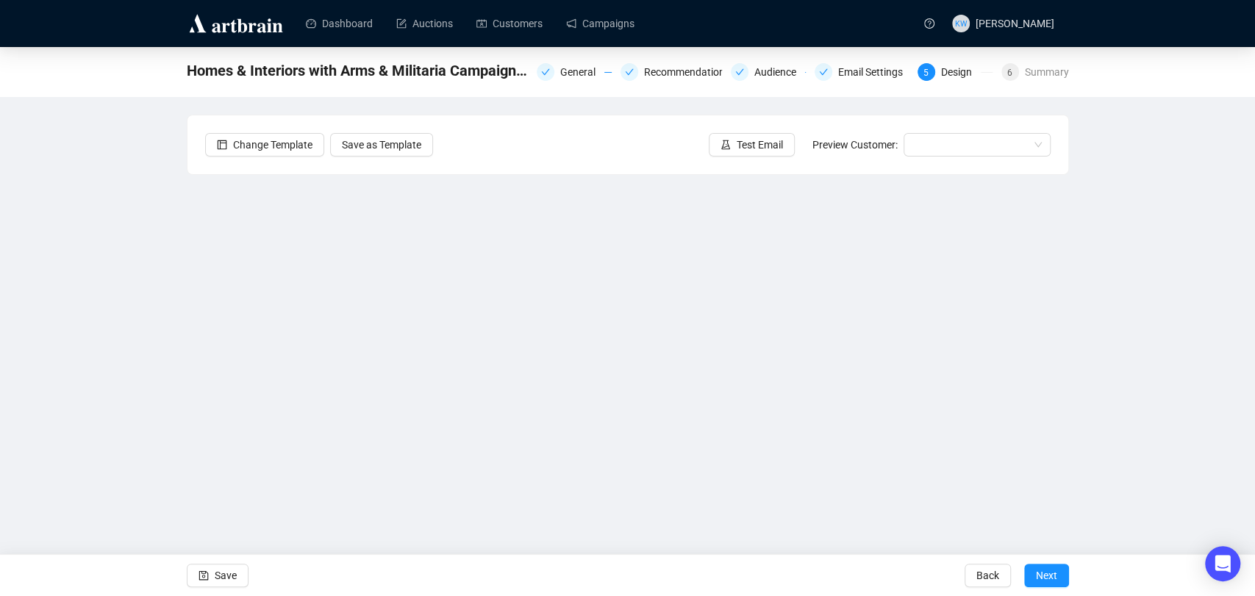
click at [1054, 572] on span "Next" at bounding box center [1045, 575] width 21 height 41
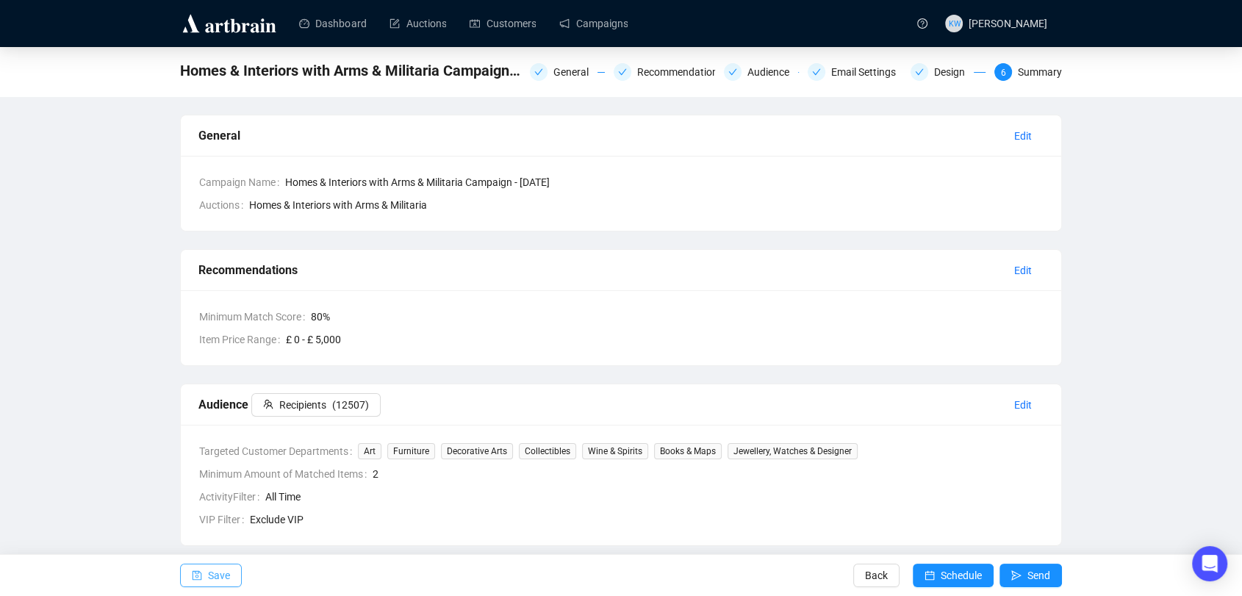
click at [198, 584] on span "button" at bounding box center [197, 575] width 10 height 41
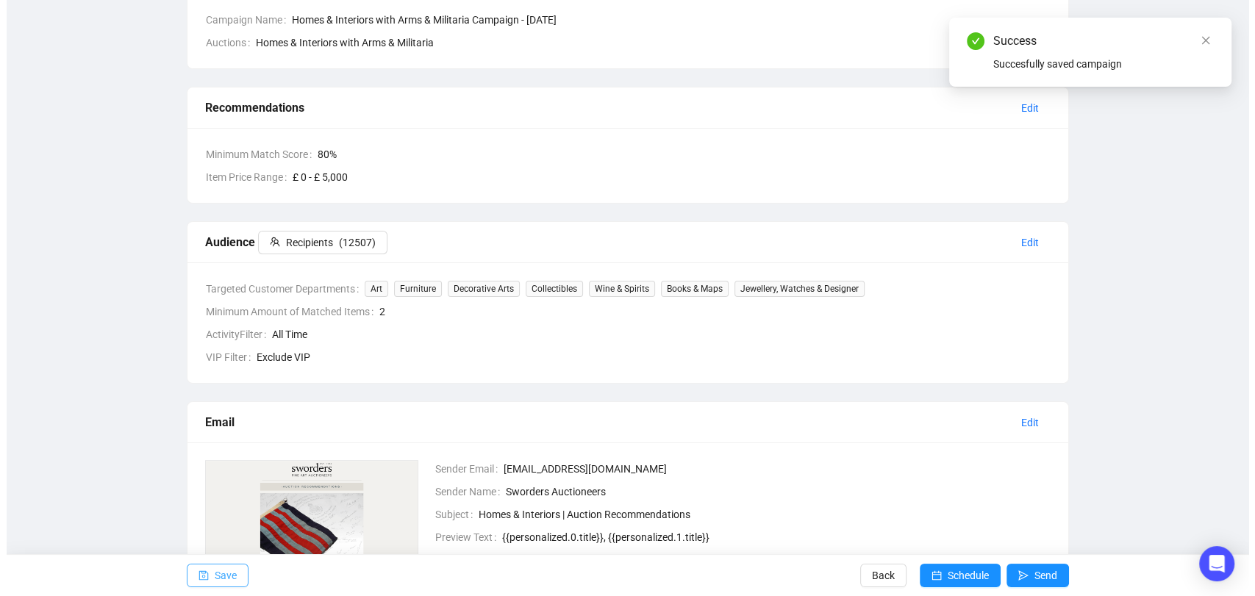
scroll to position [162, 0]
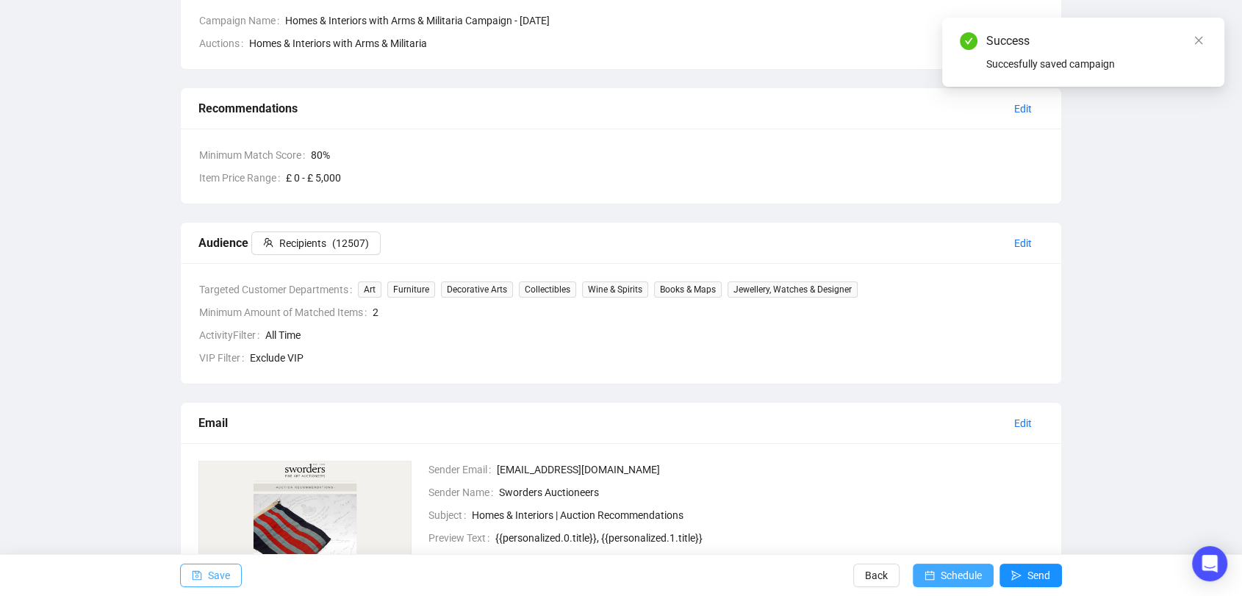
click at [960, 571] on span "Schedule" at bounding box center [961, 575] width 41 height 41
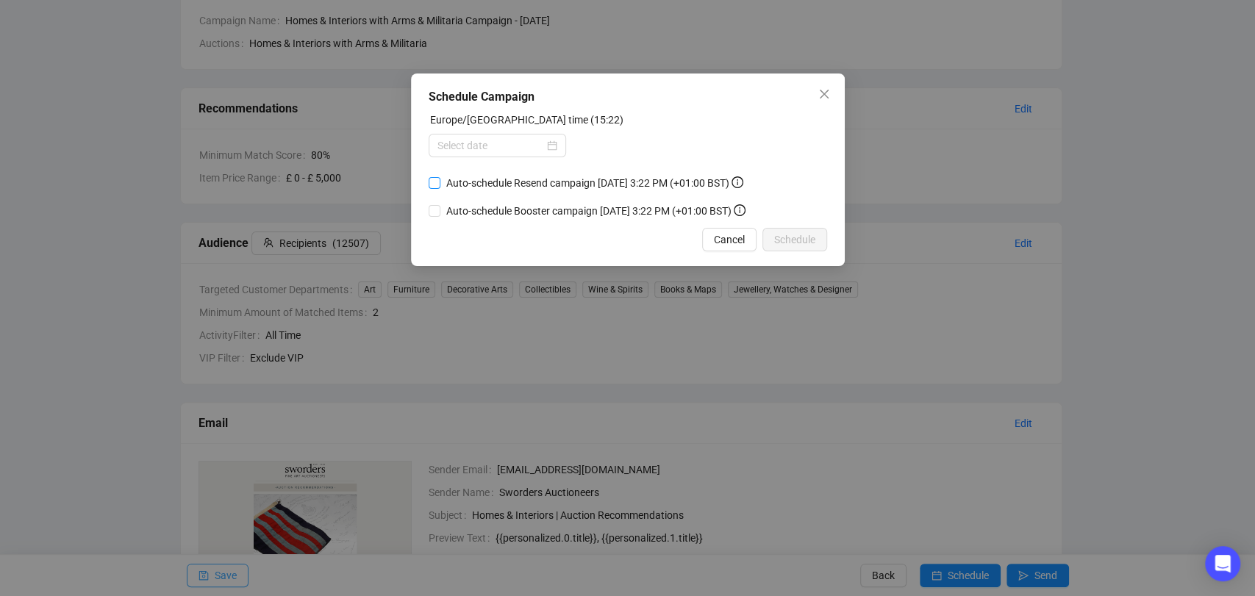
click at [564, 183] on span "Auto-schedule Resend campaign [DATE] 3:22 PM (+01:00 BST)" at bounding box center [594, 183] width 309 height 16
click at [440, 183] on input "Auto-schedule Resend campaign [DATE] 3:22 PM (+01:00 BST)" at bounding box center [434, 183] width 12 height 12
checkbox input "true"
click at [553, 146] on div at bounding box center [497, 145] width 120 height 16
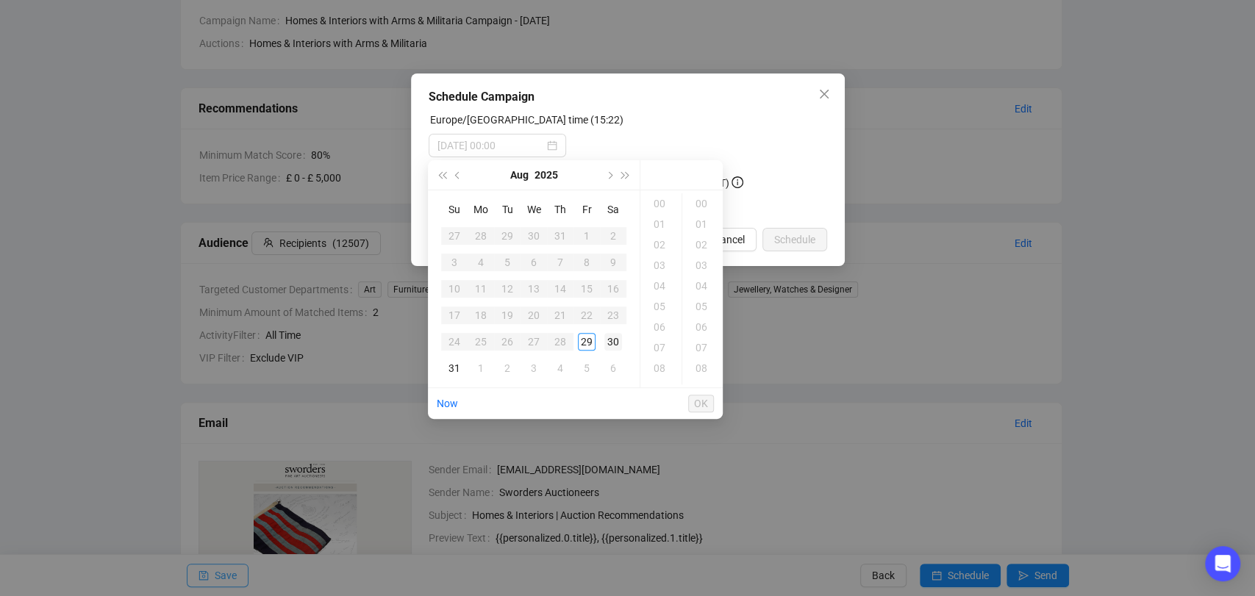
click at [607, 344] on div "30" at bounding box center [613, 342] width 18 height 18
click at [658, 312] on div "11" at bounding box center [660, 313] width 35 height 21
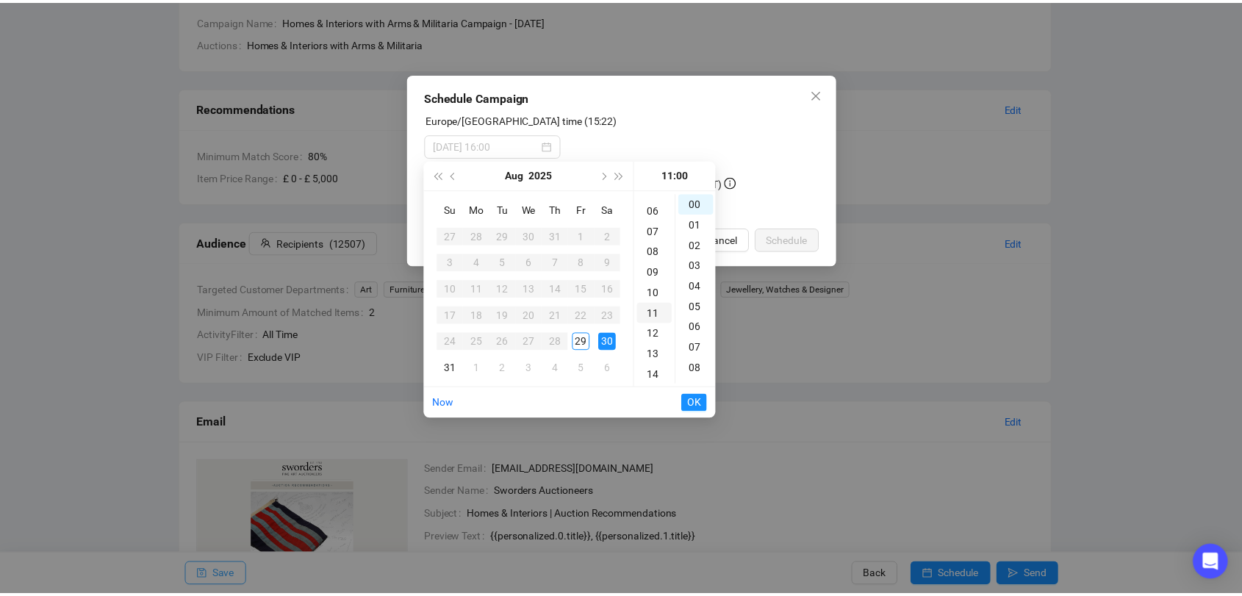
scroll to position [226, 0]
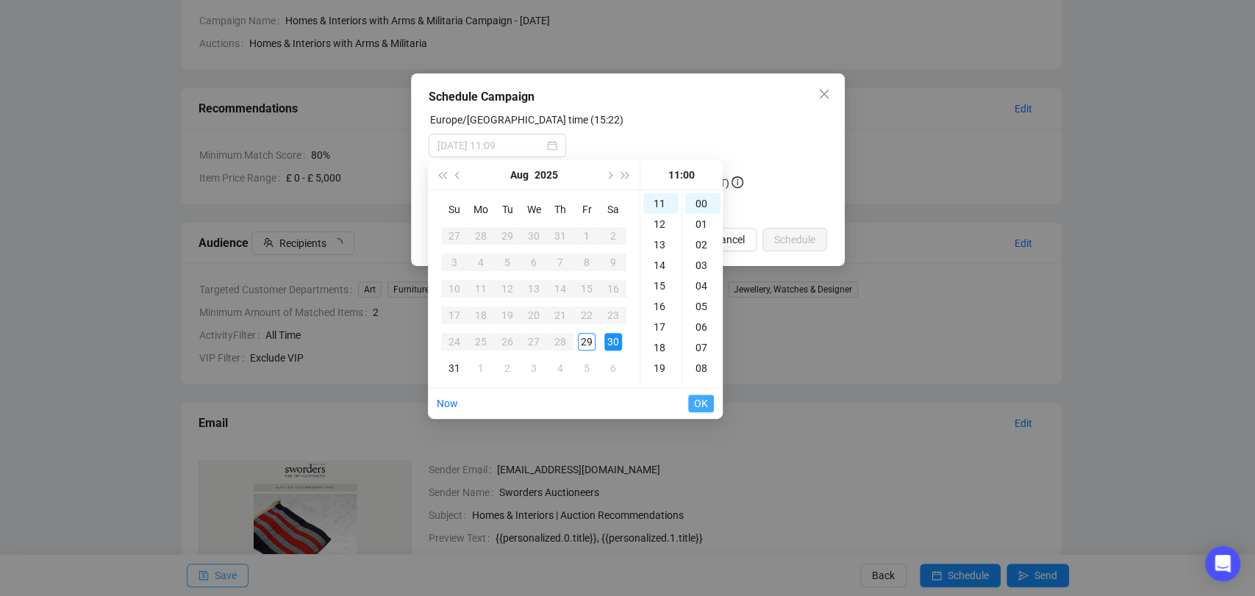
type input "[DATE] 11:00"
click at [700, 398] on span "OK" at bounding box center [701, 404] width 14 height 28
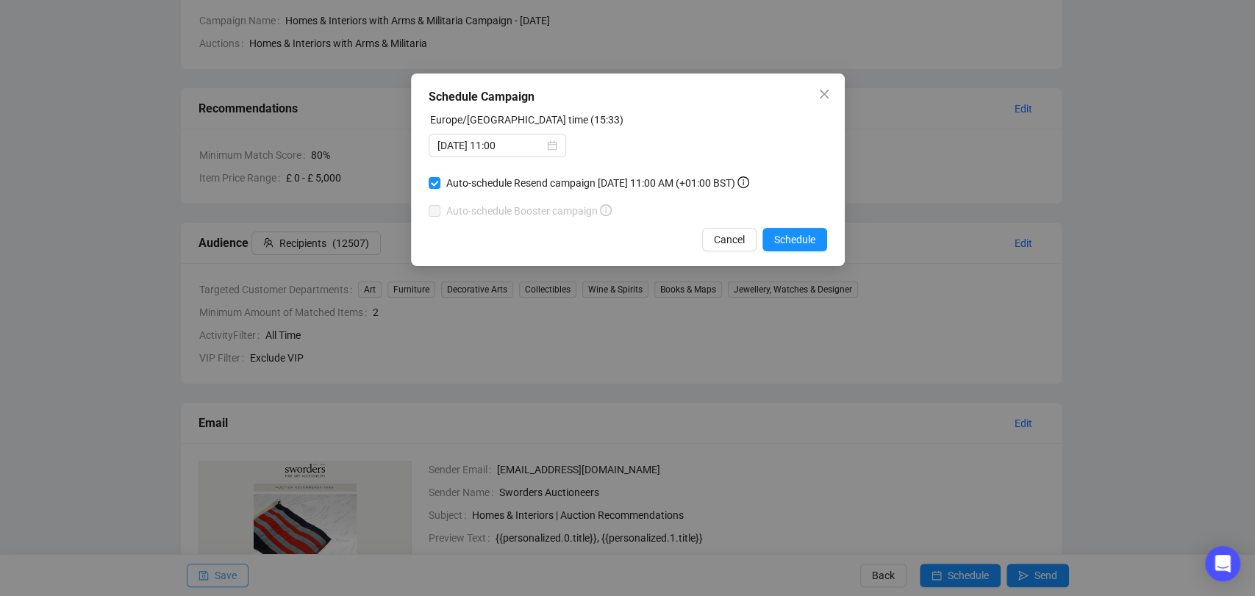
click at [1067, 110] on div "Schedule Campaign [GEOGRAPHIC_DATA]/[GEOGRAPHIC_DATA] time (15:33) [DATE] 11:00…" at bounding box center [627, 298] width 1255 height 596
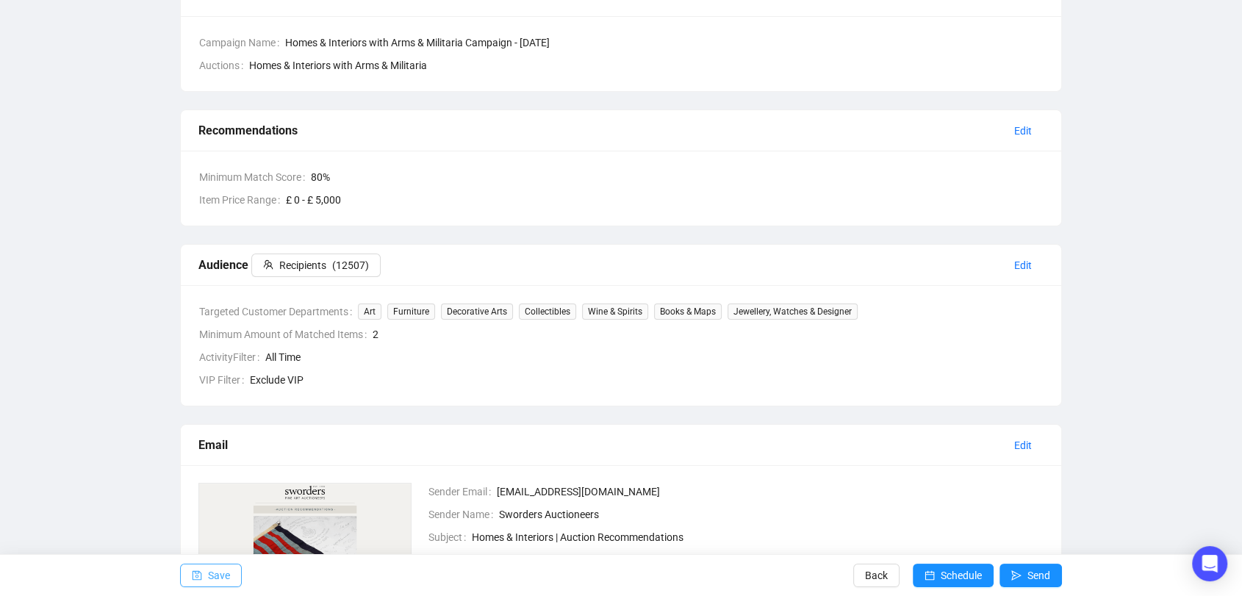
scroll to position [126, 0]
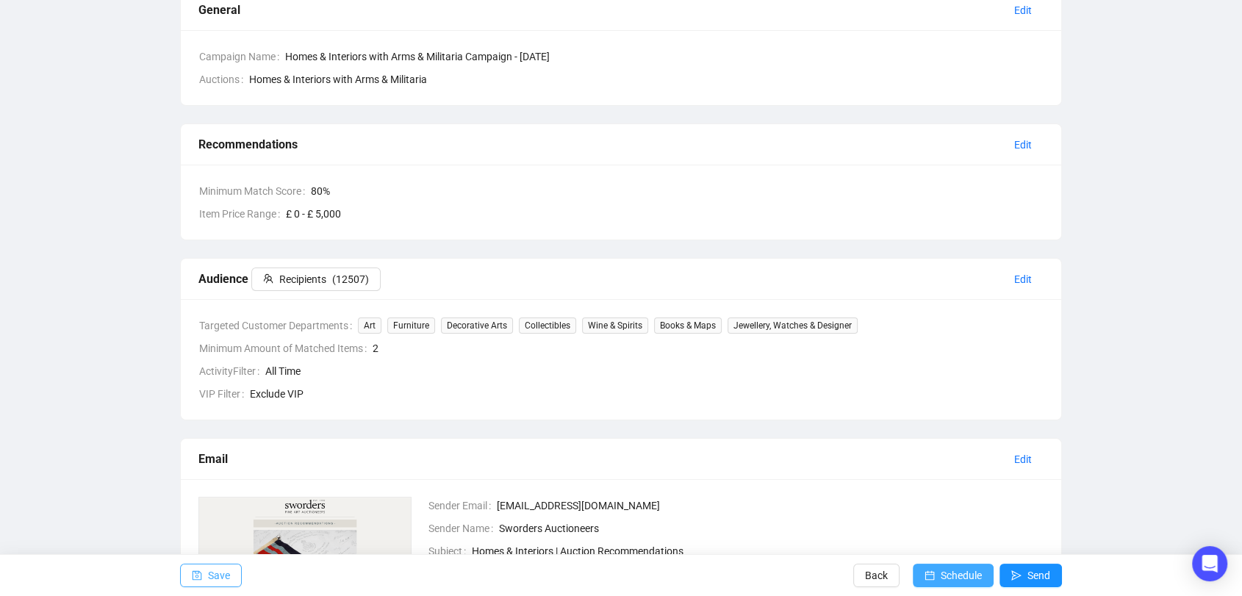
click at [948, 588] on span "Schedule" at bounding box center [961, 575] width 41 height 41
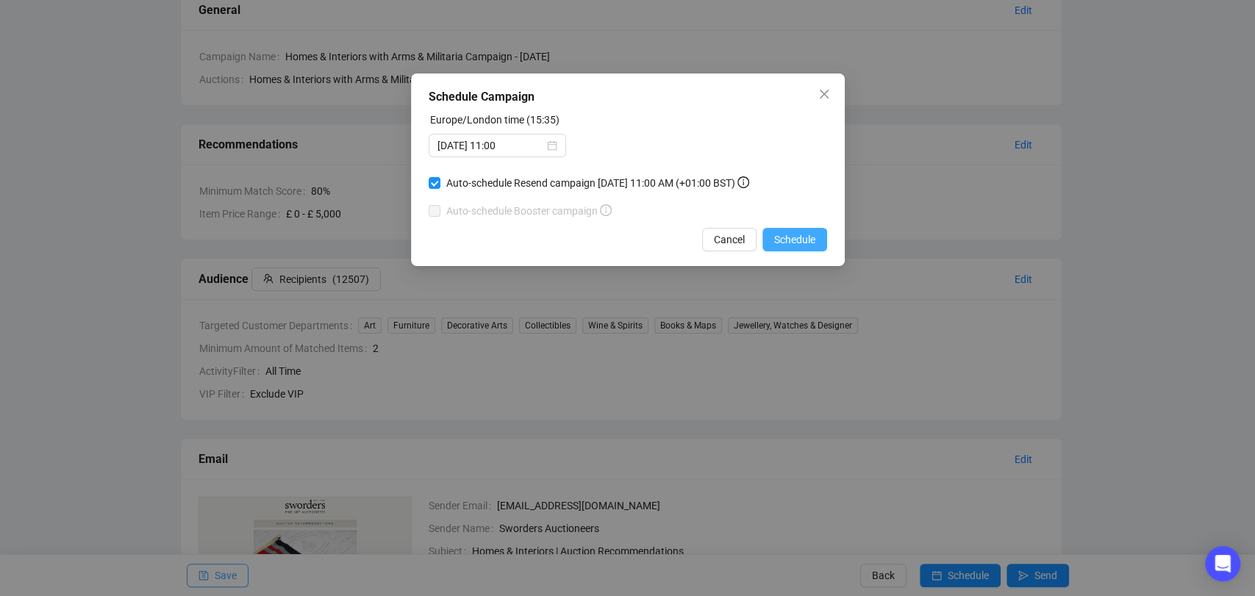
click at [794, 237] on span "Schedule" at bounding box center [794, 239] width 41 height 16
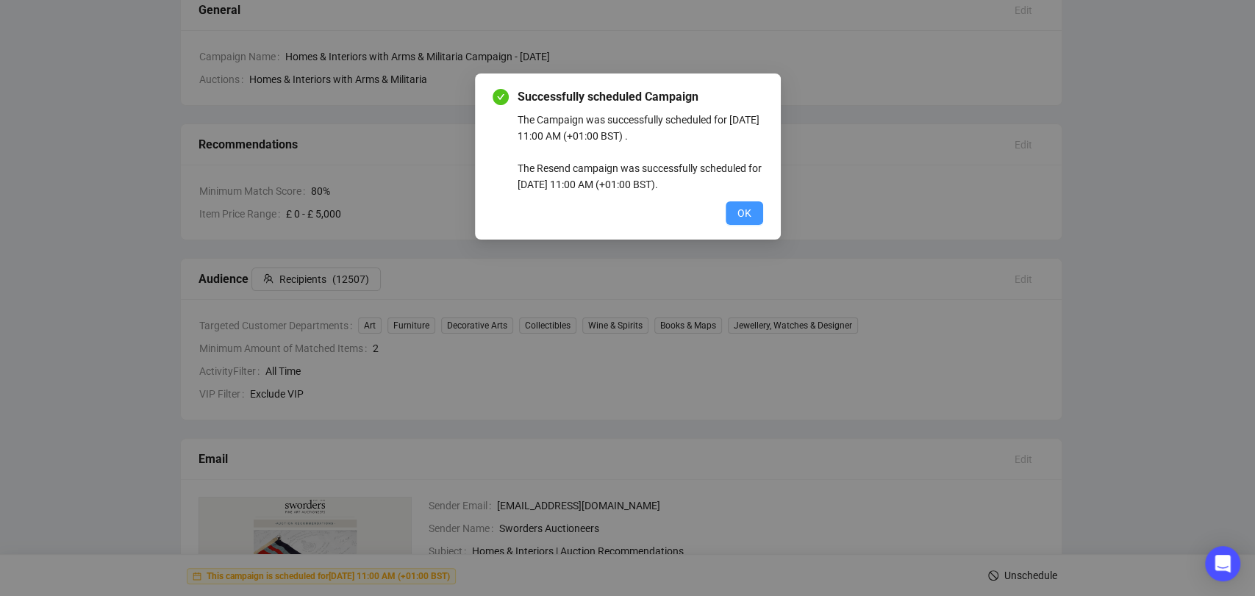
click at [750, 216] on span "OK" at bounding box center [744, 213] width 14 height 16
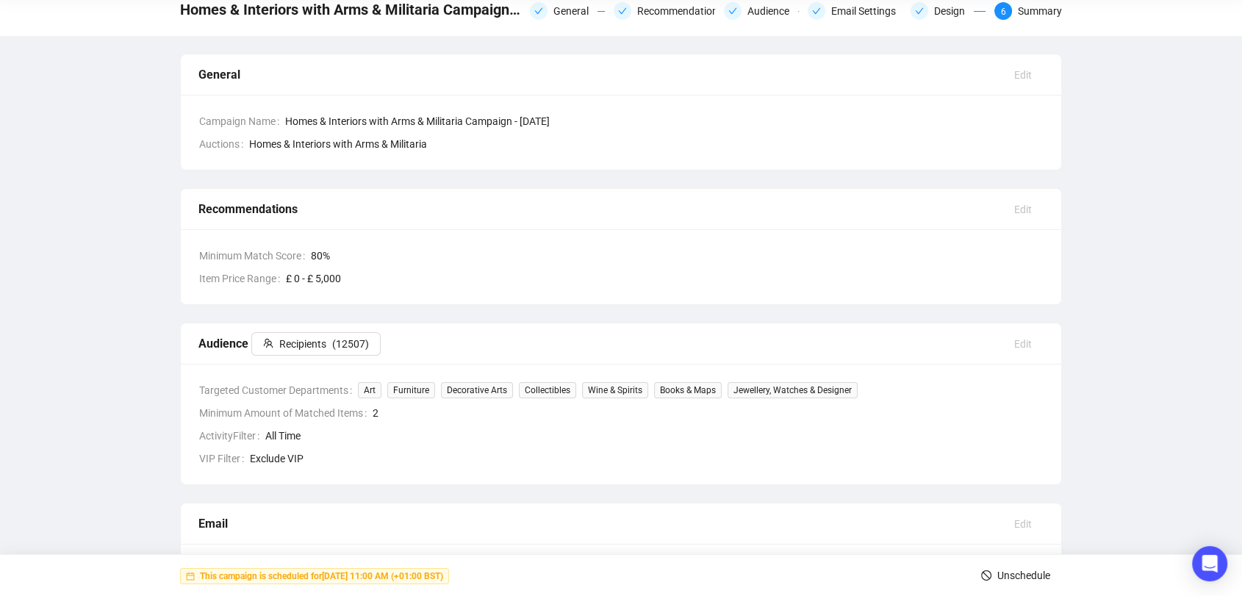
scroll to position [0, 0]
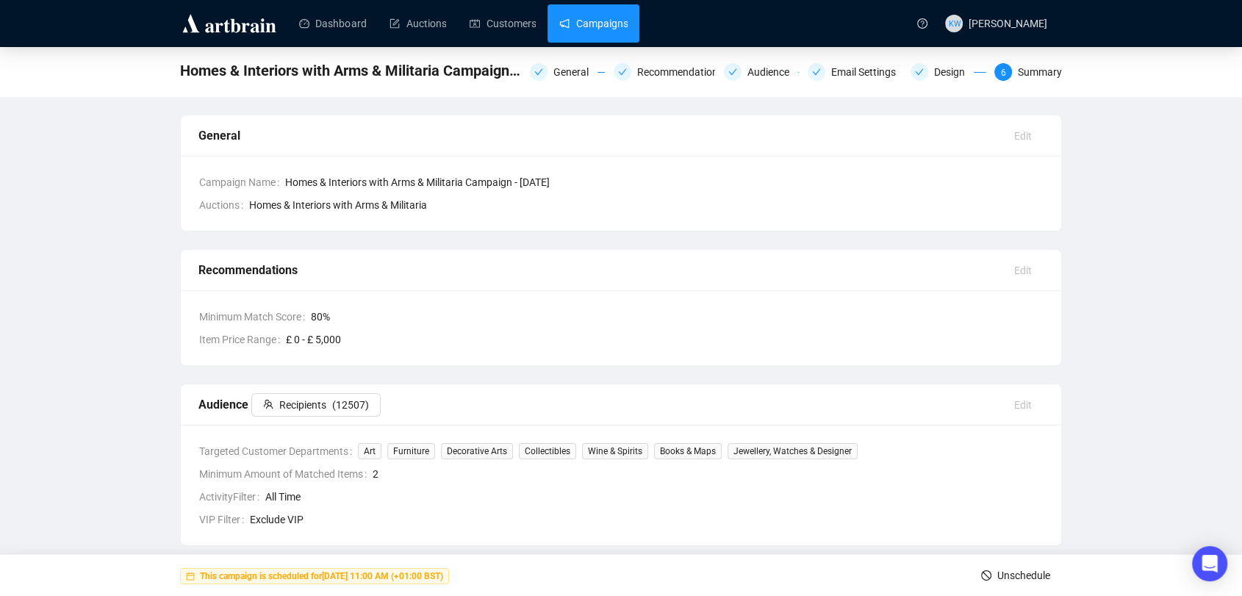
click at [566, 13] on link "Campaigns" at bounding box center [593, 23] width 68 height 38
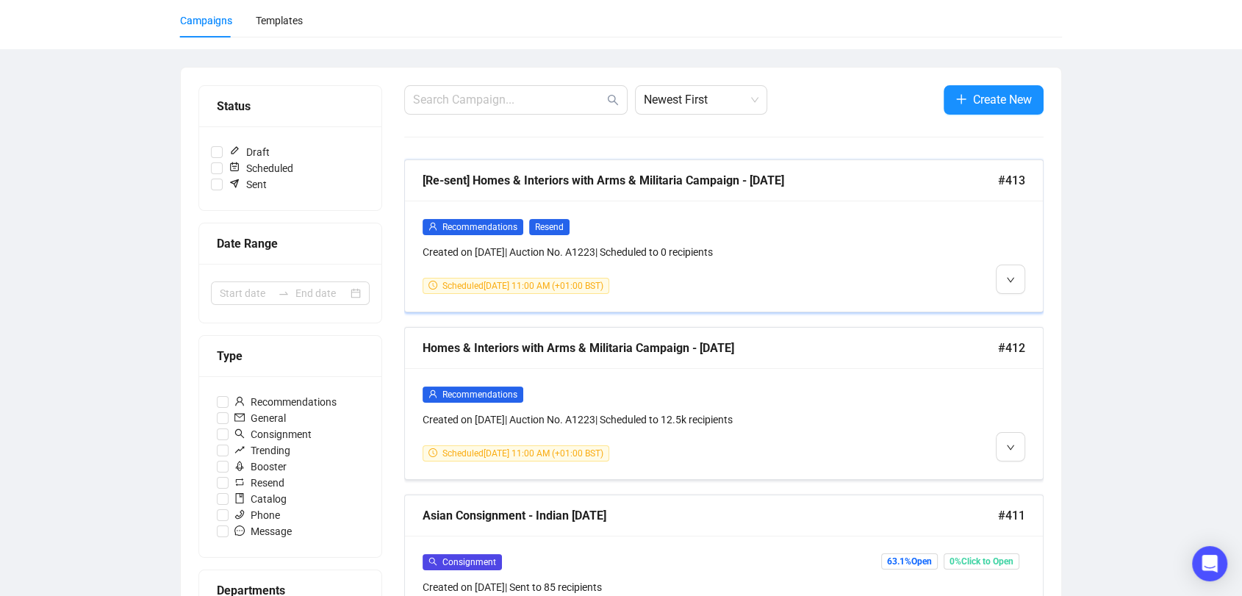
scroll to position [107, 0]
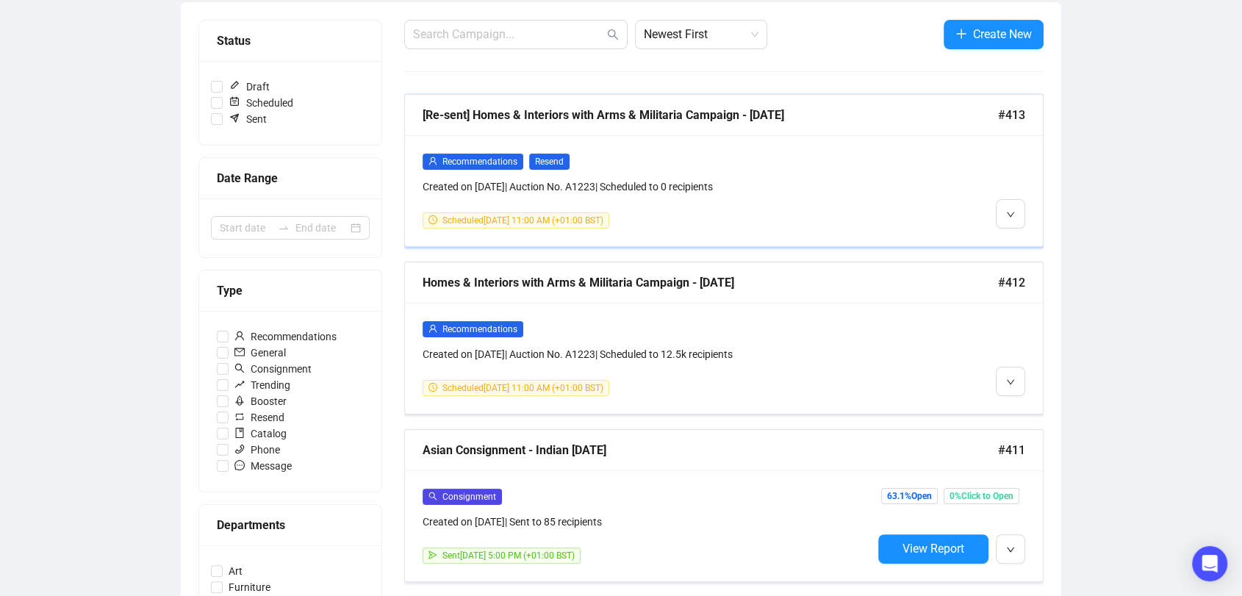
scroll to position [179, 0]
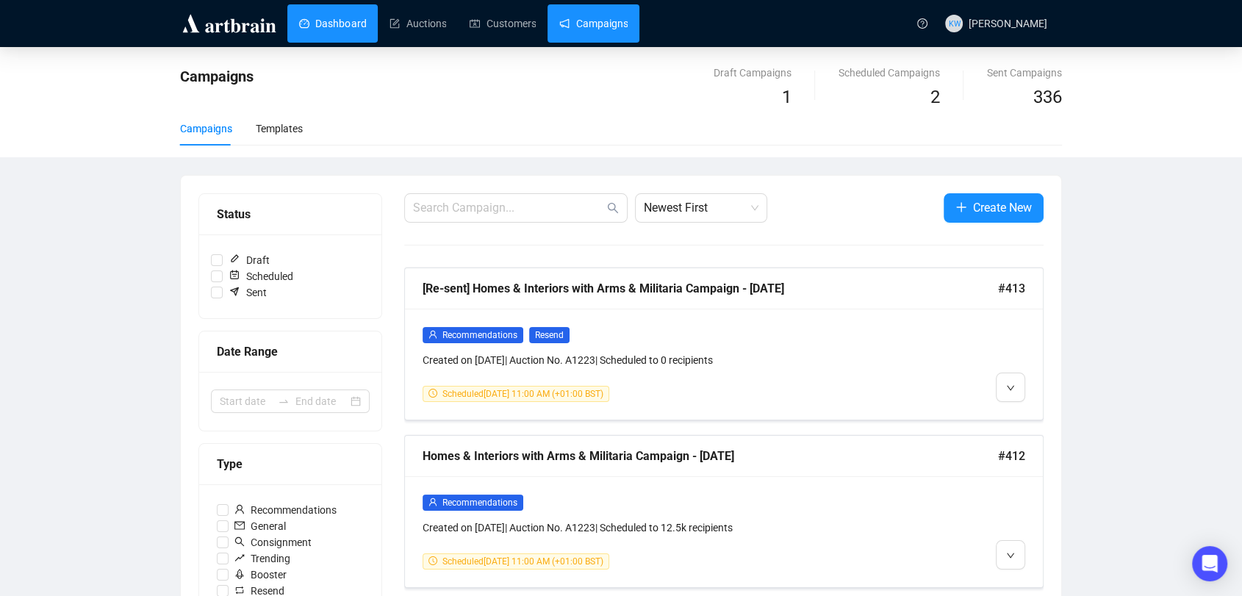
click at [346, 19] on link "Dashboard" at bounding box center [332, 23] width 67 height 38
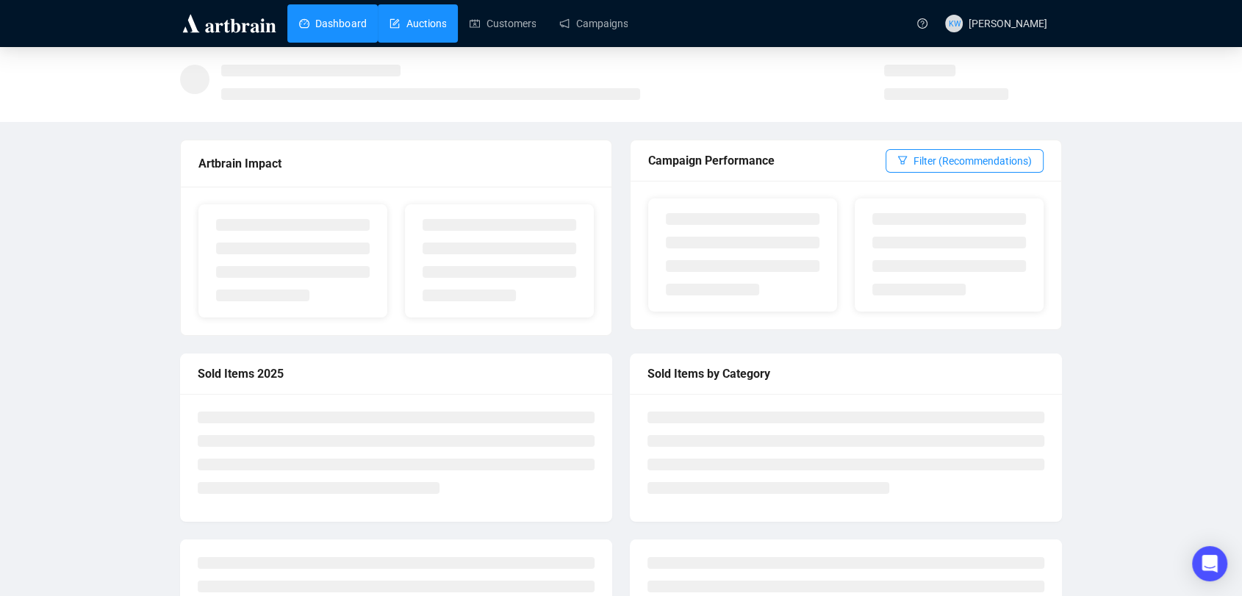
click at [434, 30] on link "Auctions" at bounding box center [418, 23] width 57 height 38
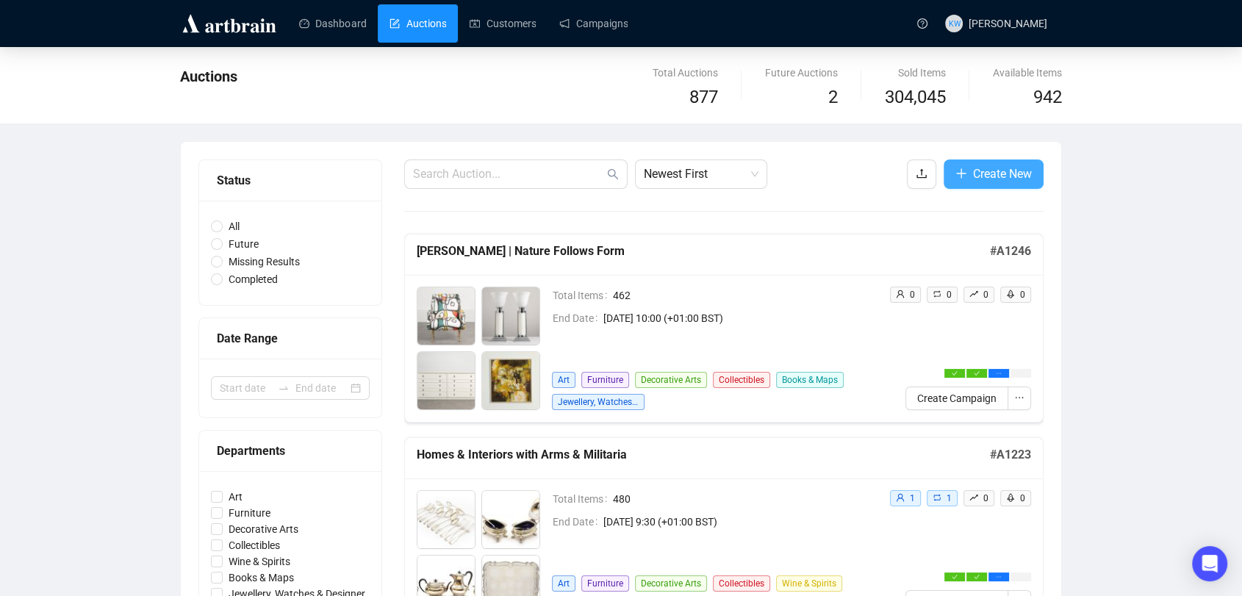
click at [1022, 169] on span "Create New" at bounding box center [1002, 174] width 59 height 18
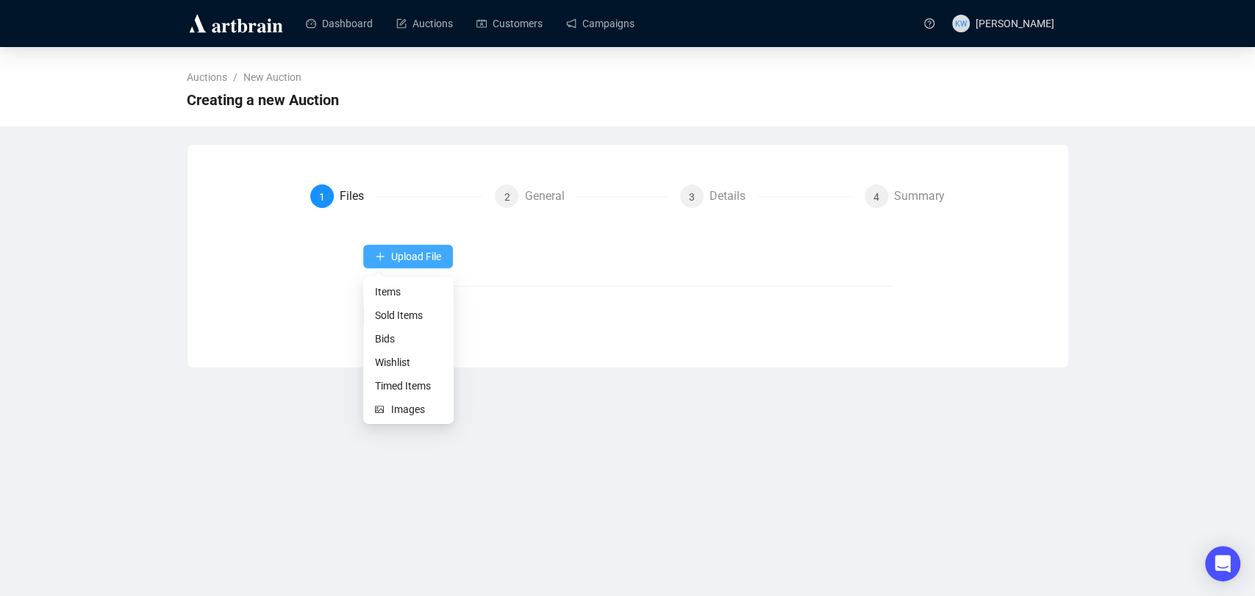
click at [423, 256] on span "Upload File" at bounding box center [416, 257] width 50 height 12
click at [535, 295] on div "Upload File Next" at bounding box center [627, 286] width 528 height 83
click at [417, 251] on span "Upload File" at bounding box center [416, 257] width 50 height 12
click at [423, 251] on span "Upload File" at bounding box center [416, 257] width 50 height 12
click at [417, 280] on li "Items" at bounding box center [408, 292] width 85 height 24
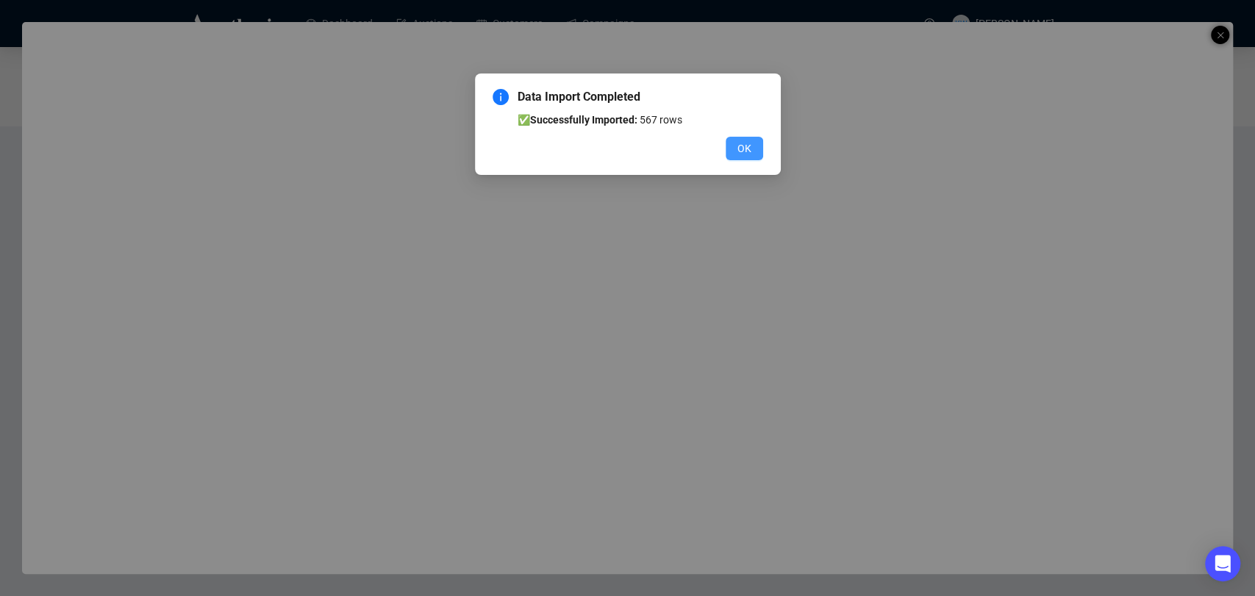
click at [741, 156] on span "OK" at bounding box center [744, 148] width 14 height 16
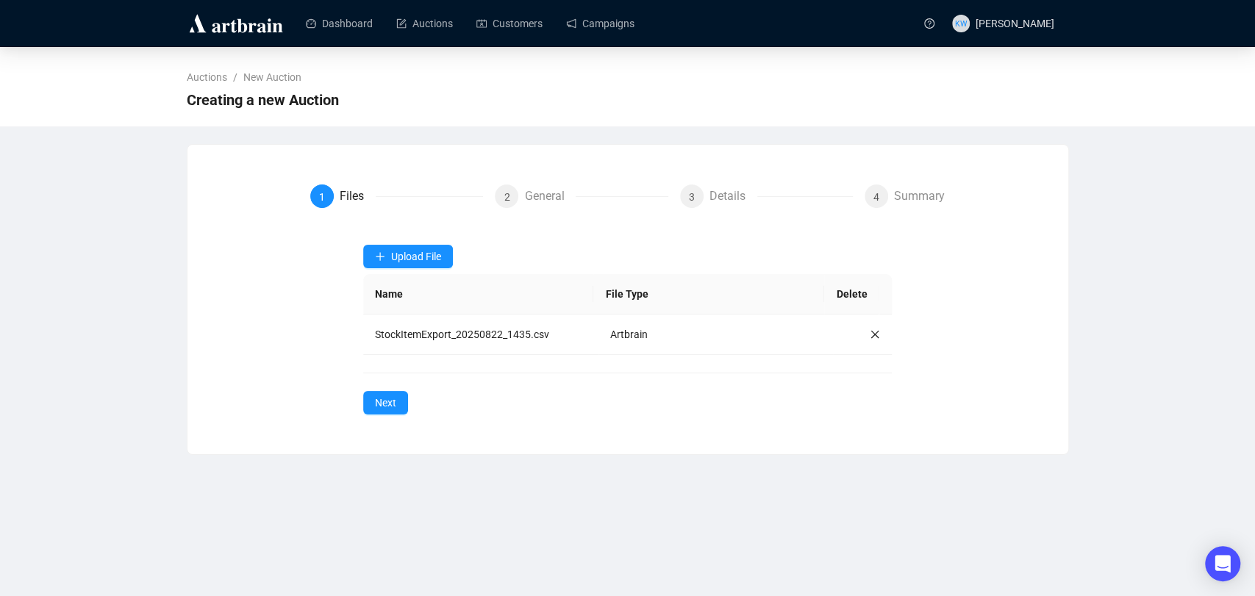
click at [1147, 365] on div "Auctions / New Auction Creating a new Auction 1 Files 2 General 3 Details 4 Sum…" at bounding box center [627, 251] width 1255 height 408
click at [399, 398] on button "Next" at bounding box center [385, 403] width 45 height 24
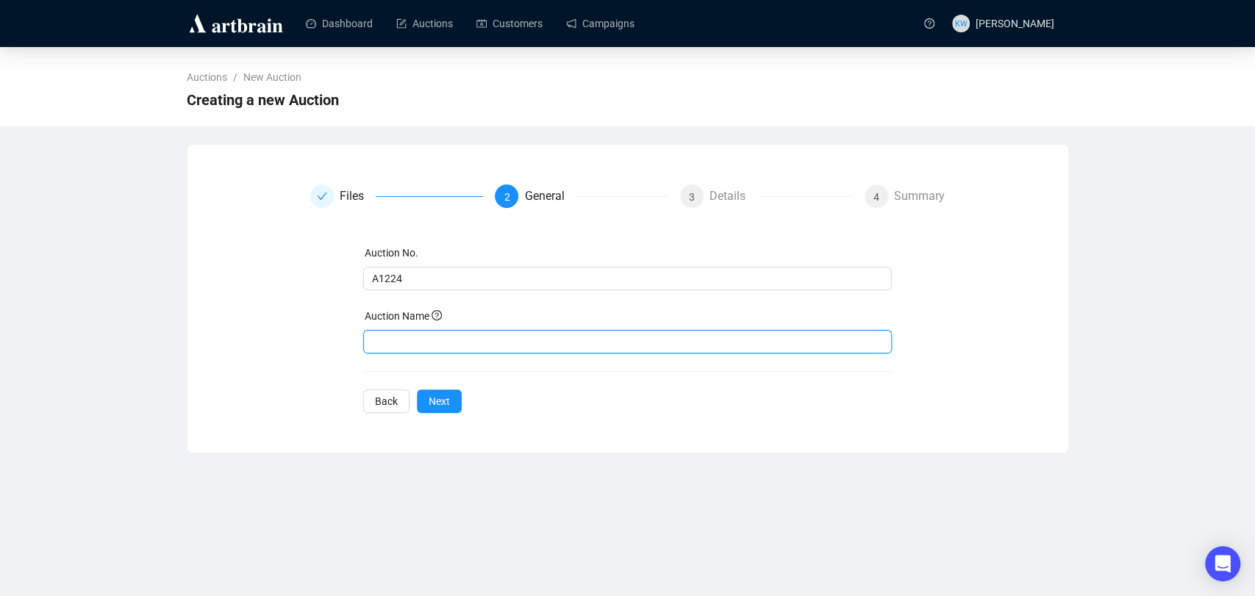
click at [510, 332] on input "text" at bounding box center [627, 342] width 528 height 24
paste input "Fine Interiors"
type input "Fine Interiors"
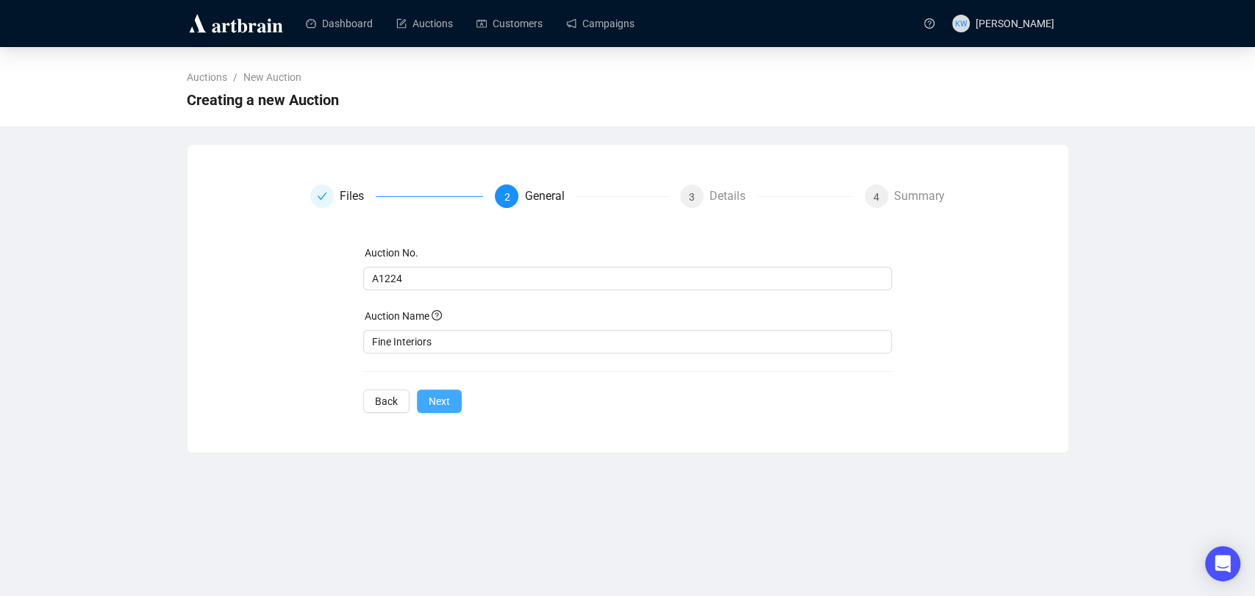
click at [448, 400] on button "Next" at bounding box center [439, 402] width 45 height 24
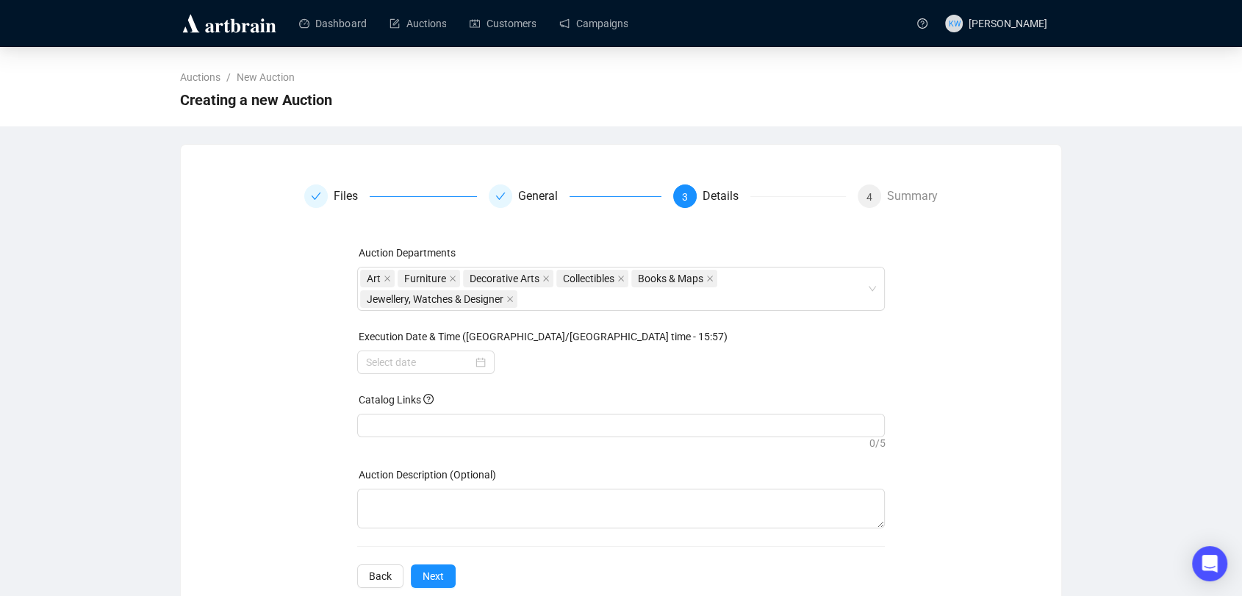
scroll to position [34, 0]
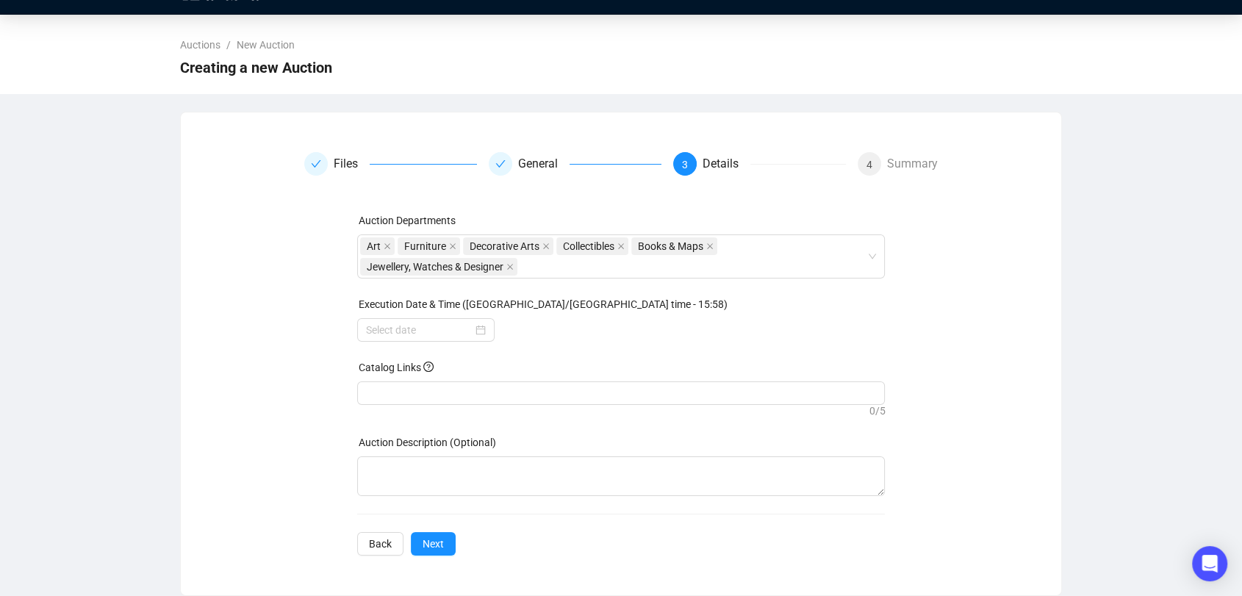
click at [1124, 232] on div "Auctions / New Auction Creating a new Auction Files General 3 Details 4 Summary…" at bounding box center [621, 305] width 1242 height 581
click at [481, 329] on div at bounding box center [426, 330] width 120 height 16
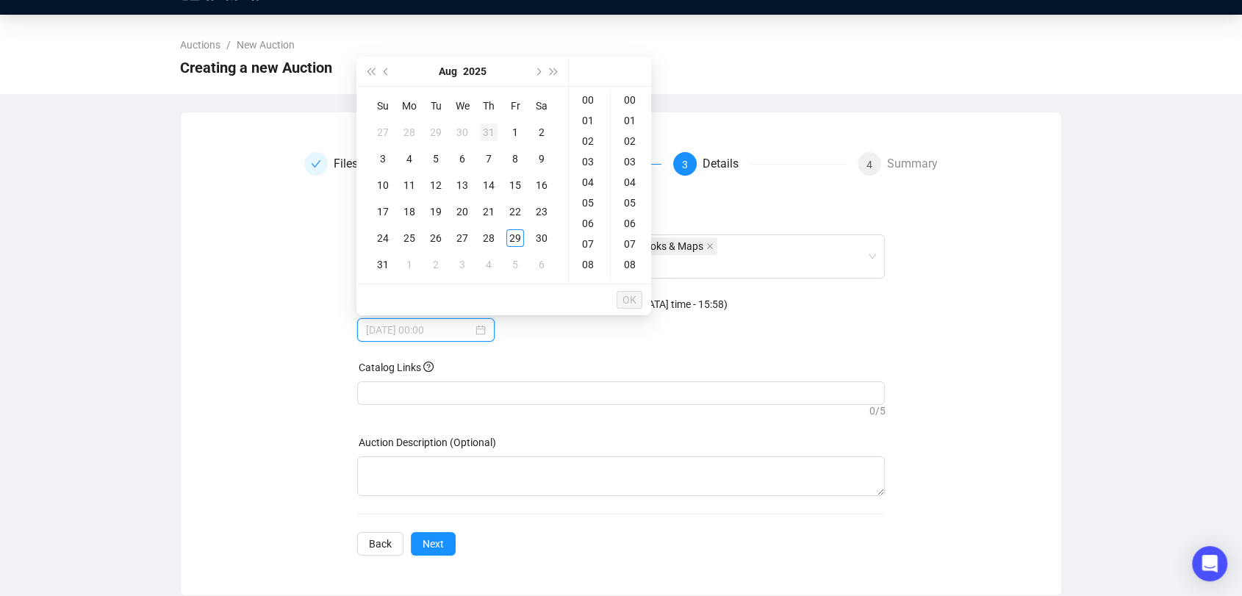
type input "[DATE] 00:00"
click at [540, 73] on button "Next month (PageDown)" at bounding box center [537, 71] width 16 height 29
click at [435, 184] on div "16" at bounding box center [436, 185] width 18 height 18
click at [585, 236] on div "10" at bounding box center [589, 236] width 35 height 21
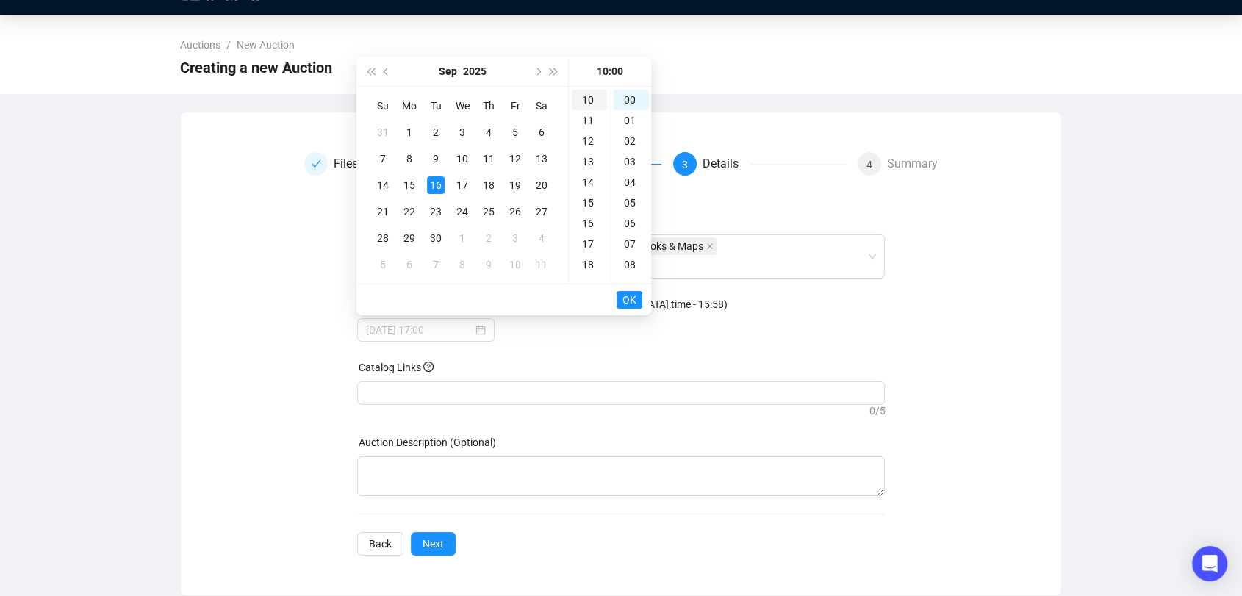
scroll to position [206, 0]
type input "[DATE] 10:00"
click at [633, 298] on span "OK" at bounding box center [629, 300] width 14 height 28
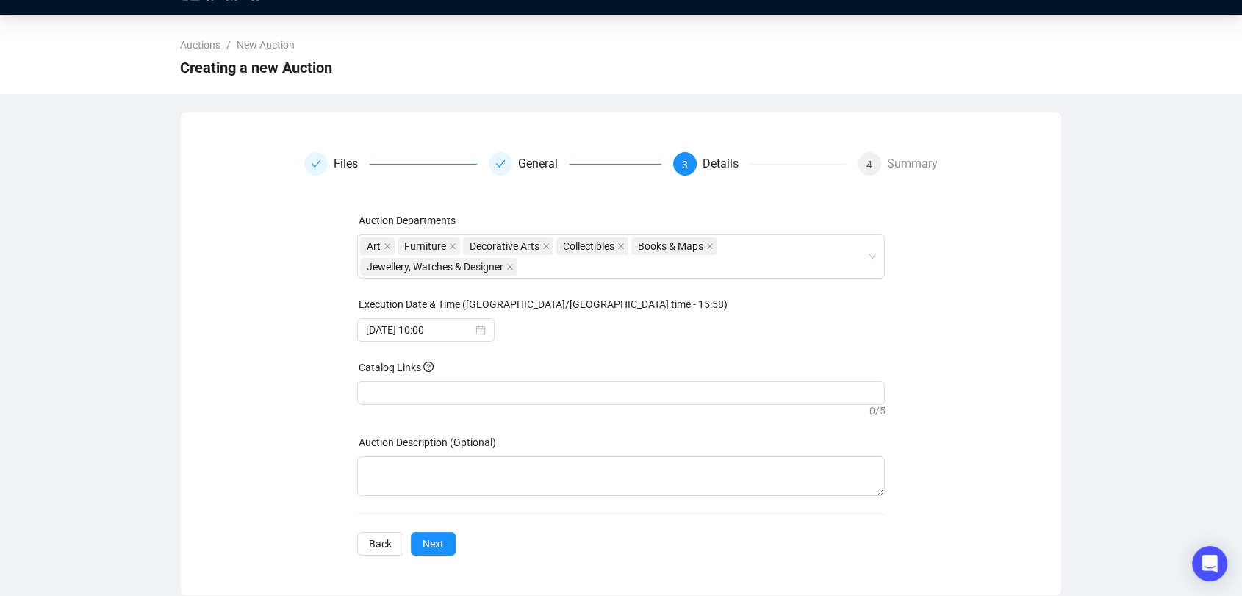
click at [1018, 469] on div "Files General 3 Details 4 Summary Auction Departments Art Furniture Decorative …" at bounding box center [620, 353] width 845 height 403
click at [474, 392] on div at bounding box center [621, 393] width 523 height 21
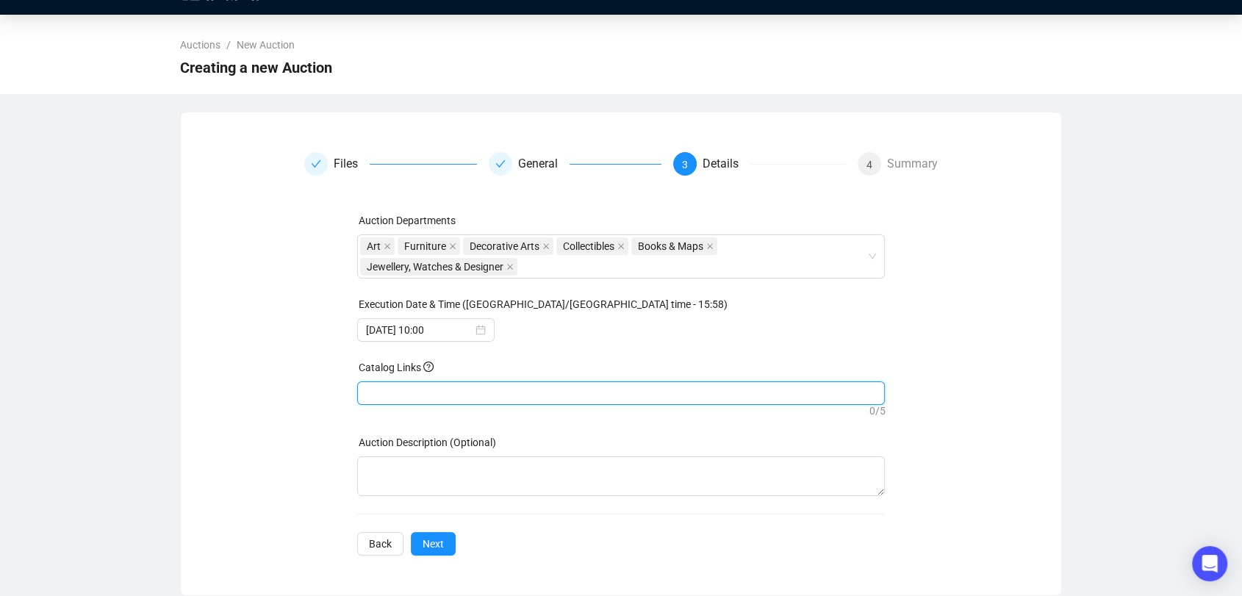
paste input "[URL][DOMAIN_NAME]"
type input "[URL][DOMAIN_NAME]"
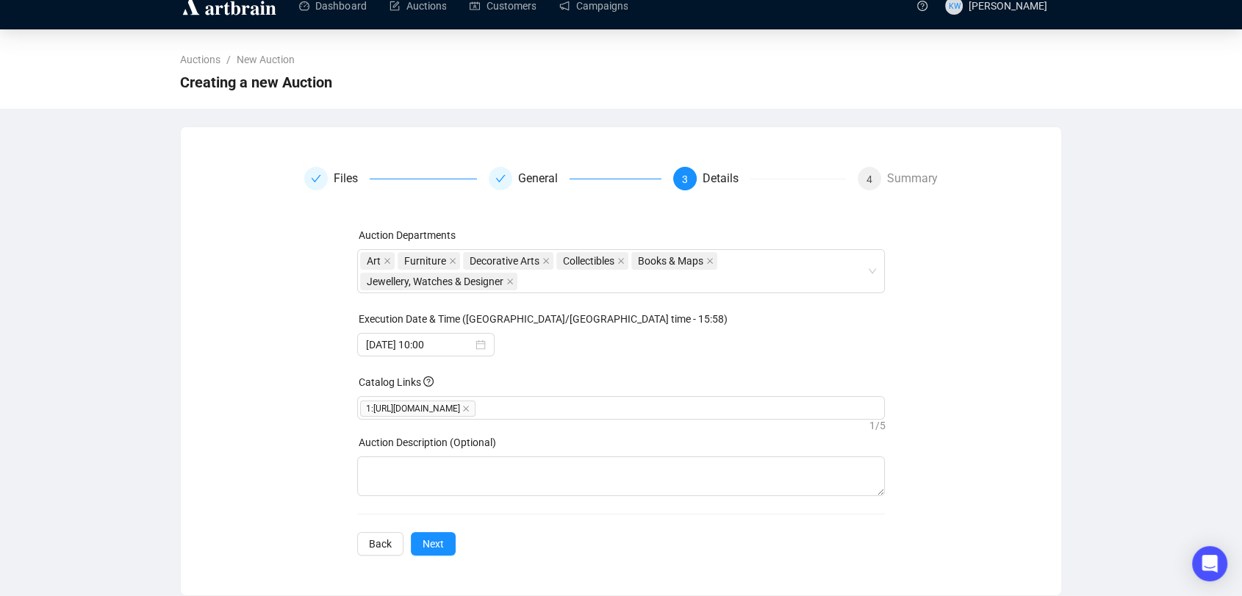
scroll to position [18, 0]
click at [450, 540] on button "Next" at bounding box center [433, 544] width 45 height 24
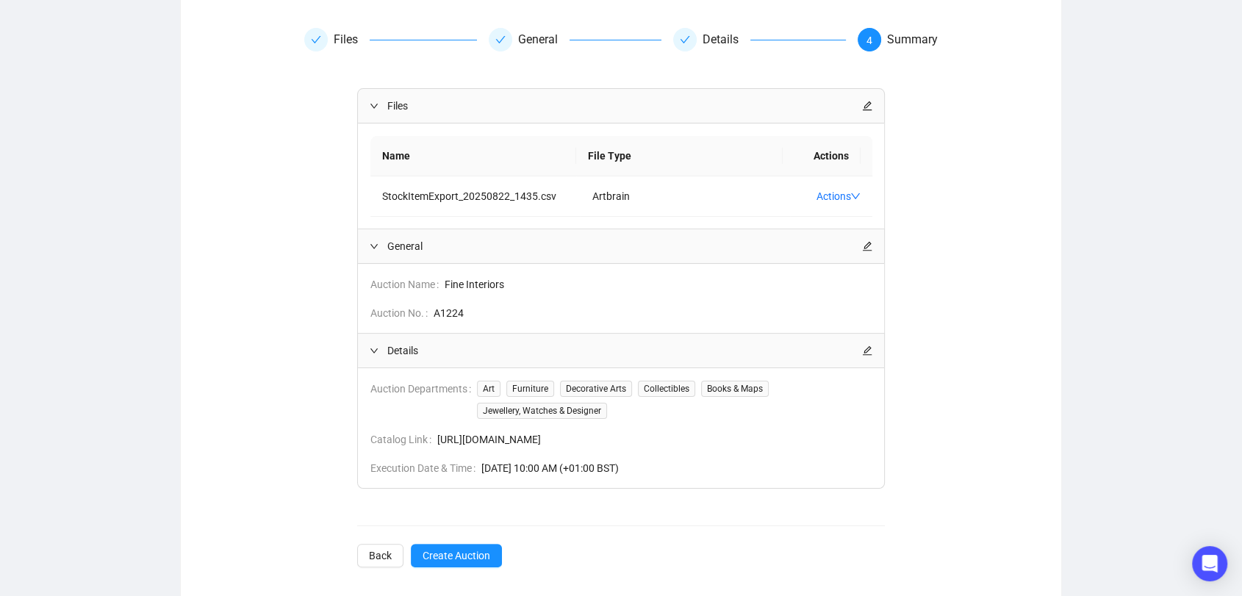
scroll to position [167, 0]
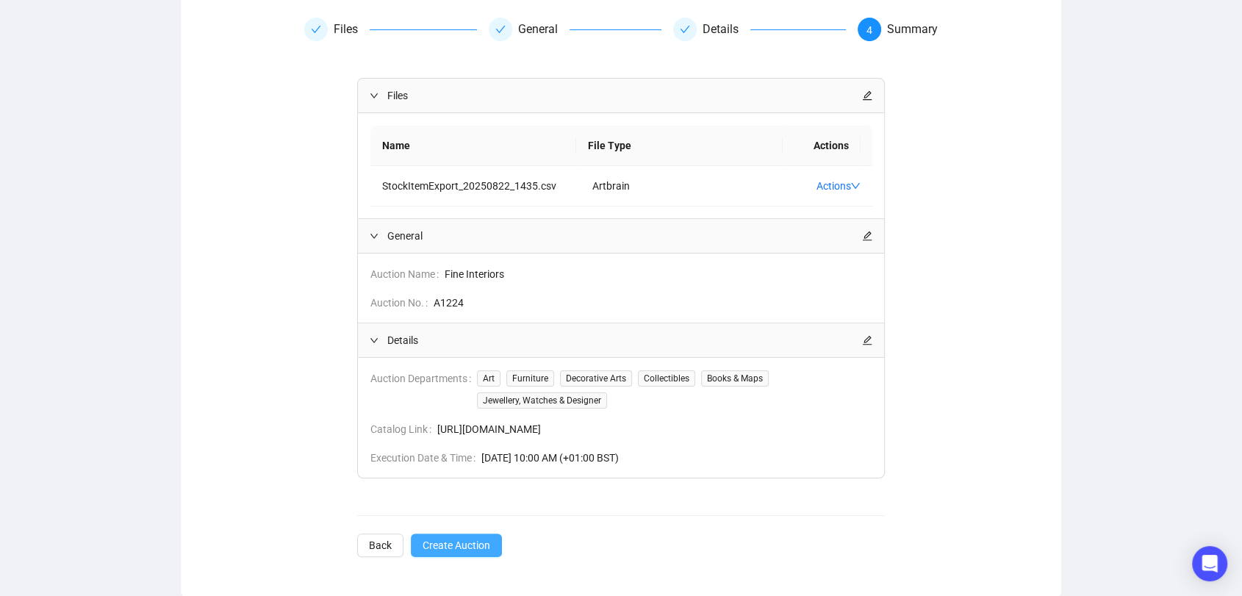
click at [478, 537] on span "Create Auction" at bounding box center [457, 545] width 68 height 16
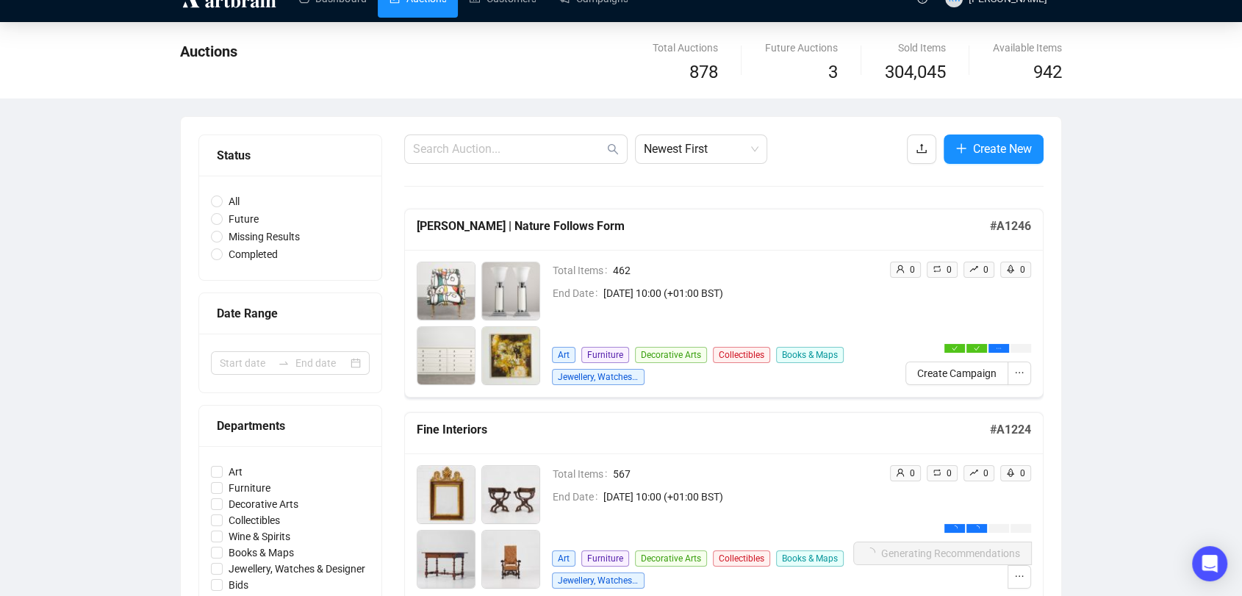
scroll to position [157, 0]
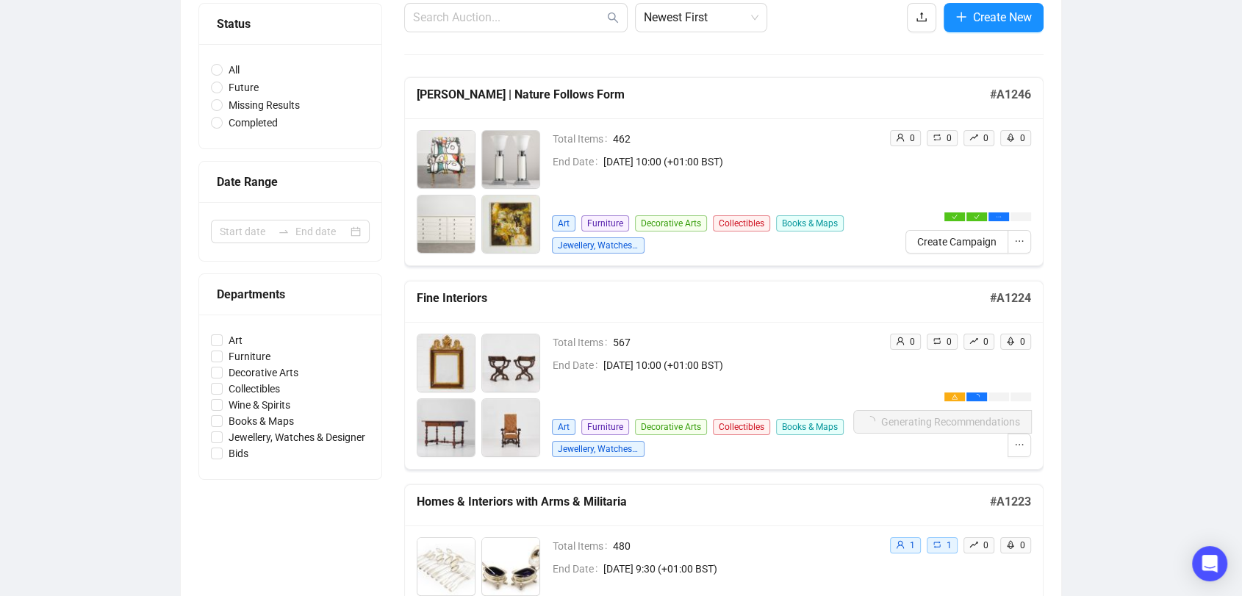
click at [1022, 439] on icon "ellipsis" at bounding box center [1019, 444] width 10 height 10
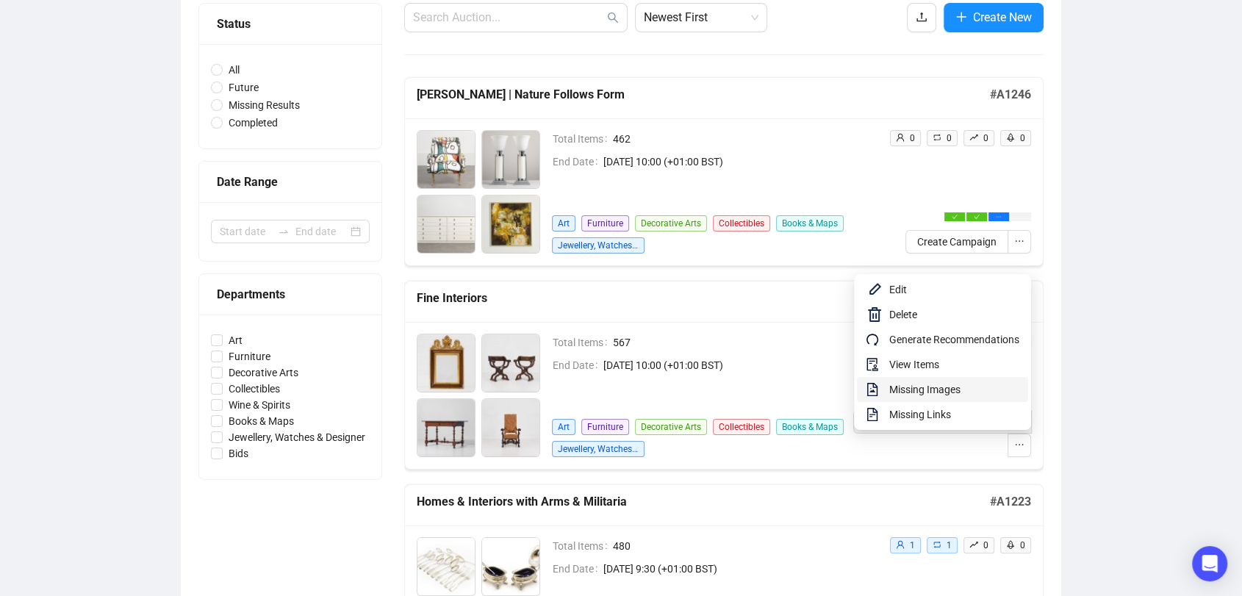
click at [958, 393] on span "Missing Images" at bounding box center [954, 389] width 130 height 16
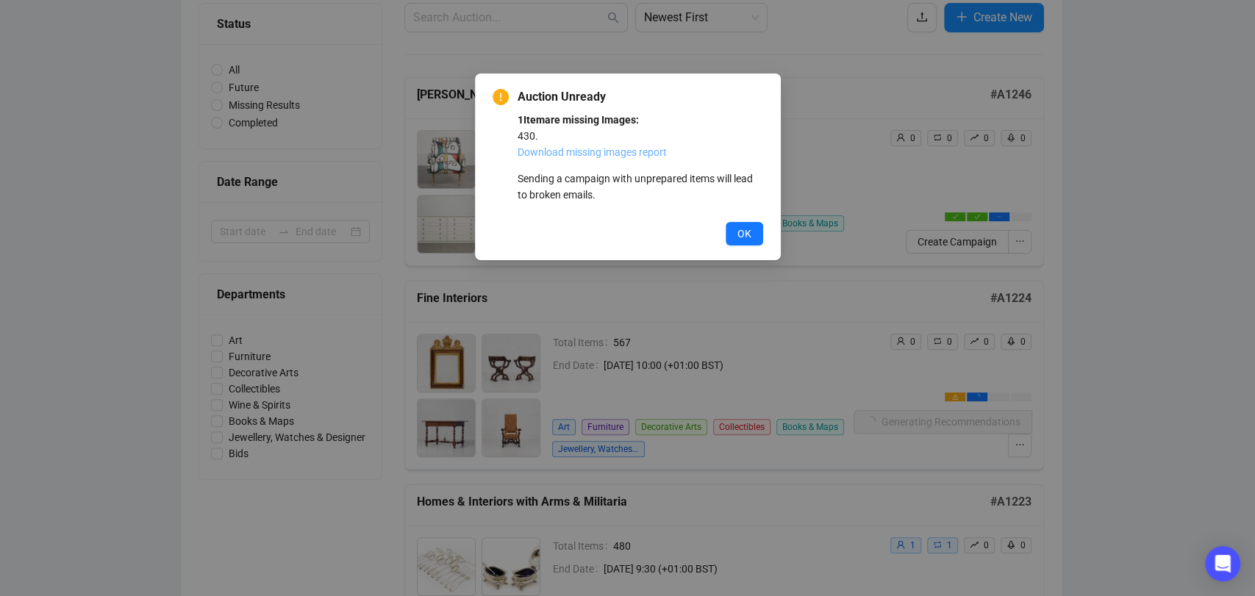
click at [655, 154] on link "Download missing images report" at bounding box center [591, 152] width 149 height 12
click at [749, 239] on span "OK" at bounding box center [744, 234] width 14 height 16
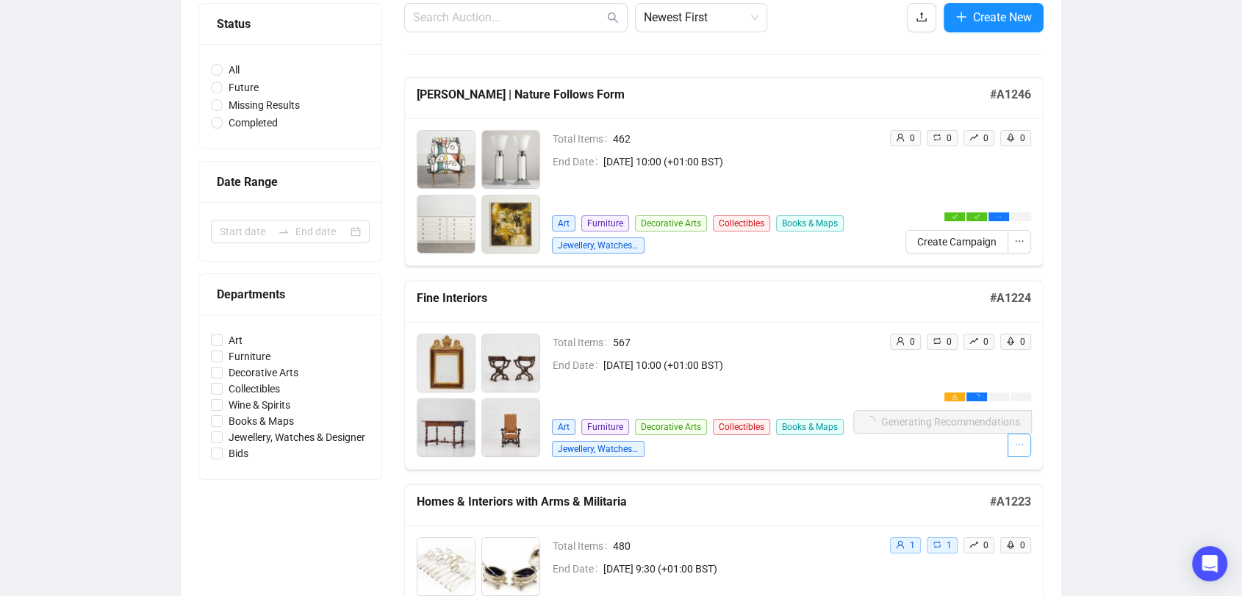
click at [1011, 448] on button "button" at bounding box center [1020, 446] width 24 height 24
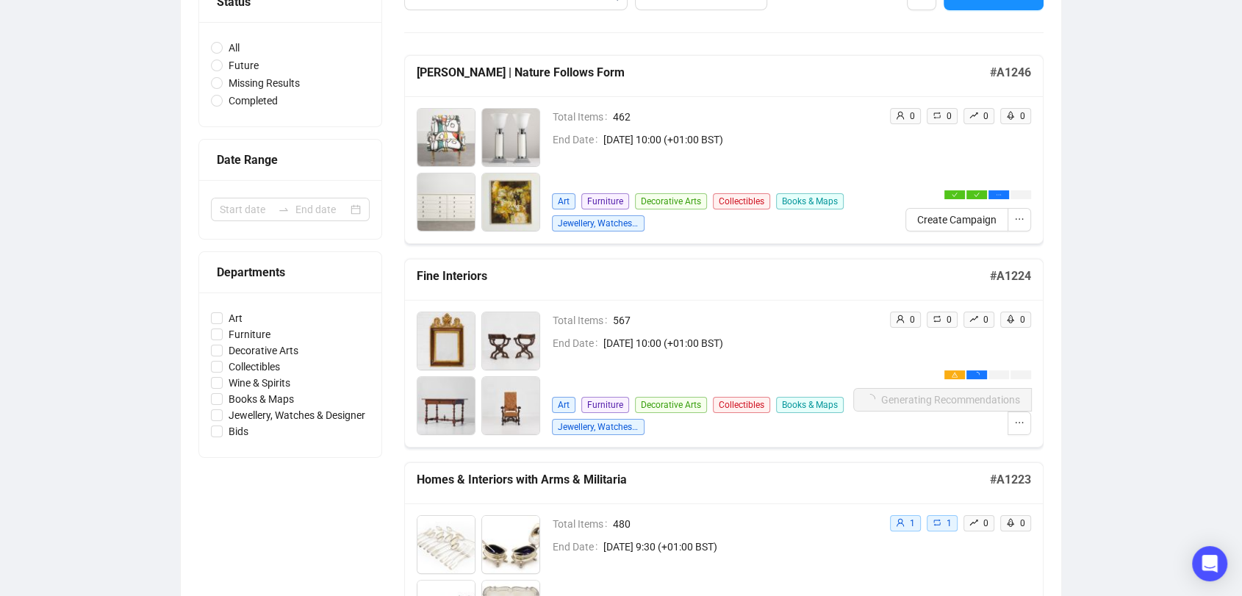
scroll to position [147, 0]
